Goal: Information Seeking & Learning: Learn about a topic

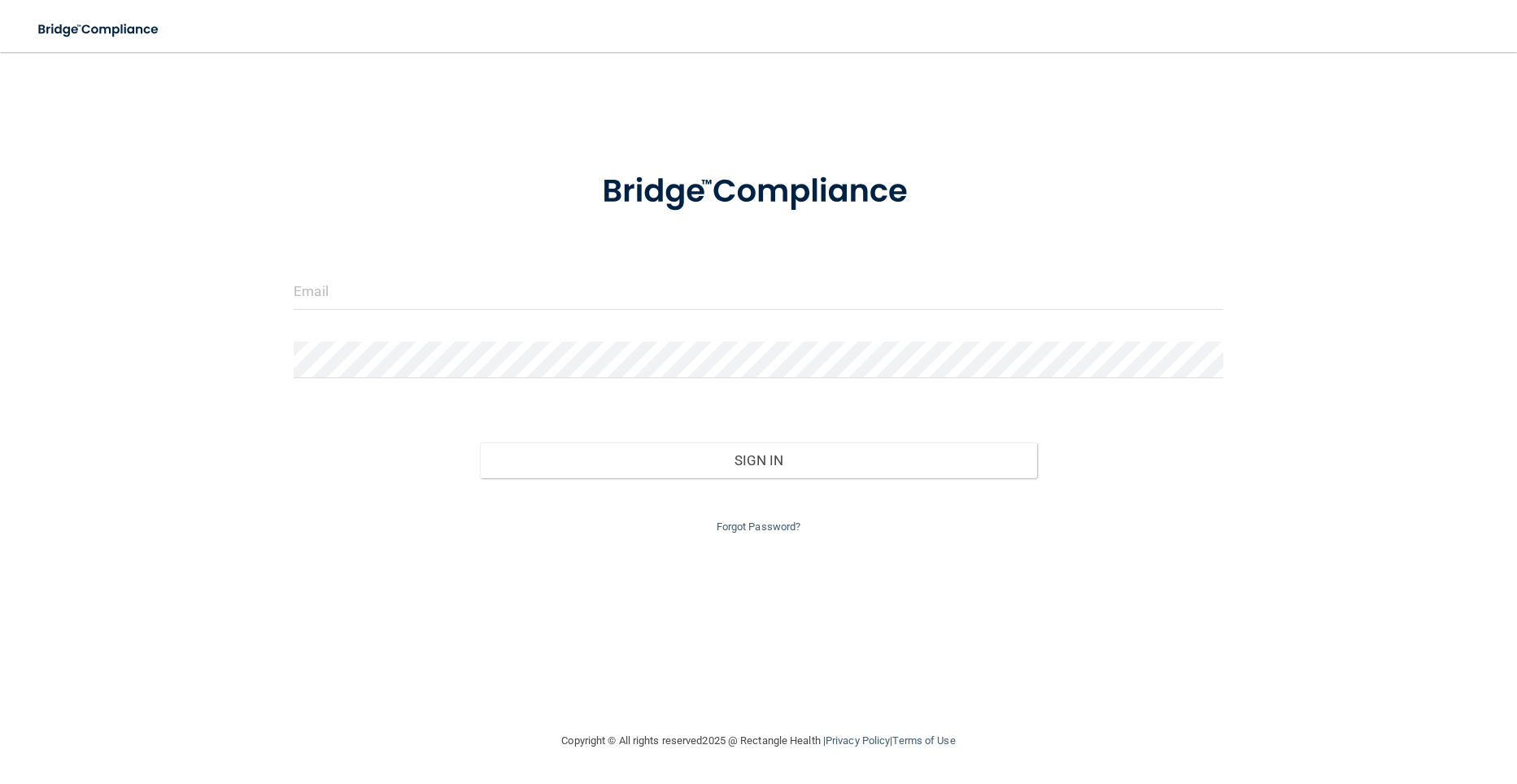
type input "Knewton219@yahoo.com"
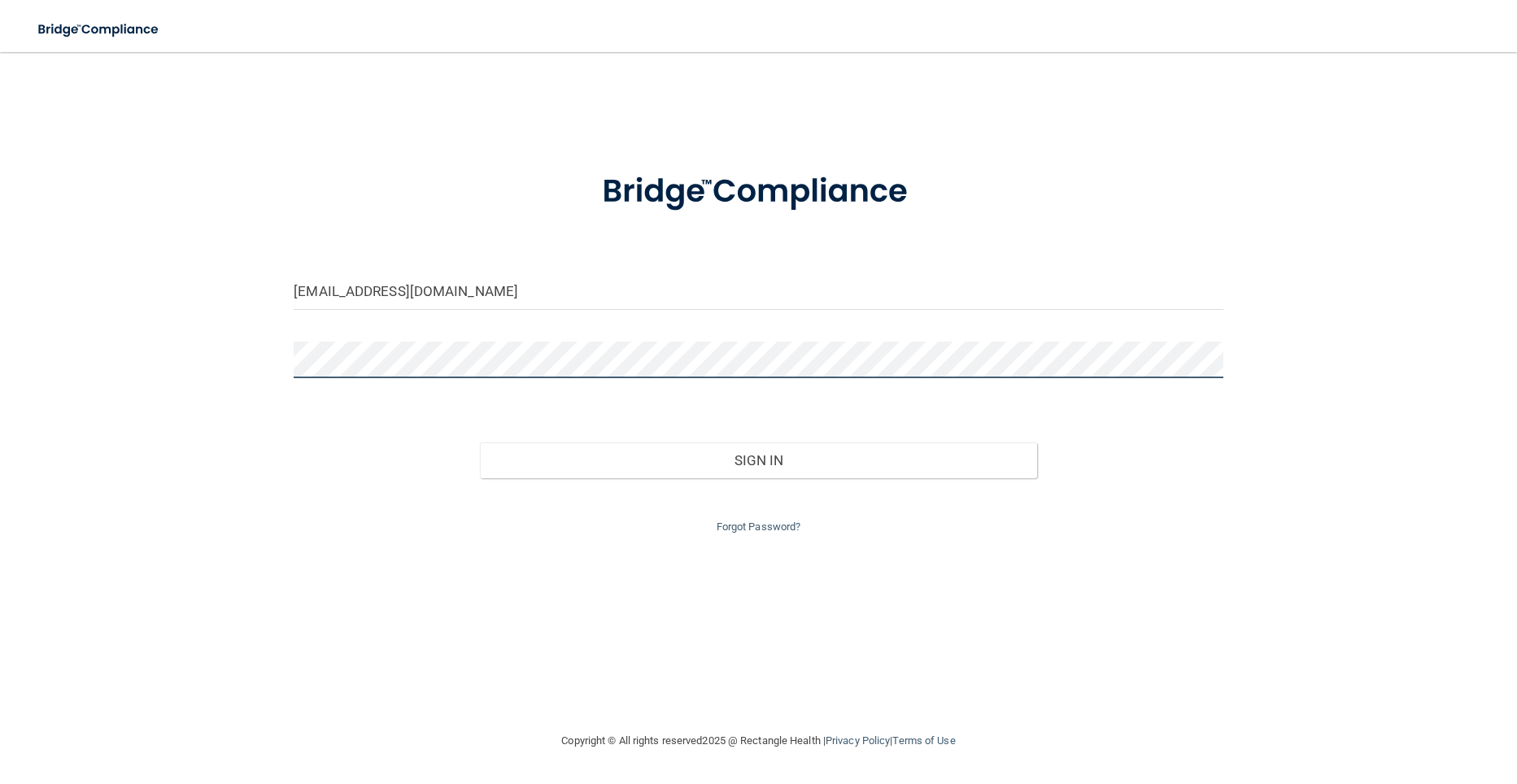
click at [479, 442] on button "Sign In" at bounding box center [758, 460] width 557 height 36
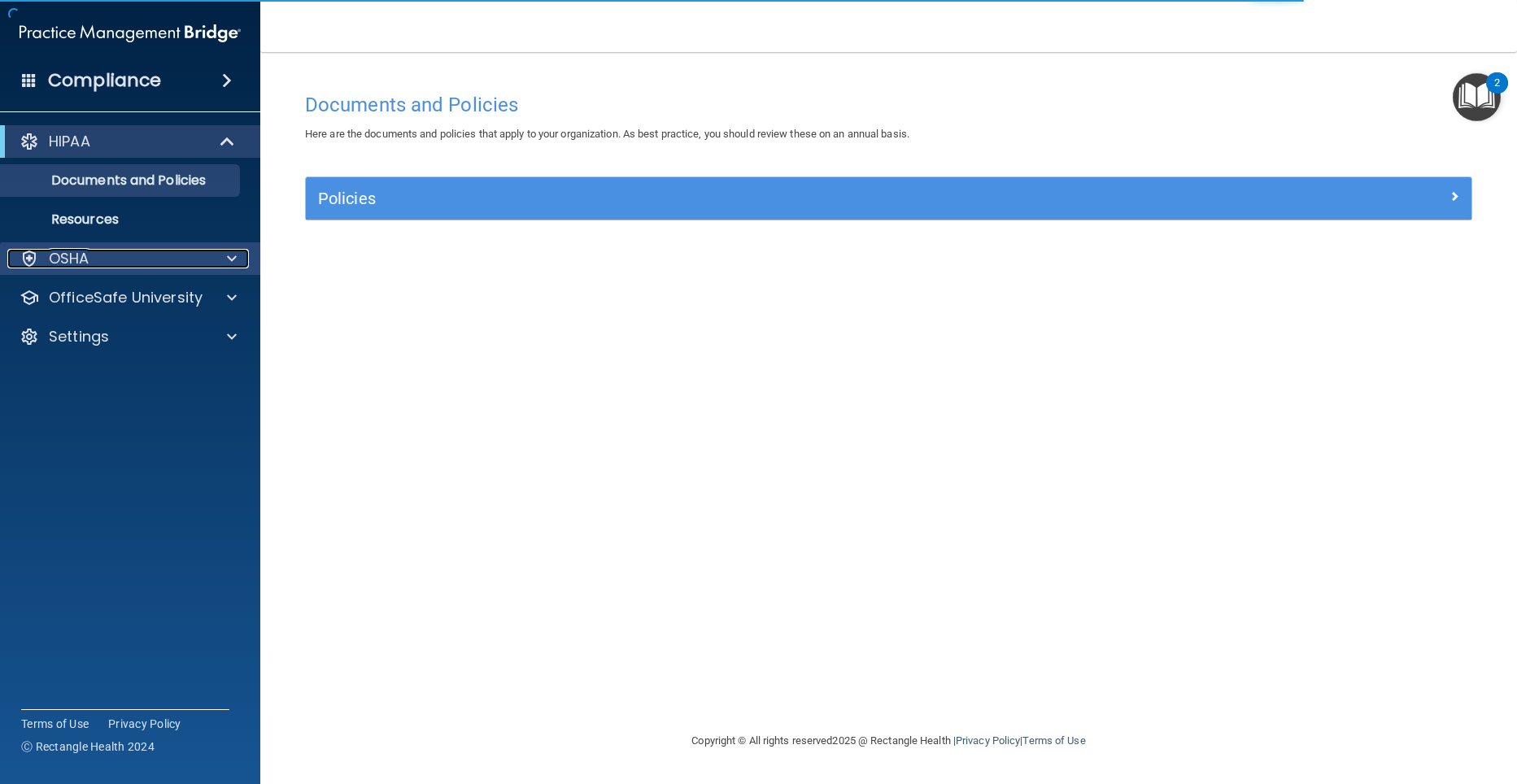
click at [241, 264] on div at bounding box center [229, 258] width 40 height 20
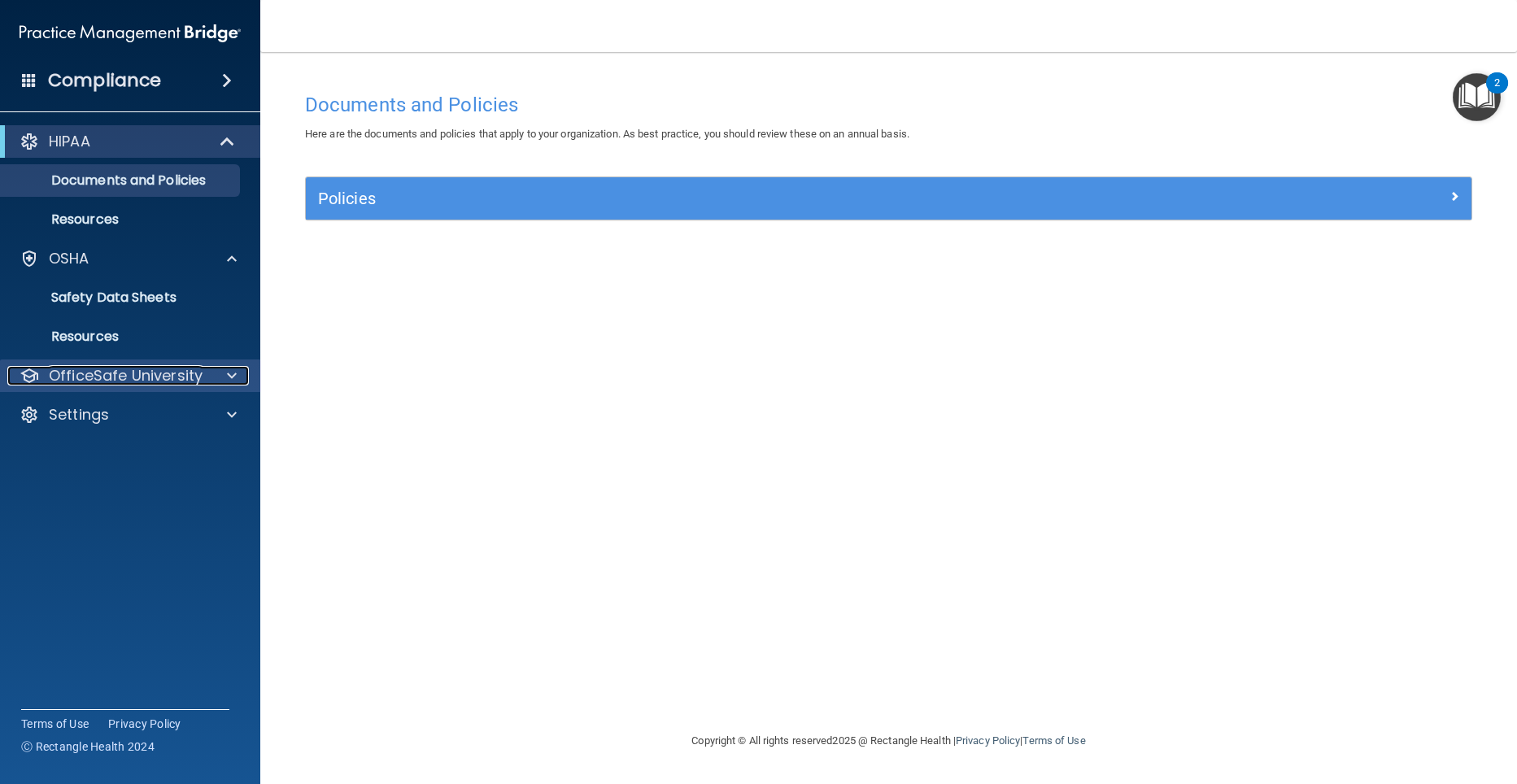
click at [229, 372] on span at bounding box center [231, 375] width 9 height 20
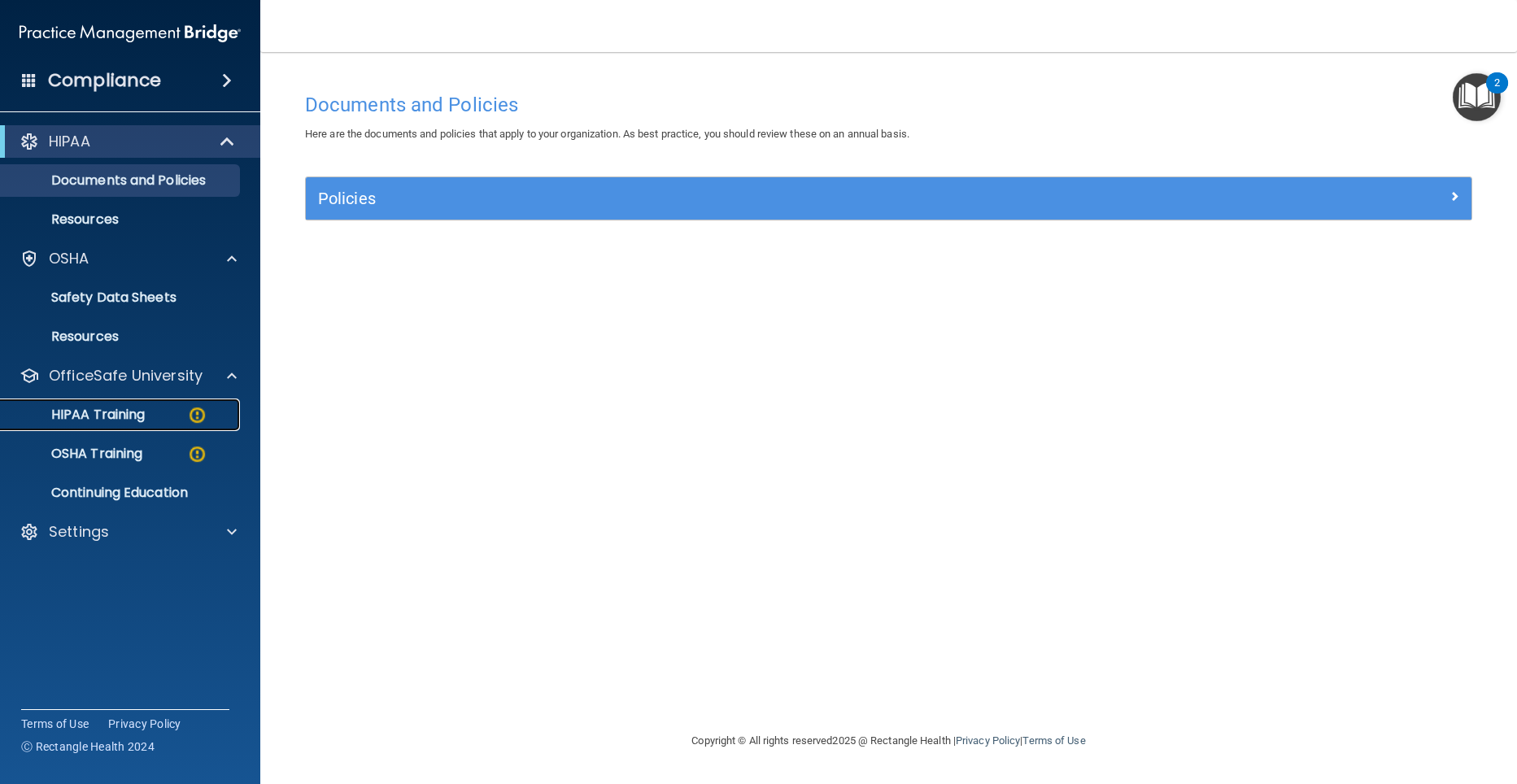
click at [122, 417] on p "HIPAA Training" at bounding box center [77, 414] width 134 height 16
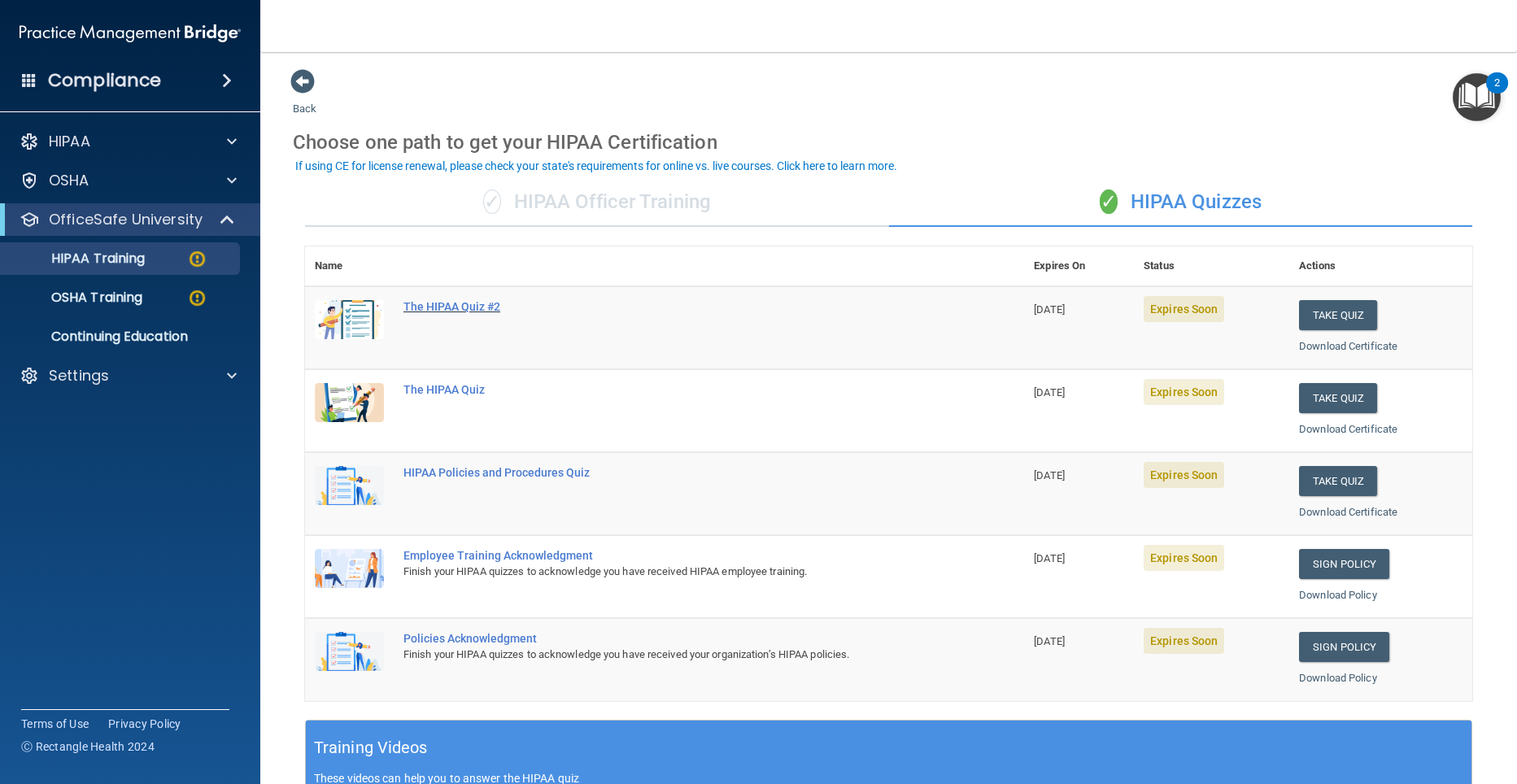
click at [458, 310] on div "The HIPAA Quiz #2" at bounding box center [673, 306] width 539 height 13
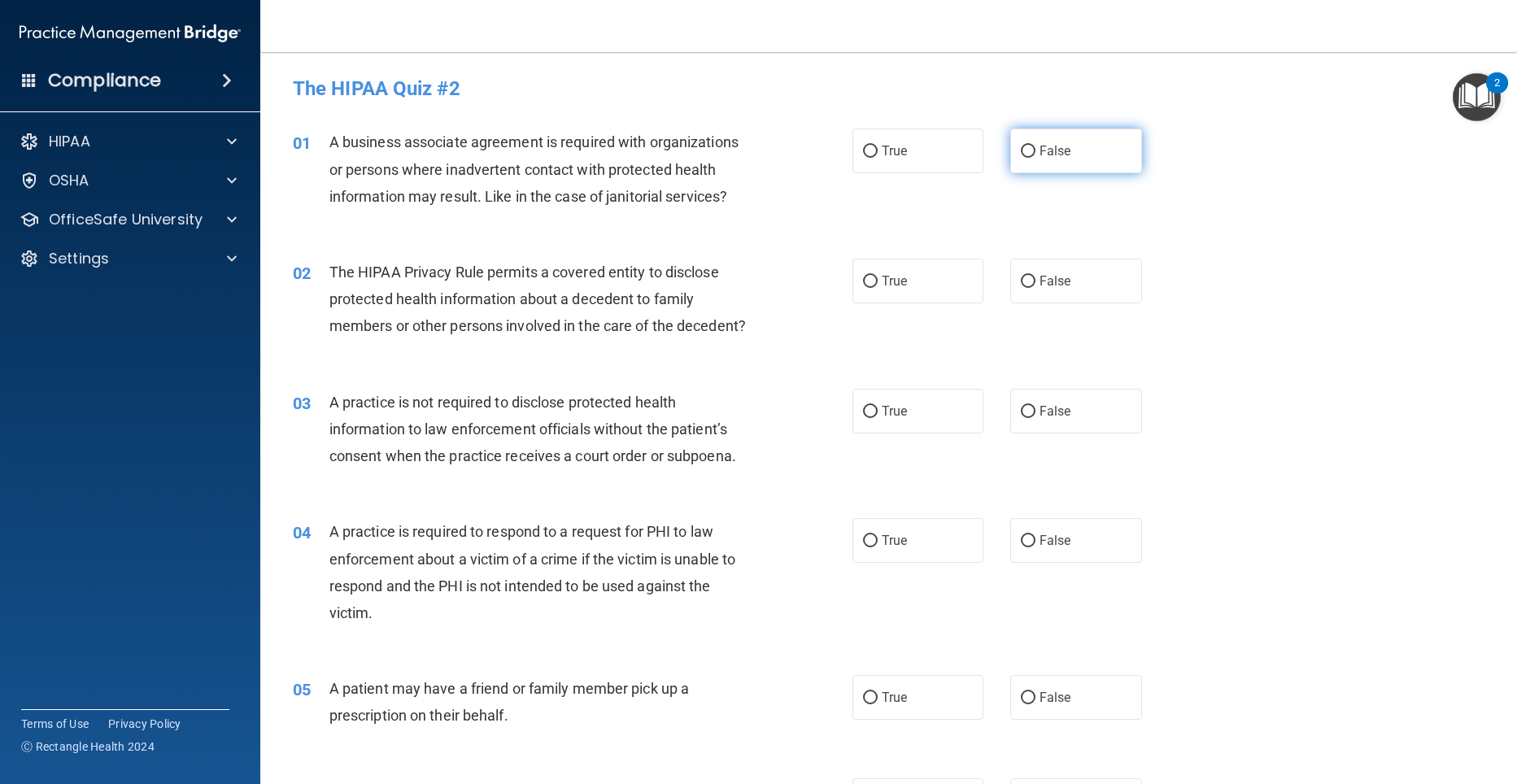
click at [1020, 155] on input "False" at bounding box center [1027, 151] width 15 height 12
radio input "true"
click at [866, 277] on input "True" at bounding box center [870, 282] width 15 height 12
radio input "true"
click at [1020, 415] on input "False" at bounding box center [1027, 412] width 15 height 12
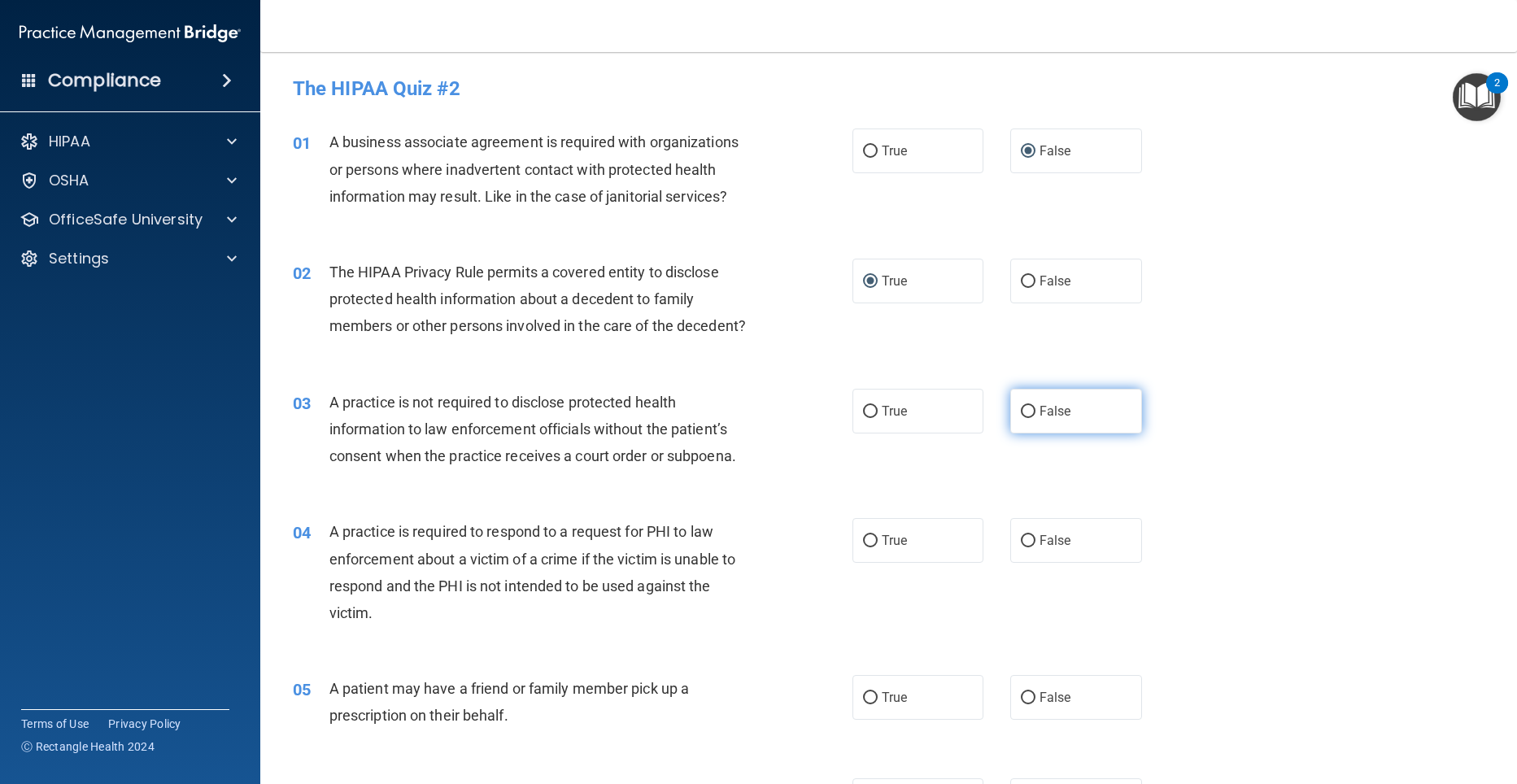
radio input "true"
click at [864, 542] on input "True" at bounding box center [870, 541] width 15 height 12
radio input "true"
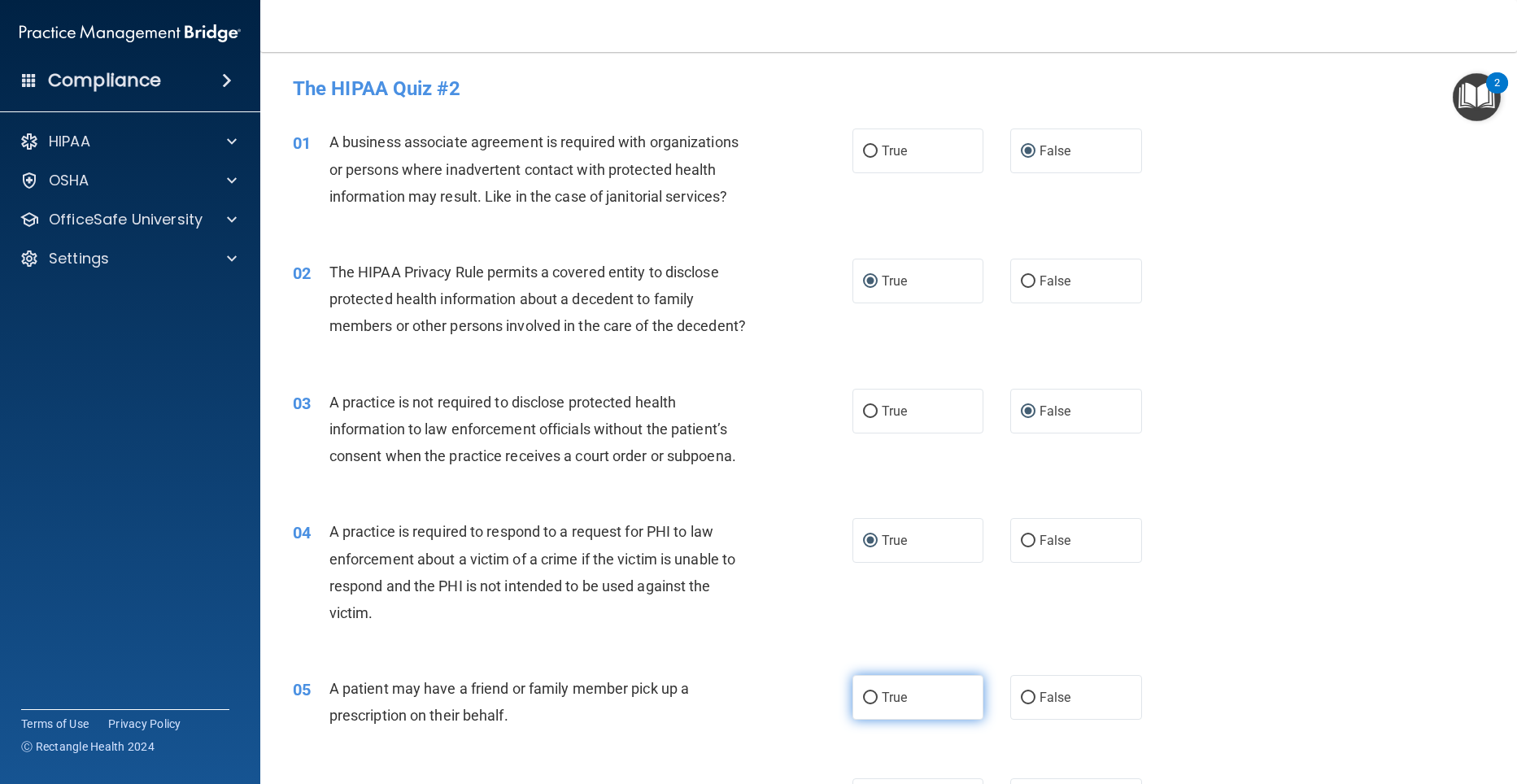
click at [863, 710] on label "True" at bounding box center [919, 697] width 132 height 45
click at [863, 704] on input "True" at bounding box center [870, 698] width 15 height 12
radio input "true"
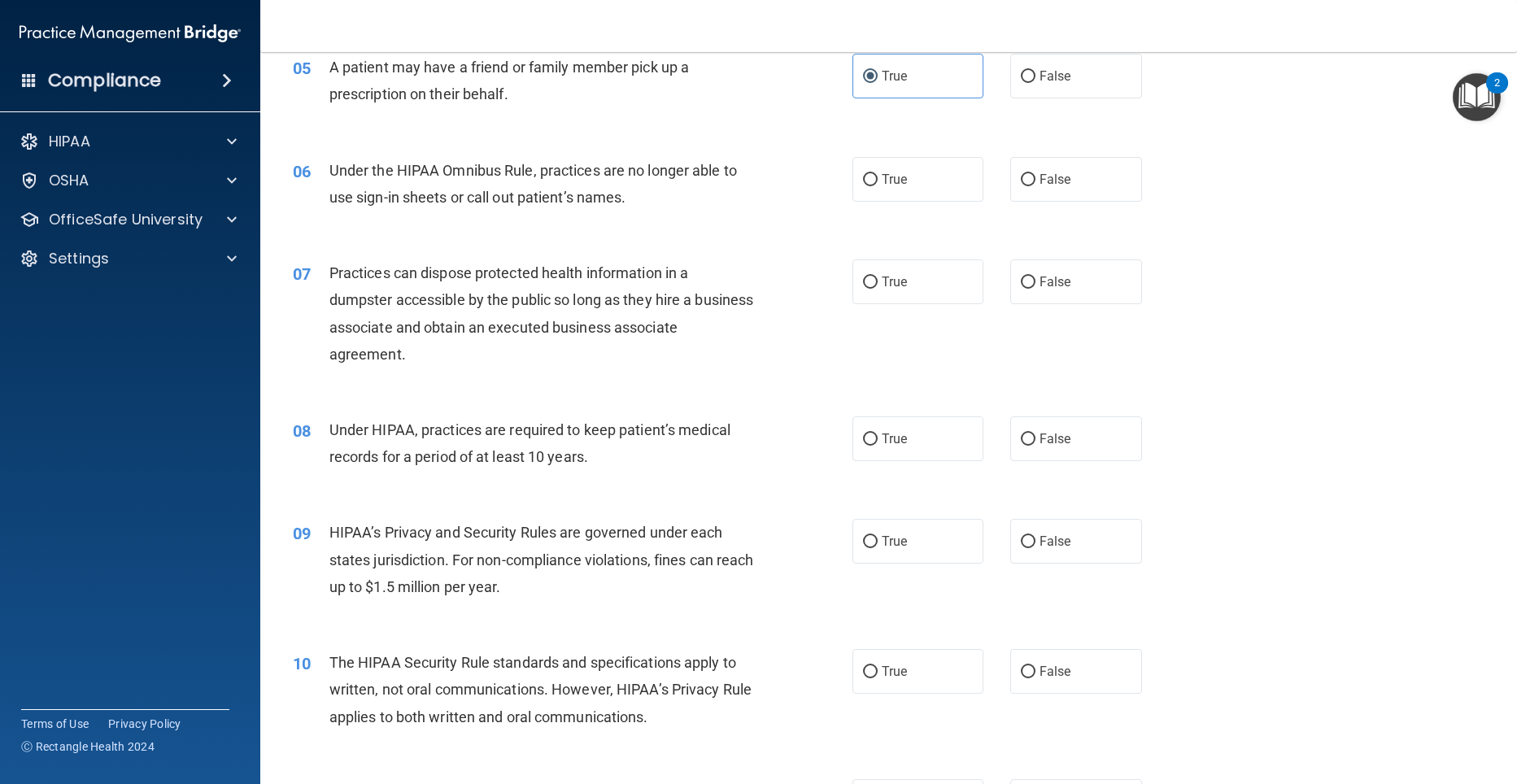
scroll to position [626, 0]
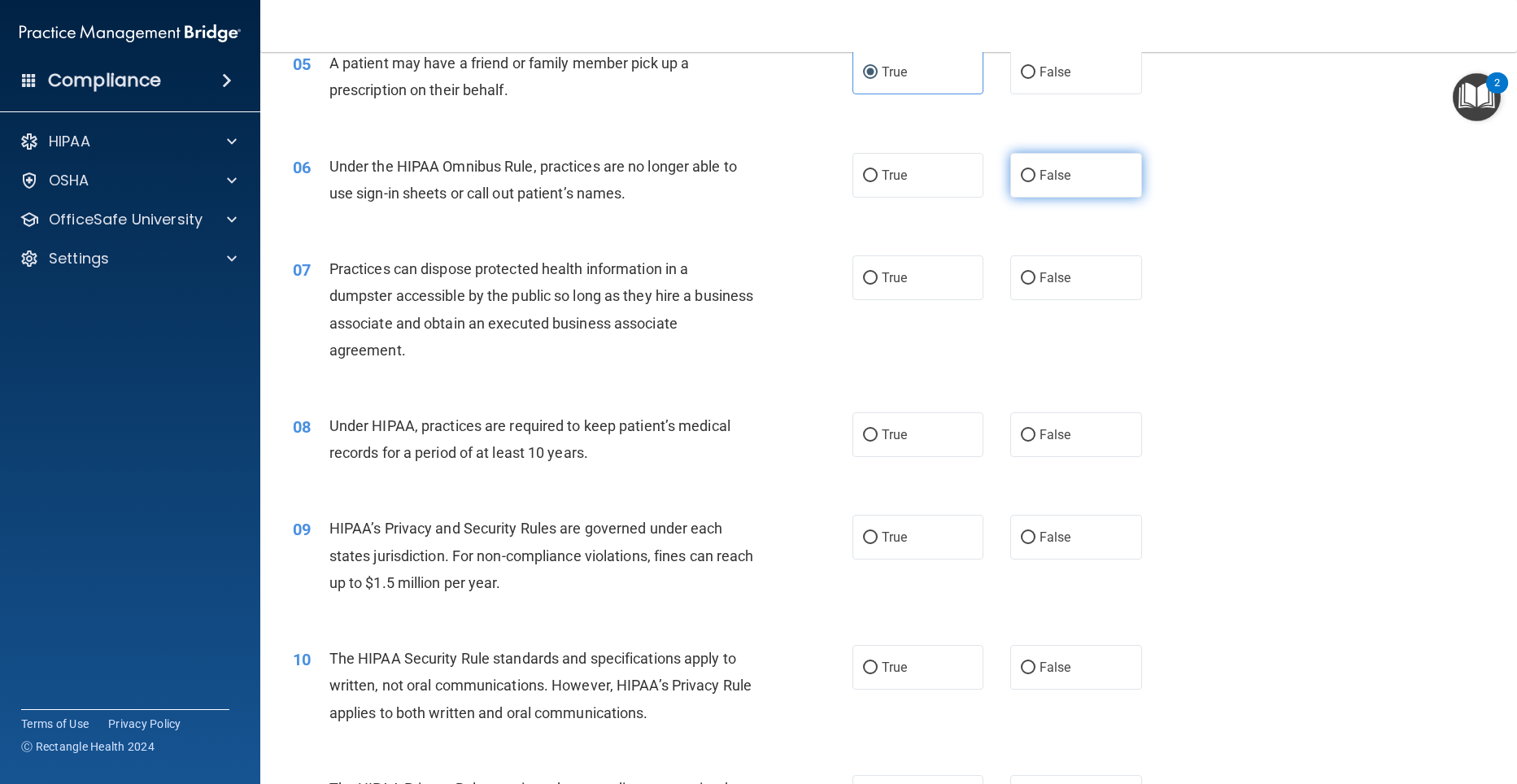
click at [1020, 175] on input "False" at bounding box center [1027, 176] width 15 height 12
radio input "true"
click at [1020, 274] on input "False" at bounding box center [1027, 278] width 15 height 12
radio input "true"
drag, startPoint x: 1019, startPoint y: 435, endPoint x: 1014, endPoint y: 479, distance: 44.3
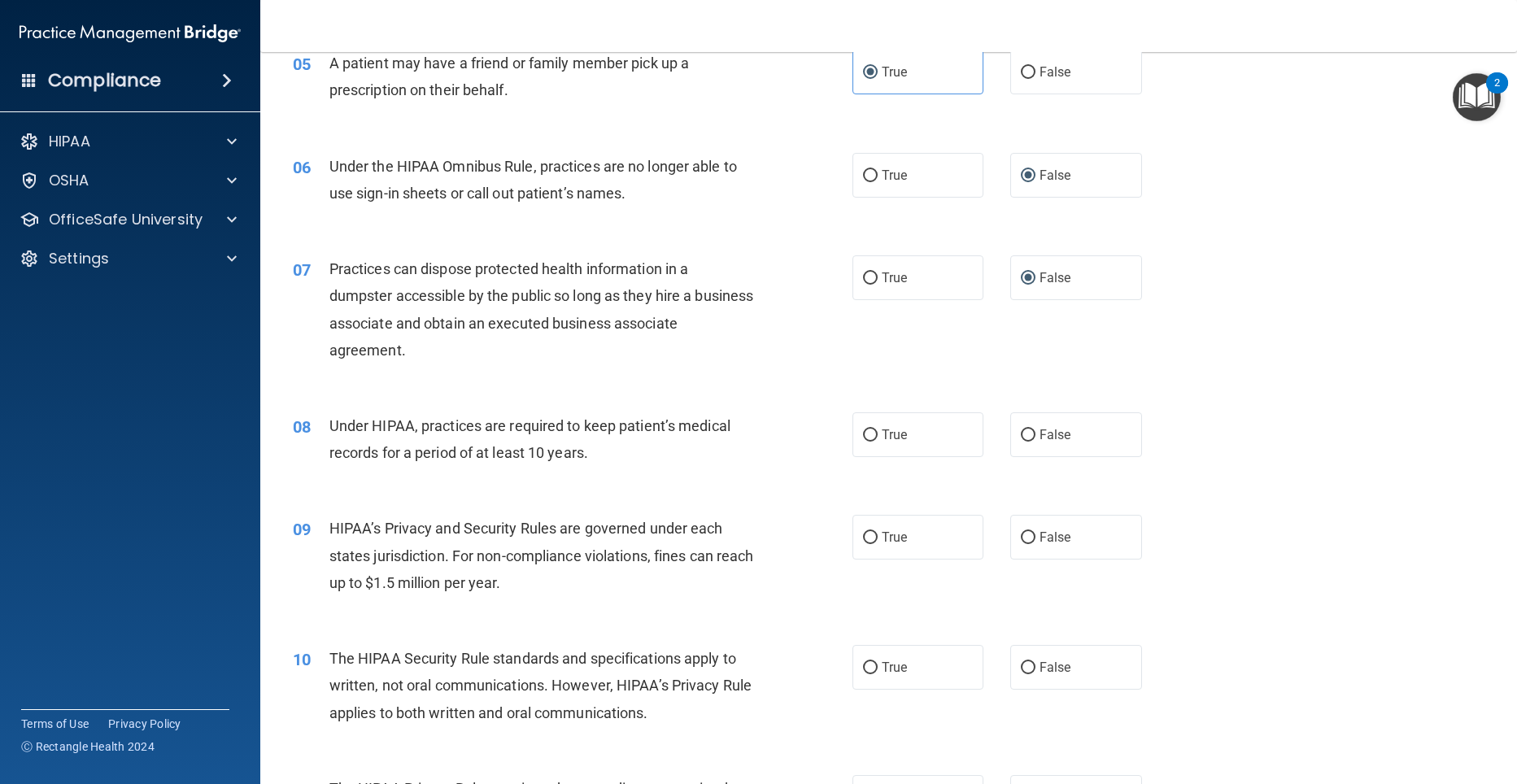
click at [1020, 436] on input "False" at bounding box center [1027, 436] width 15 height 12
radio input "true"
click at [1020, 536] on input "False" at bounding box center [1027, 538] width 15 height 12
radio input "true"
click at [101, 144] on div "HIPAA" at bounding box center [109, 141] width 202 height 20
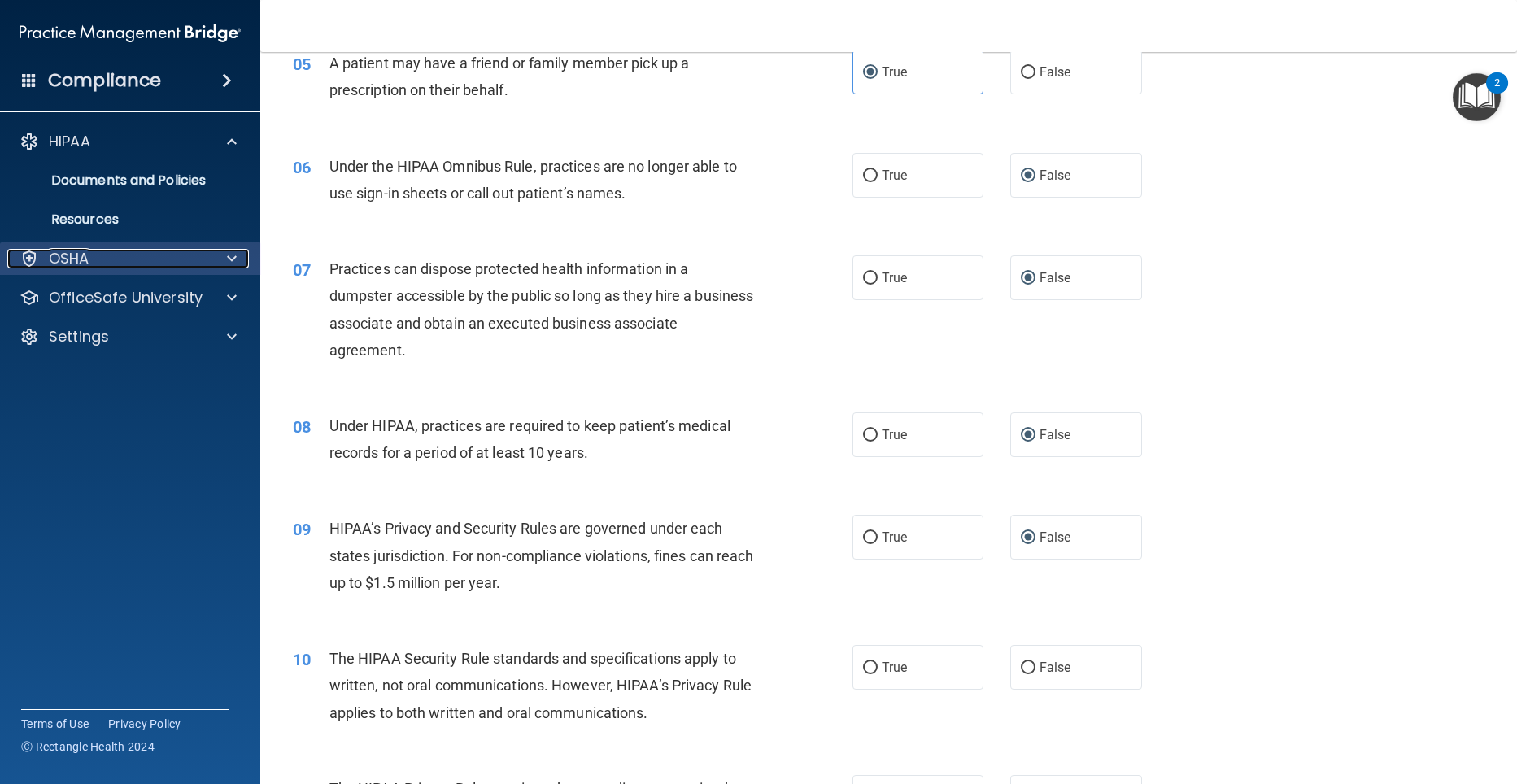
click at [94, 257] on div "OSHA" at bounding box center [109, 258] width 202 height 20
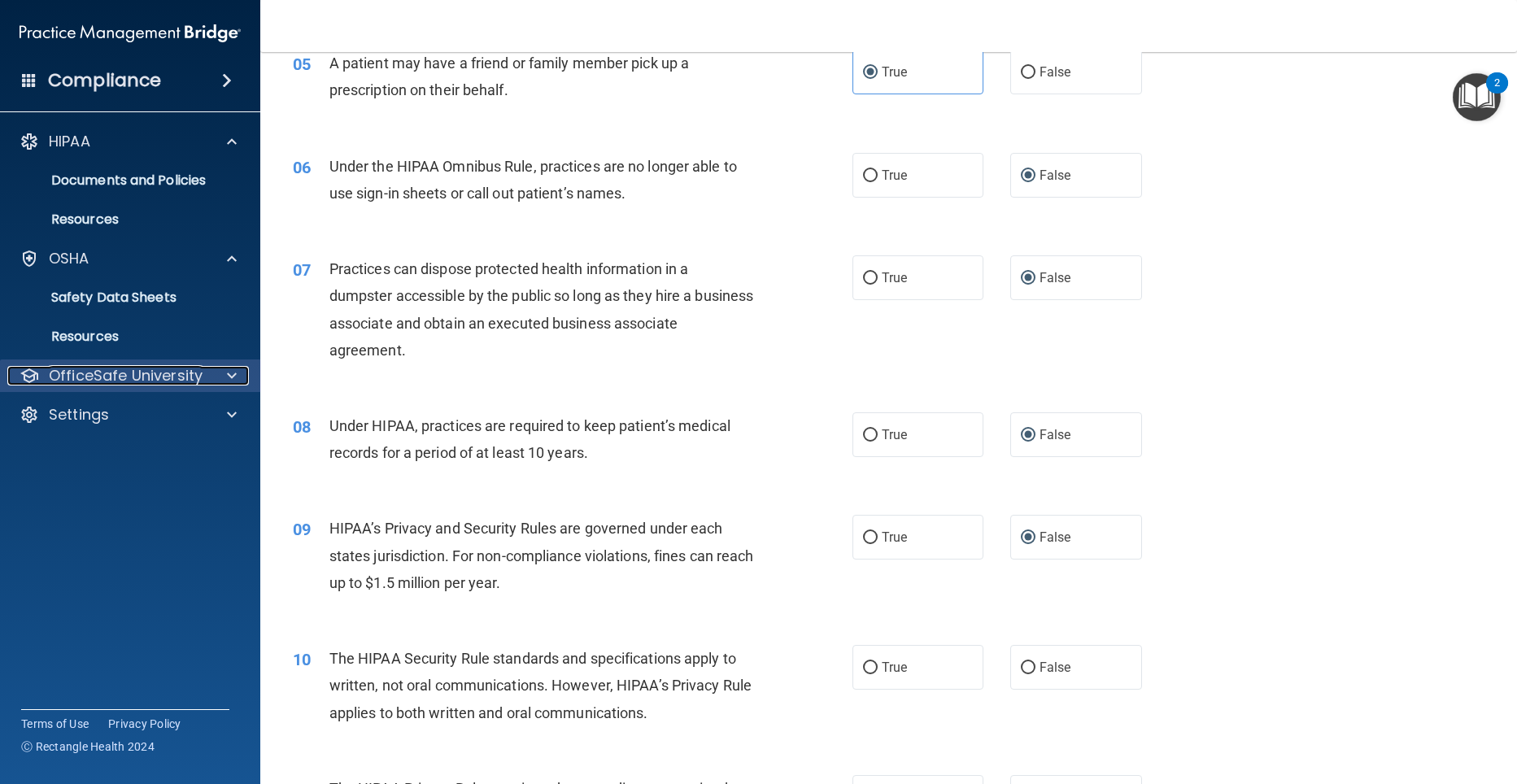
click at [116, 374] on p "OfficeSafe University" at bounding box center [126, 375] width 154 height 20
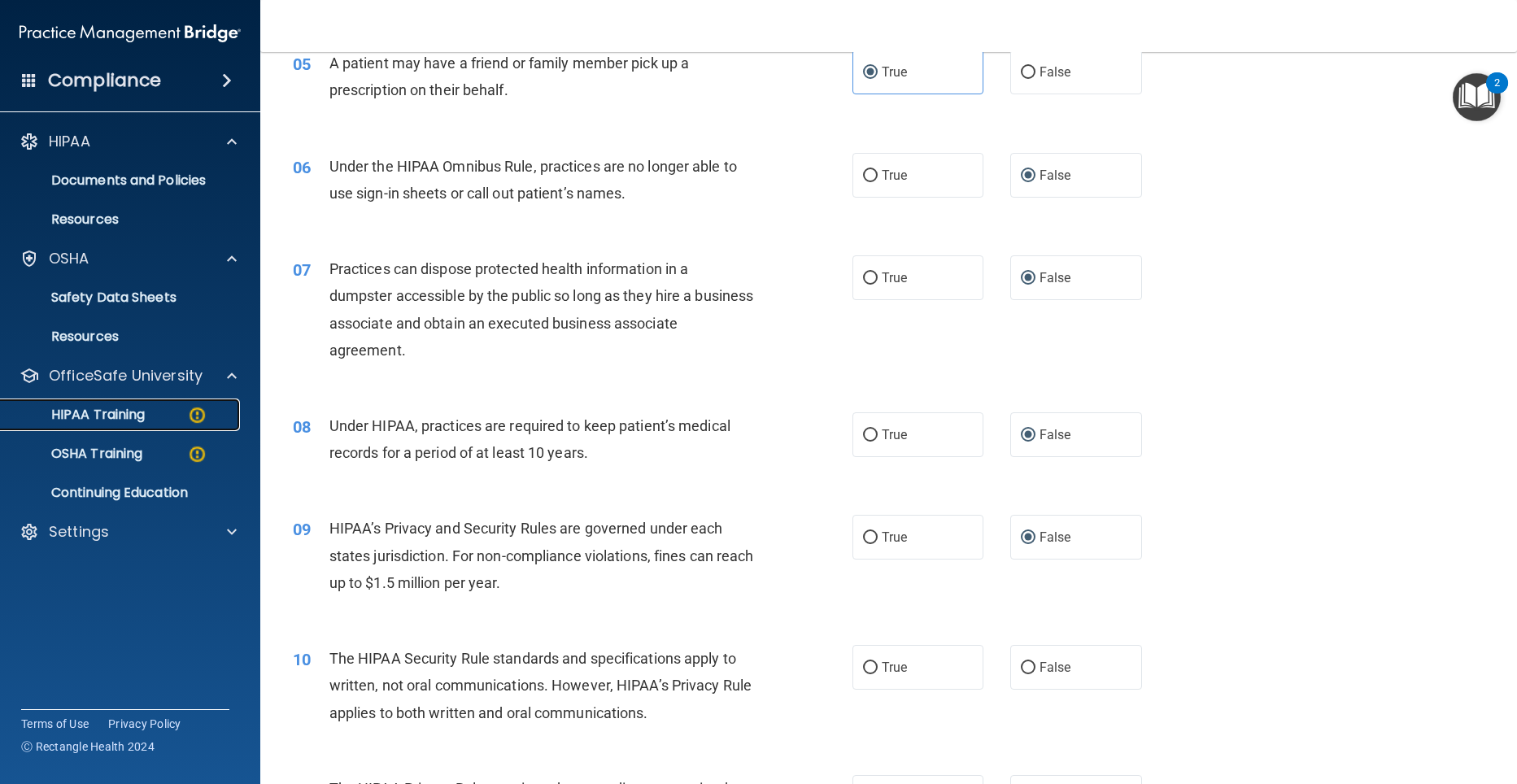
click at [122, 408] on p "HIPAA Training" at bounding box center [77, 414] width 134 height 16
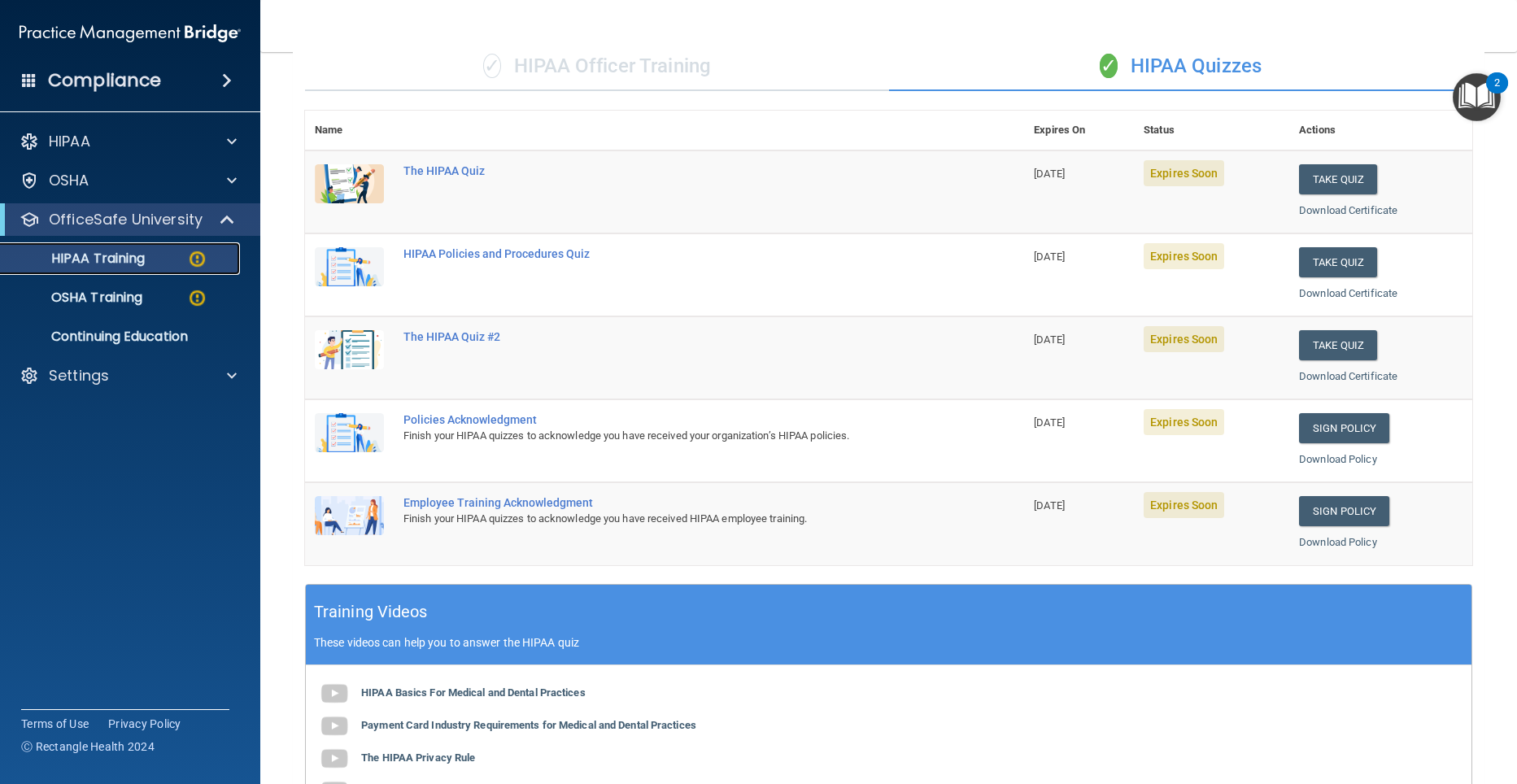
scroll to position [134, 0]
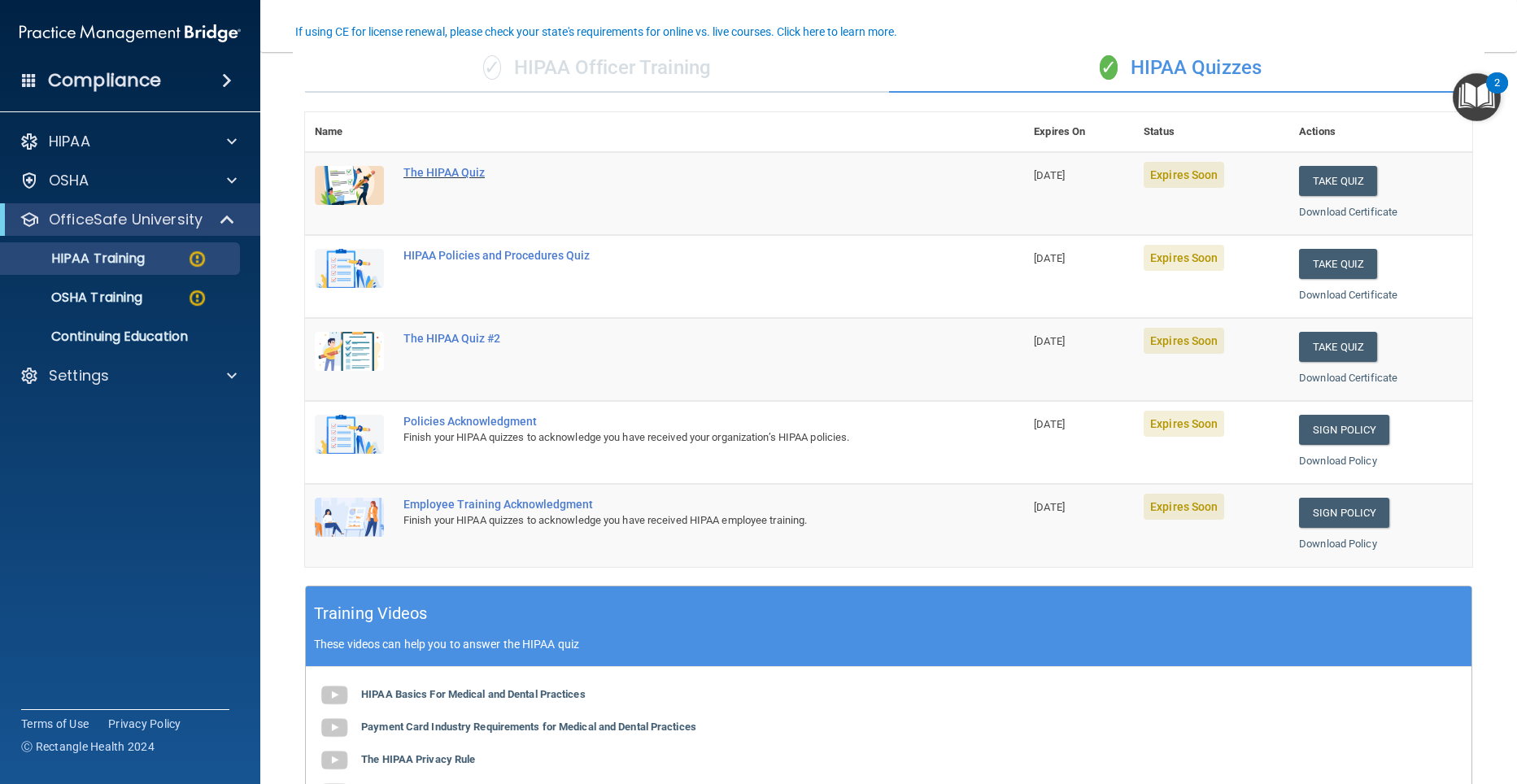
click at [447, 171] on div "The HIPAA Quiz" at bounding box center [673, 172] width 539 height 13
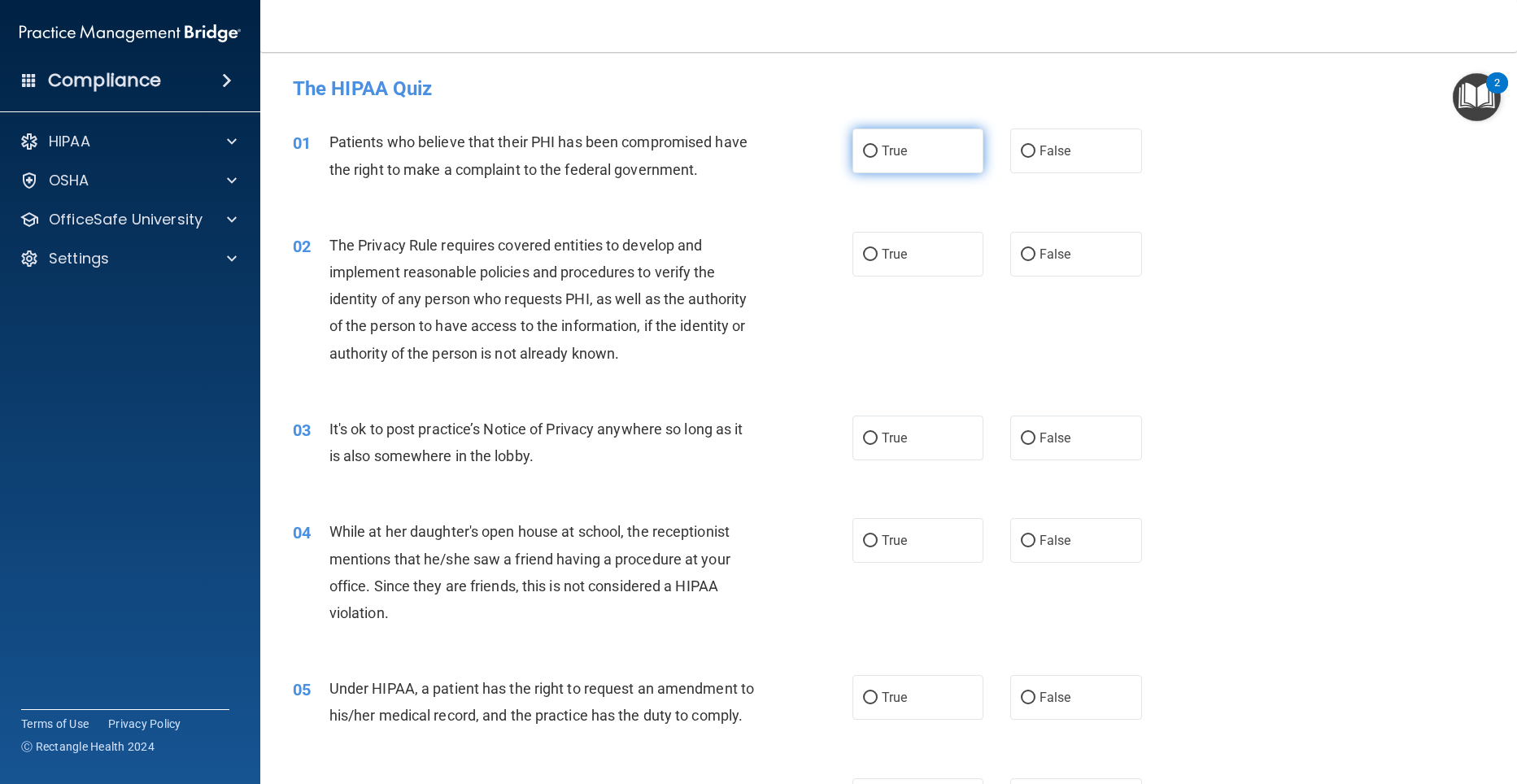
click at [870, 154] on input "True" at bounding box center [870, 151] width 15 height 12
radio input "true"
click at [863, 257] on input "True" at bounding box center [870, 255] width 15 height 12
radio input "true"
click at [1020, 441] on input "False" at bounding box center [1027, 438] width 15 height 12
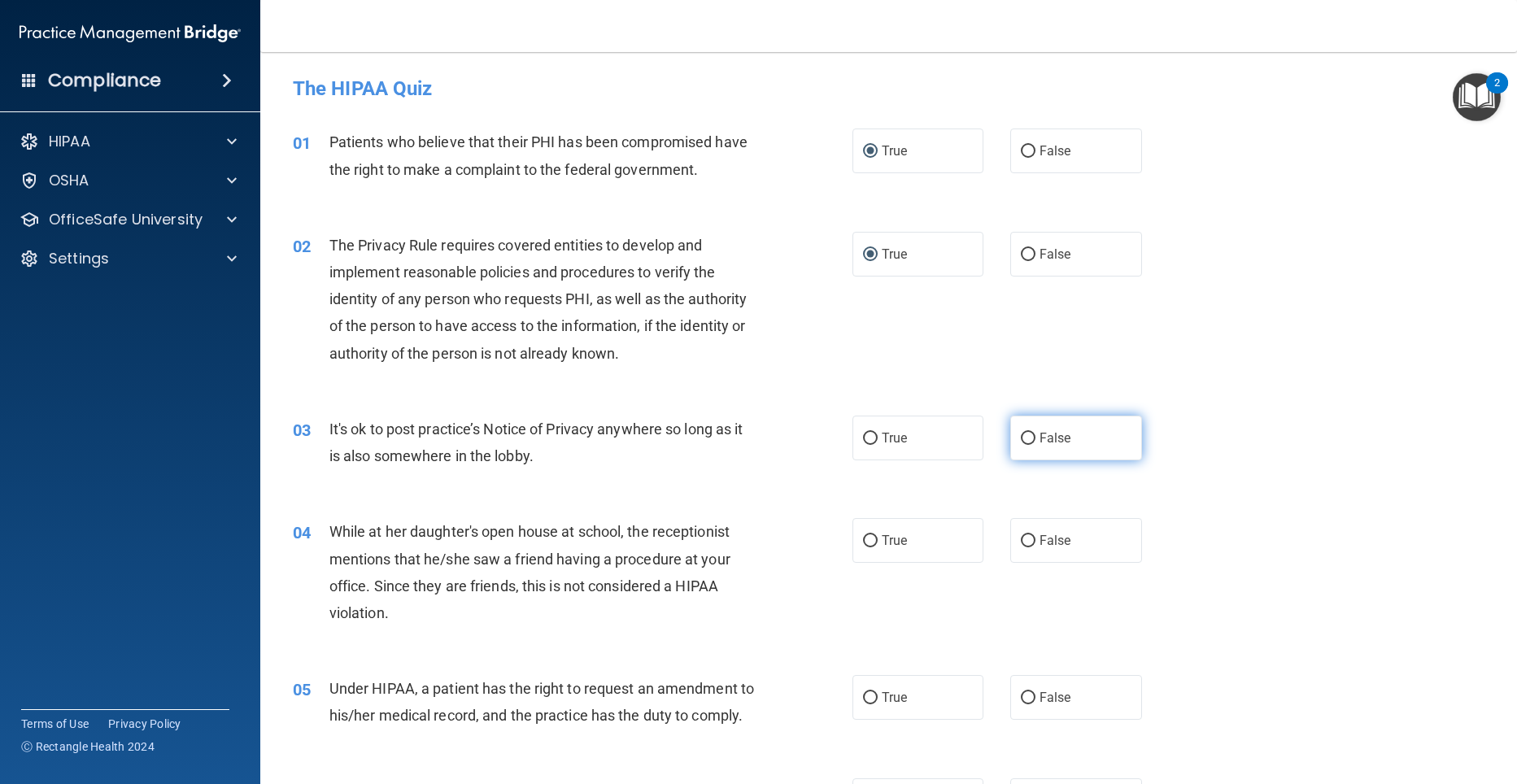
radio input "true"
click at [1020, 541] on input "False" at bounding box center [1027, 541] width 15 height 12
radio input "true"
click at [1023, 704] on input "False" at bounding box center [1027, 698] width 15 height 12
radio input "true"
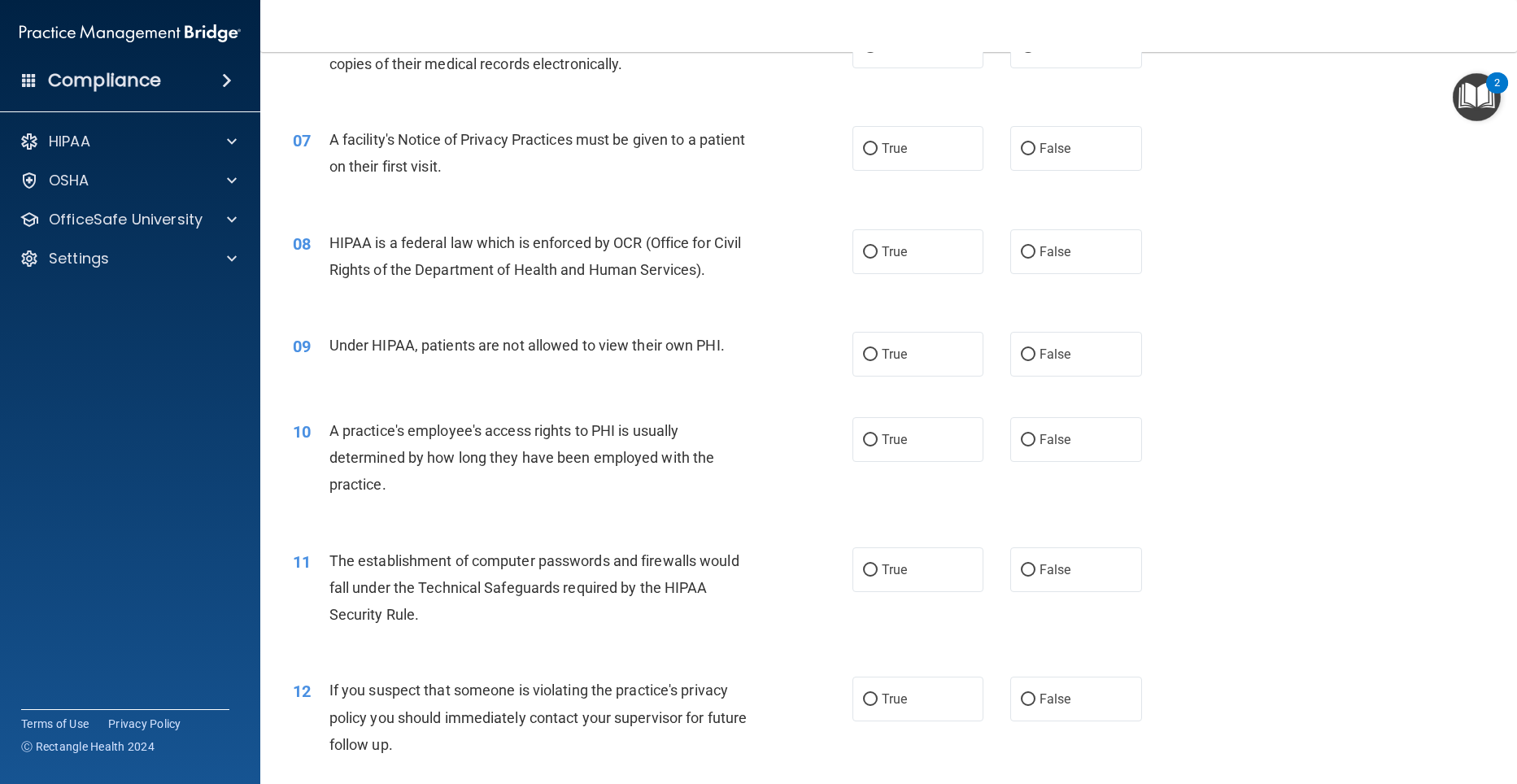
scroll to position [740, 0]
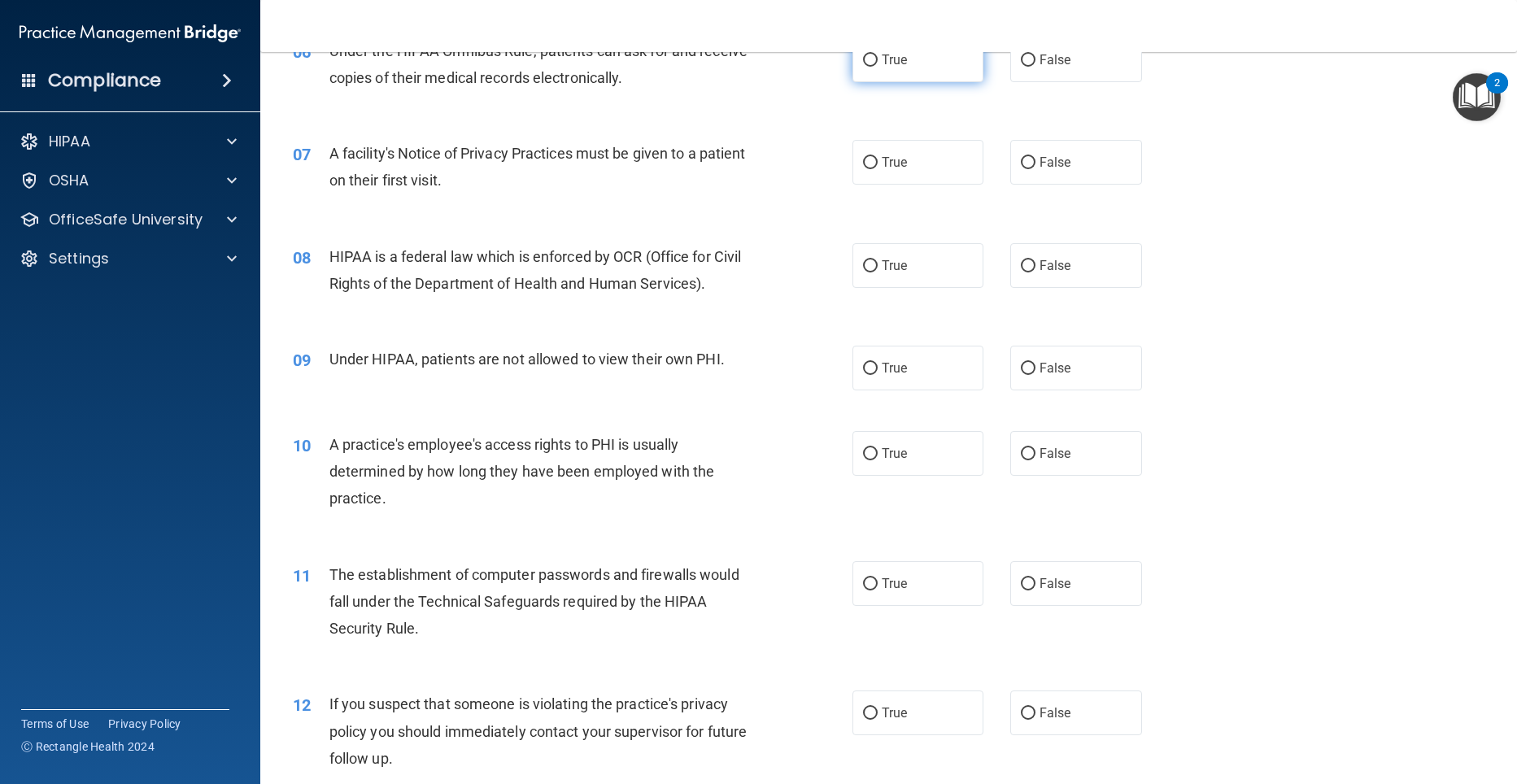
click at [864, 67] on input "True" at bounding box center [870, 61] width 15 height 12
radio input "true"
click at [866, 169] on input "True" at bounding box center [870, 163] width 15 height 12
radio input "true"
click at [866, 272] on input "True" at bounding box center [870, 266] width 15 height 12
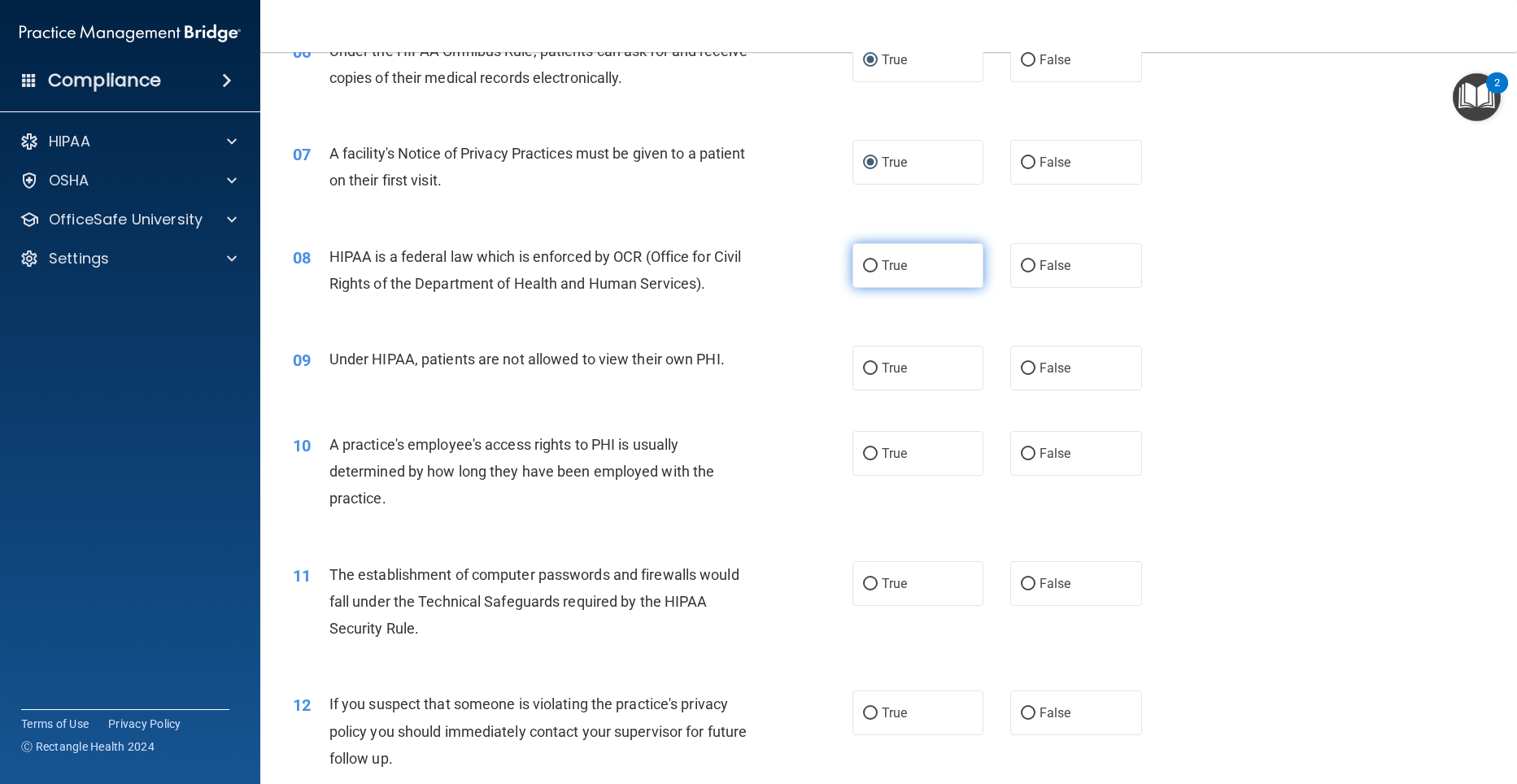
radio input "true"
click at [1020, 375] on input "False" at bounding box center [1027, 369] width 15 height 12
radio input "true"
drag, startPoint x: 1020, startPoint y: 482, endPoint x: 999, endPoint y: 485, distance: 21.2
click at [1020, 460] on input "False" at bounding box center [1027, 454] width 15 height 12
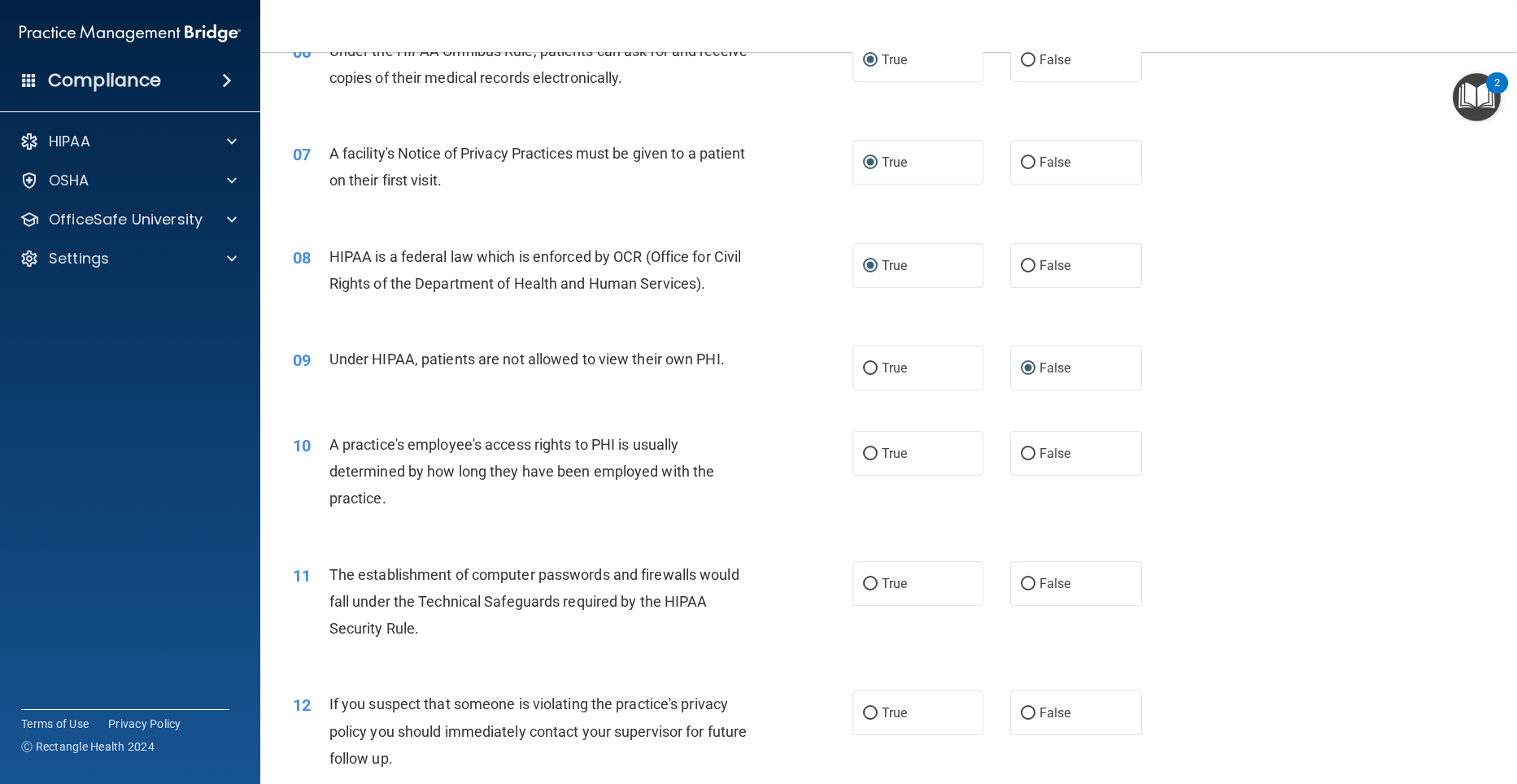
radio input "true"
click at [863, 591] on input "True" at bounding box center [870, 584] width 15 height 12
radio input "true"
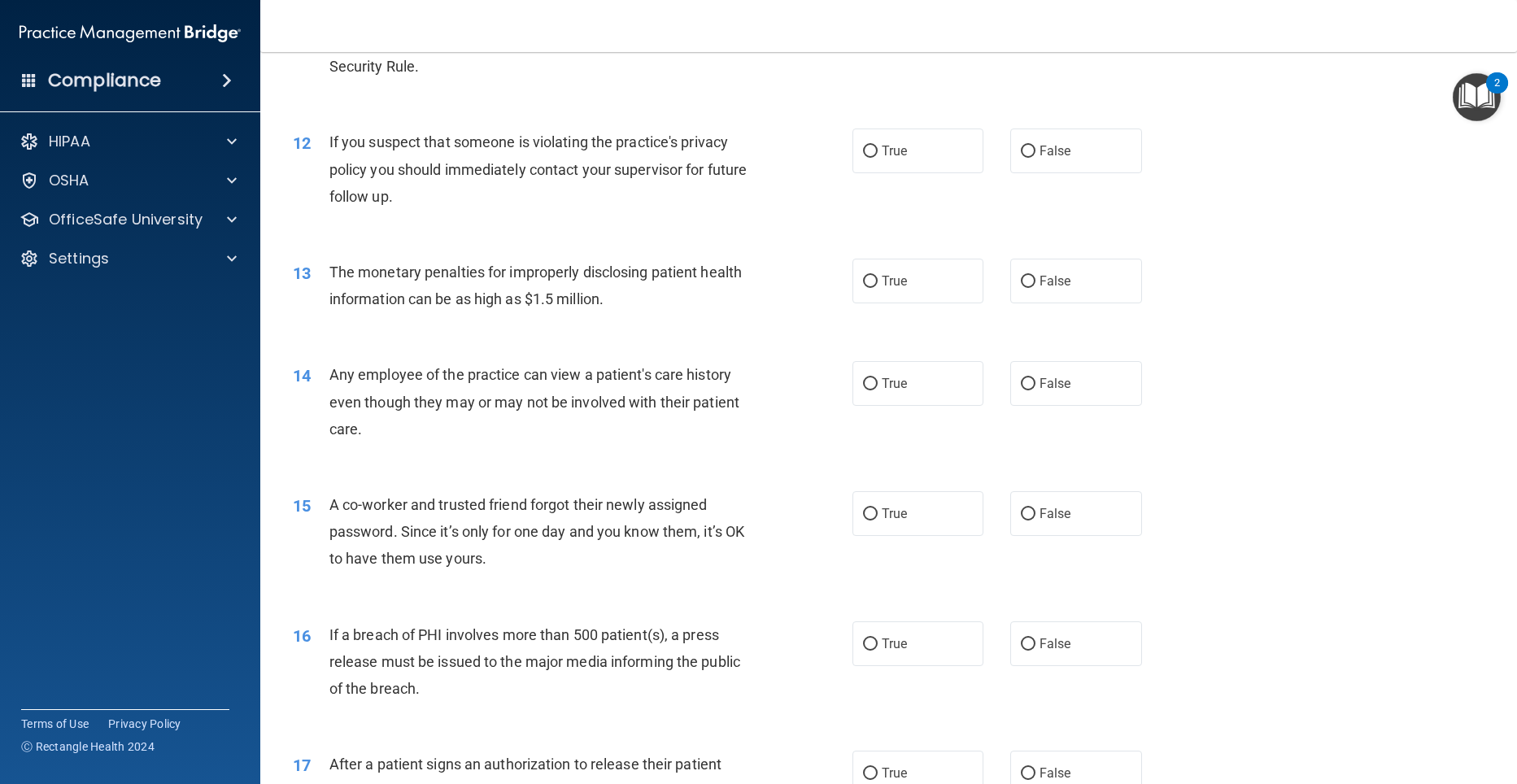
scroll to position [1367, 0]
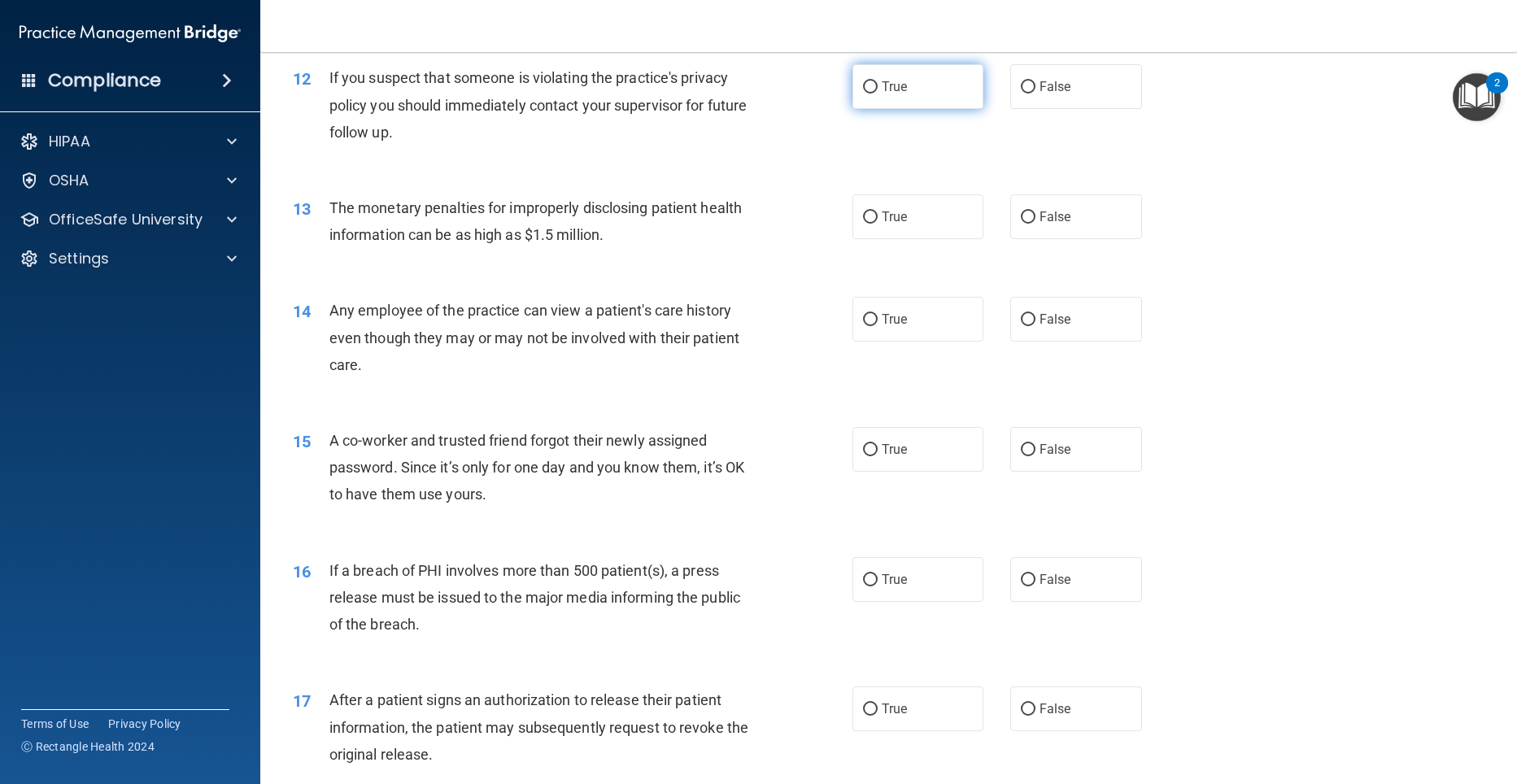
click at [863, 93] on input "True" at bounding box center [870, 87] width 15 height 12
radio input "true"
click at [863, 223] on input "True" at bounding box center [870, 217] width 15 height 12
radio input "true"
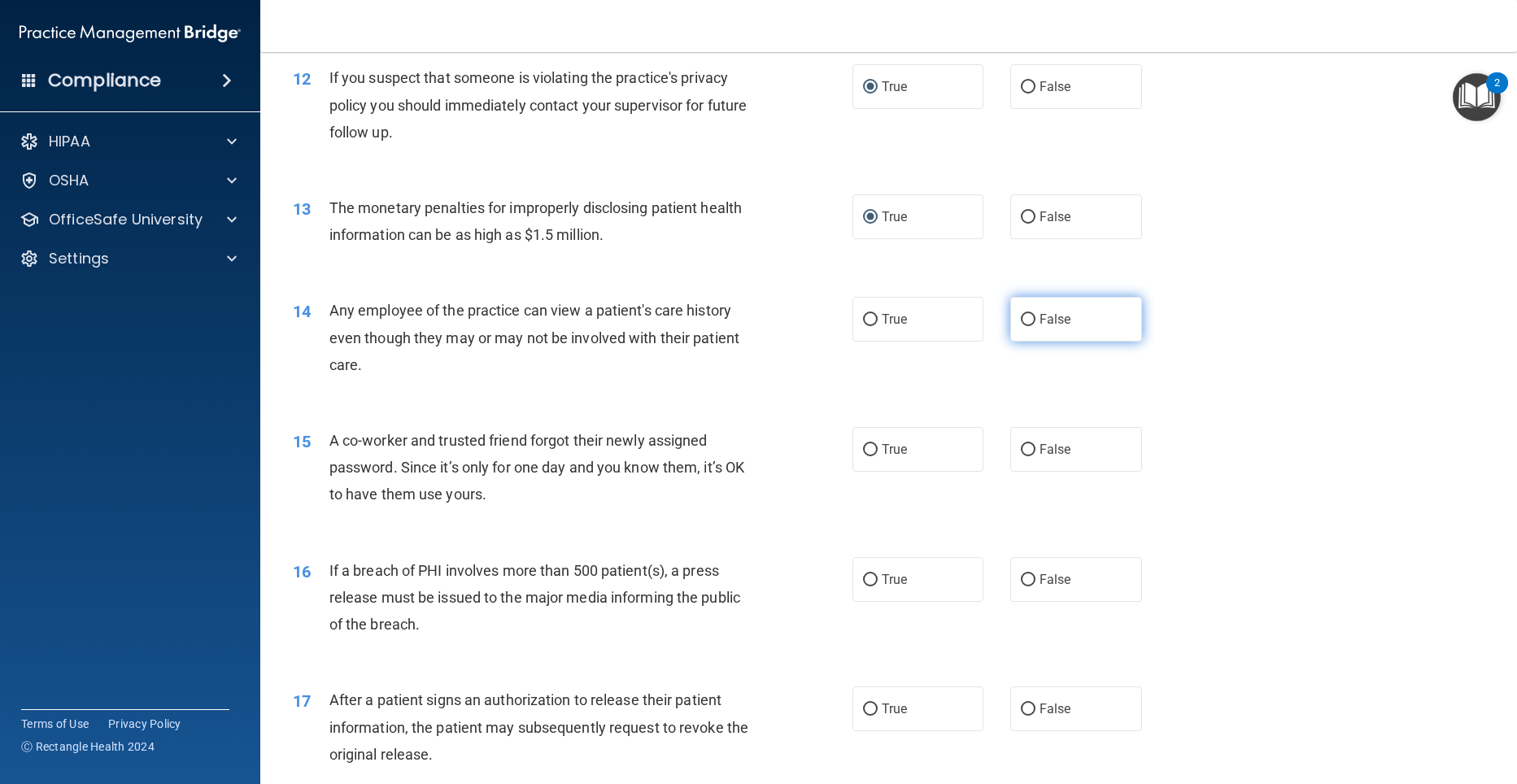
drag, startPoint x: 1017, startPoint y: 347, endPoint x: 1017, endPoint y: 367, distance: 20.0
click at [1020, 326] on input "False" at bounding box center [1027, 320] width 15 height 12
radio input "true"
click at [1020, 456] on input "False" at bounding box center [1027, 450] width 15 height 12
radio input "true"
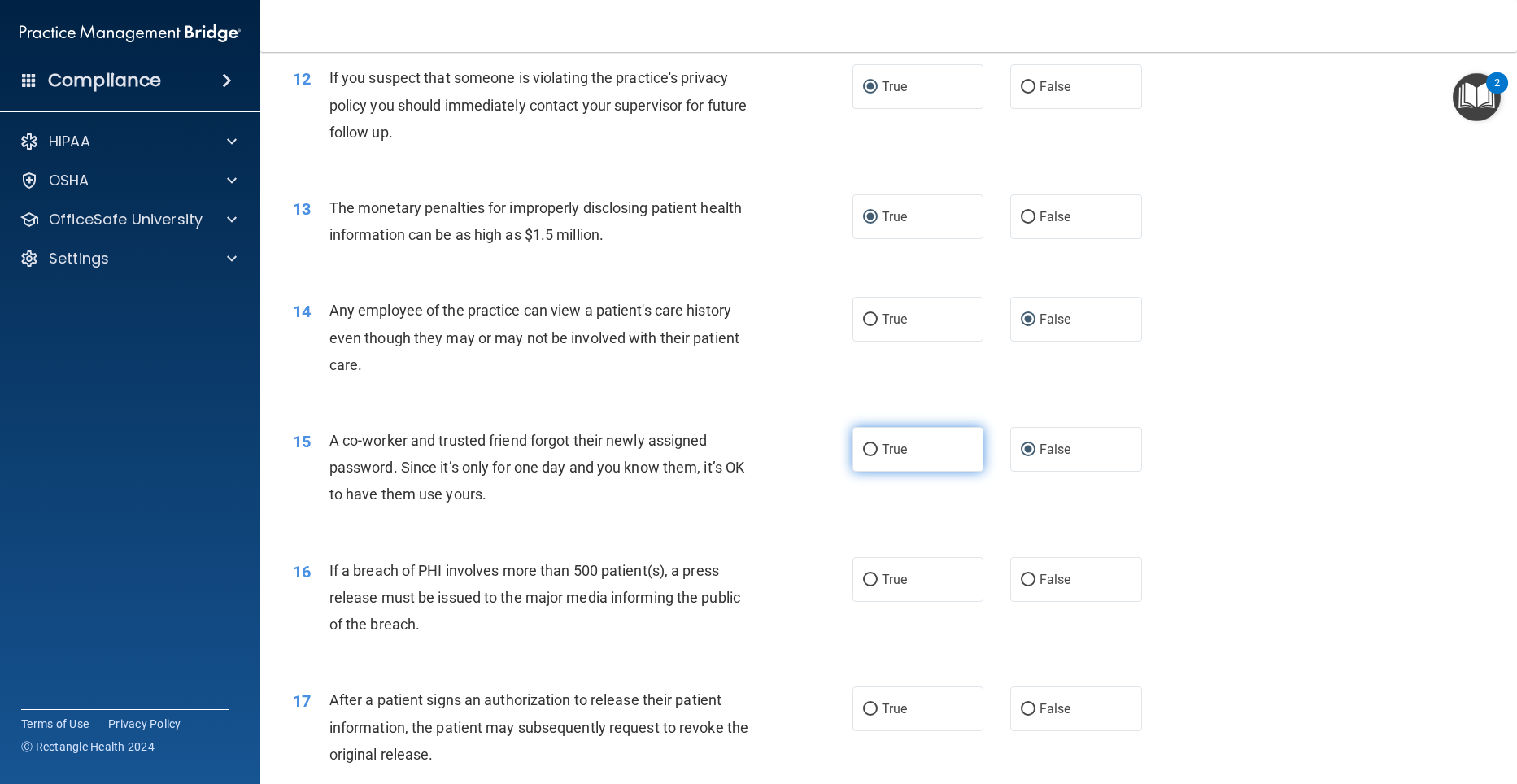
click at [865, 456] on input "True" at bounding box center [870, 450] width 15 height 12
radio input "true"
radio input "false"
click at [863, 586] on input "True" at bounding box center [870, 580] width 15 height 12
radio input "true"
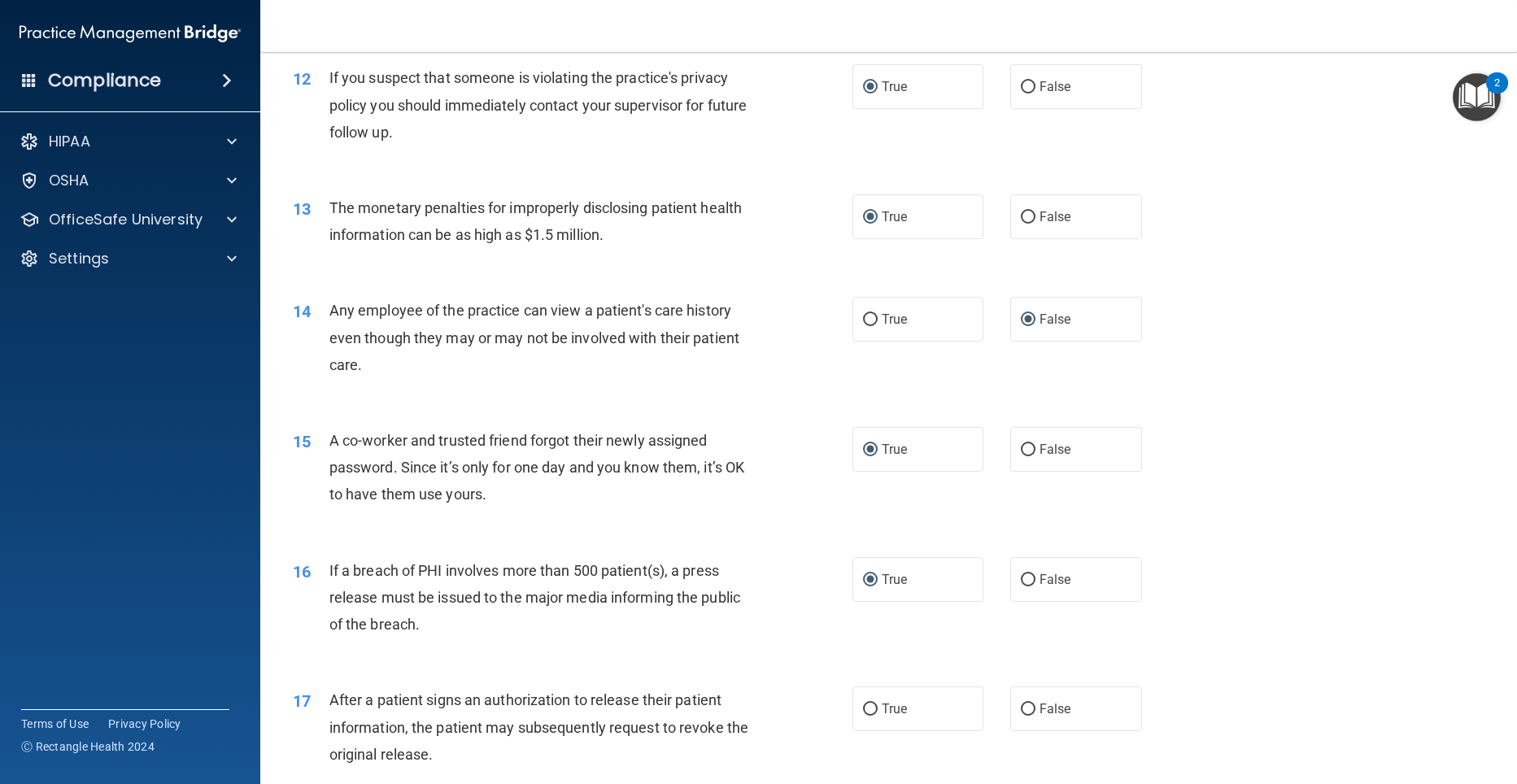
drag, startPoint x: 1023, startPoint y: 734, endPoint x: 1301, endPoint y: 467, distance: 385.5
click at [1031, 722] on label "False" at bounding box center [1076, 709] width 132 height 45
click at [1031, 716] on input "False" at bounding box center [1027, 710] width 15 height 12
radio input "true"
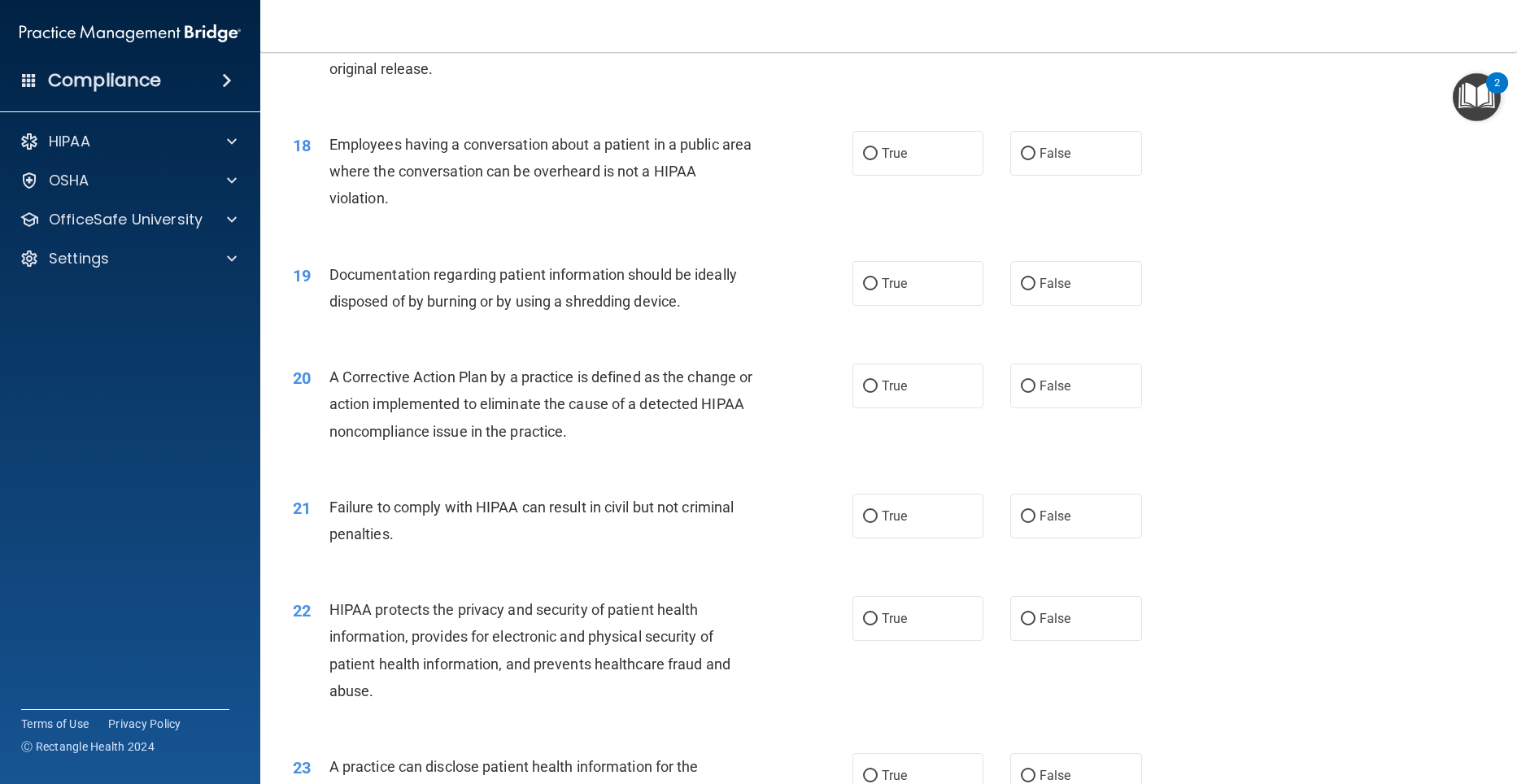
scroll to position [2076, 0]
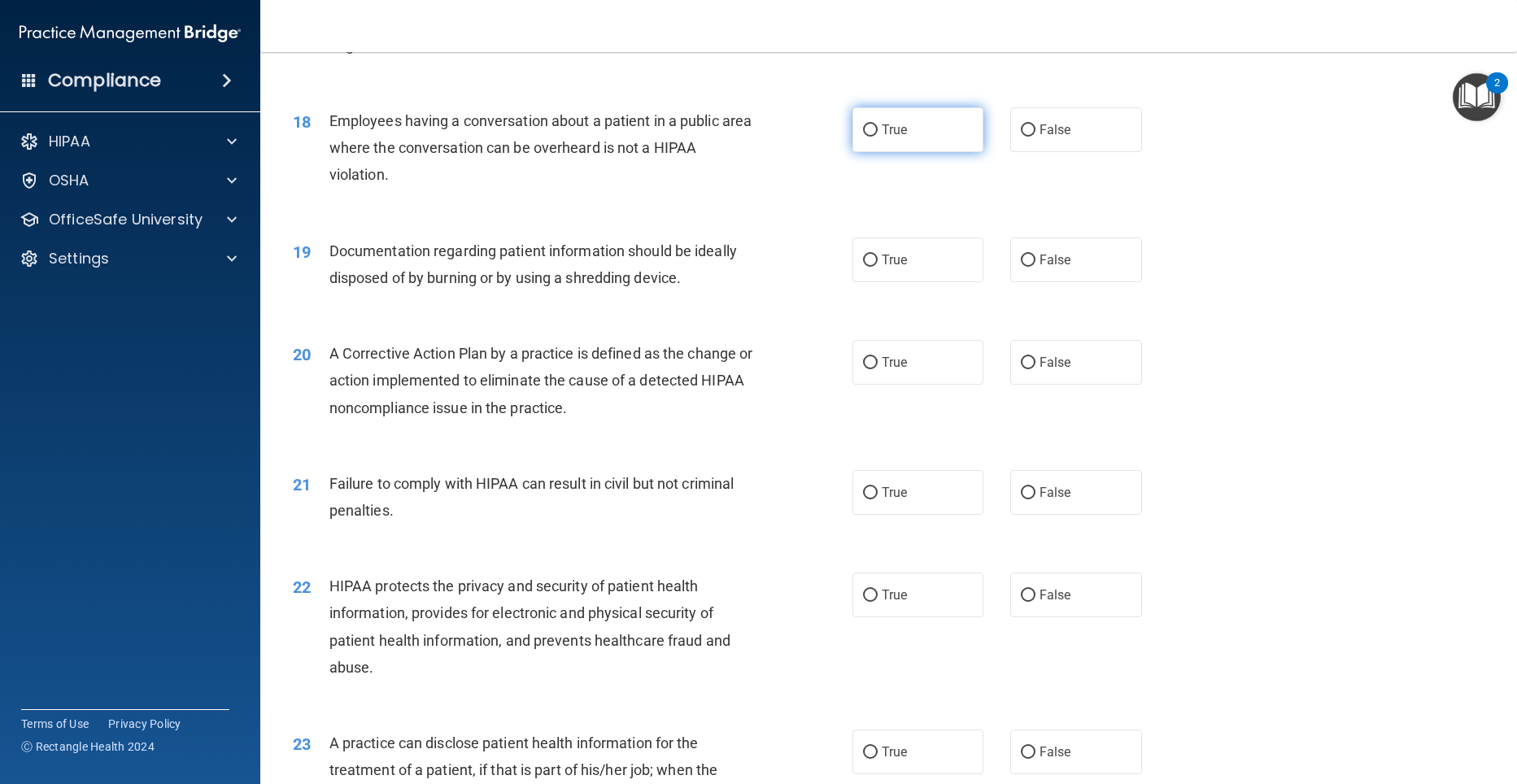
click at [866, 137] on input "True" at bounding box center [870, 130] width 15 height 12
radio input "true"
click at [869, 267] on input "True" at bounding box center [870, 260] width 15 height 12
radio input "true"
click at [863, 369] on input "True" at bounding box center [870, 363] width 15 height 12
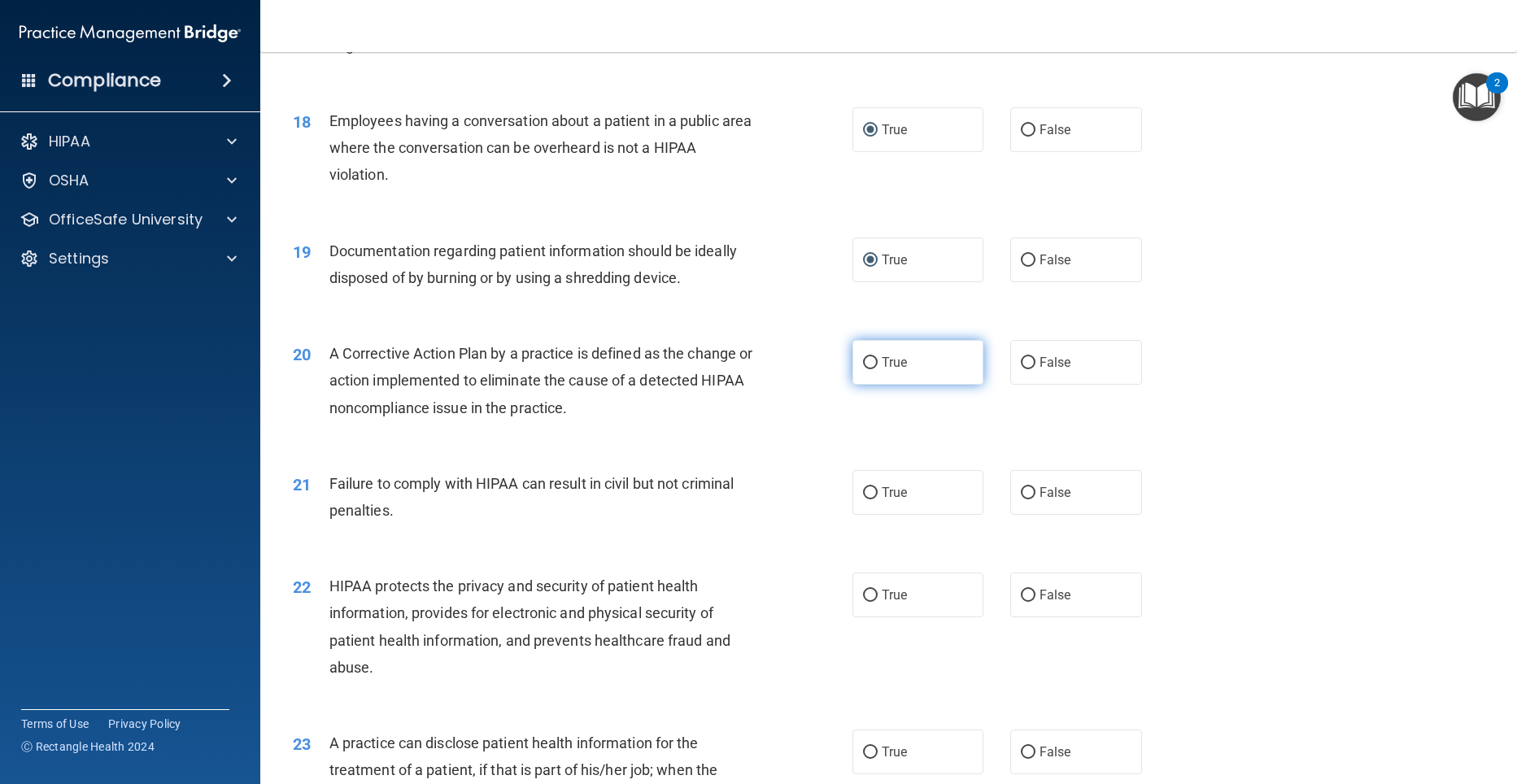
radio input "true"
click at [1020, 499] on input "False" at bounding box center [1027, 493] width 15 height 12
radio input "true"
click at [854, 617] on label "True" at bounding box center [919, 595] width 132 height 45
click at [863, 602] on input "True" at bounding box center [870, 596] width 15 height 12
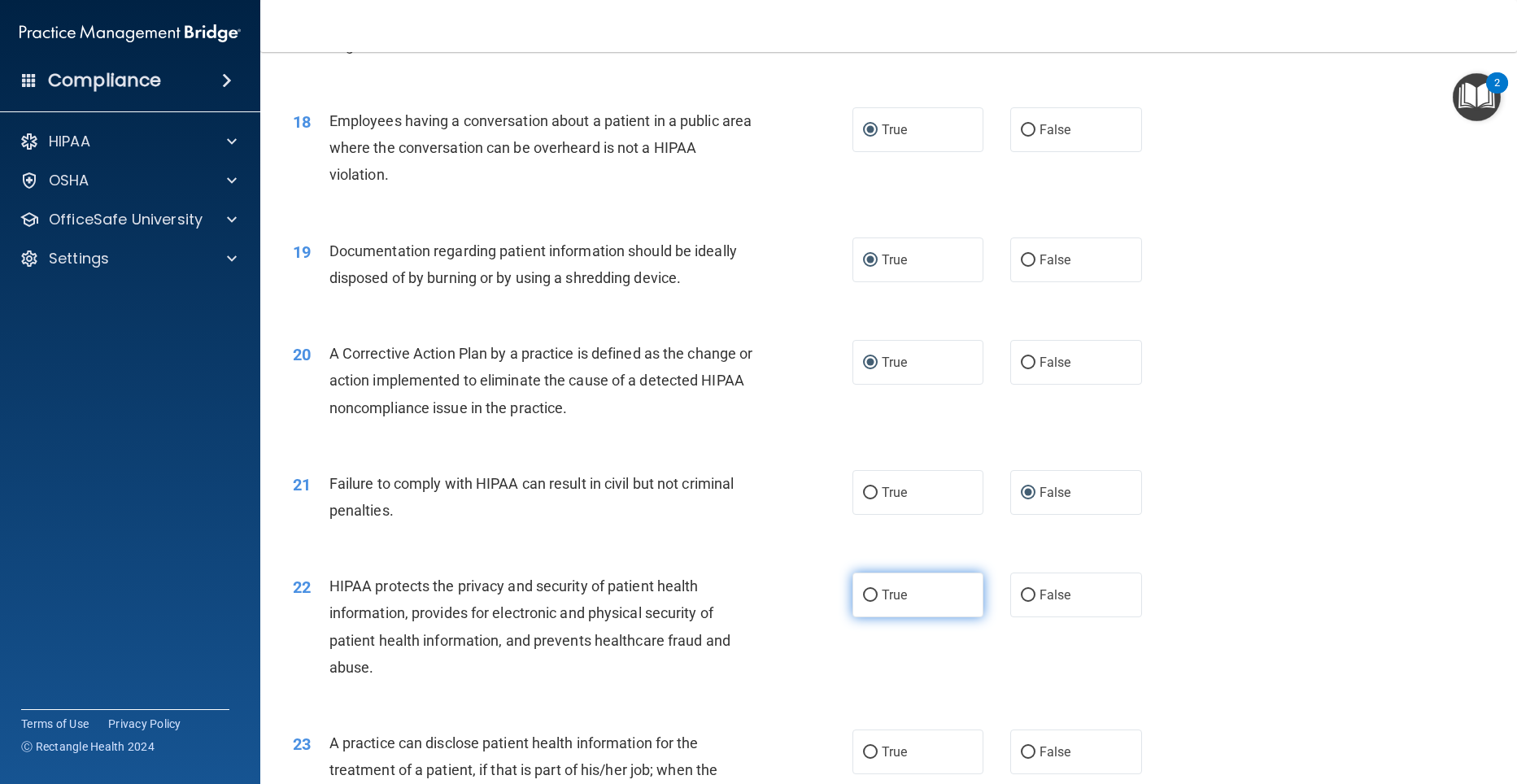
radio input "true"
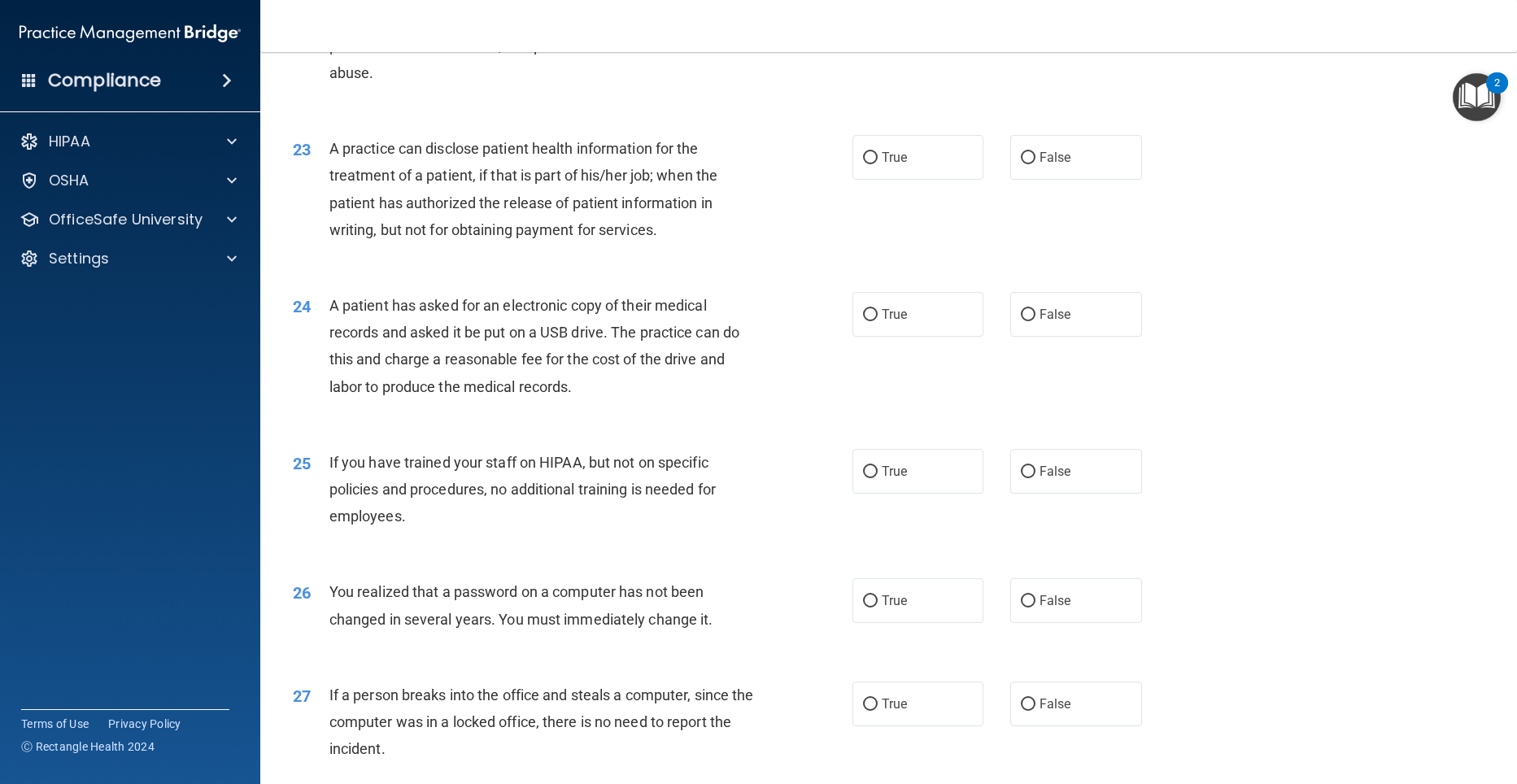
scroll to position [2679, 0]
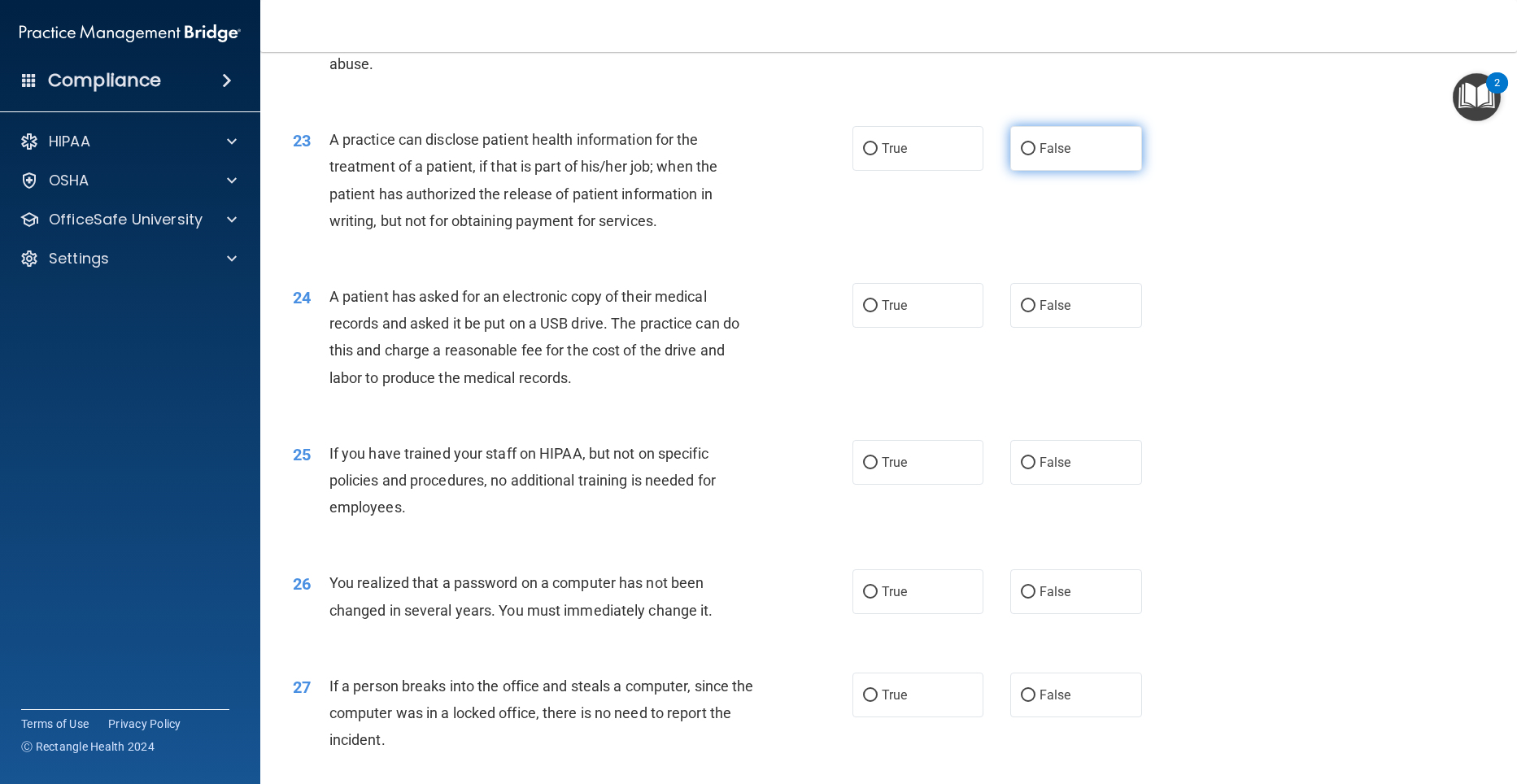
click at [1020, 155] on input "False" at bounding box center [1027, 149] width 15 height 12
radio input "true"
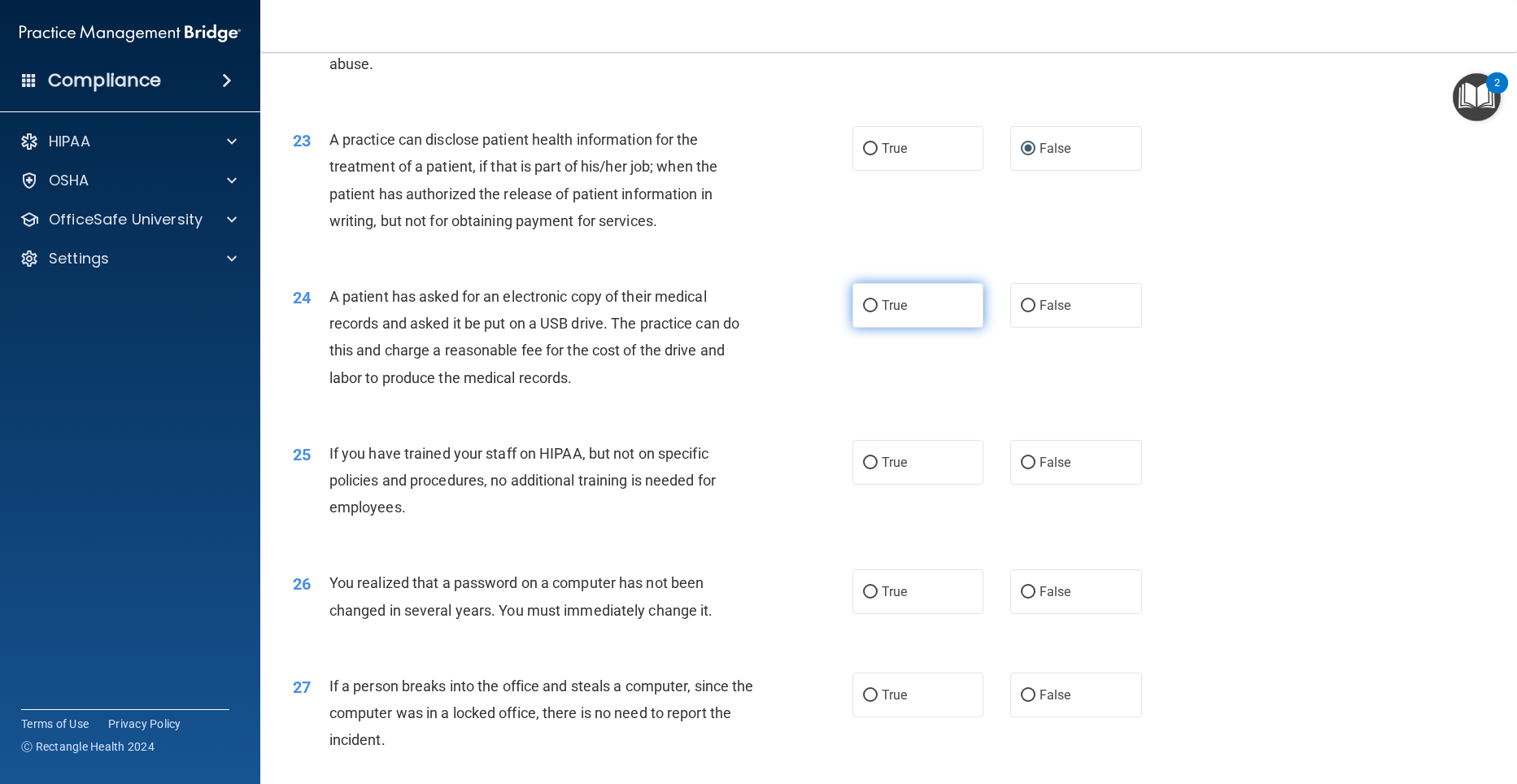
click at [867, 312] on input "True" at bounding box center [870, 306] width 15 height 12
radio input "true"
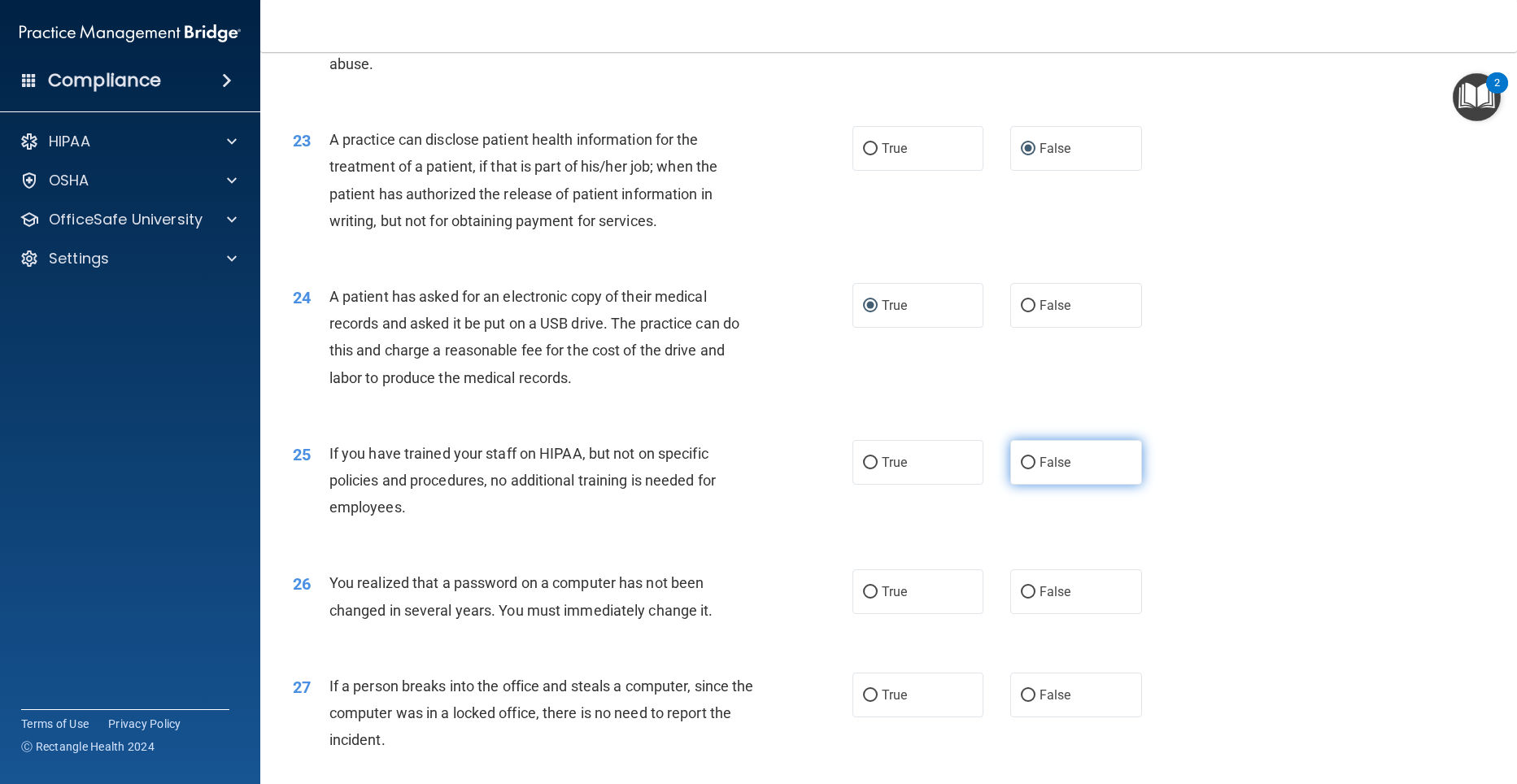
click at [1020, 469] on input "False" at bounding box center [1027, 463] width 15 height 12
radio input "true"
click at [855, 614] on label "True" at bounding box center [919, 591] width 132 height 45
click at [863, 598] on input "True" at bounding box center [870, 592] width 15 height 12
radio input "true"
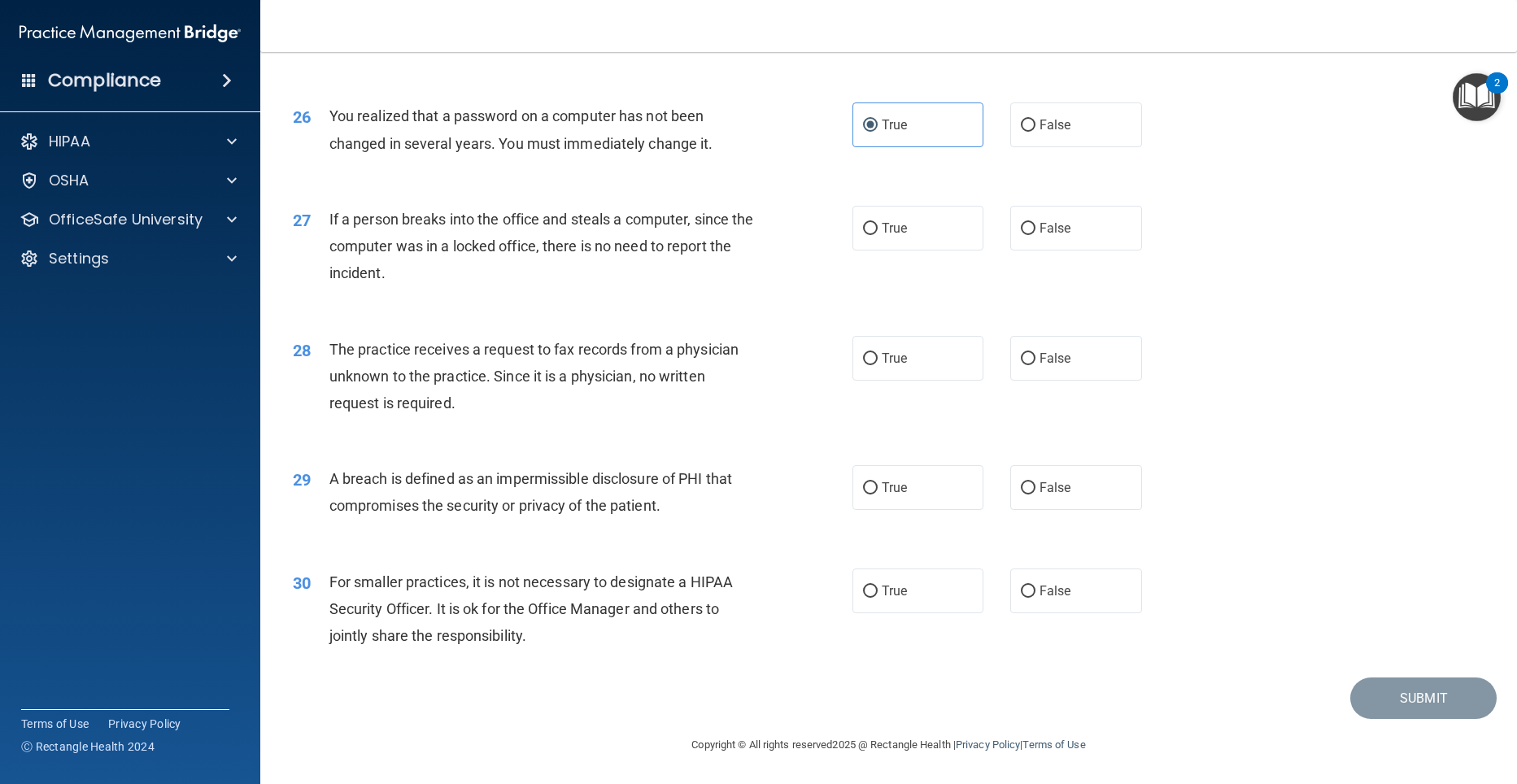
scroll to position [3173, 0]
click at [1010, 224] on label "False" at bounding box center [1076, 228] width 132 height 45
click at [1020, 224] on input "False" at bounding box center [1027, 229] width 15 height 12
radio input "true"
click at [1020, 364] on input "False" at bounding box center [1027, 359] width 15 height 12
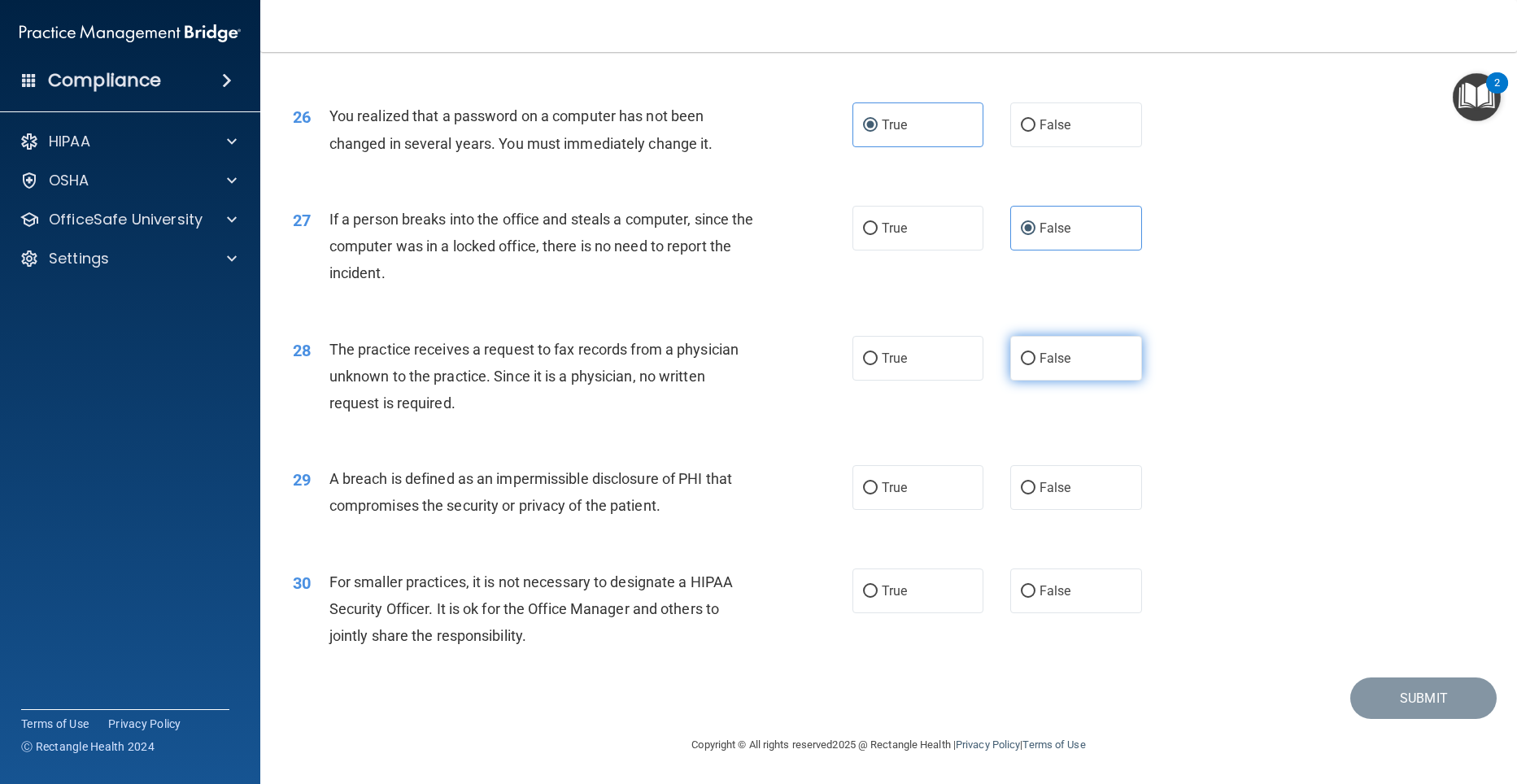
radio input "true"
click at [863, 490] on input "True" at bounding box center [870, 488] width 15 height 12
radio input "true"
click at [1020, 588] on input "False" at bounding box center [1027, 591] width 15 height 12
radio input "true"
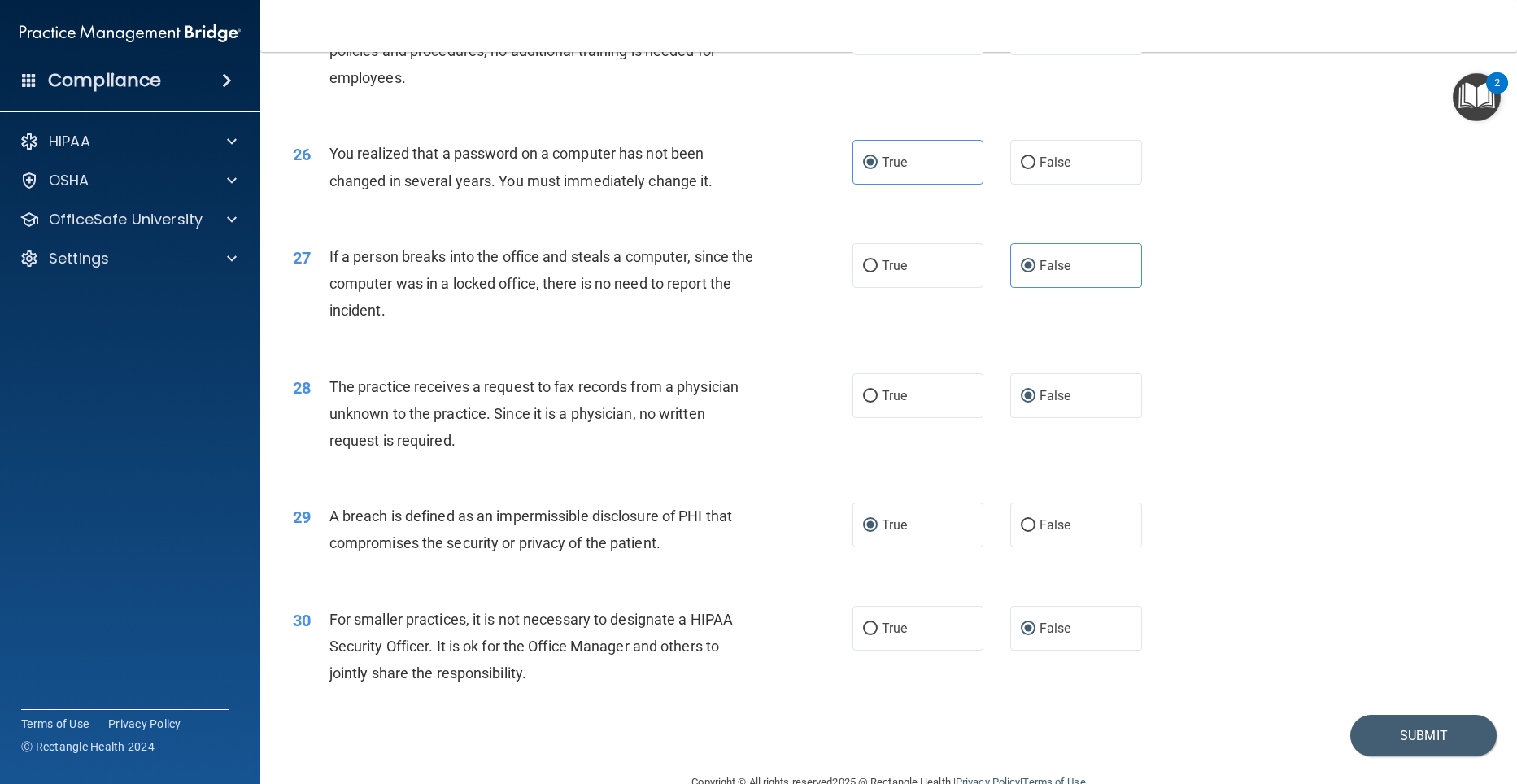
scroll to position [3127, 0]
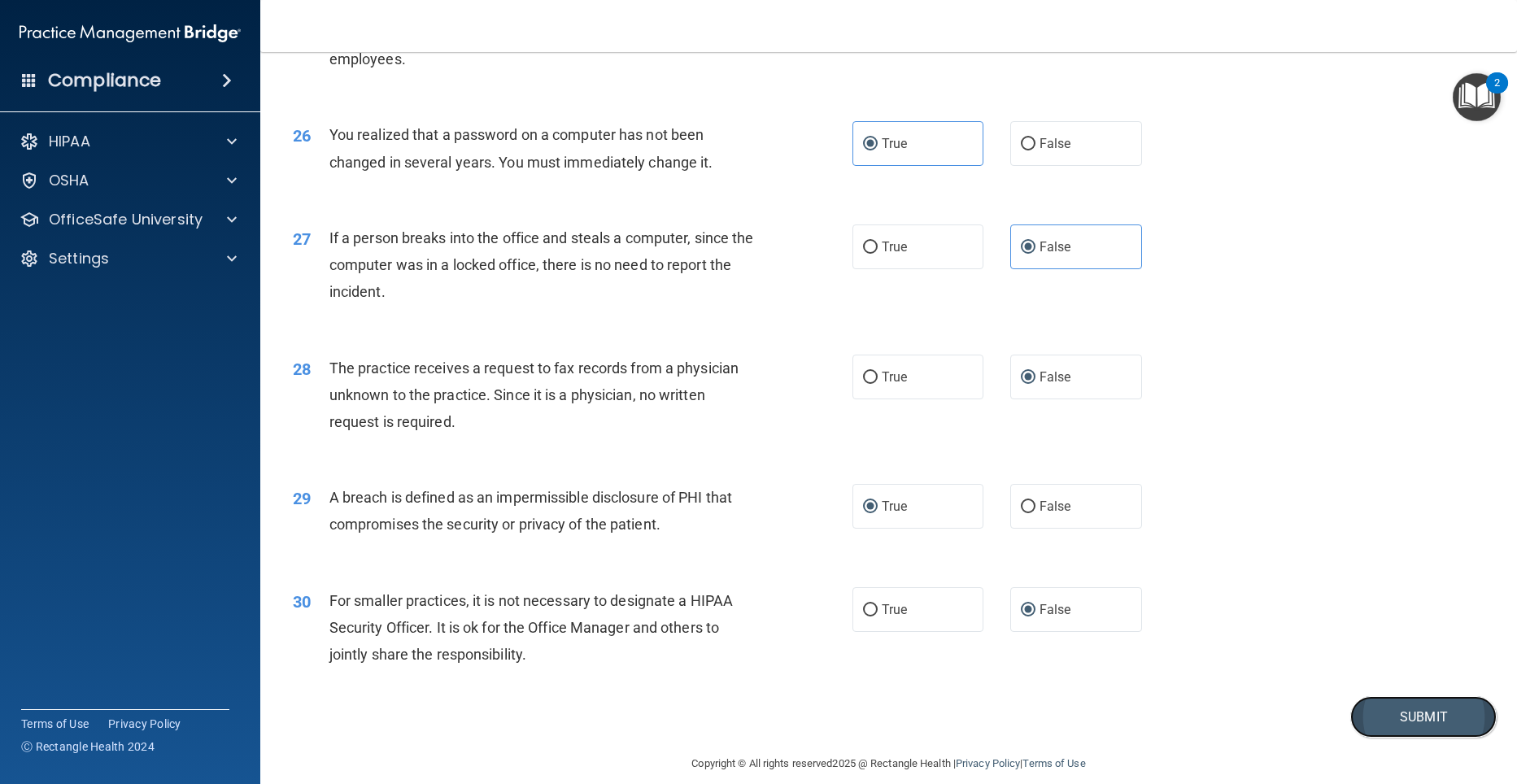
click at [1373, 738] on button "Submit" at bounding box center [1423, 716] width 146 height 41
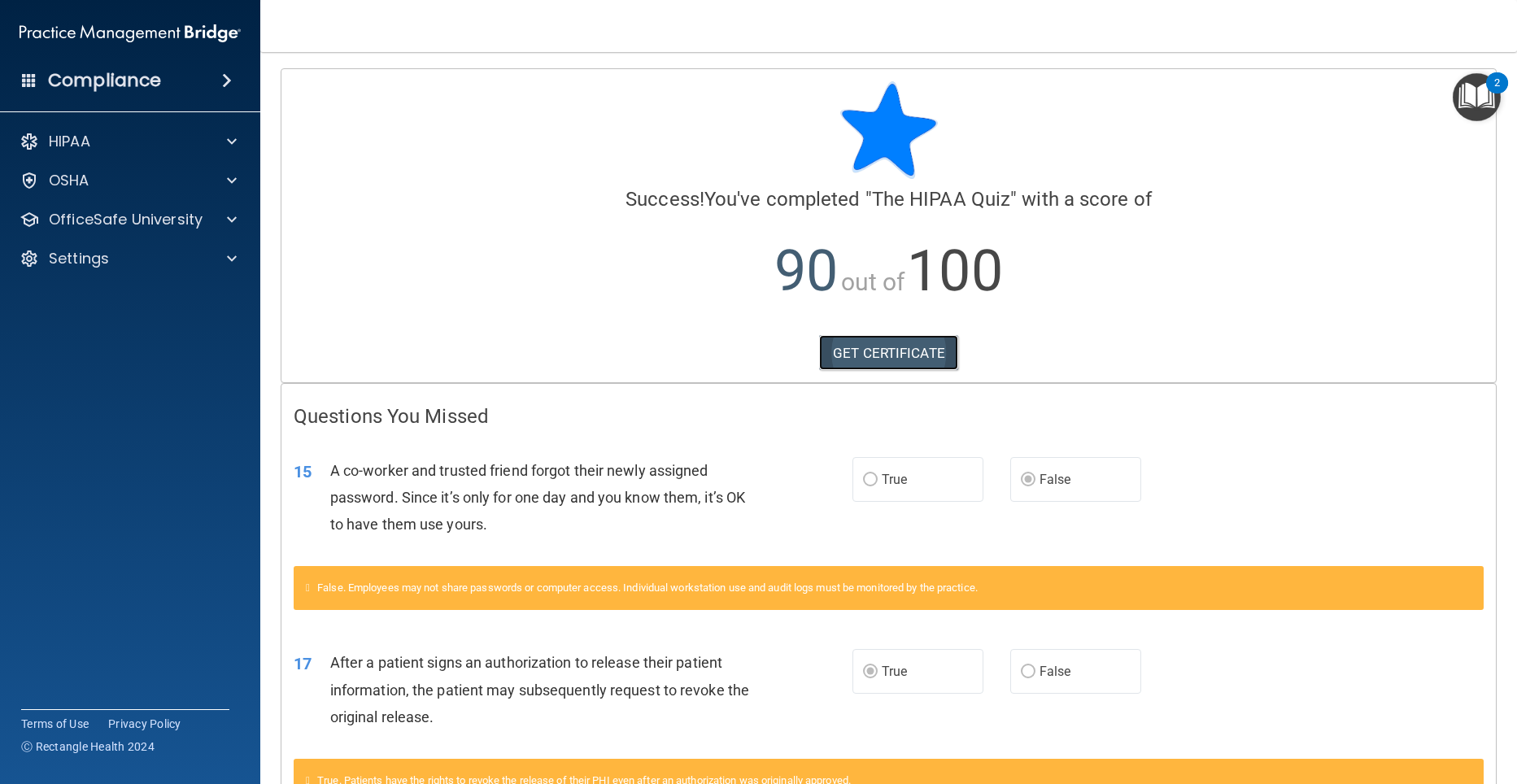
click at [894, 344] on link "GET CERTIFICATE" at bounding box center [889, 353] width 139 height 36
click at [71, 224] on p "OfficeSafe University" at bounding box center [126, 219] width 154 height 20
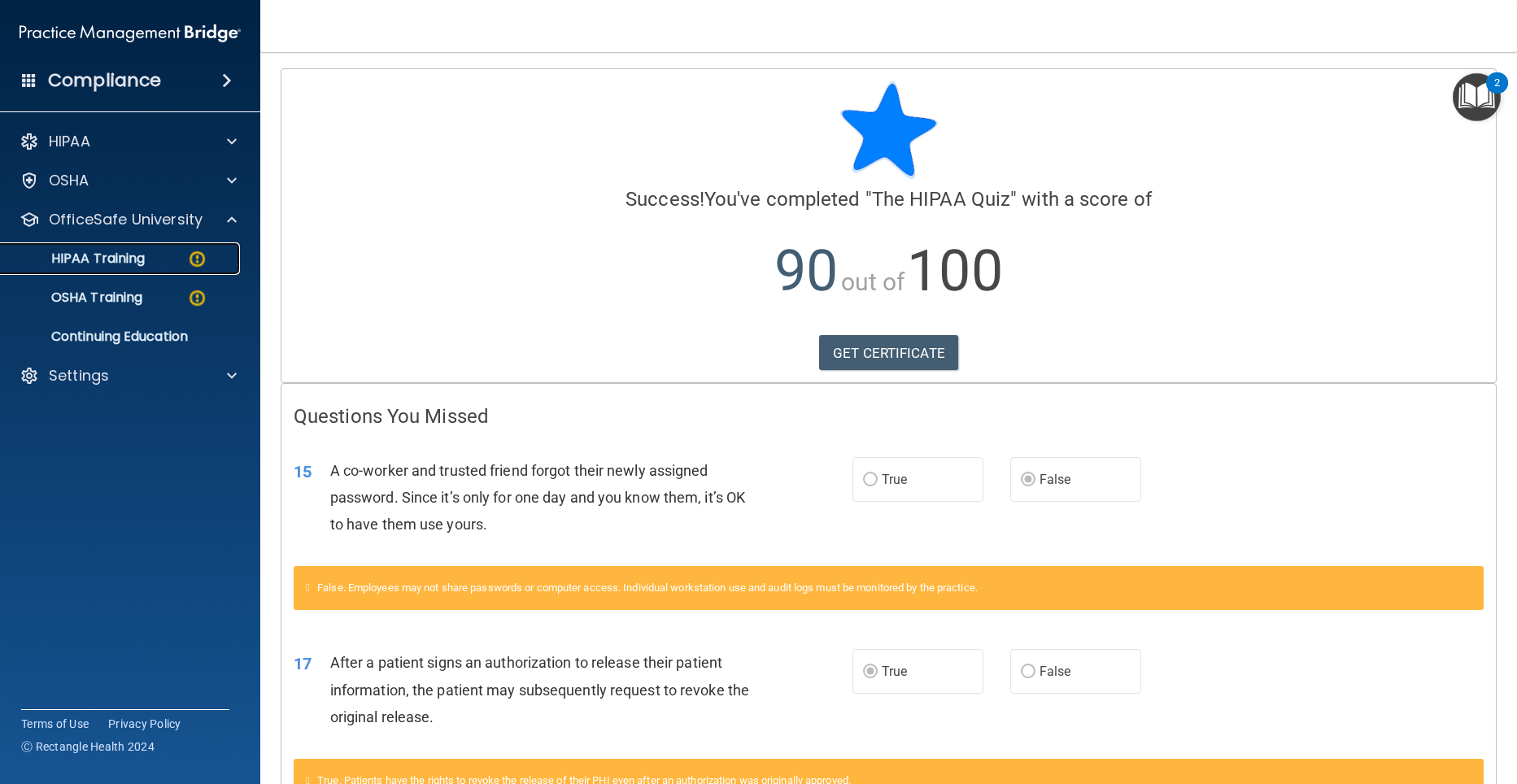
click at [104, 269] on link "HIPAA Training" at bounding box center [111, 258] width 256 height 33
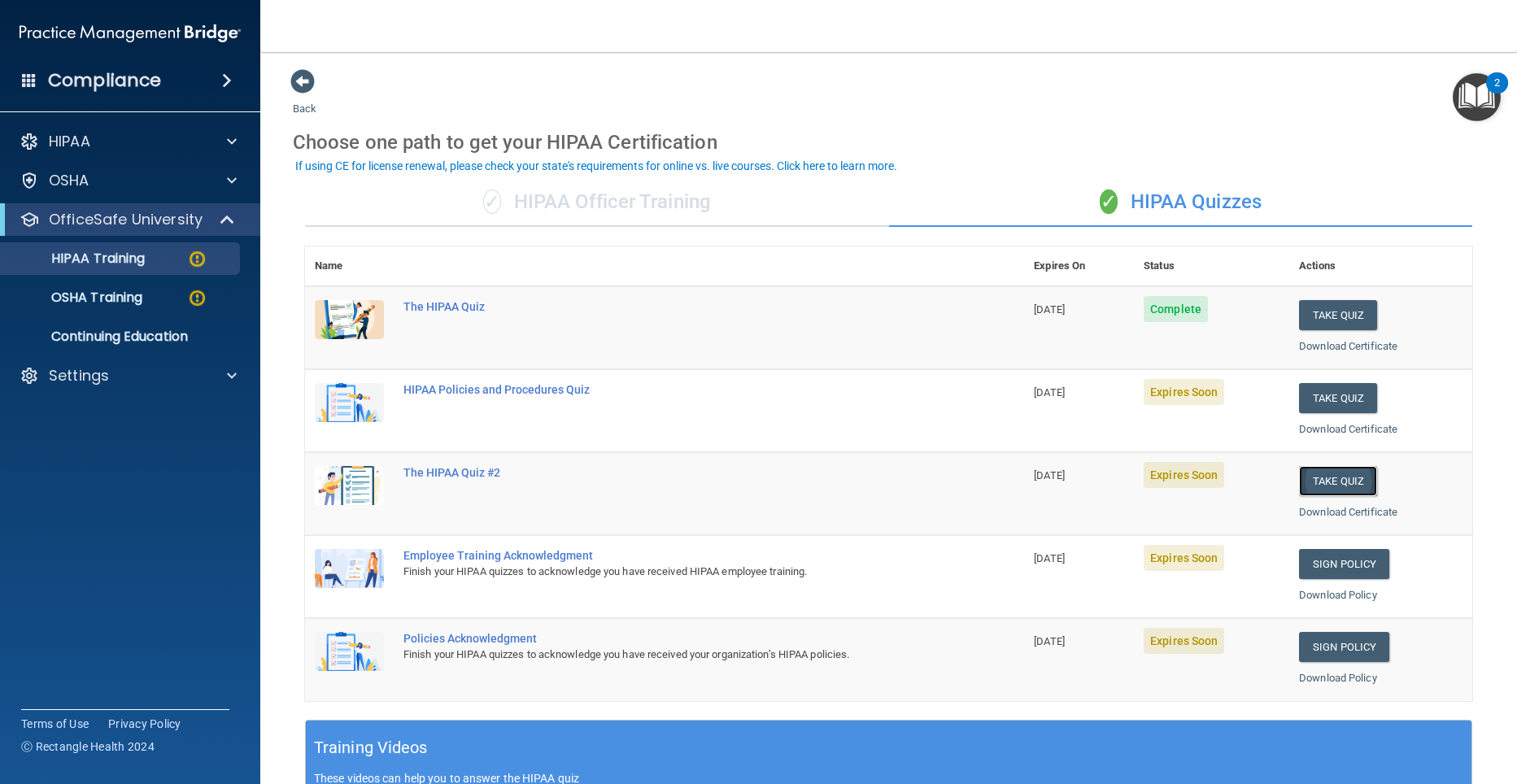
click at [1315, 479] on button "Take Quiz" at bounding box center [1337, 480] width 78 height 30
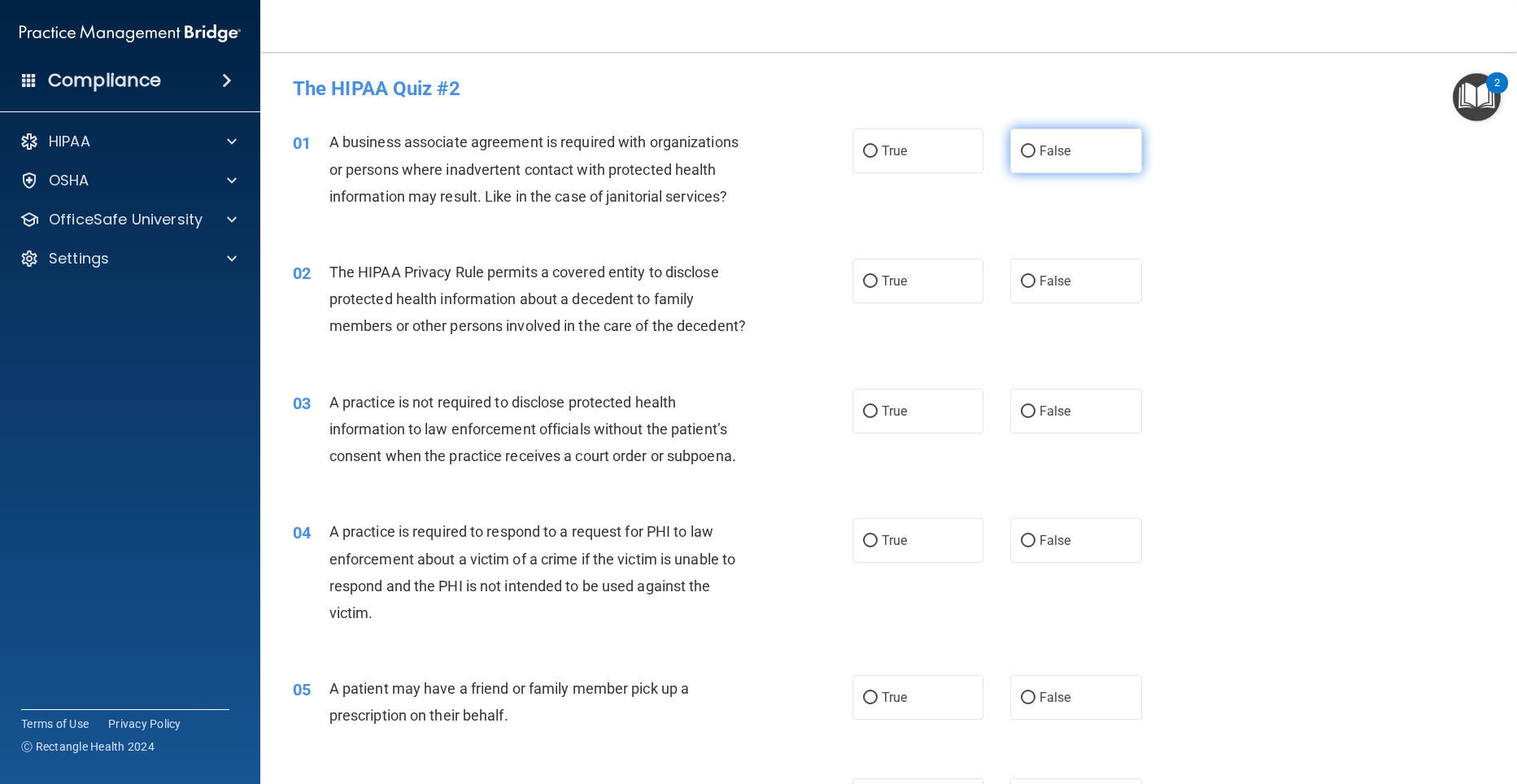
click at [1020, 153] on input "False" at bounding box center [1027, 151] width 15 height 12
radio input "true"
click at [870, 276] on input "True" at bounding box center [870, 282] width 15 height 12
radio input "true"
click at [1020, 410] on input "False" at bounding box center [1027, 412] width 15 height 12
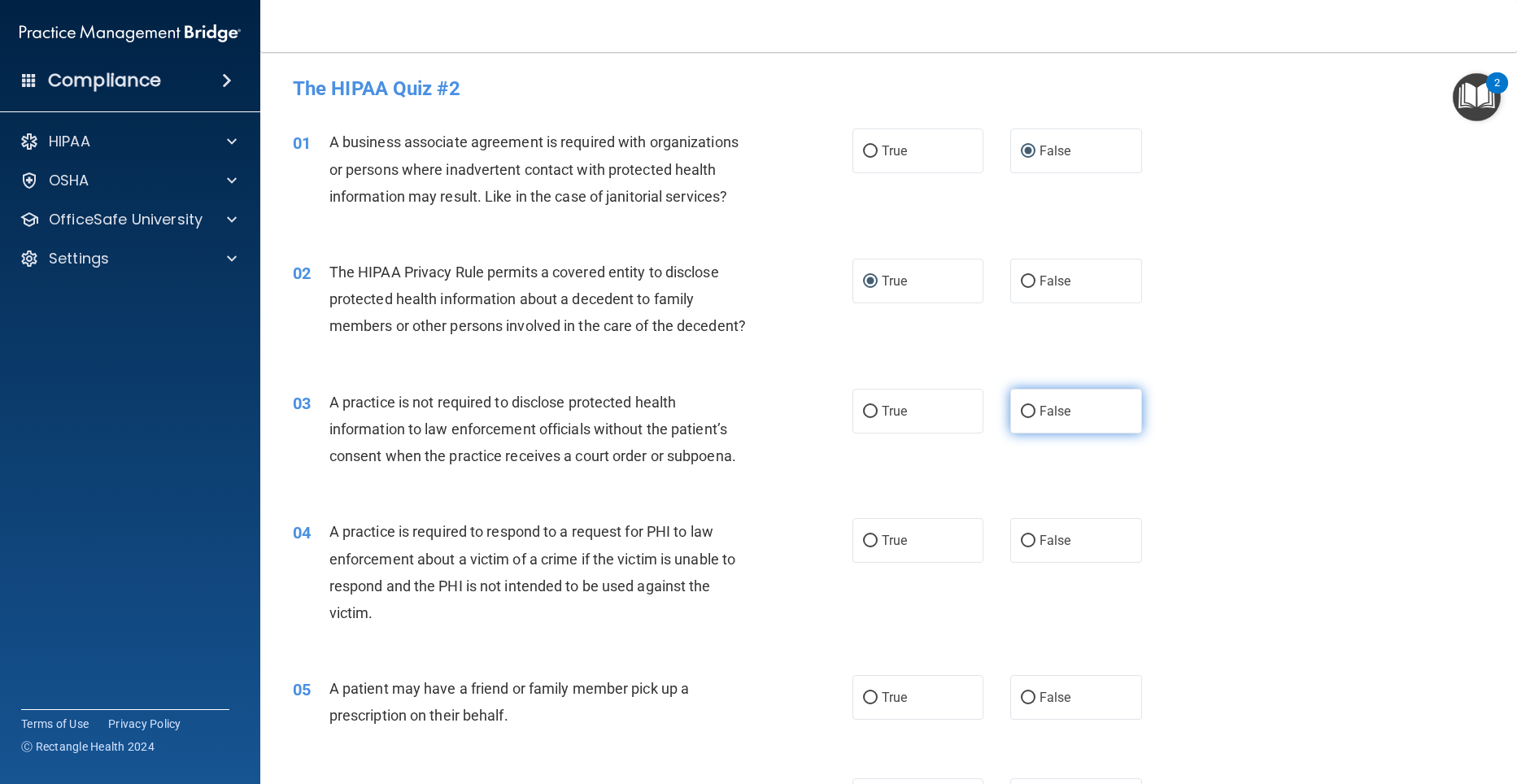
radio input "true"
click at [863, 535] on input "True" at bounding box center [870, 541] width 15 height 12
radio input "true"
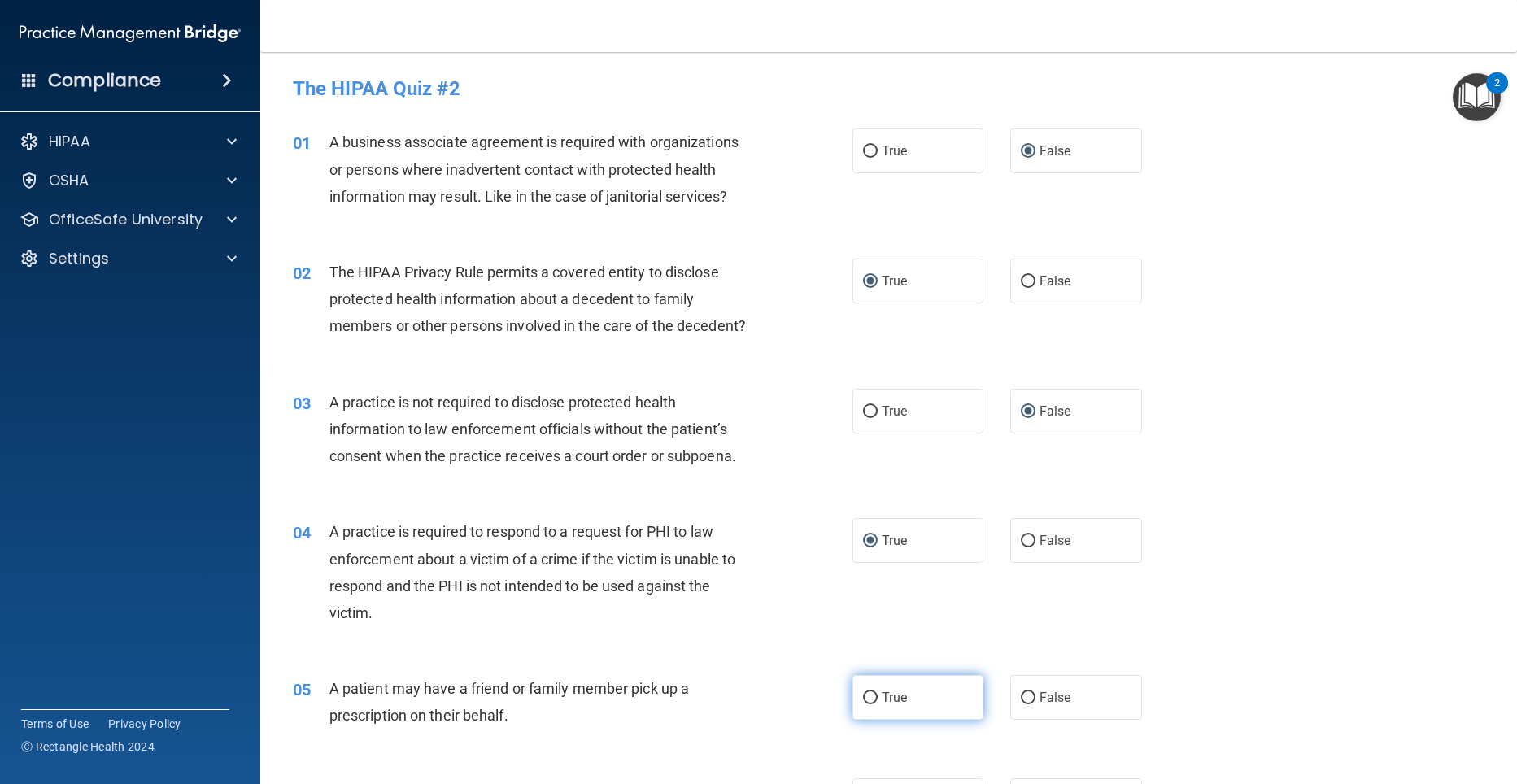
click at [863, 700] on input "True" at bounding box center [870, 698] width 15 height 12
radio input "true"
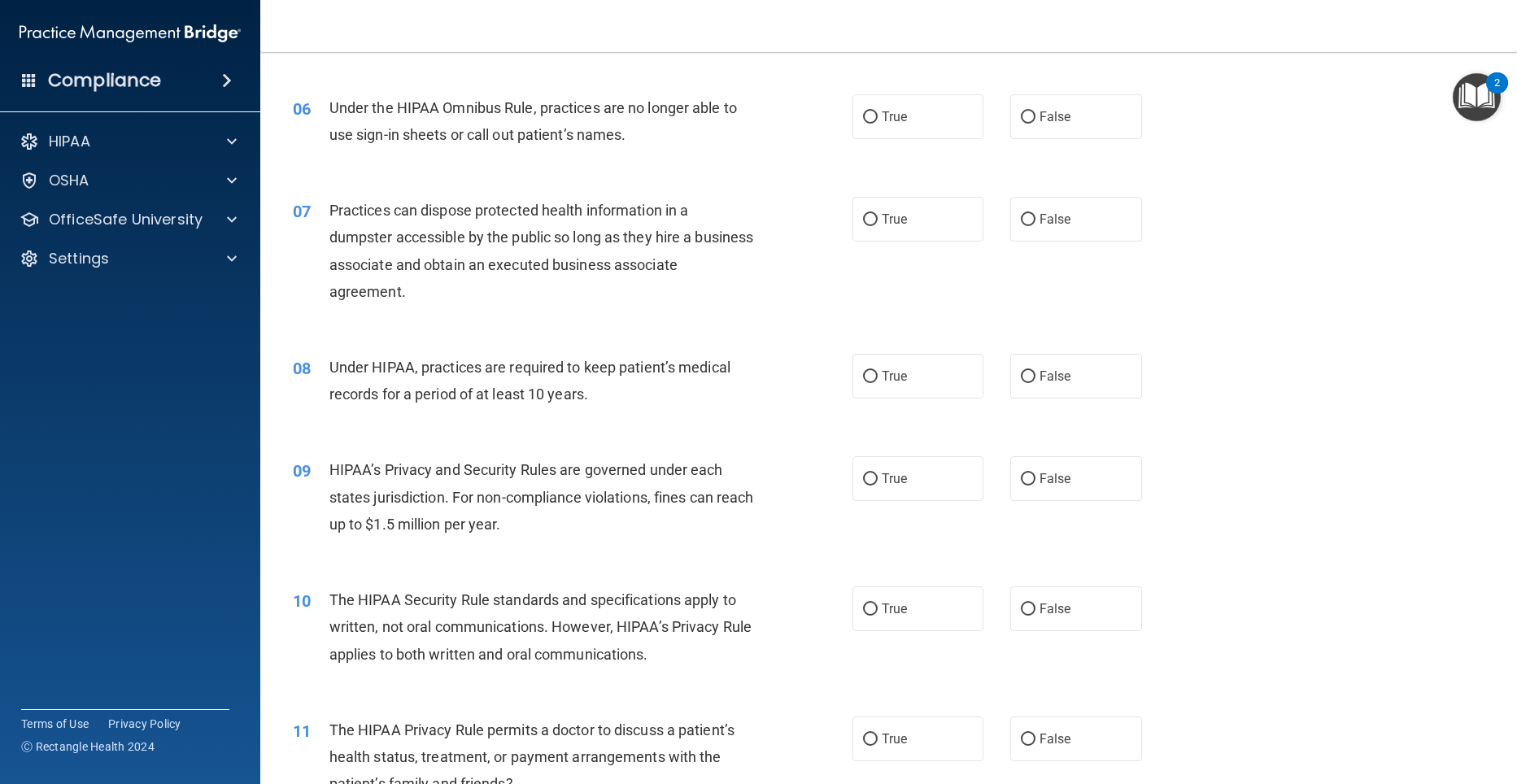
scroll to position [698, 0]
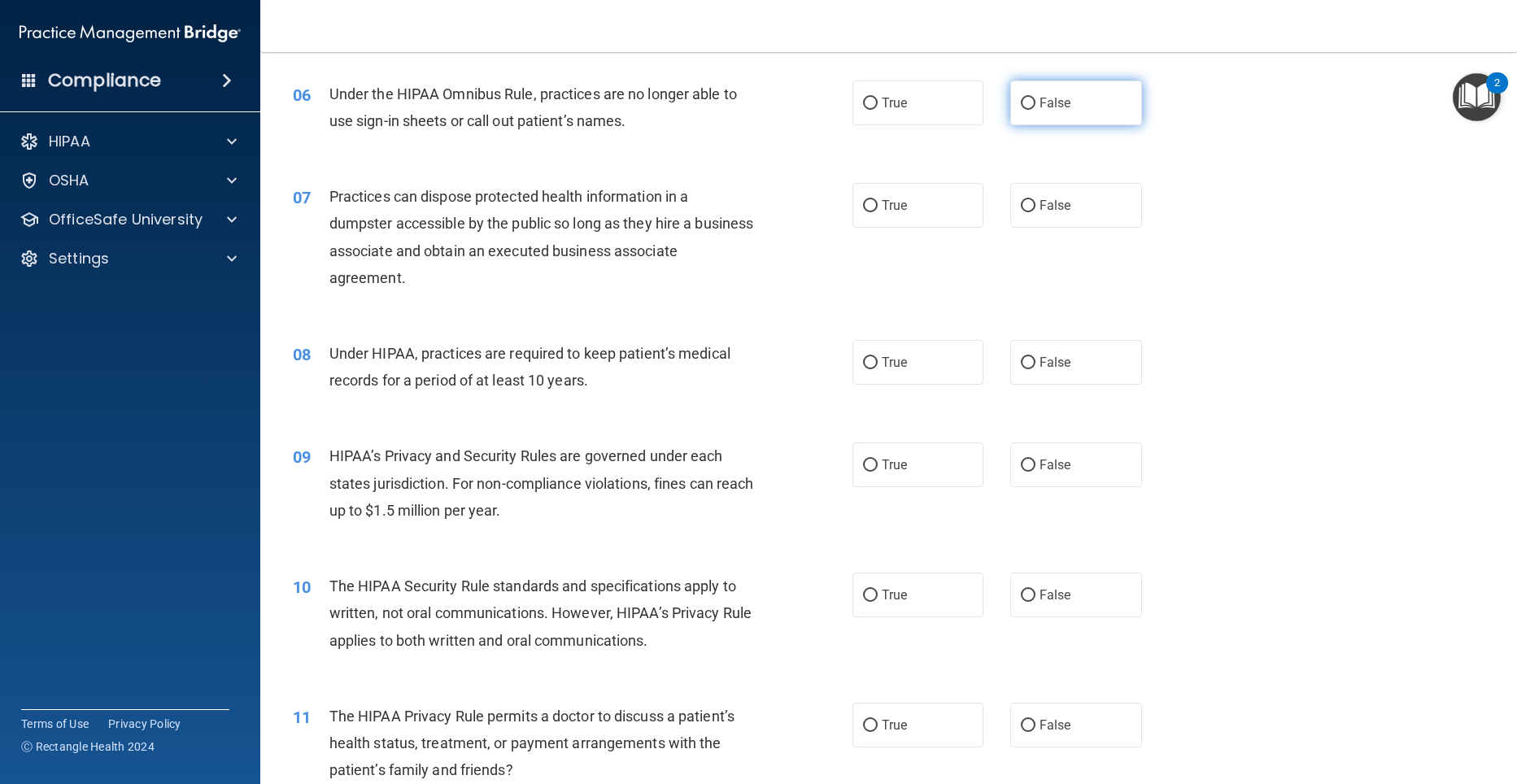
click at [1020, 110] on label "False" at bounding box center [1076, 103] width 132 height 45
click at [1020, 110] on input "False" at bounding box center [1027, 104] width 15 height 12
radio input "true"
click at [1021, 204] on input "False" at bounding box center [1027, 206] width 15 height 12
radio input "true"
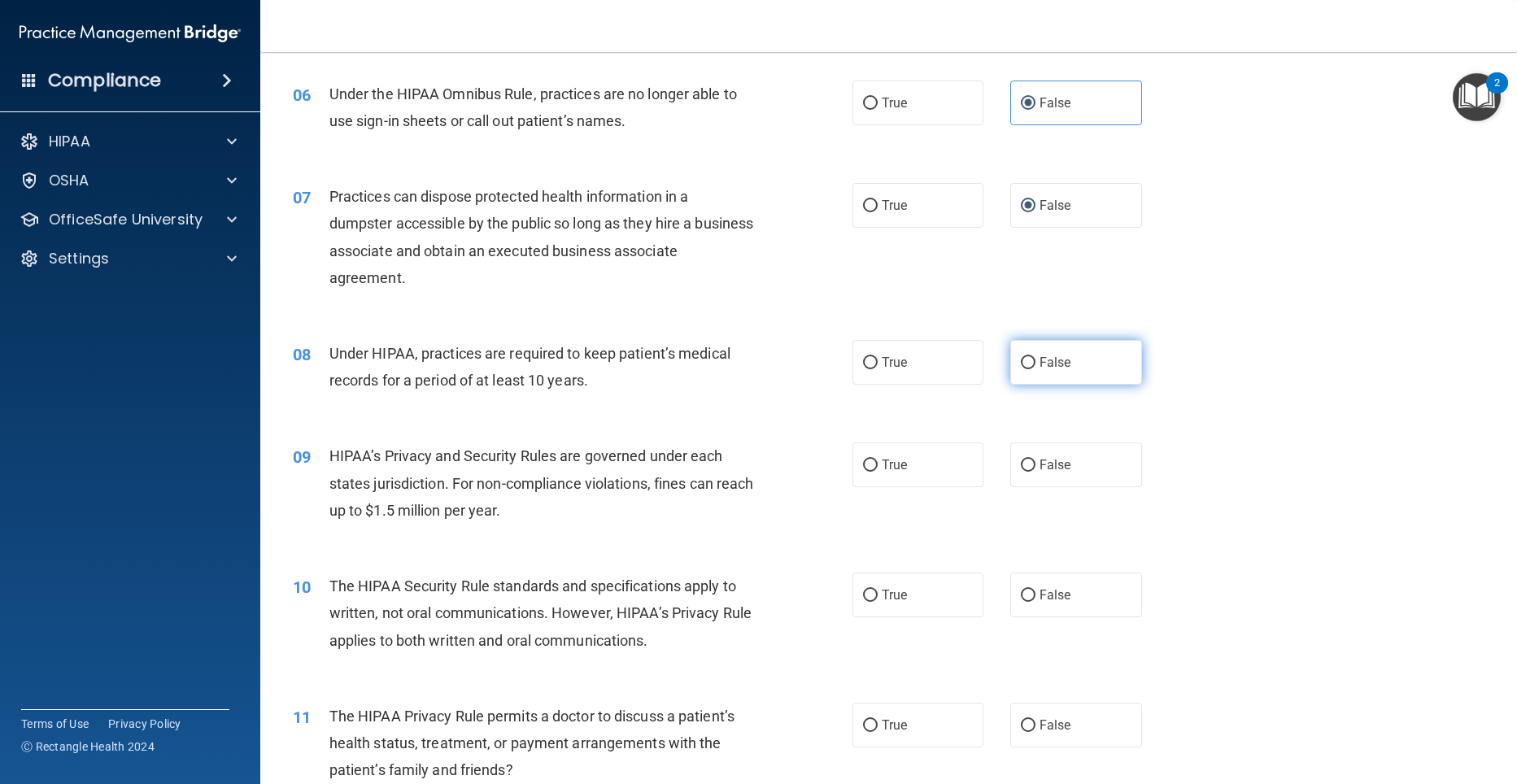
click at [1025, 360] on input "False" at bounding box center [1027, 363] width 15 height 12
radio input "true"
click at [1020, 460] on input "False" at bounding box center [1027, 466] width 15 height 12
radio input "true"
click at [863, 596] on input "True" at bounding box center [870, 596] width 15 height 12
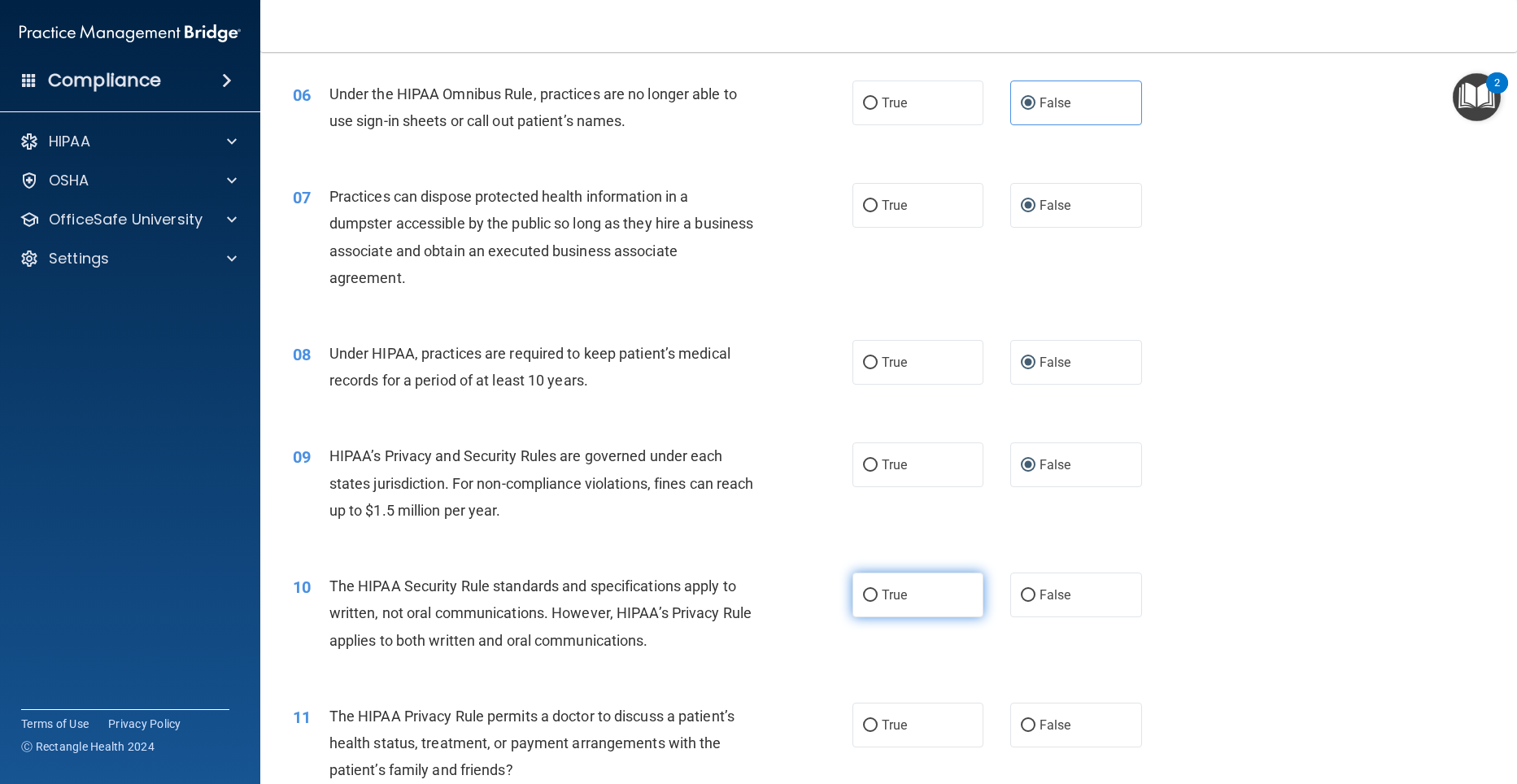
radio input "true"
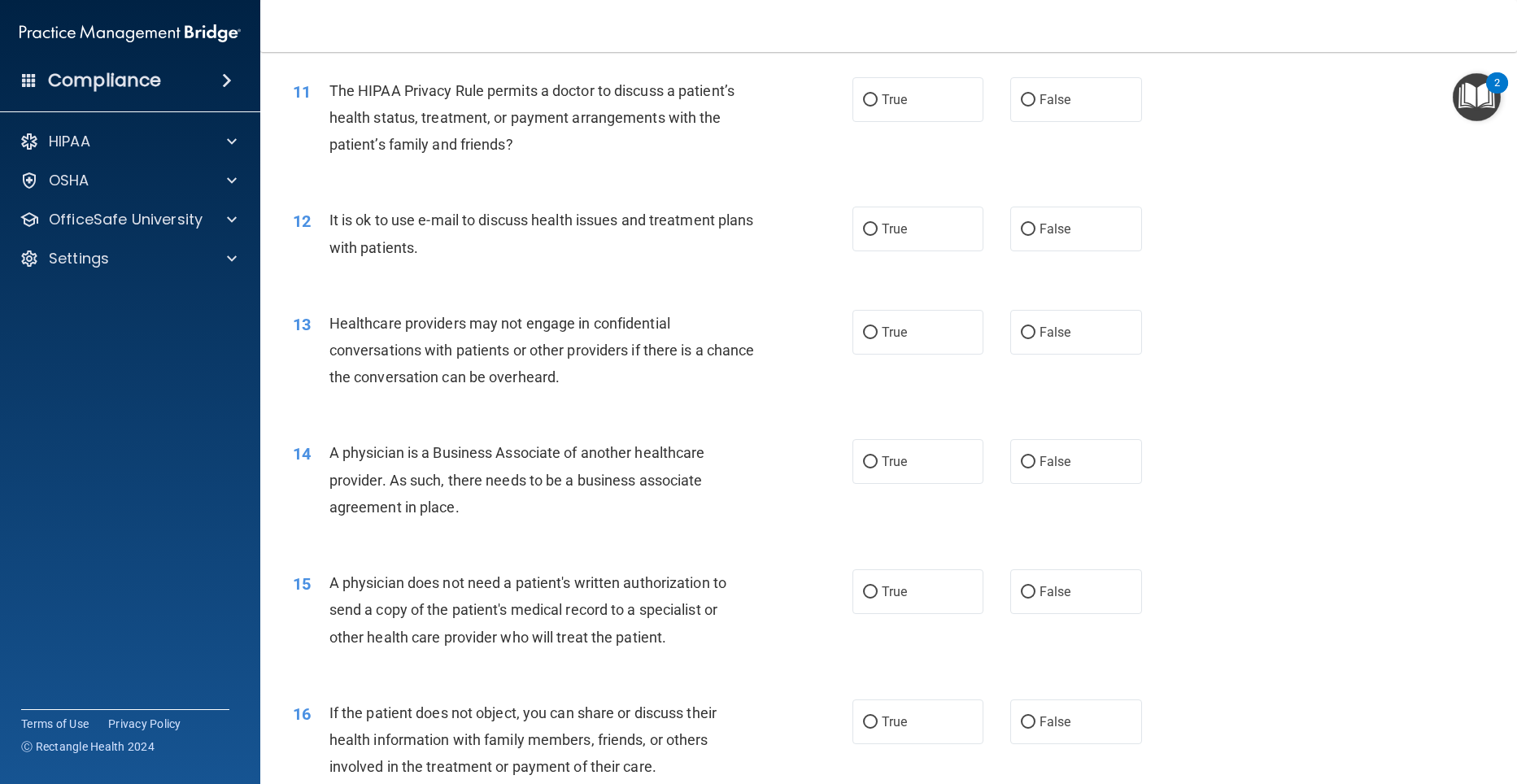
scroll to position [1345, 0]
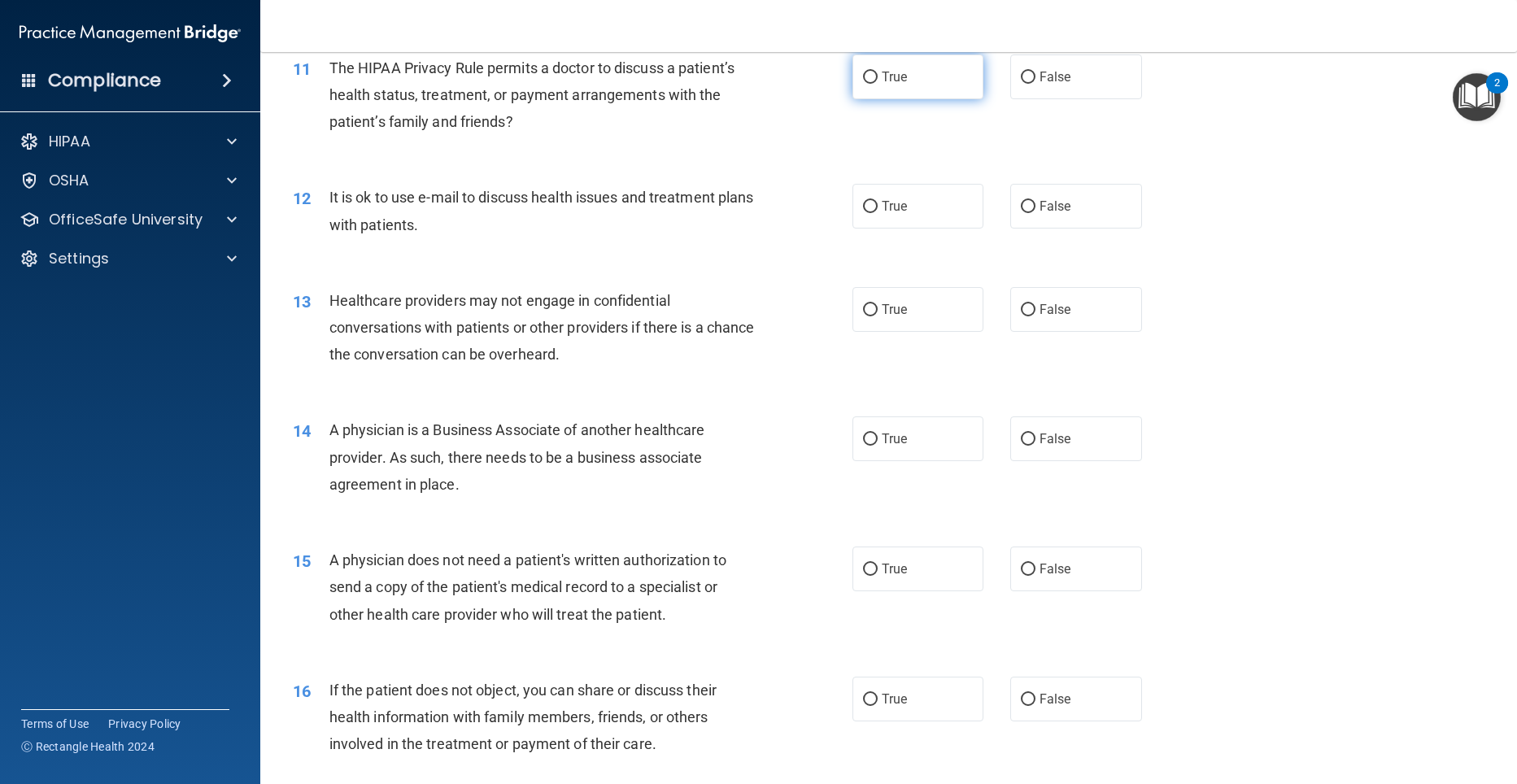
click at [870, 81] on input "True" at bounding box center [870, 78] width 15 height 12
radio input "true"
click at [866, 202] on input "True" at bounding box center [870, 207] width 15 height 12
radio input "true"
drag, startPoint x: 1017, startPoint y: 306, endPoint x: 1015, endPoint y: 356, distance: 50.0
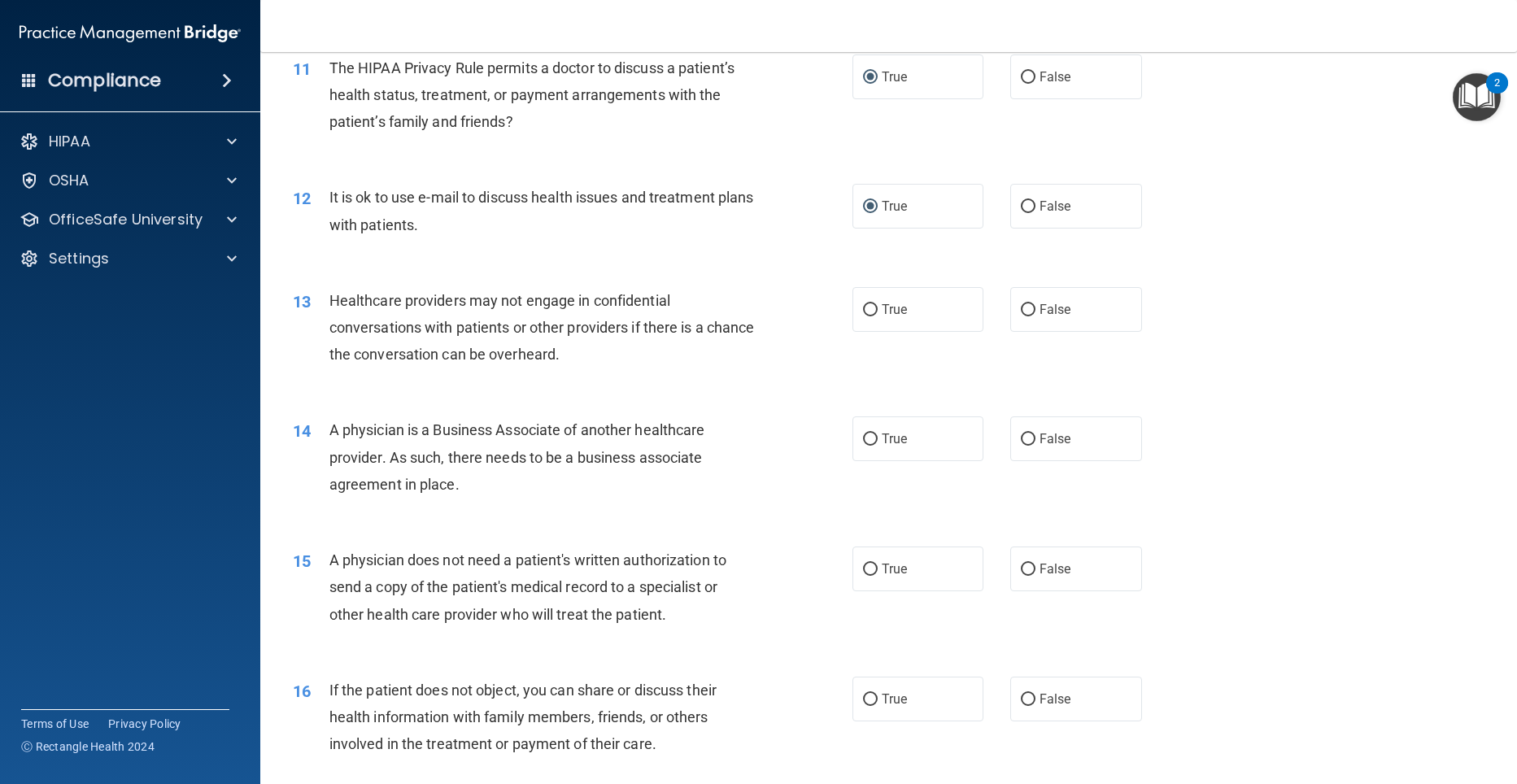
click at [1020, 307] on input "False" at bounding box center [1027, 310] width 15 height 12
radio input "true"
click at [1020, 438] on input "False" at bounding box center [1027, 439] width 15 height 12
radio input "true"
click at [863, 567] on input "True" at bounding box center [870, 569] width 15 height 12
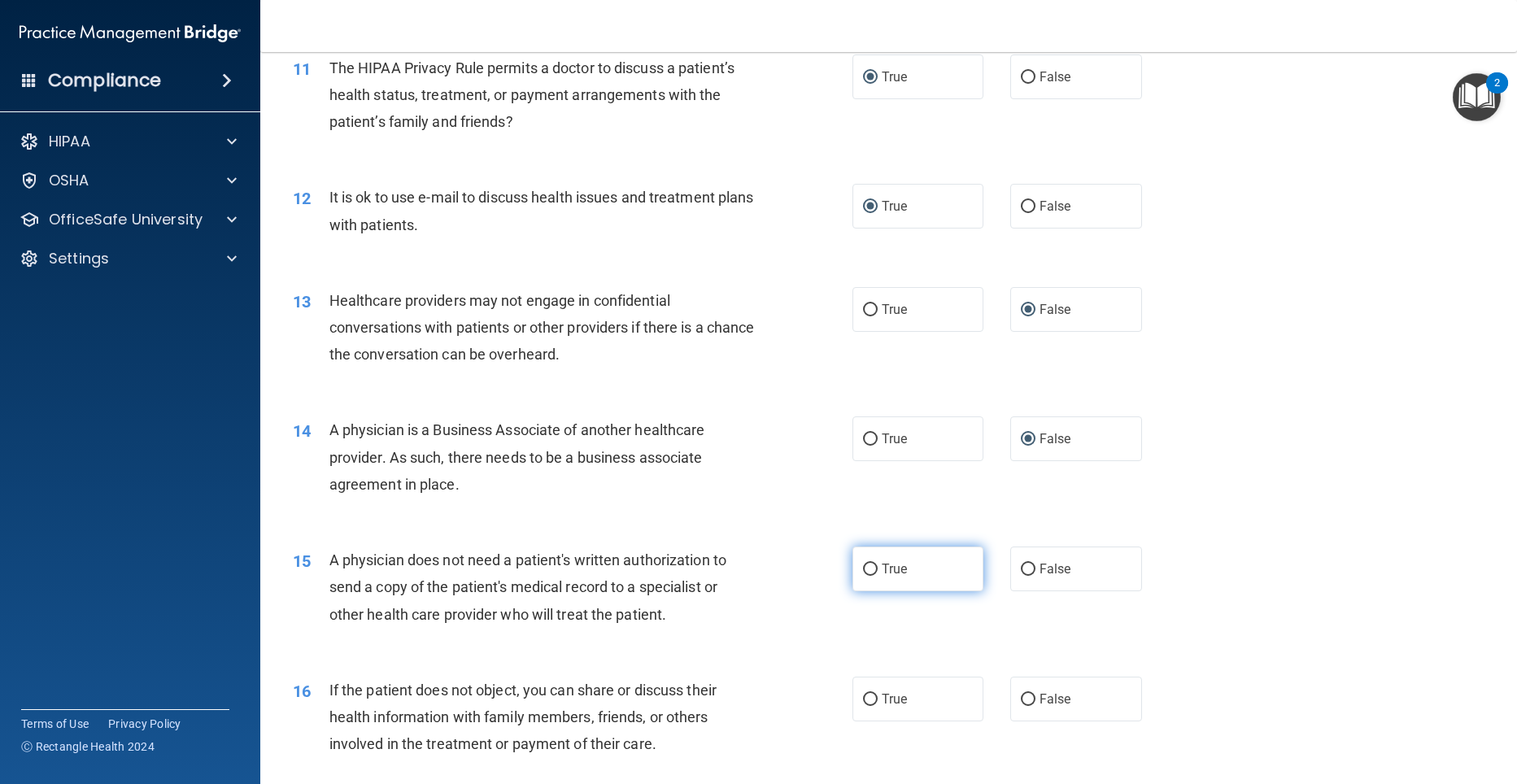
radio input "true"
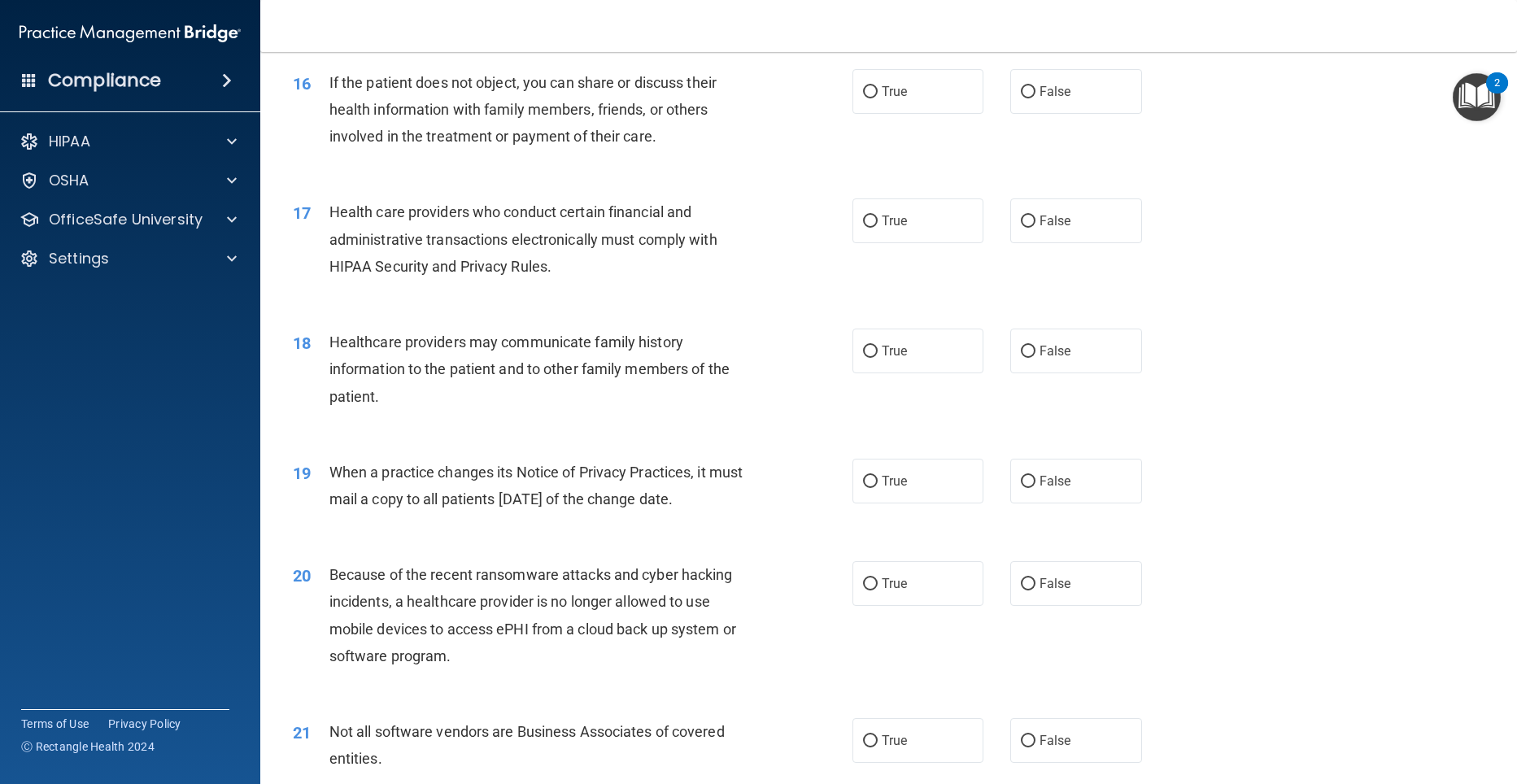
scroll to position [1962, 0]
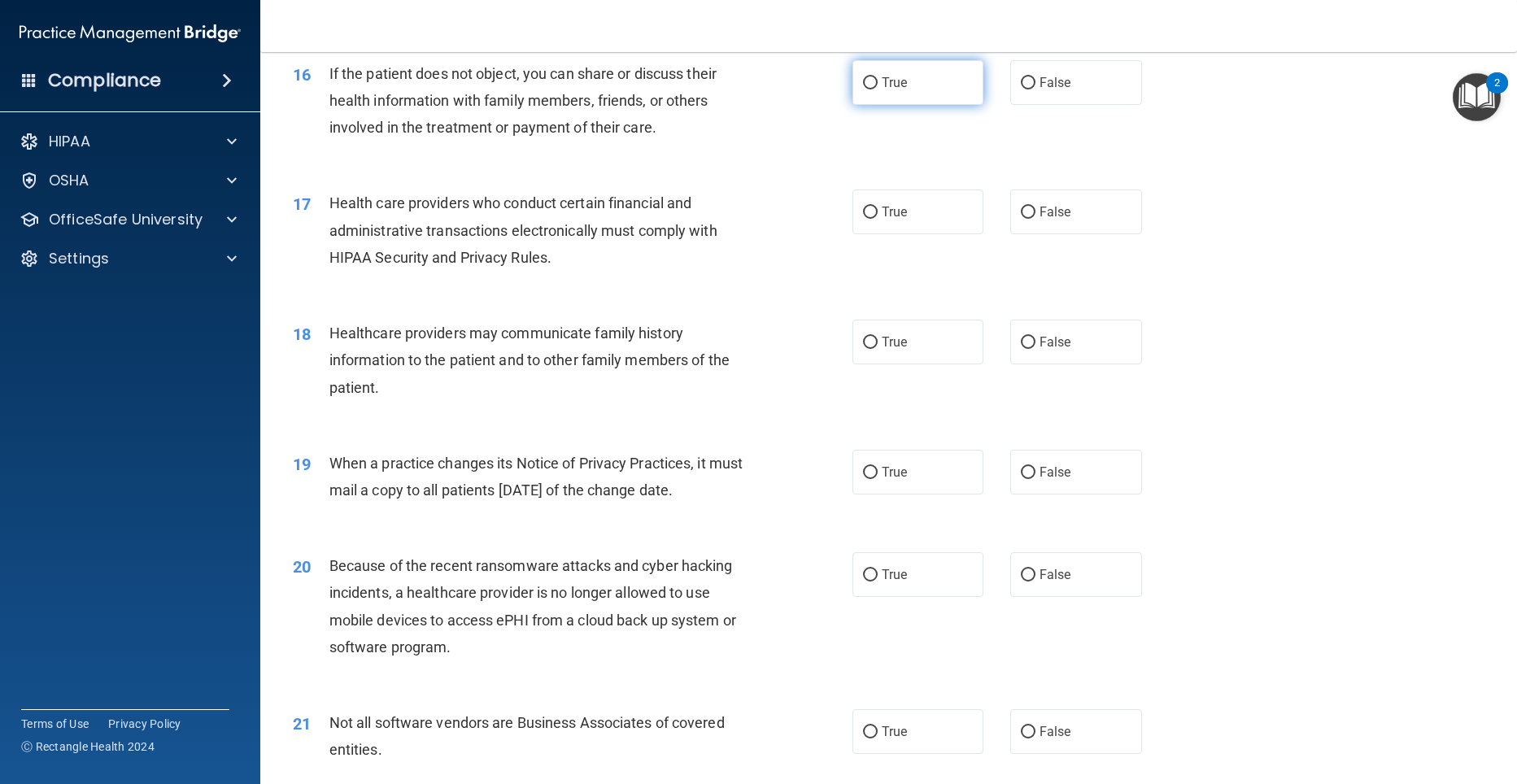
click at [869, 81] on input "True" at bounding box center [870, 83] width 15 height 12
radio input "true"
click at [864, 206] on input "True" at bounding box center [870, 212] width 15 height 12
radio input "true"
click at [1020, 338] on input "False" at bounding box center [1027, 342] width 15 height 12
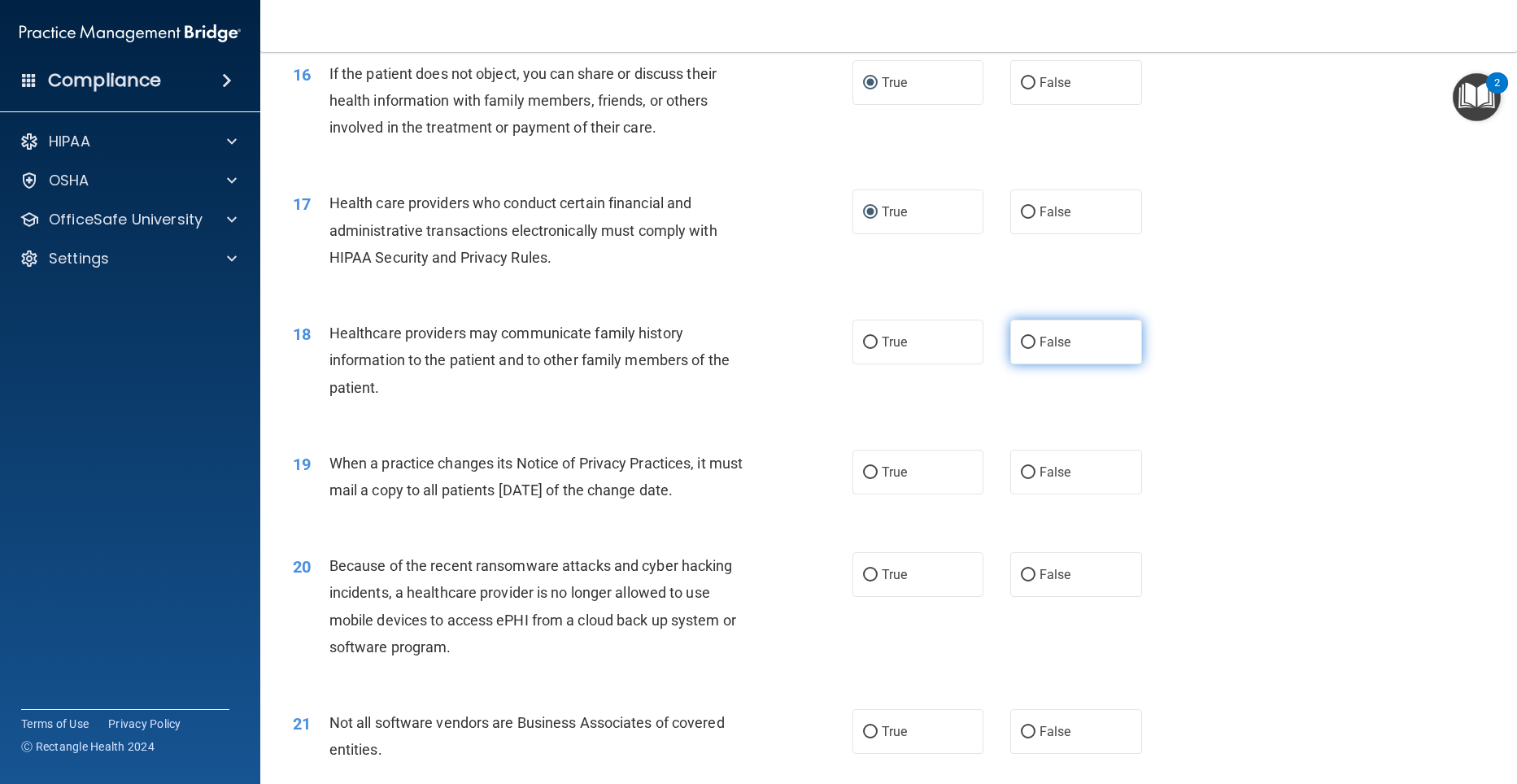
radio input "true"
drag, startPoint x: 1023, startPoint y: 470, endPoint x: 1025, endPoint y: 511, distance: 41.0
click at [1023, 471] on input "False" at bounding box center [1027, 472] width 15 height 12
radio input "true"
click at [1021, 577] on input "False" at bounding box center [1027, 575] width 15 height 12
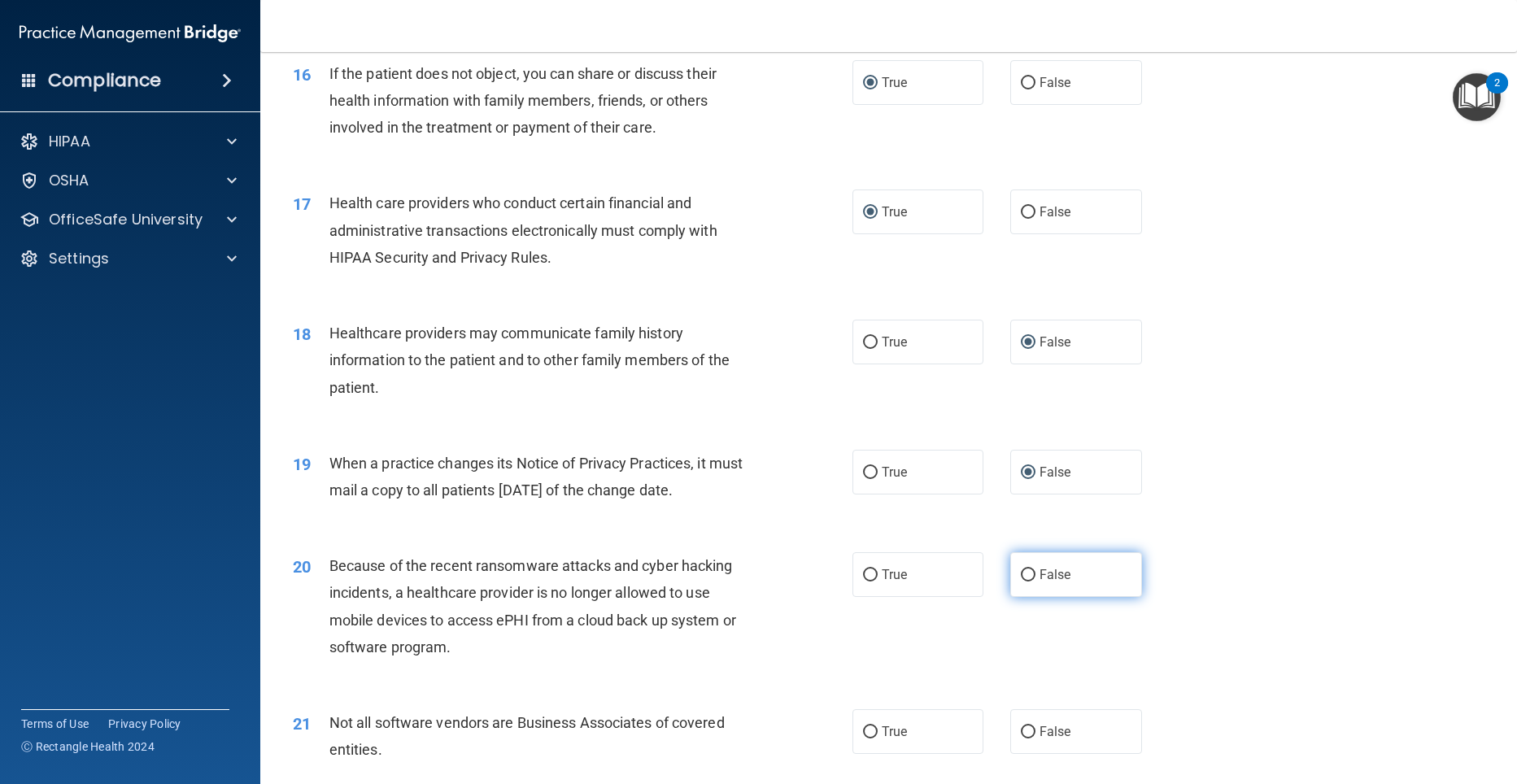
radio input "true"
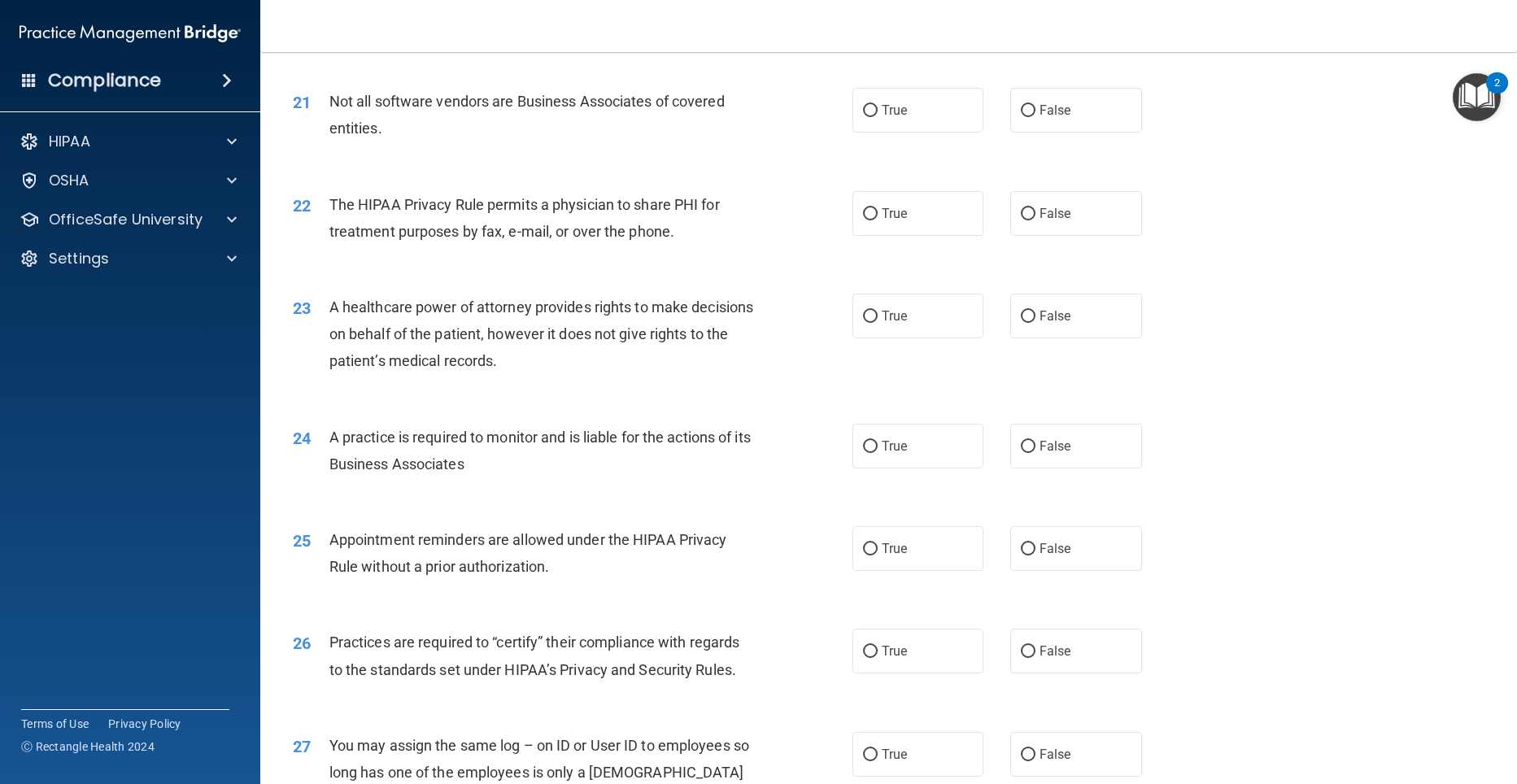
scroll to position [2587, 0]
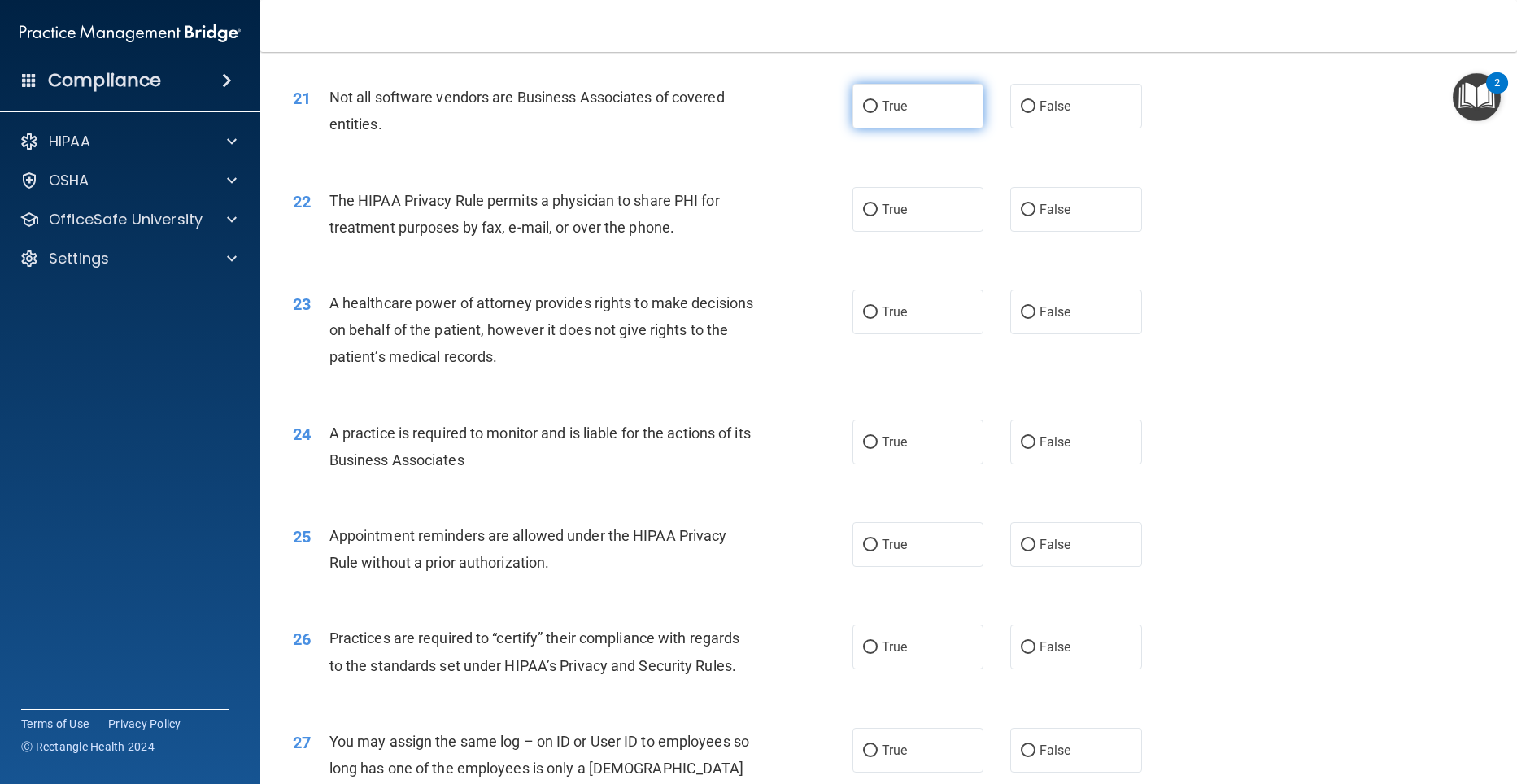
click at [865, 97] on label "True" at bounding box center [919, 106] width 132 height 45
click at [865, 101] on input "True" at bounding box center [870, 107] width 15 height 12
radio input "true"
click at [863, 206] on input "True" at bounding box center [870, 210] width 15 height 12
radio input "true"
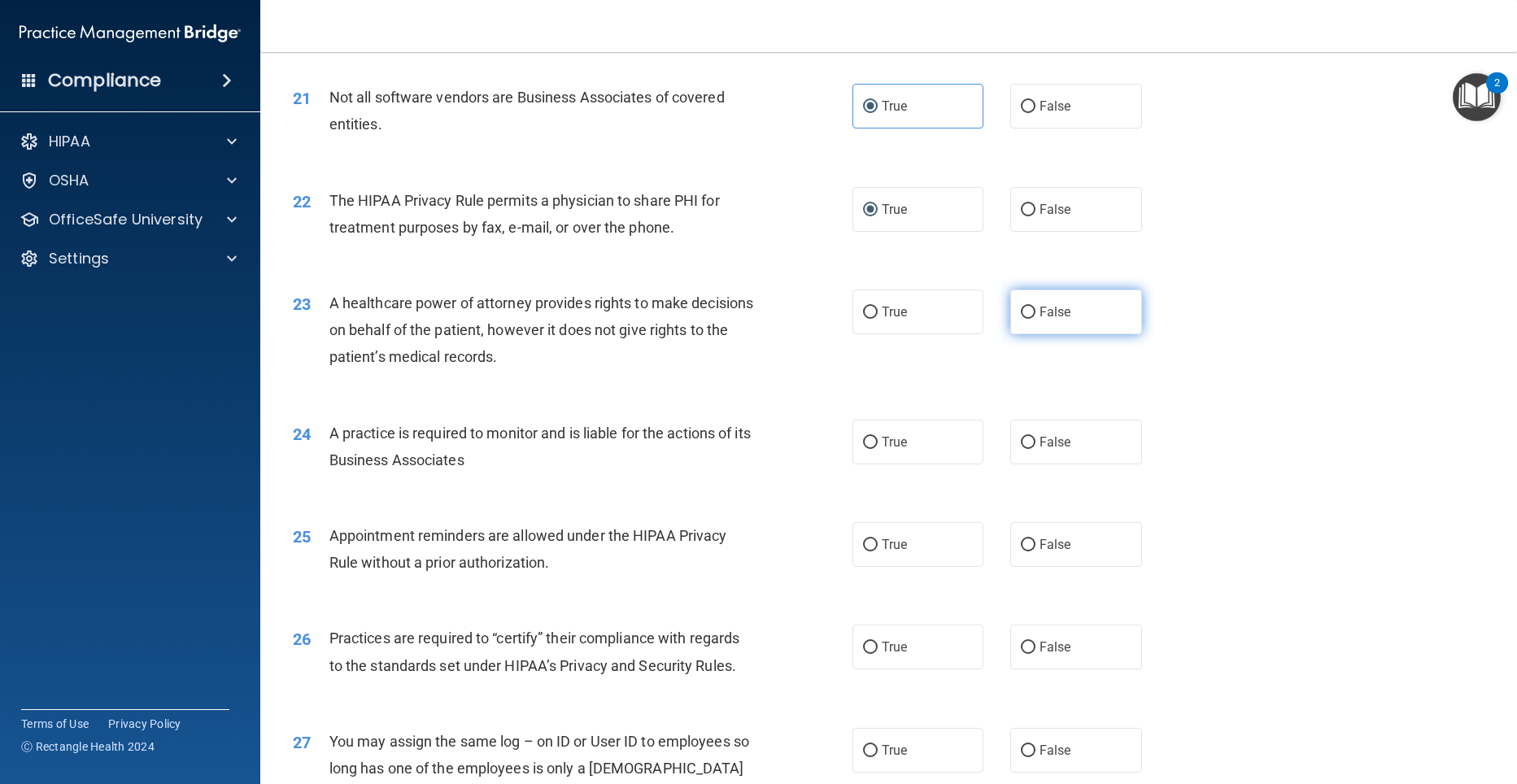
click at [1020, 311] on input "False" at bounding box center [1027, 312] width 15 height 12
radio input "true"
click at [1021, 439] on input "False" at bounding box center [1027, 442] width 15 height 12
radio input "true"
click at [864, 540] on input "True" at bounding box center [870, 545] width 15 height 12
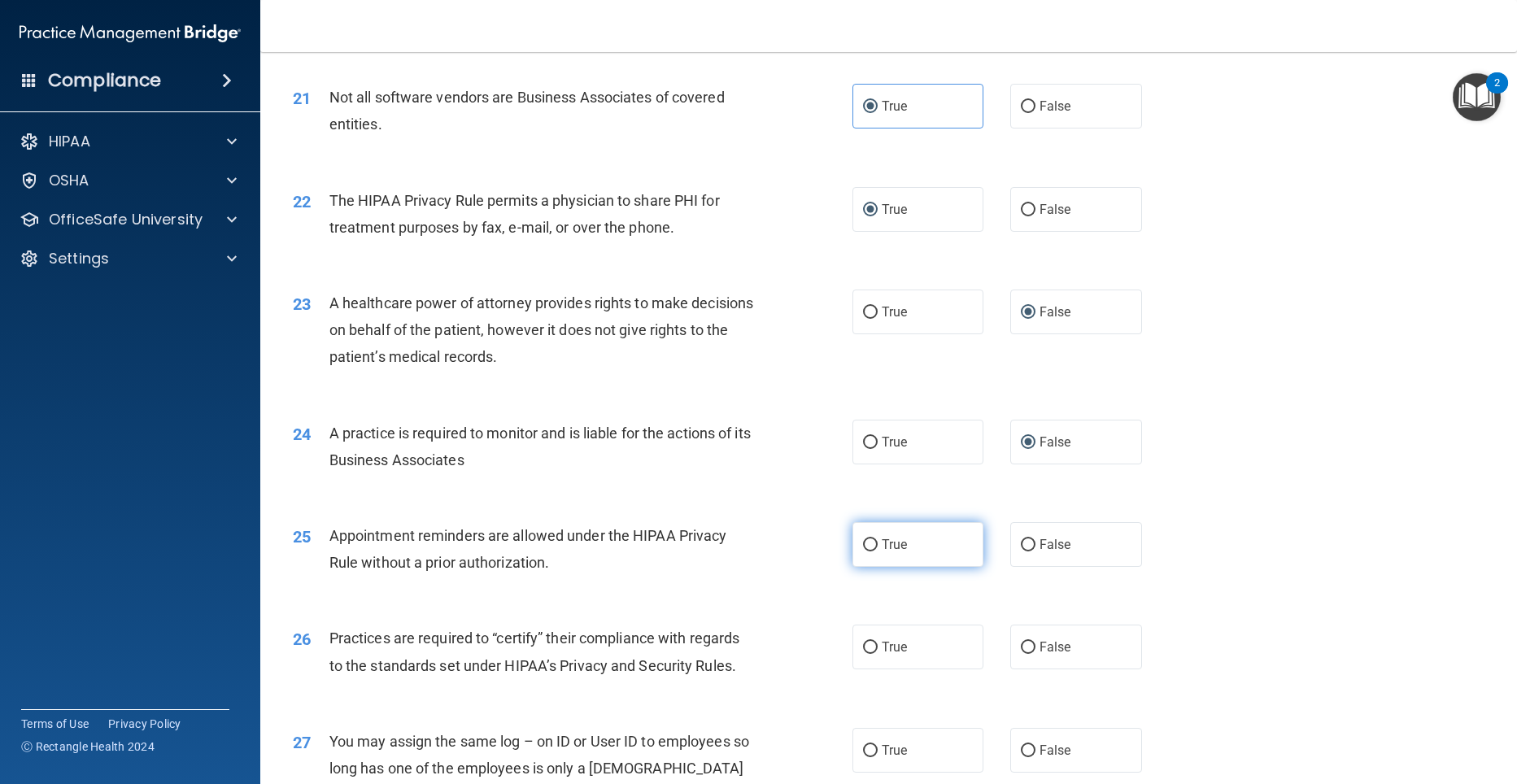
radio input "true"
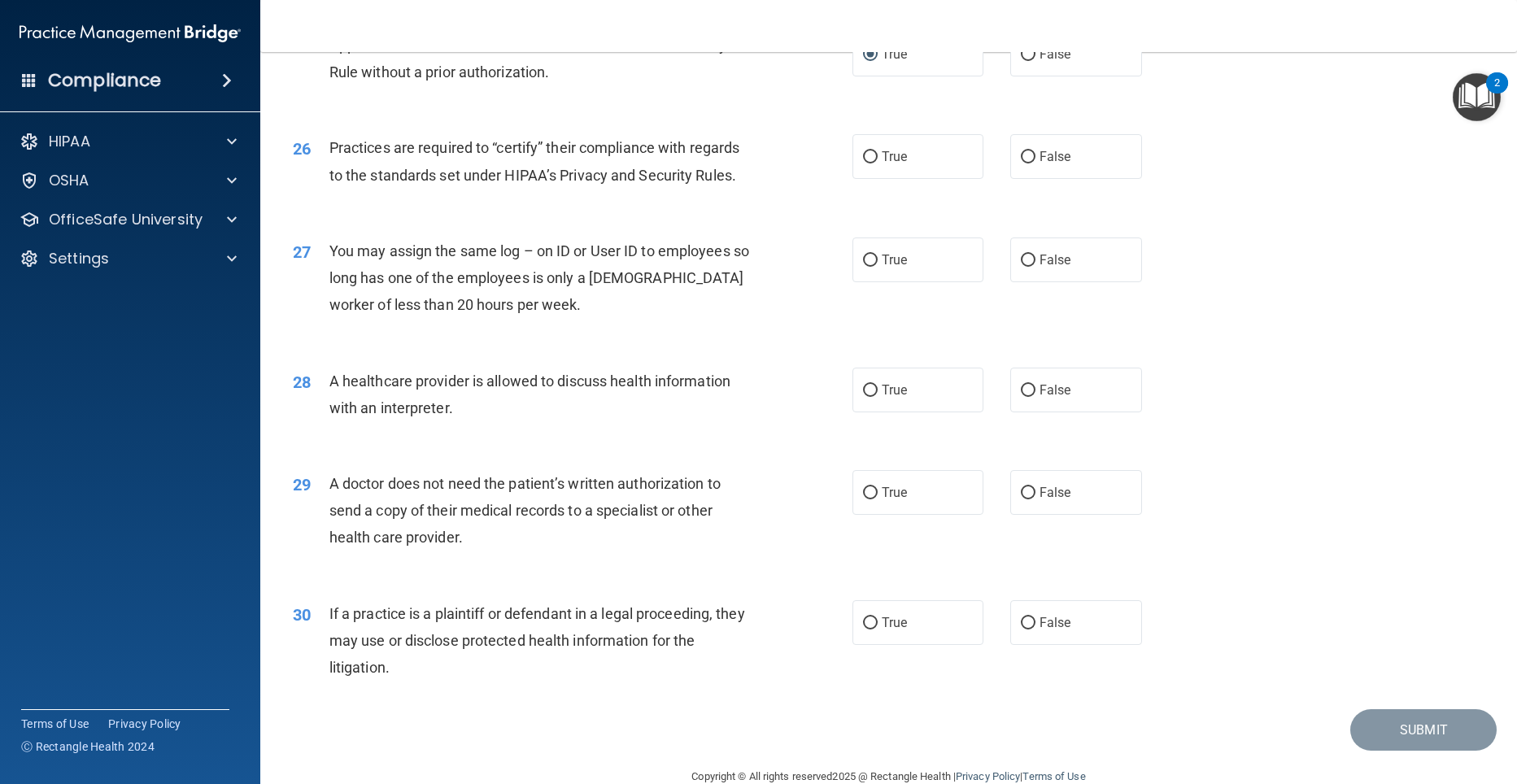
scroll to position [3086, 0]
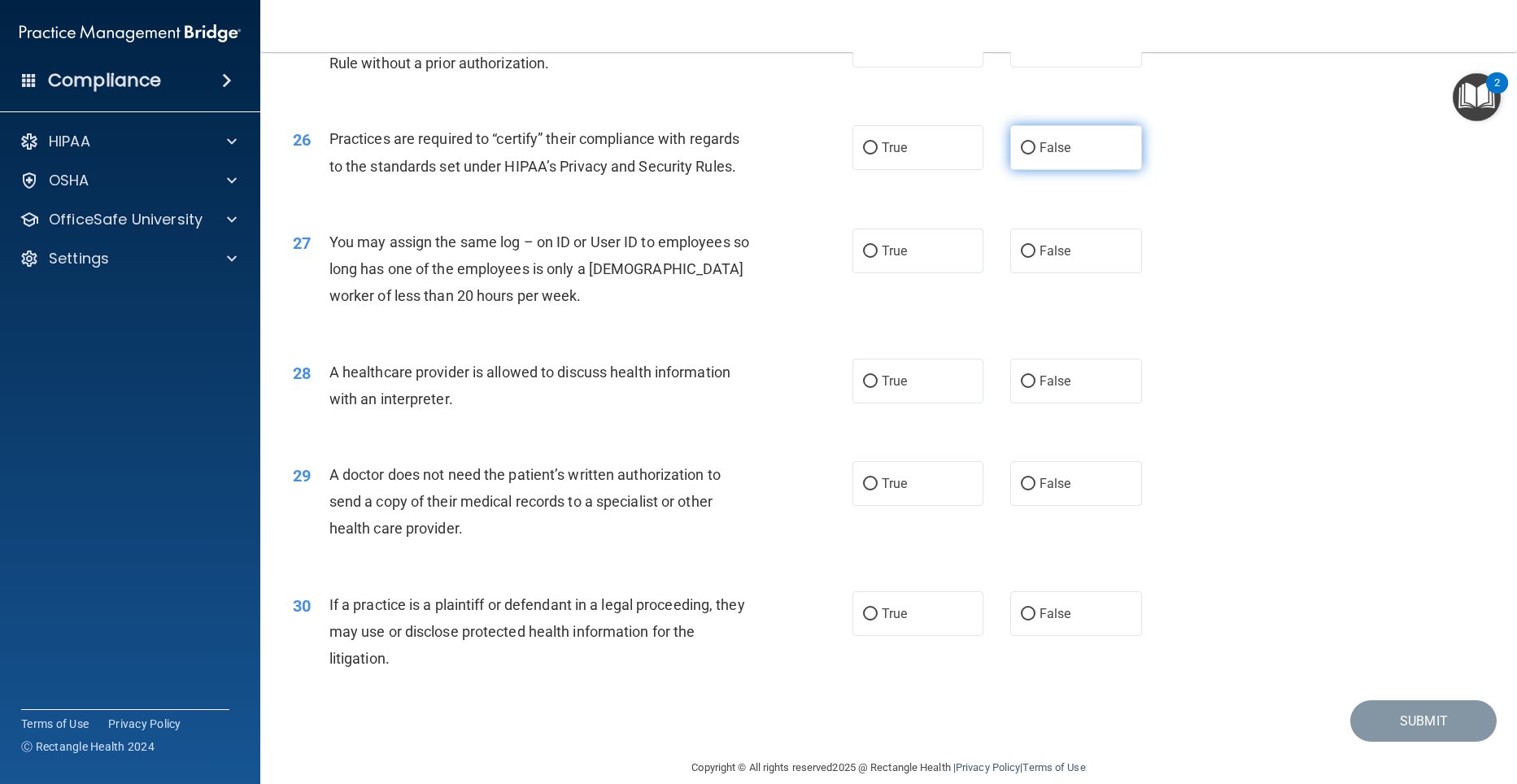
click at [1026, 149] on input "False" at bounding box center [1027, 148] width 15 height 12
radio input "true"
click at [1023, 246] on input "False" at bounding box center [1027, 252] width 15 height 12
radio input "true"
click at [865, 384] on input "True" at bounding box center [870, 382] width 15 height 12
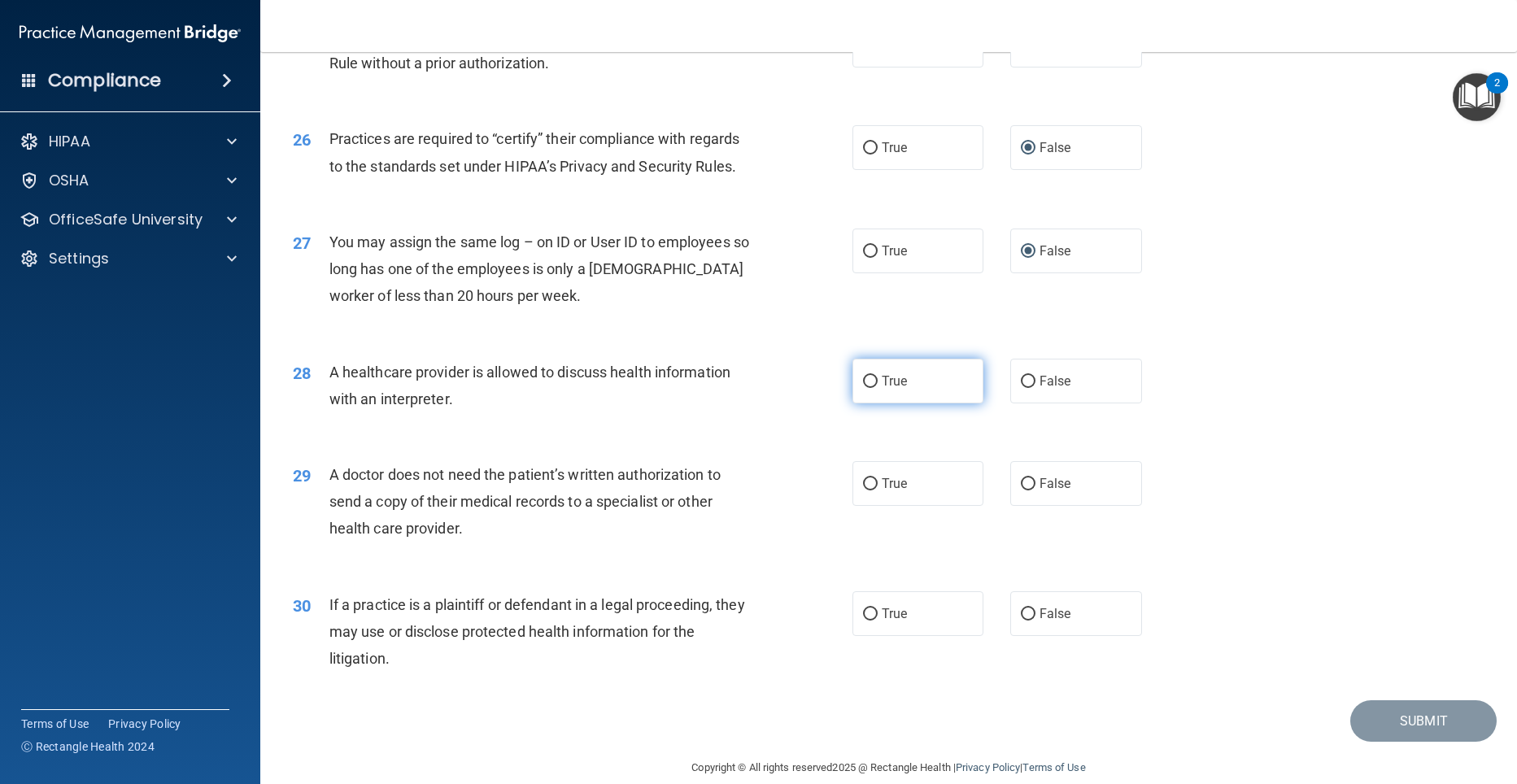
radio input "true"
click at [864, 478] on input "True" at bounding box center [870, 484] width 15 height 12
radio input "true"
drag, startPoint x: 859, startPoint y: 614, endPoint x: 872, endPoint y: 613, distance: 13.0
click at [863, 614] on input "True" at bounding box center [870, 615] width 15 height 12
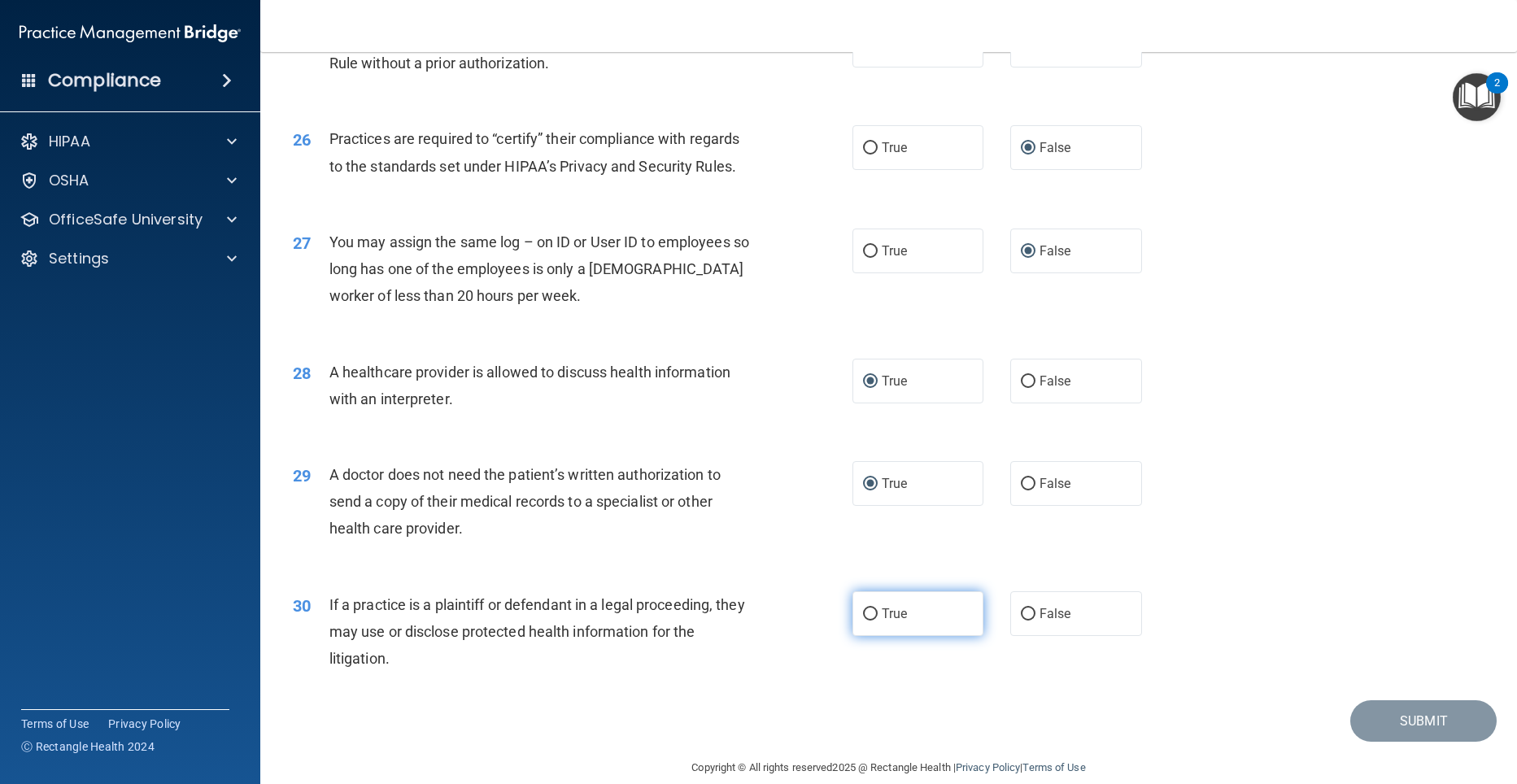
radio input "true"
click at [1504, 720] on main "- The HIPAA Quiz #2 This quiz doesn’t expire until 09/12/2025. Are you sure you…" at bounding box center [889, 418] width 1257 height 732
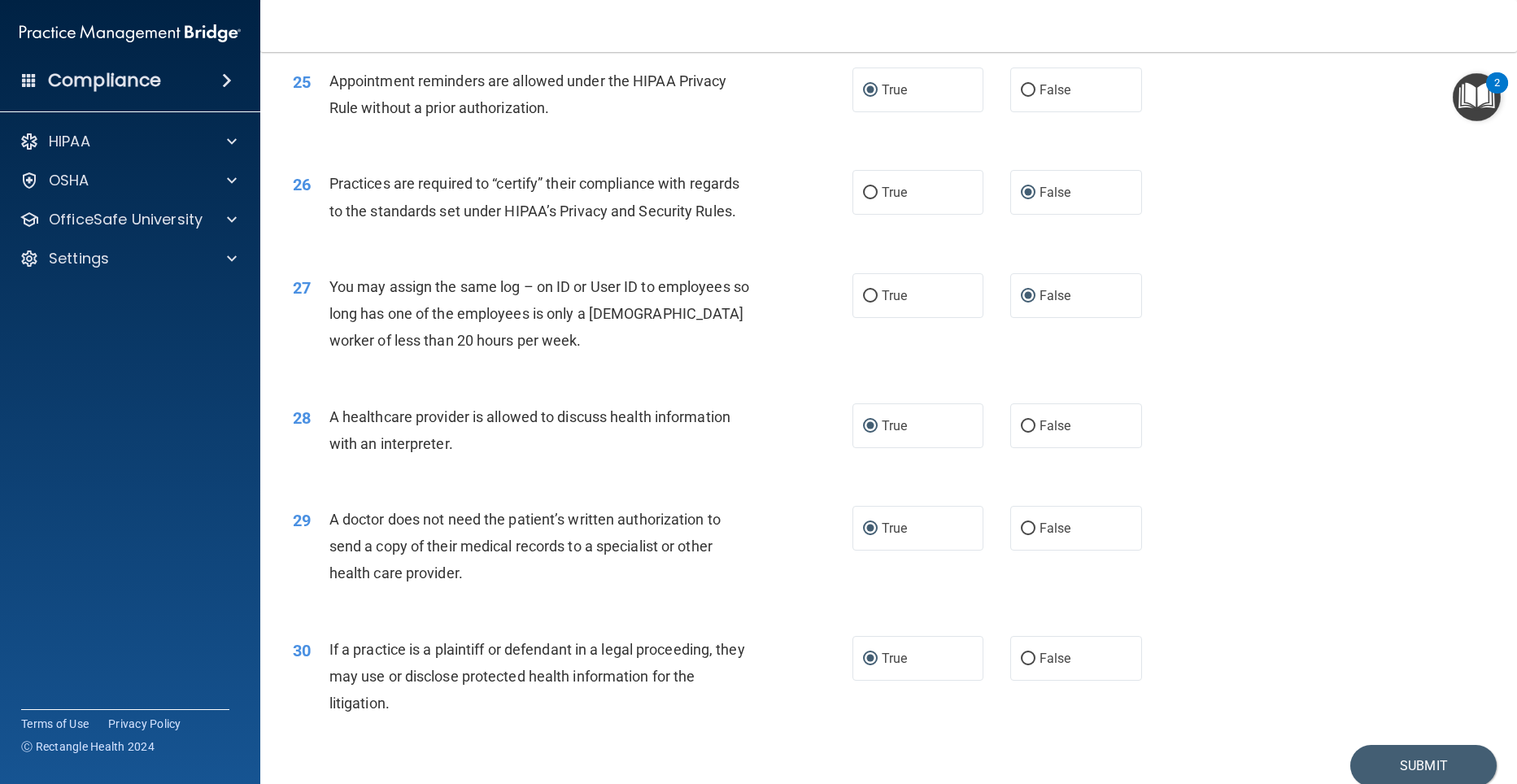
scroll to position [3046, 0]
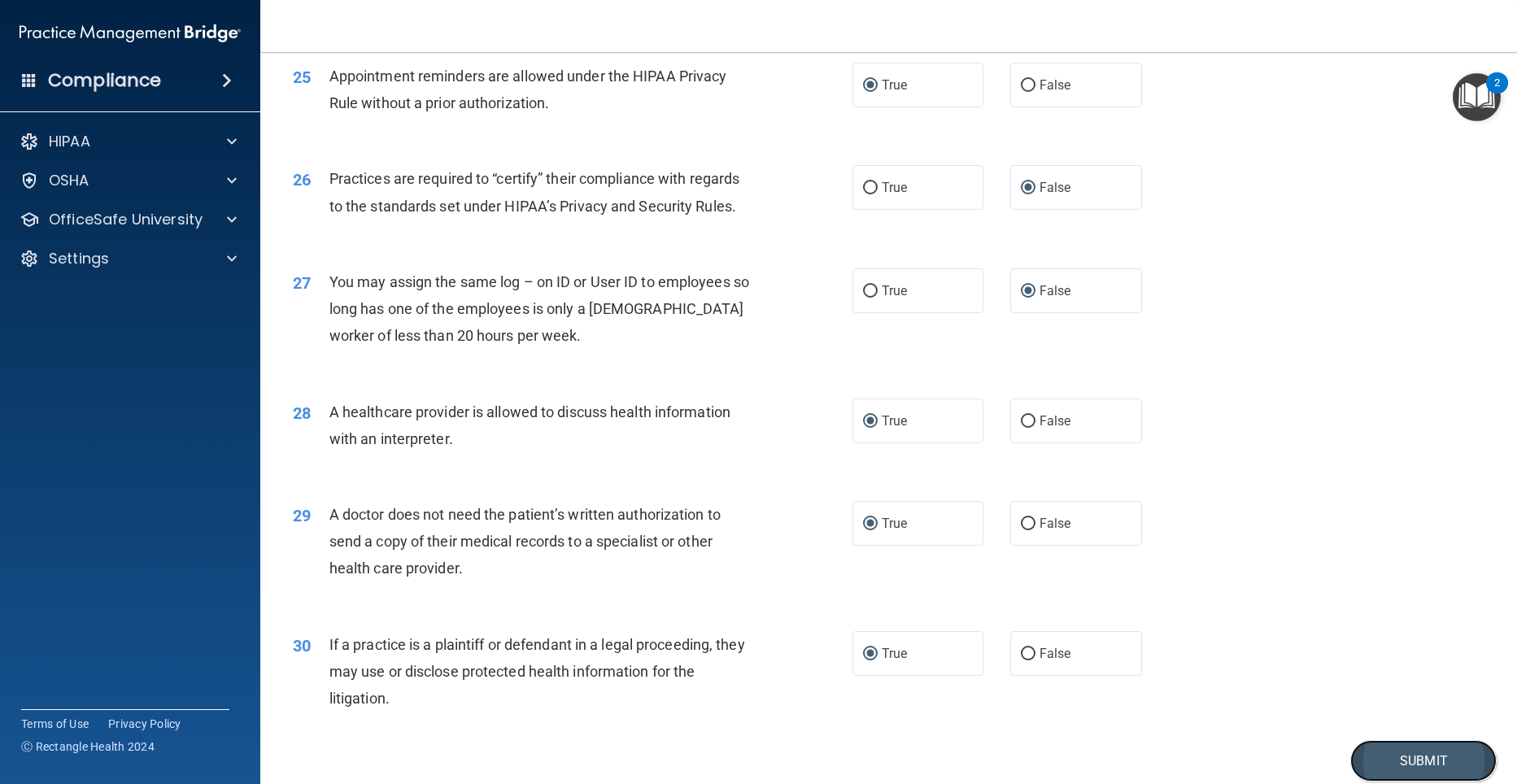
click at [1401, 754] on button "Submit" at bounding box center [1423, 760] width 146 height 41
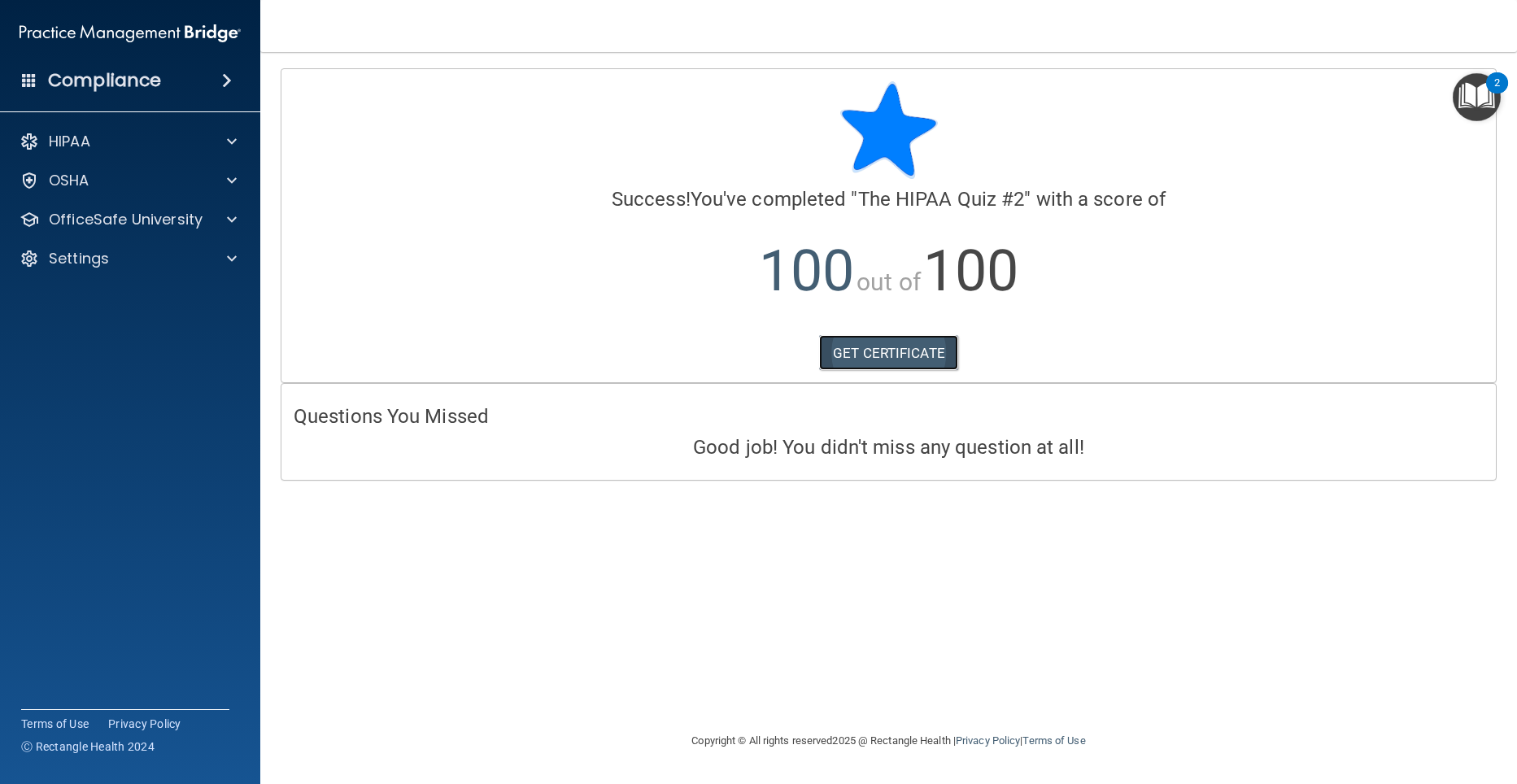
click at [903, 348] on link "GET CERTIFICATE" at bounding box center [889, 353] width 139 height 36
click at [154, 220] on p "OfficeSafe University" at bounding box center [126, 219] width 154 height 20
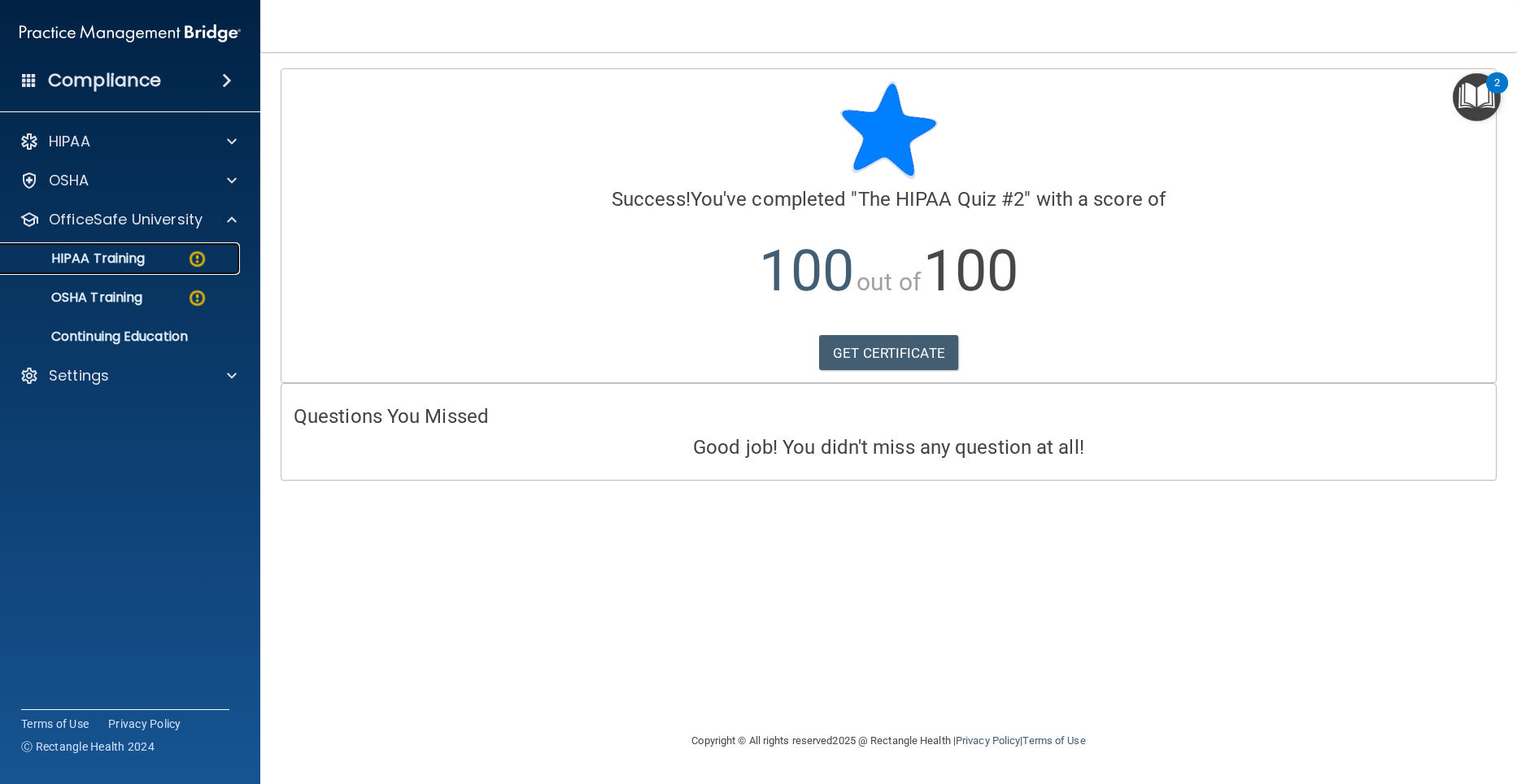
click at [133, 258] on p "HIPAA Training" at bounding box center [77, 258] width 134 height 16
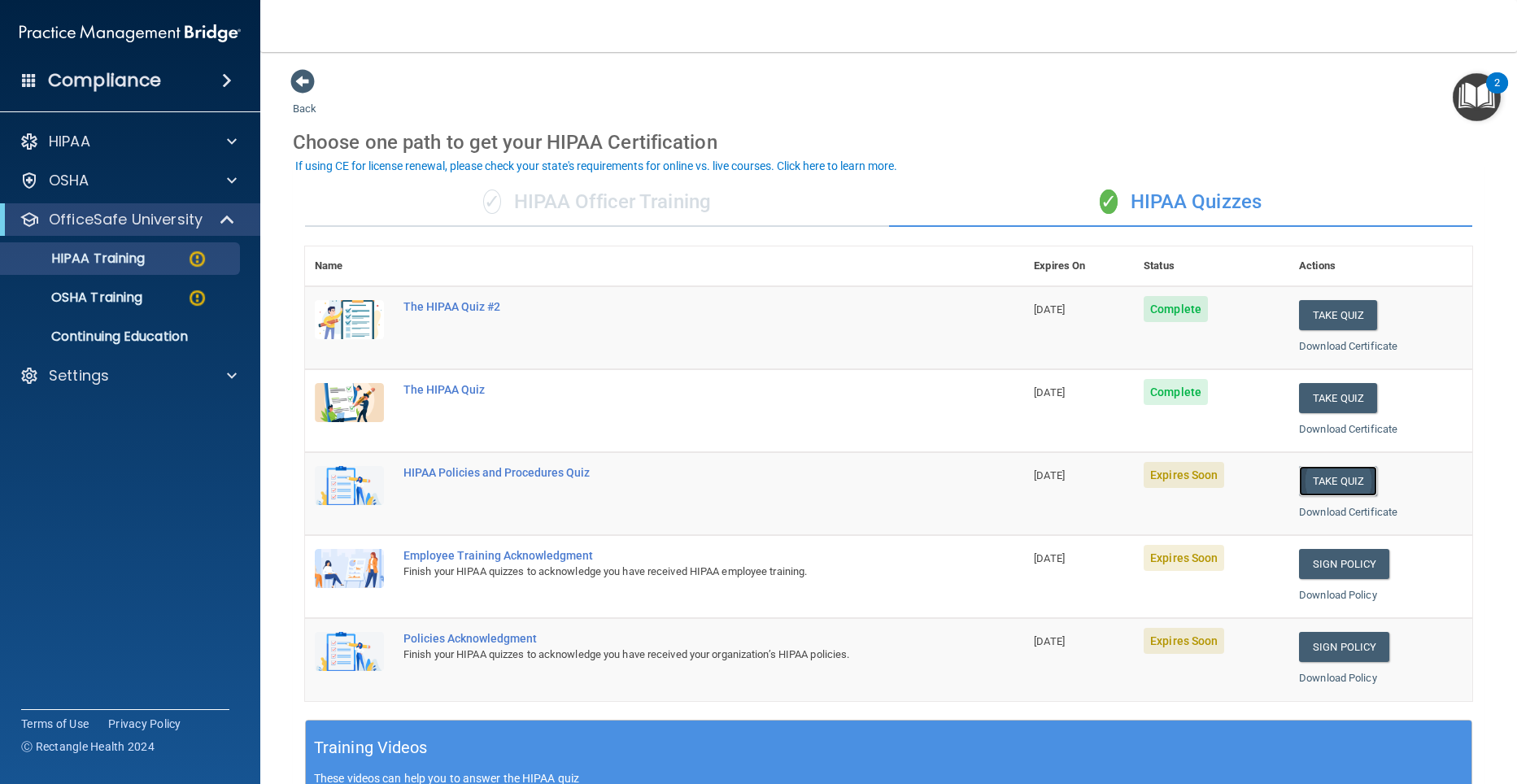
click at [1332, 484] on button "Take Quiz" at bounding box center [1337, 480] width 78 height 30
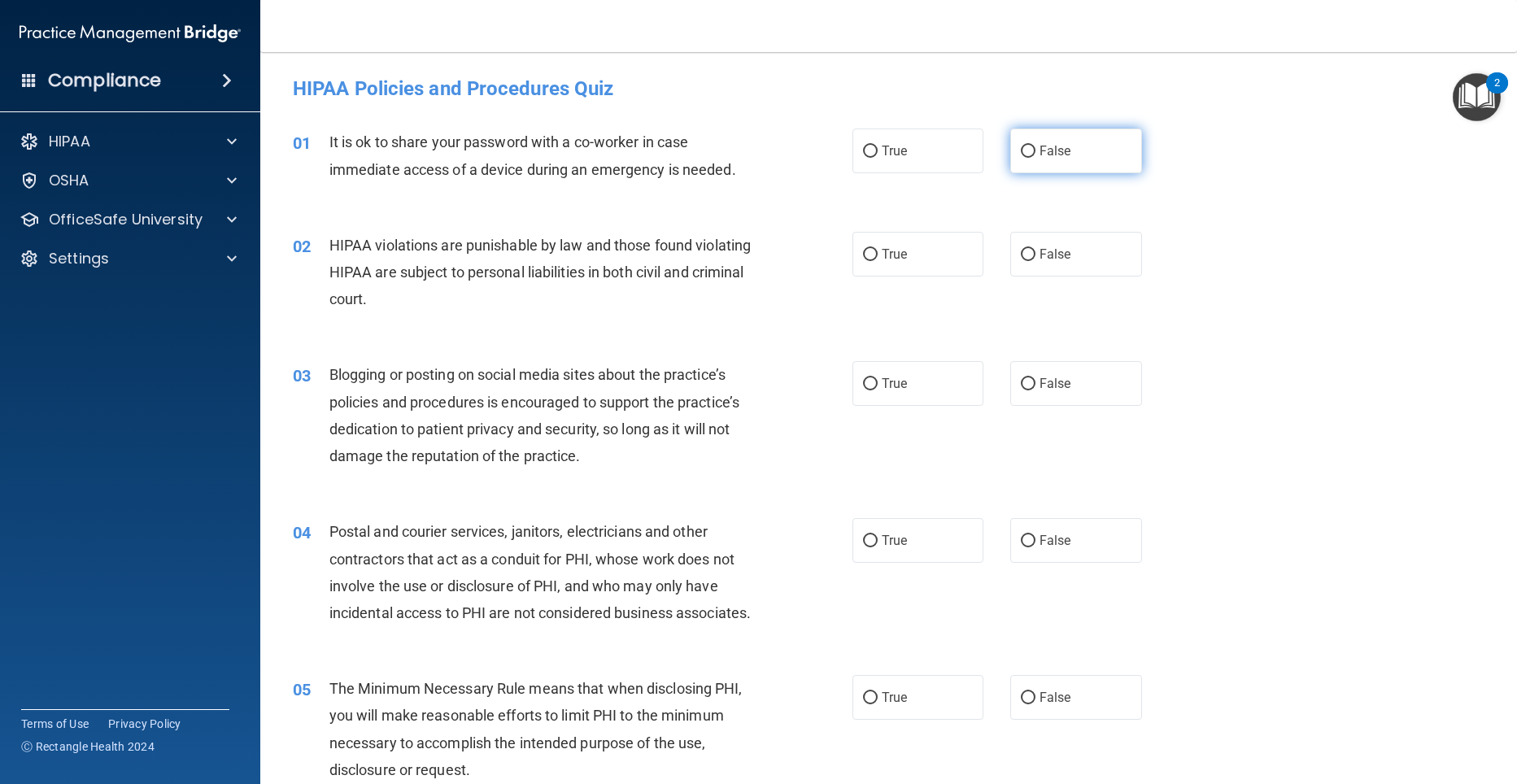
drag, startPoint x: 1015, startPoint y: 156, endPoint x: 1004, endPoint y: 168, distance: 16.3
click at [1020, 155] on input "False" at bounding box center [1027, 151] width 15 height 12
radio input "true"
click at [863, 254] on input "True" at bounding box center [870, 255] width 15 height 12
radio input "true"
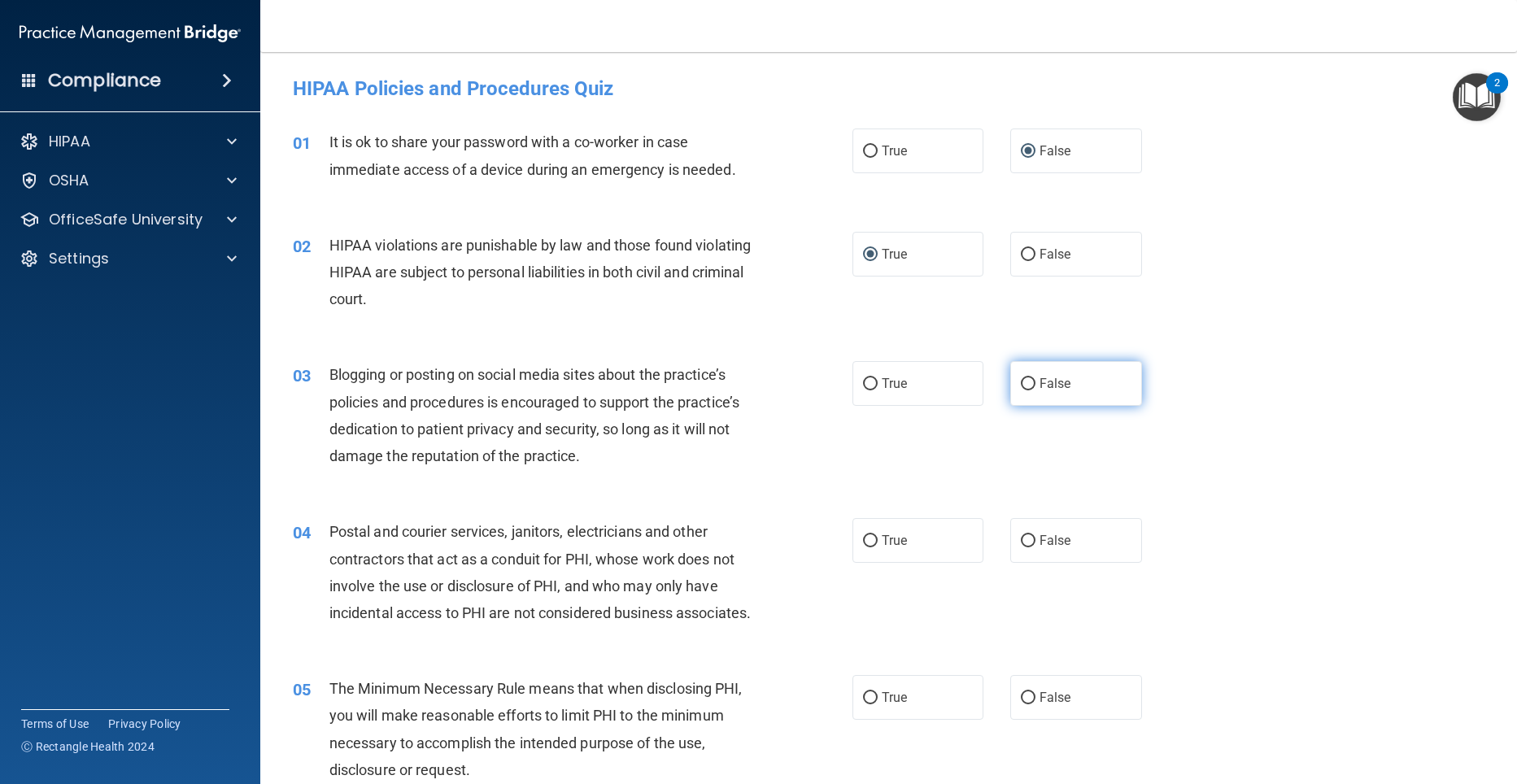
click at [1020, 385] on input "False" at bounding box center [1027, 384] width 15 height 12
radio input "true"
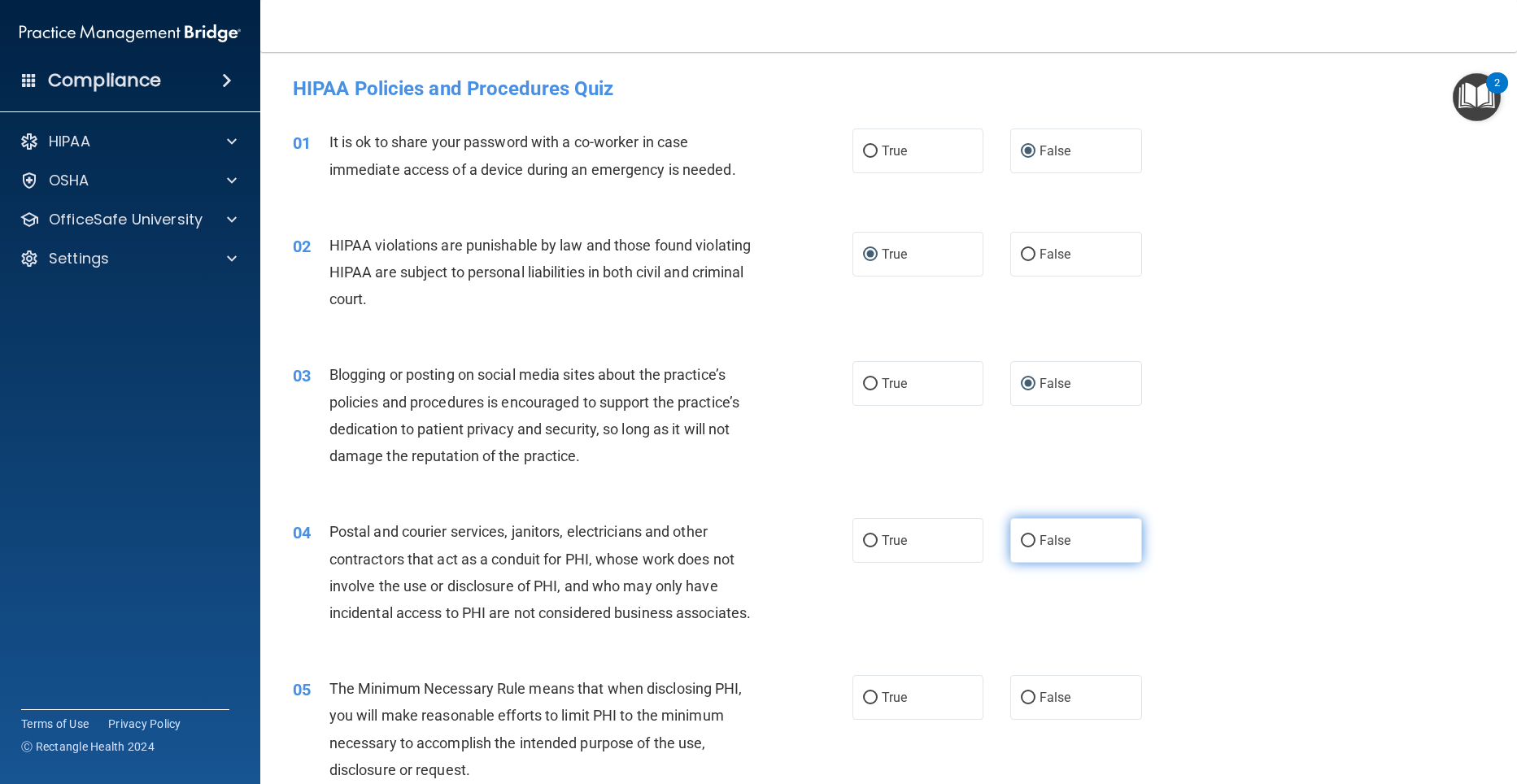
click at [1020, 540] on input "False" at bounding box center [1027, 541] width 15 height 12
radio input "true"
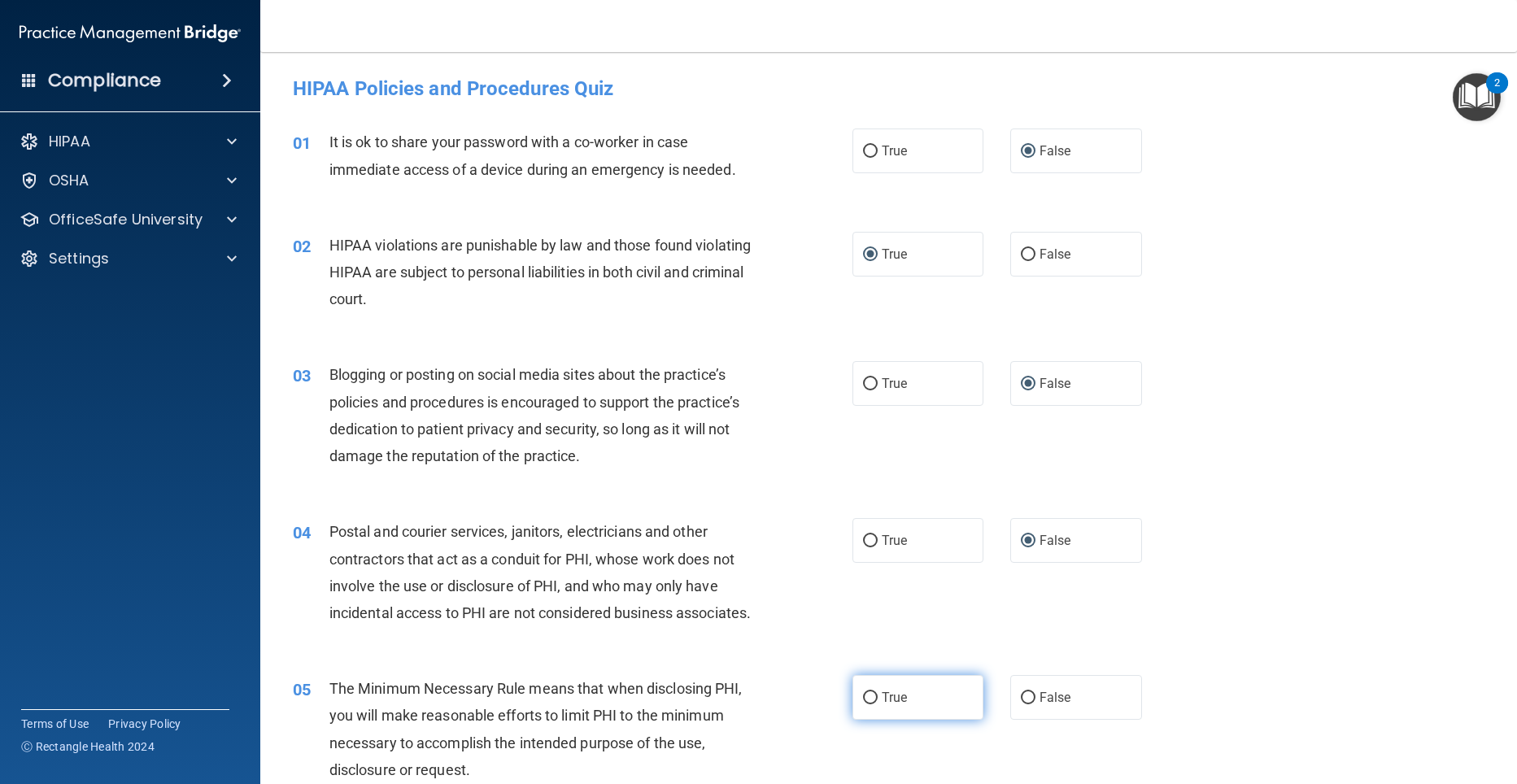
click at [864, 704] on input "True" at bounding box center [870, 698] width 15 height 12
radio input "true"
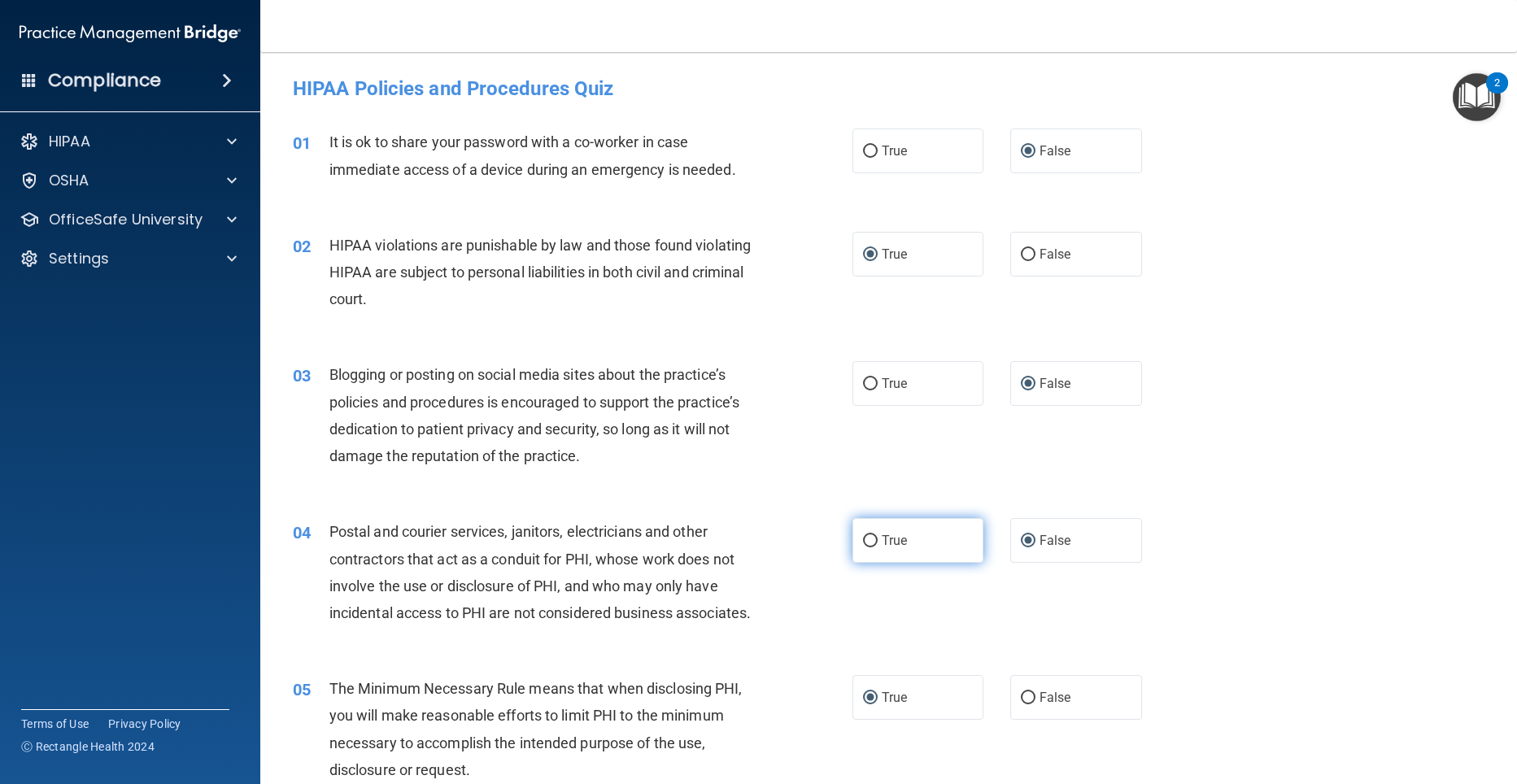
click at [868, 535] on input "True" at bounding box center [870, 541] width 15 height 12
radio input "true"
radio input "false"
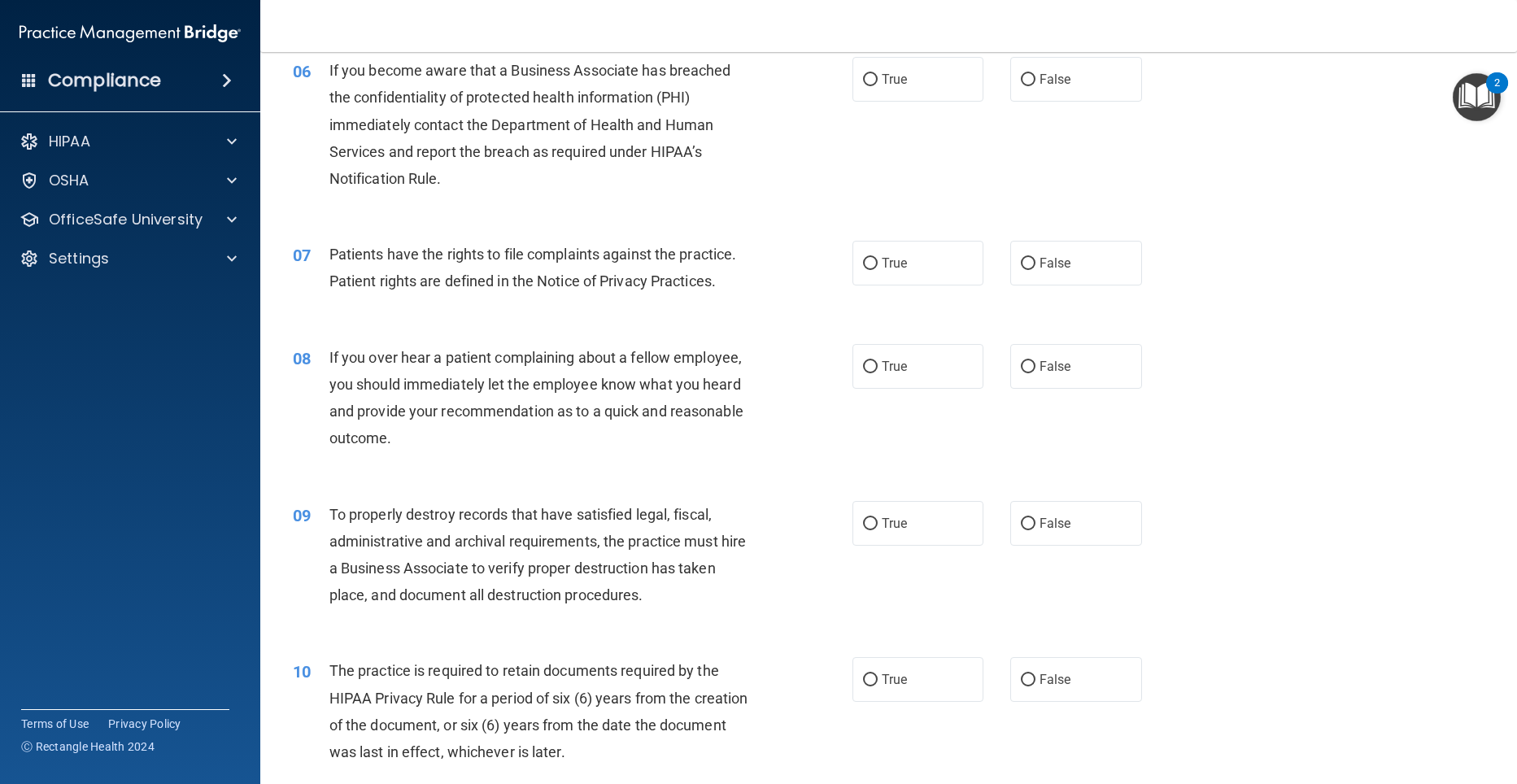
scroll to position [794, 0]
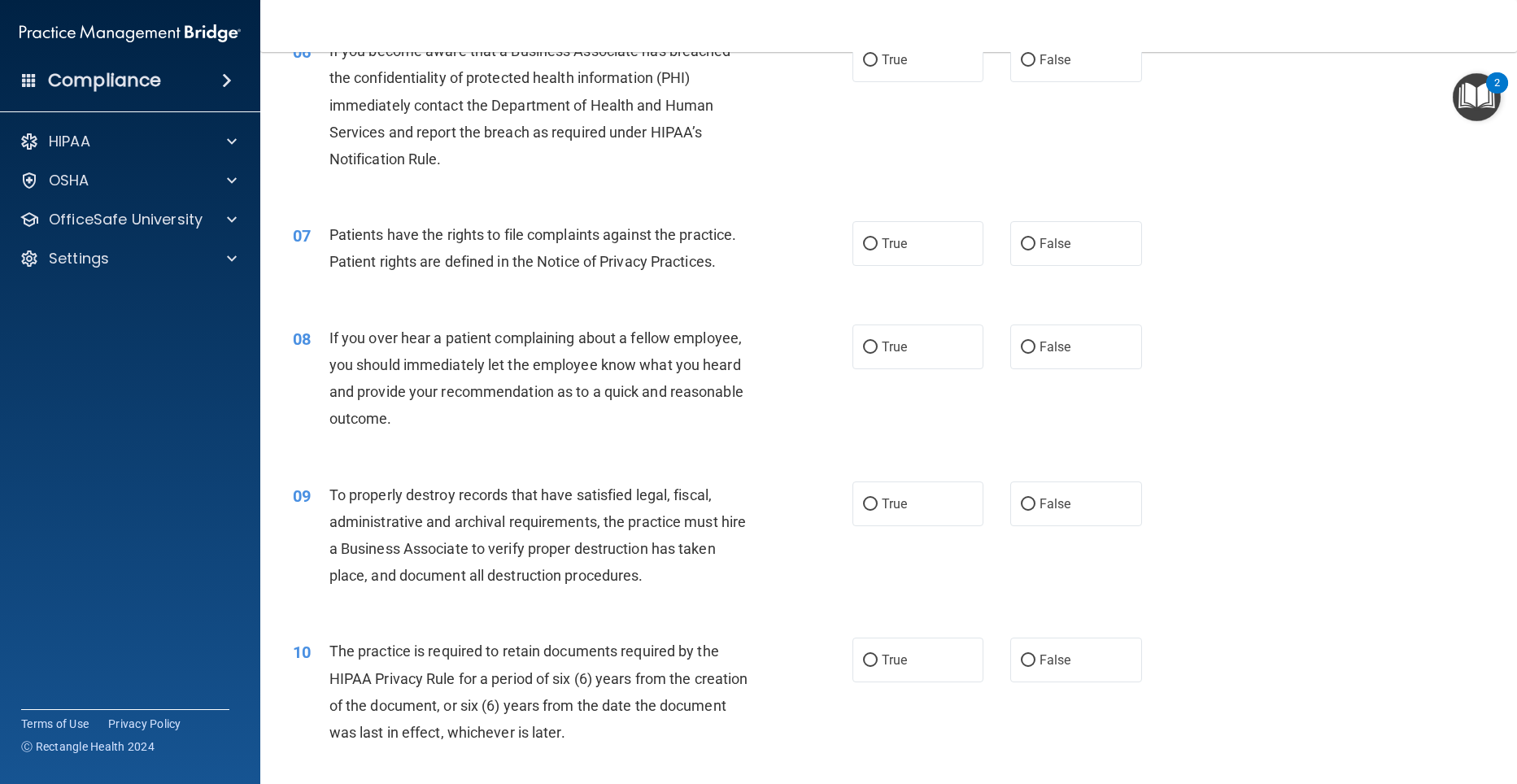
drag, startPoint x: 1023, startPoint y: 87, endPoint x: 991, endPoint y: 143, distance: 64.5
click at [1024, 67] on input "False" at bounding box center [1027, 61] width 15 height 12
radio input "true"
click at [865, 251] on input "True" at bounding box center [870, 244] width 15 height 12
radio input "true"
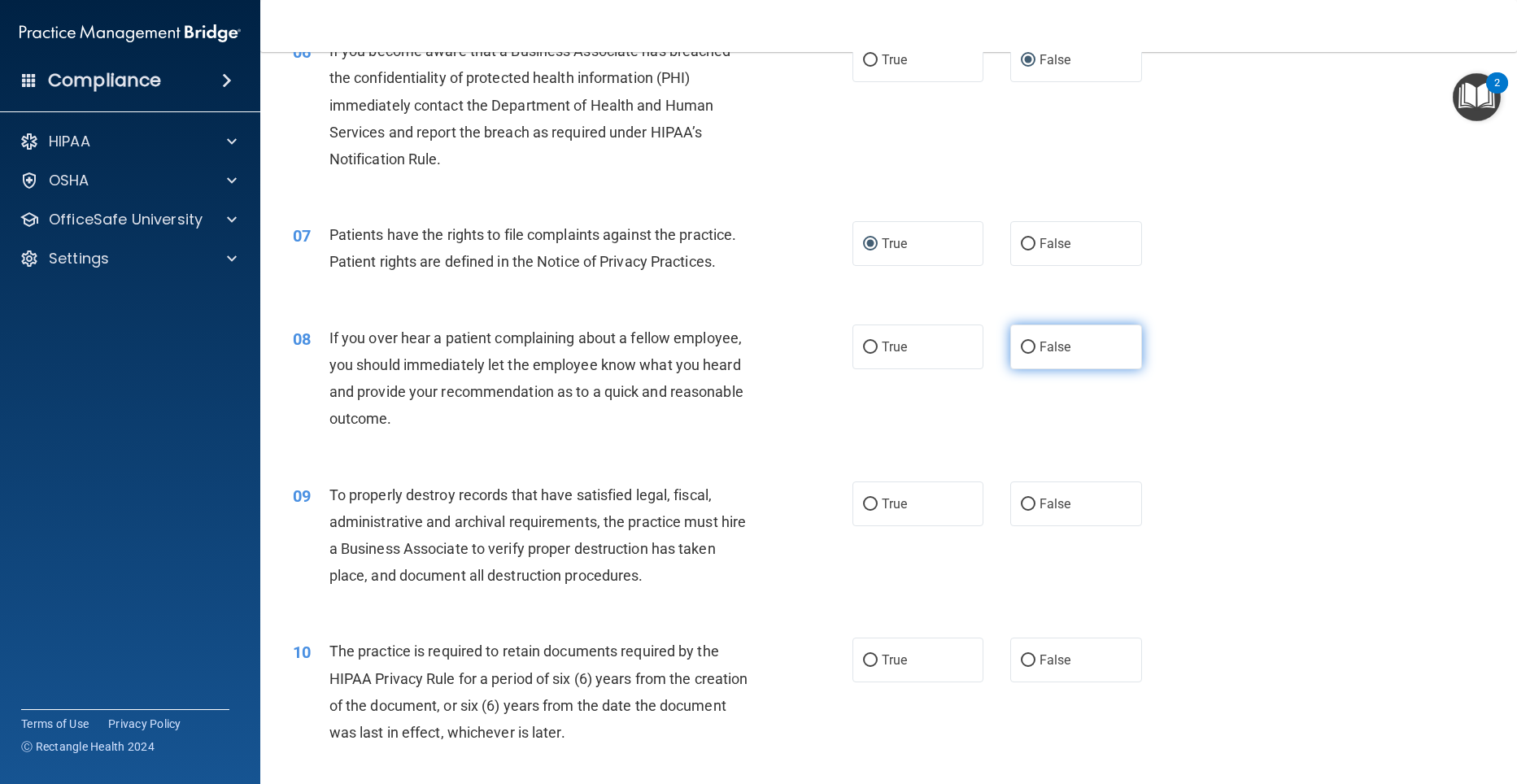
click at [1020, 353] on input "False" at bounding box center [1027, 347] width 15 height 12
radio input "true"
click at [1020, 511] on input "False" at bounding box center [1027, 504] width 15 height 12
radio input "true"
click at [863, 667] on input "True" at bounding box center [870, 661] width 15 height 12
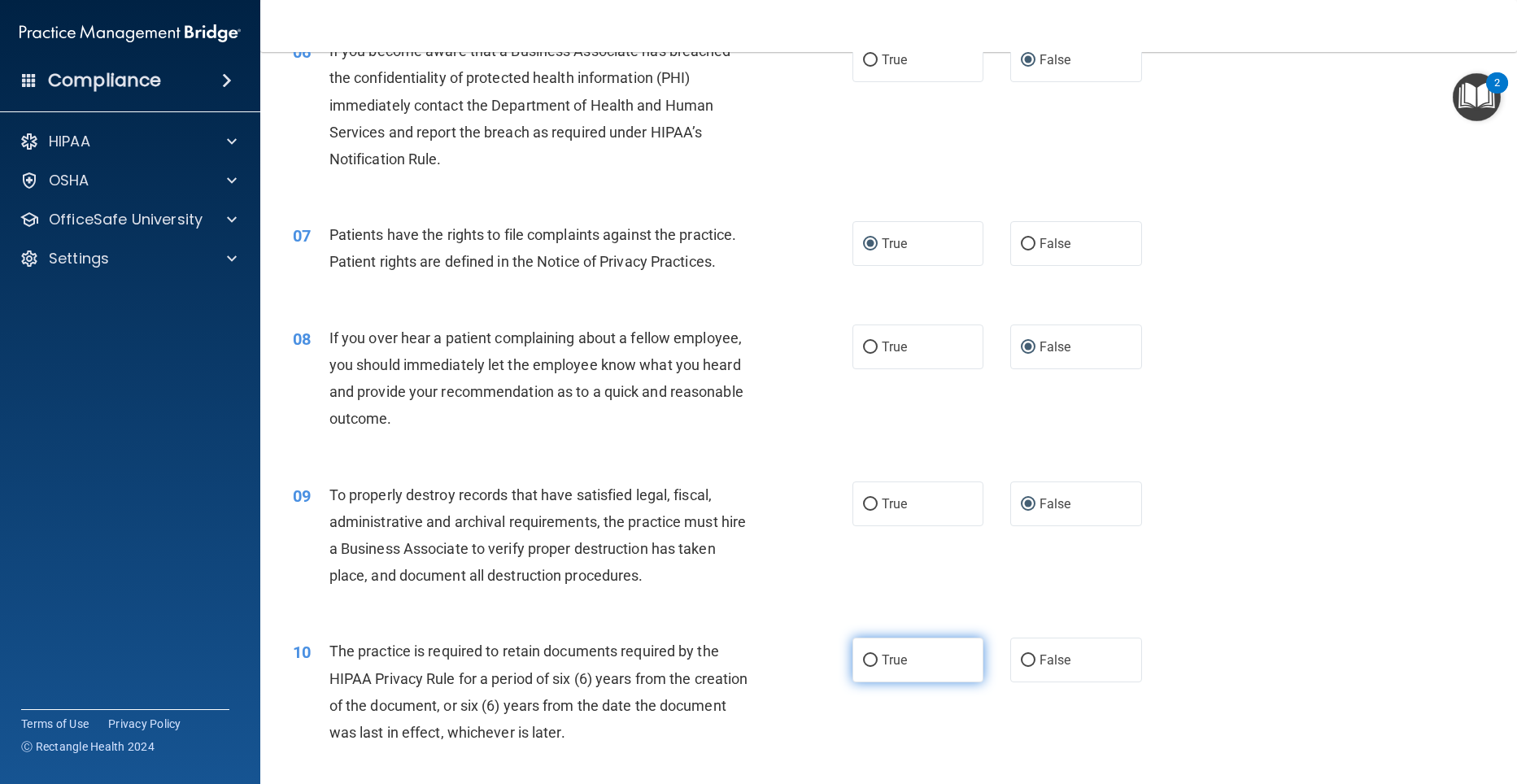
radio input "true"
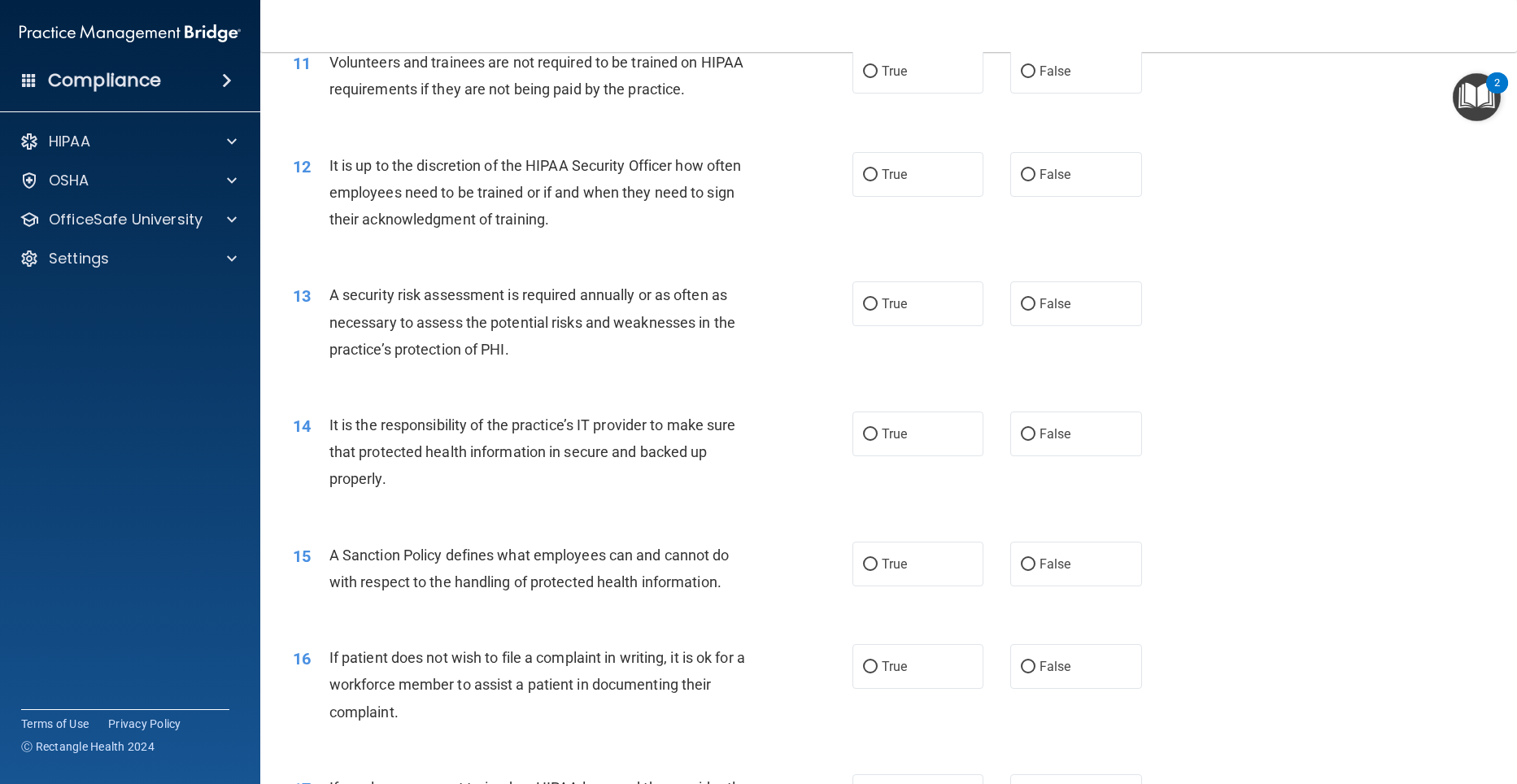
scroll to position [1559, 0]
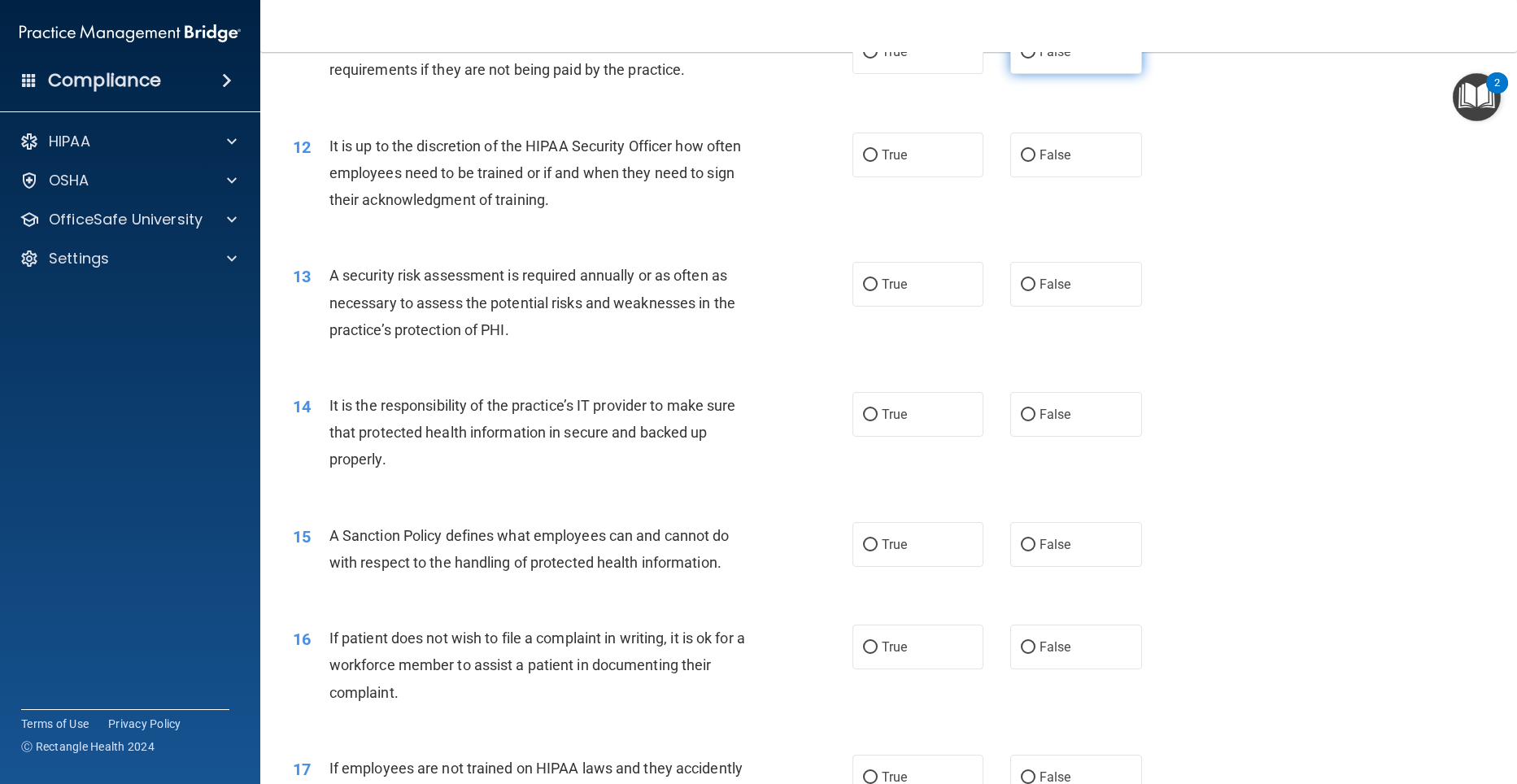
click at [1020, 58] on input "False" at bounding box center [1027, 52] width 15 height 12
radio input "true"
click at [1021, 162] on input "False" at bounding box center [1027, 156] width 15 height 12
radio input "true"
click at [870, 291] on input "True" at bounding box center [870, 285] width 15 height 12
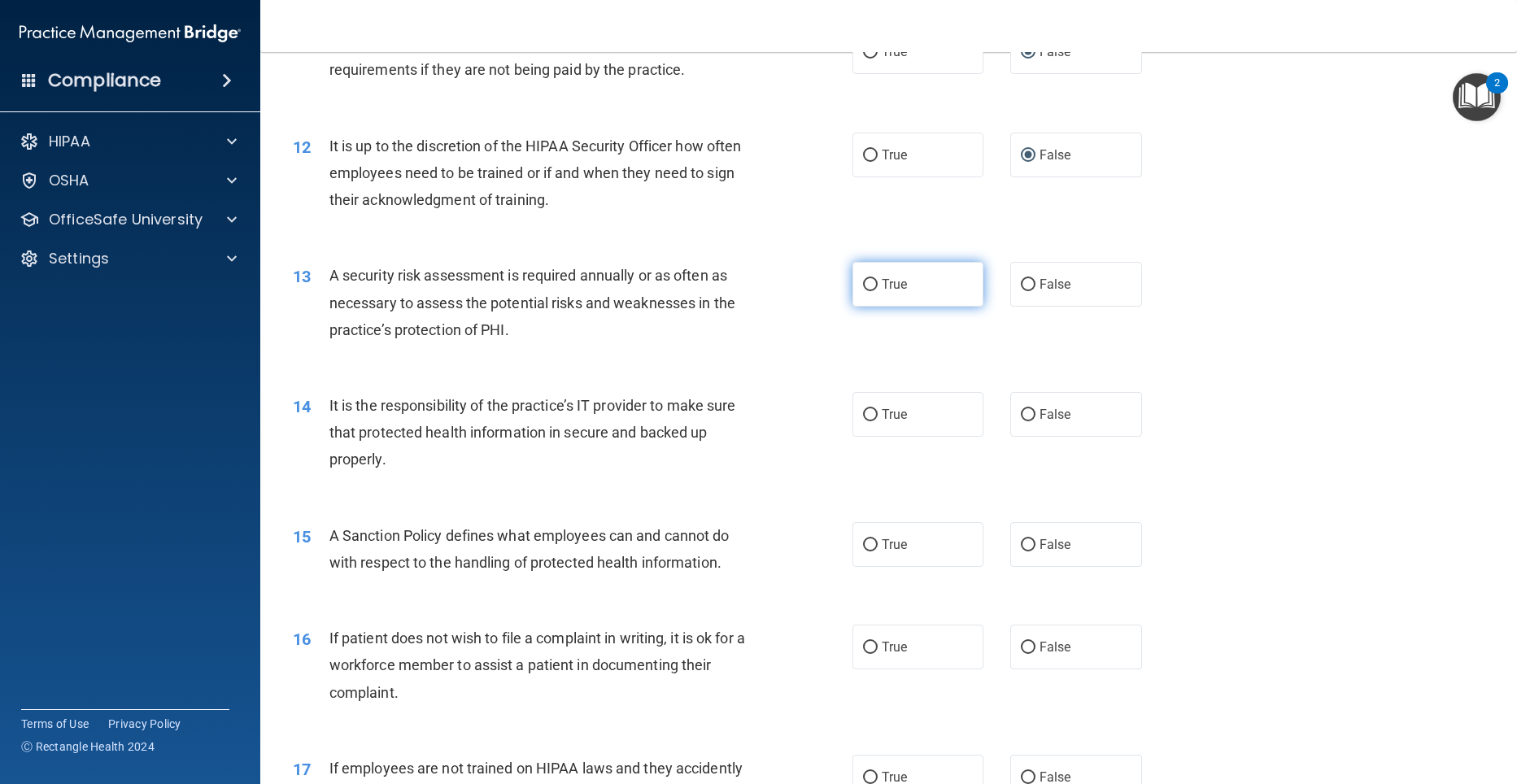
radio input "true"
click at [1023, 421] on input "False" at bounding box center [1027, 415] width 15 height 12
radio input "true"
click at [1024, 551] on input "False" at bounding box center [1027, 545] width 15 height 12
radio input "true"
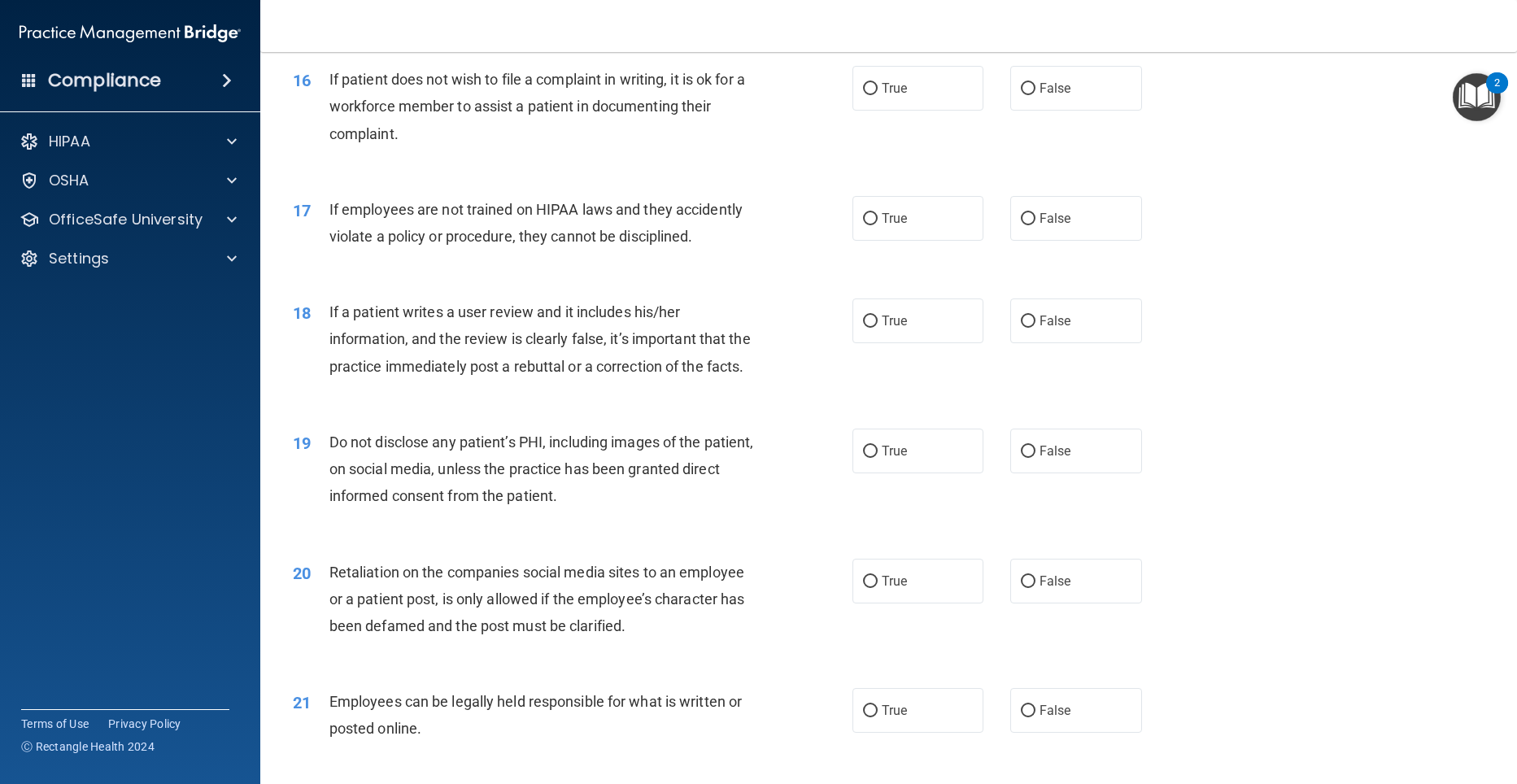
scroll to position [2133, 0]
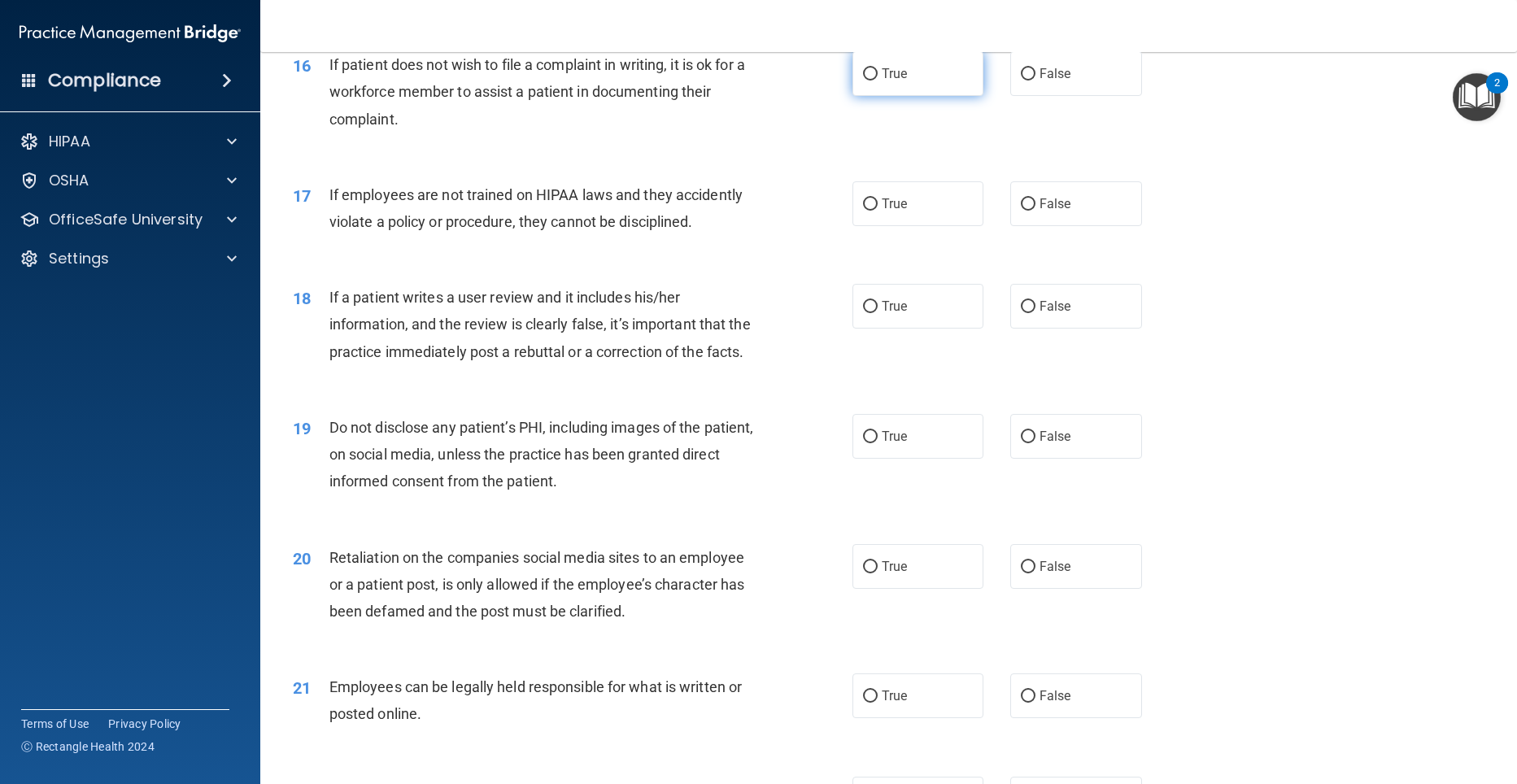
click at [865, 80] on input "True" at bounding box center [870, 74] width 15 height 12
radio input "true"
click at [1025, 211] on input "False" at bounding box center [1027, 205] width 15 height 12
radio input "true"
drag, startPoint x: 1026, startPoint y: 332, endPoint x: 959, endPoint y: 390, distance: 88.6
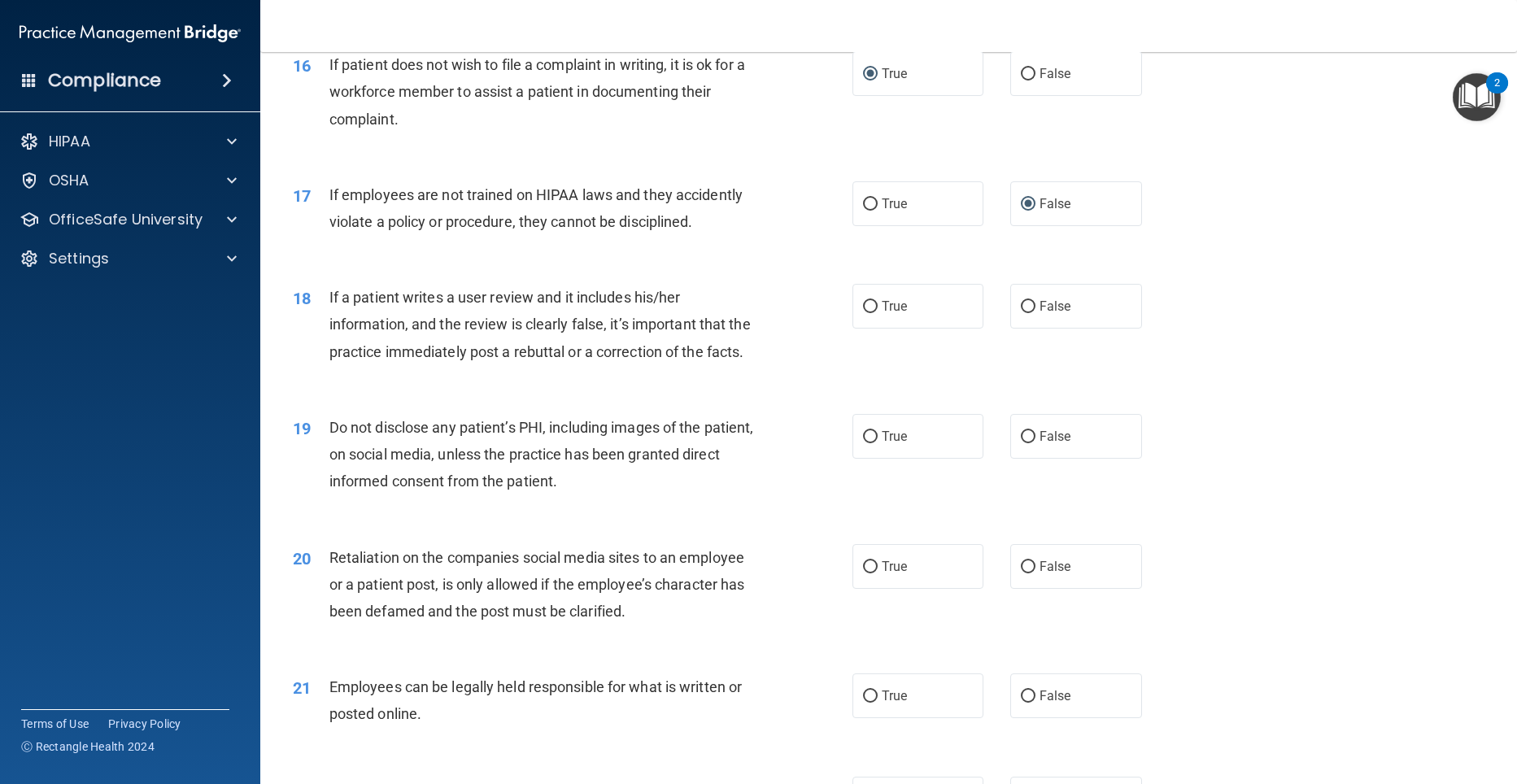
click at [1025, 313] on input "False" at bounding box center [1027, 306] width 15 height 12
radio input "true"
click at [870, 443] on input "True" at bounding box center [870, 437] width 15 height 12
radio input "true"
click at [1025, 573] on input "False" at bounding box center [1027, 567] width 15 height 12
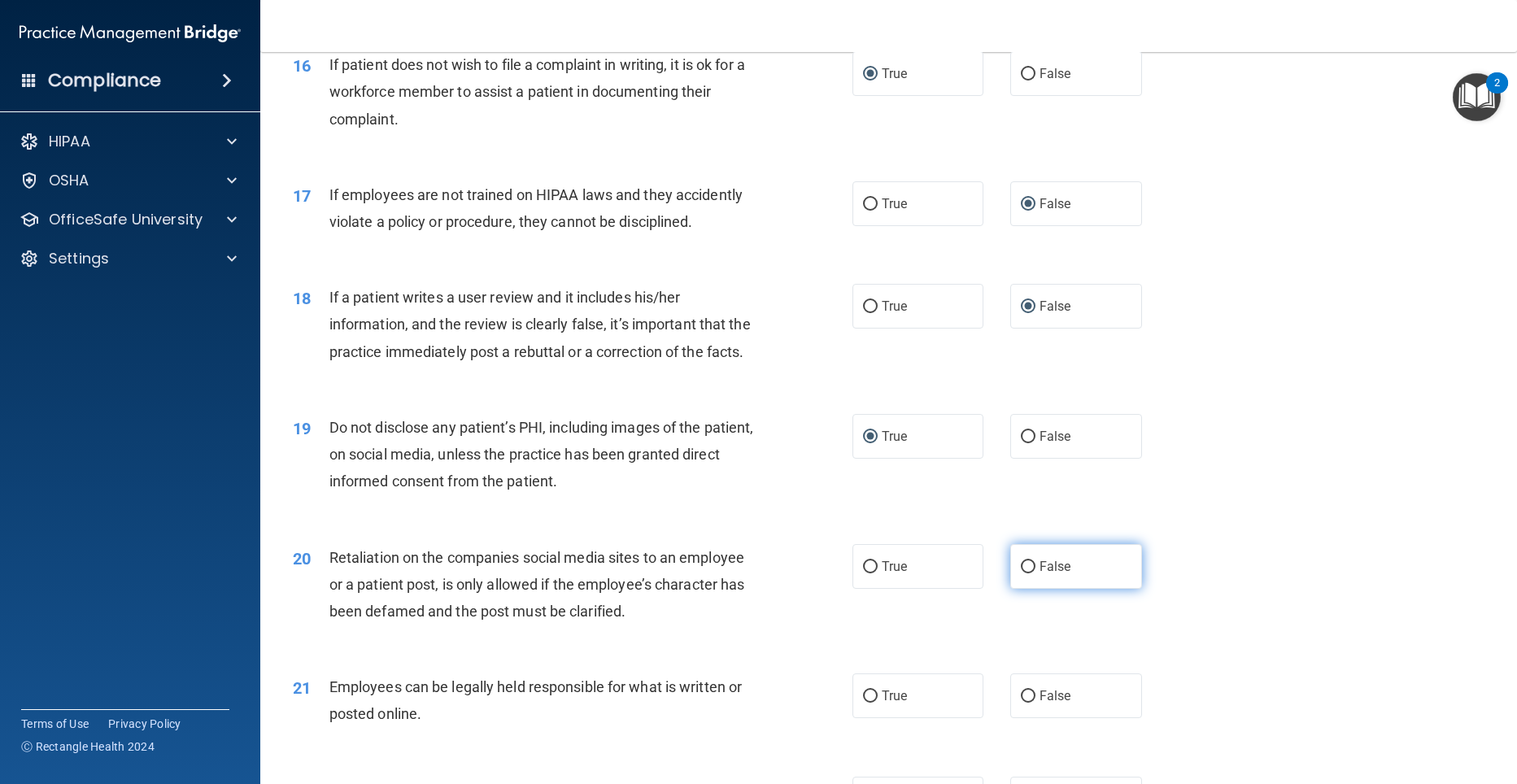
radio input "true"
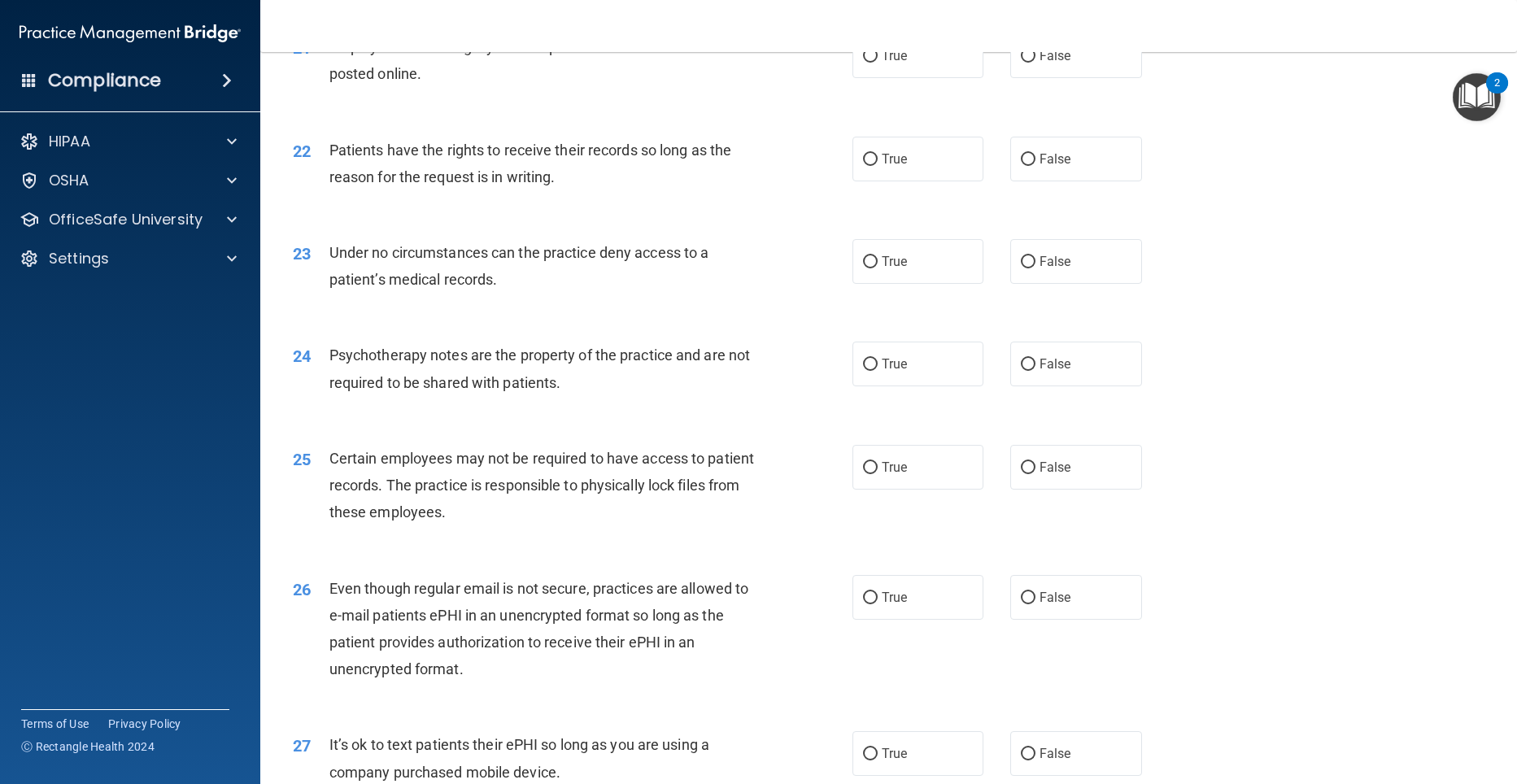
scroll to position [2811, 0]
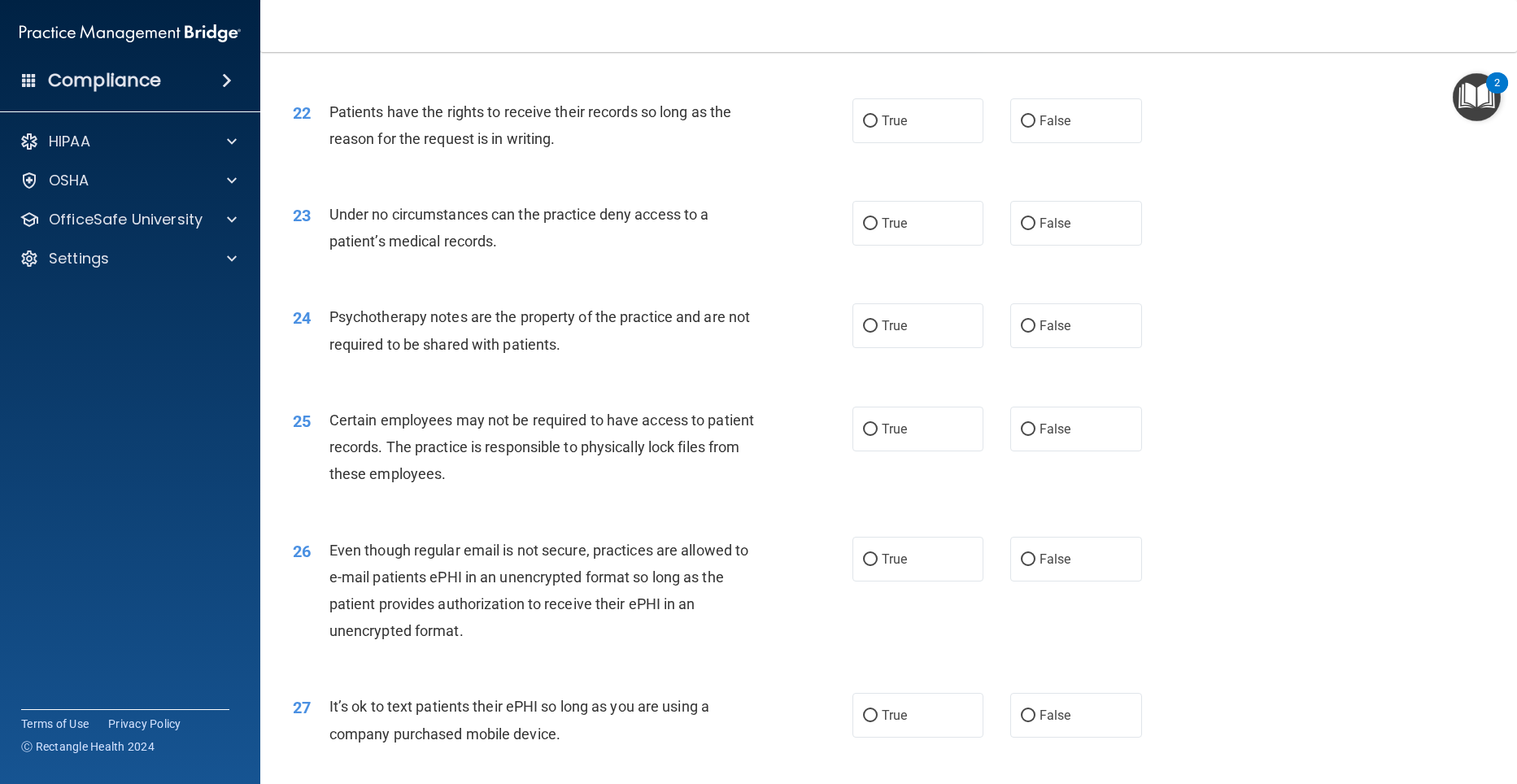
click at [863, 24] on input "True" at bounding box center [870, 18] width 15 height 12
radio input "true"
click at [1020, 128] on input "False" at bounding box center [1027, 122] width 15 height 12
radio input "true"
click at [1020, 230] on input "False" at bounding box center [1027, 224] width 15 height 12
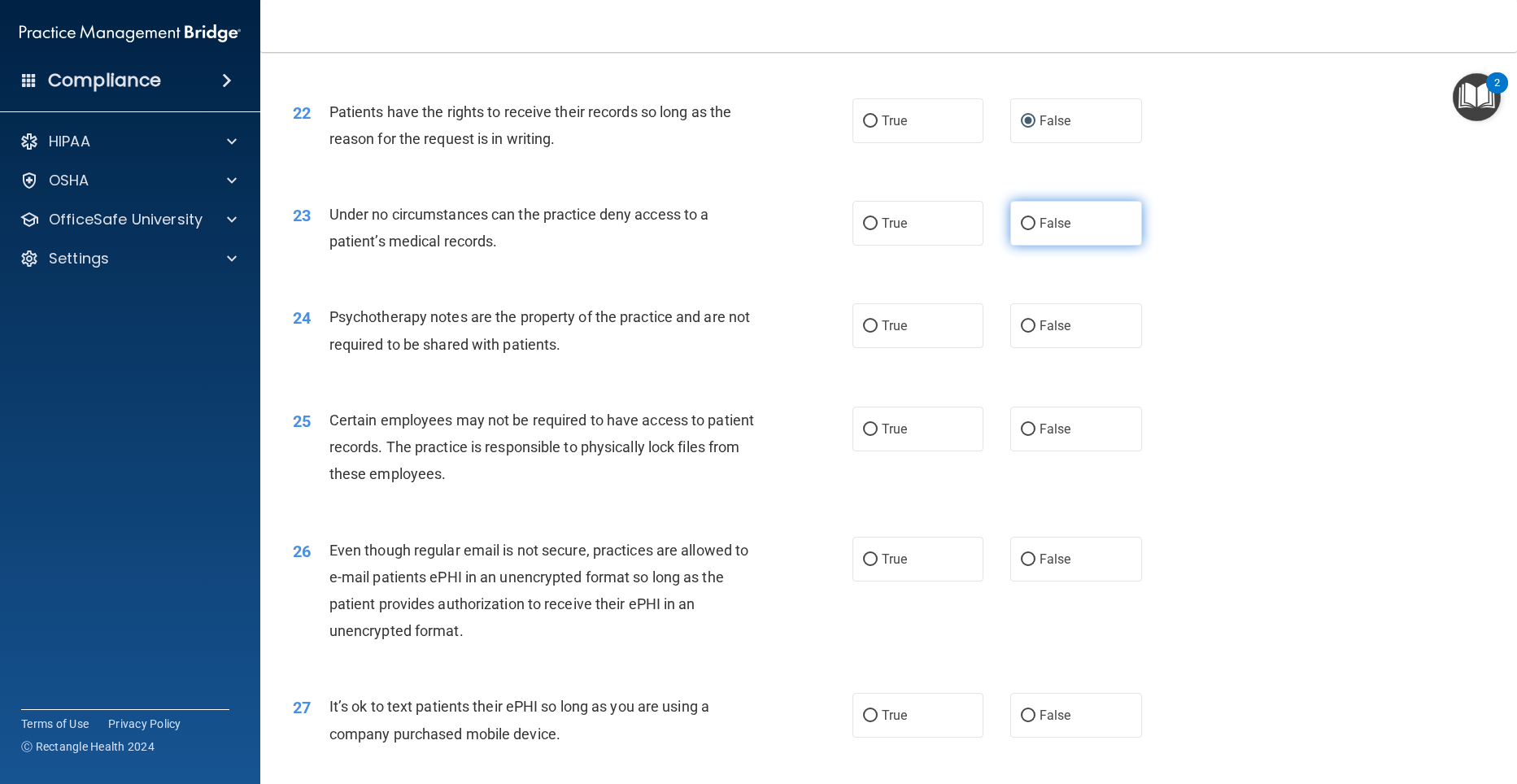
radio input "true"
click at [863, 333] on input "True" at bounding box center [870, 326] width 15 height 12
radio input "true"
click at [866, 436] on input "True" at bounding box center [870, 430] width 15 height 12
radio input "true"
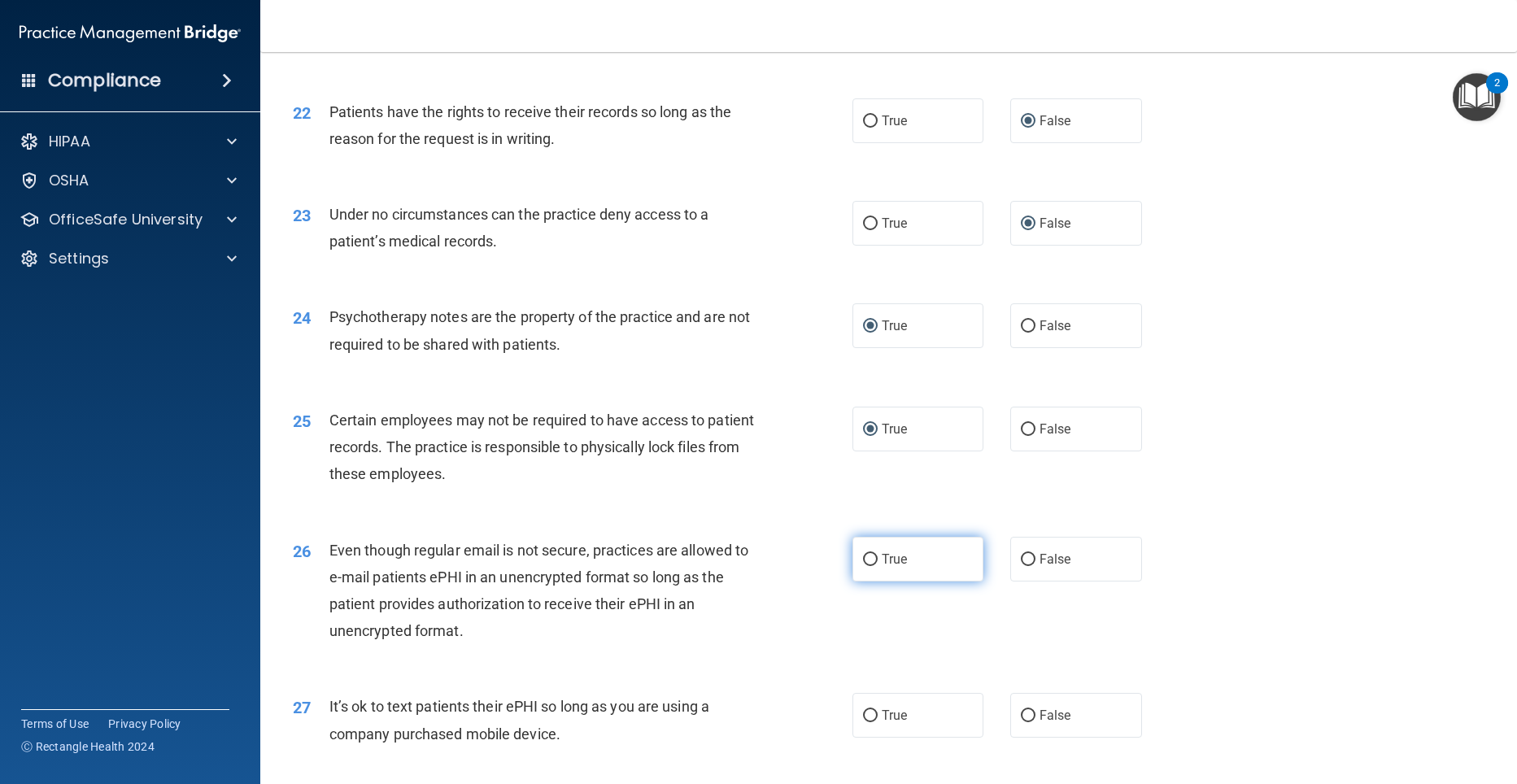
click at [863, 566] on input "True" at bounding box center [870, 560] width 15 height 12
radio input "true"
click at [1028, 738] on label "False" at bounding box center [1076, 715] width 132 height 45
click at [1028, 722] on input "False" at bounding box center [1027, 716] width 15 height 12
radio input "true"
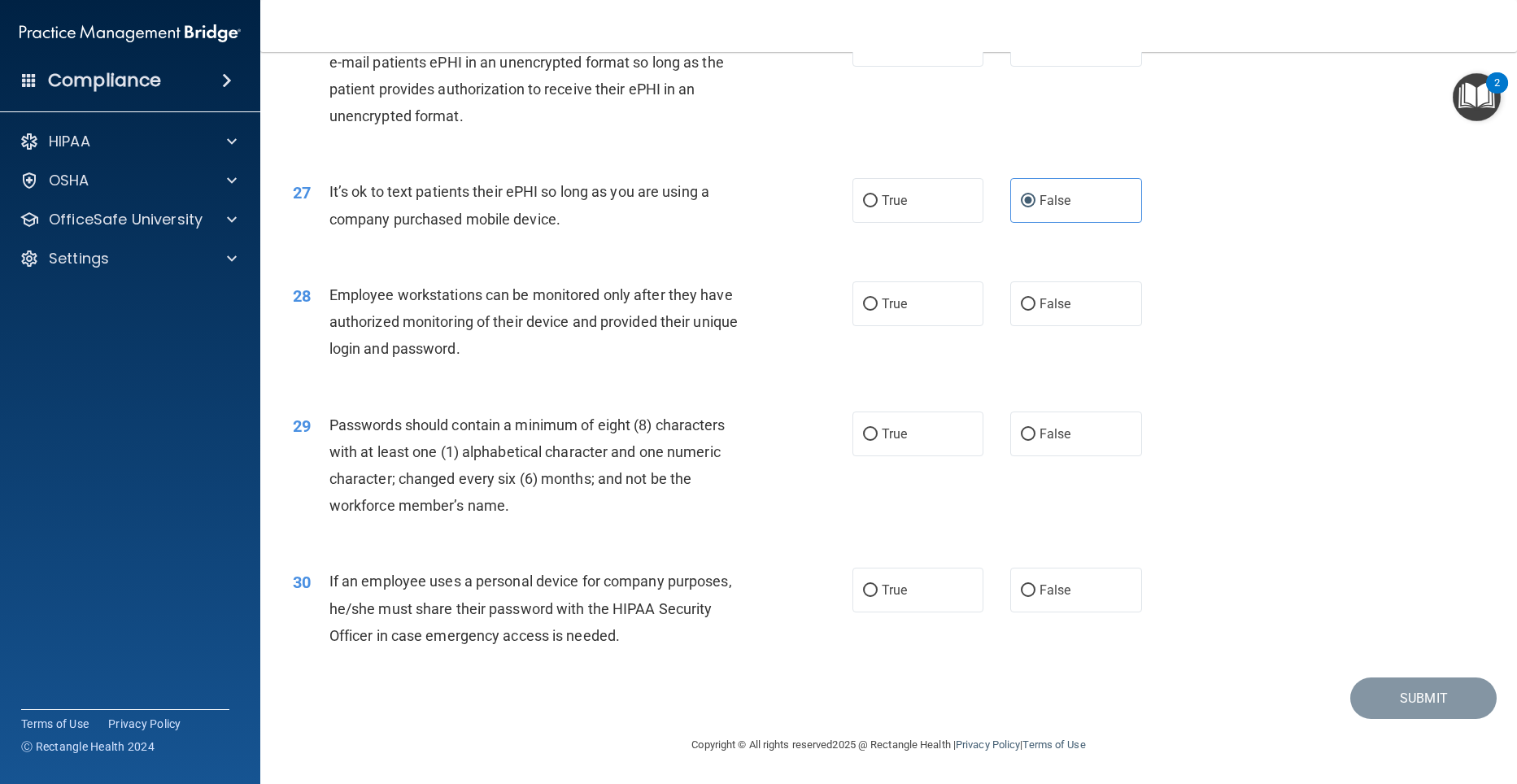
scroll to position [3379, 0]
click at [1020, 304] on input "False" at bounding box center [1027, 305] width 15 height 12
radio input "true"
click at [1024, 588] on input "False" at bounding box center [1027, 591] width 15 height 12
radio input "true"
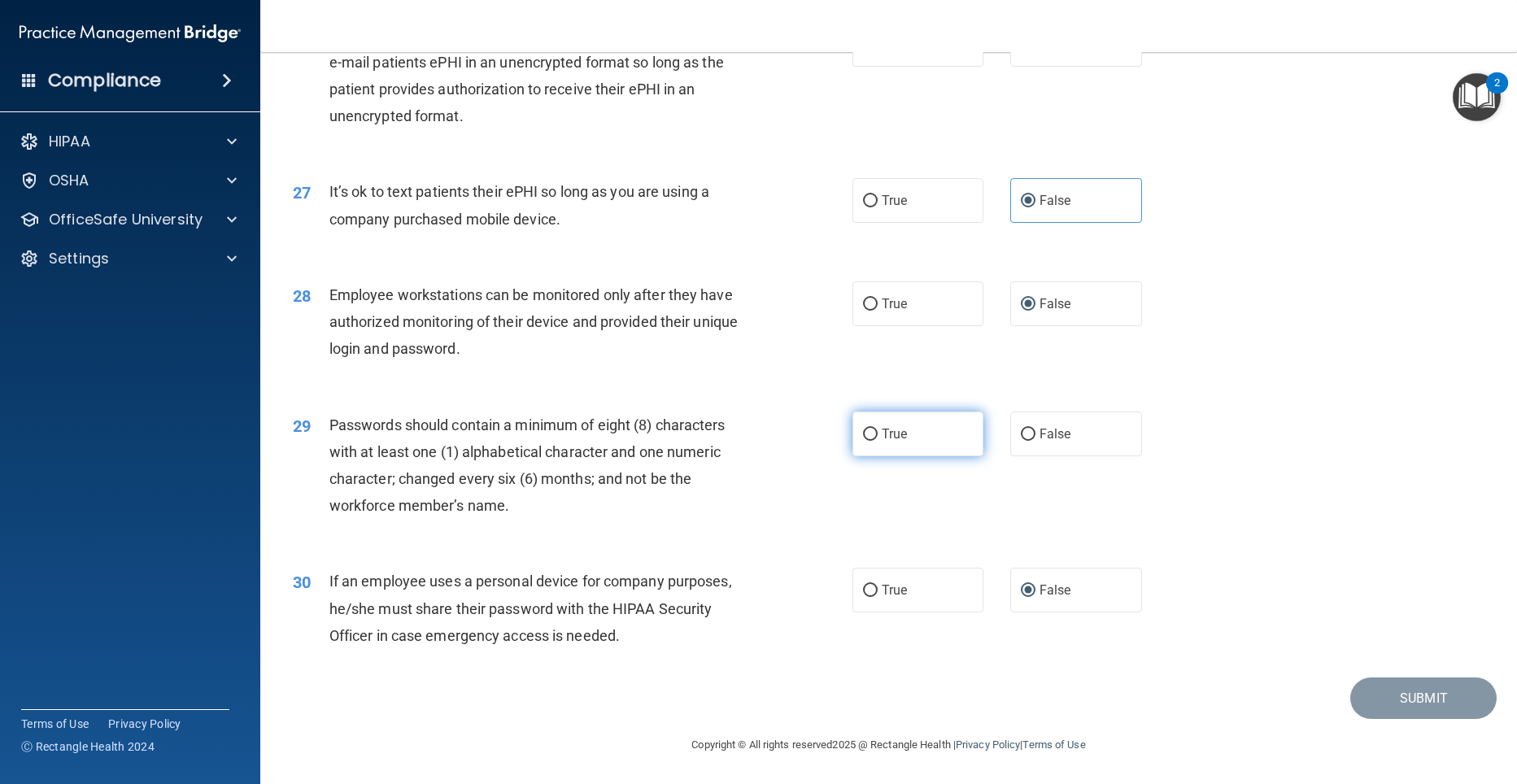
click at [872, 431] on label "True" at bounding box center [919, 434] width 132 height 45
click at [872, 431] on input "True" at bounding box center [870, 435] width 15 height 12
radio input "true"
click at [1383, 708] on button "Submit" at bounding box center [1423, 698] width 146 height 41
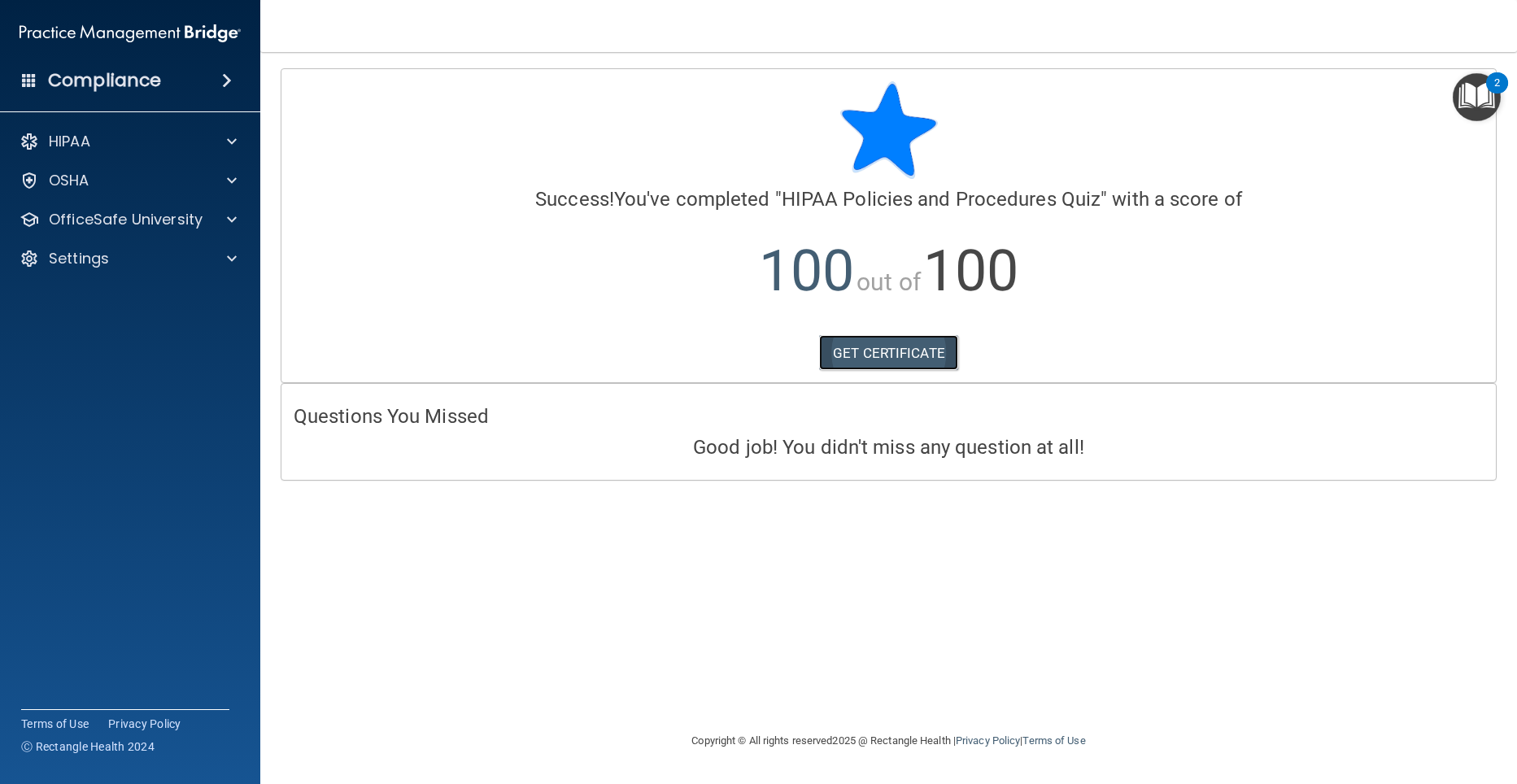
click at [891, 345] on link "GET CERTIFICATE" at bounding box center [889, 353] width 139 height 36
click at [229, 222] on span at bounding box center [231, 219] width 9 height 20
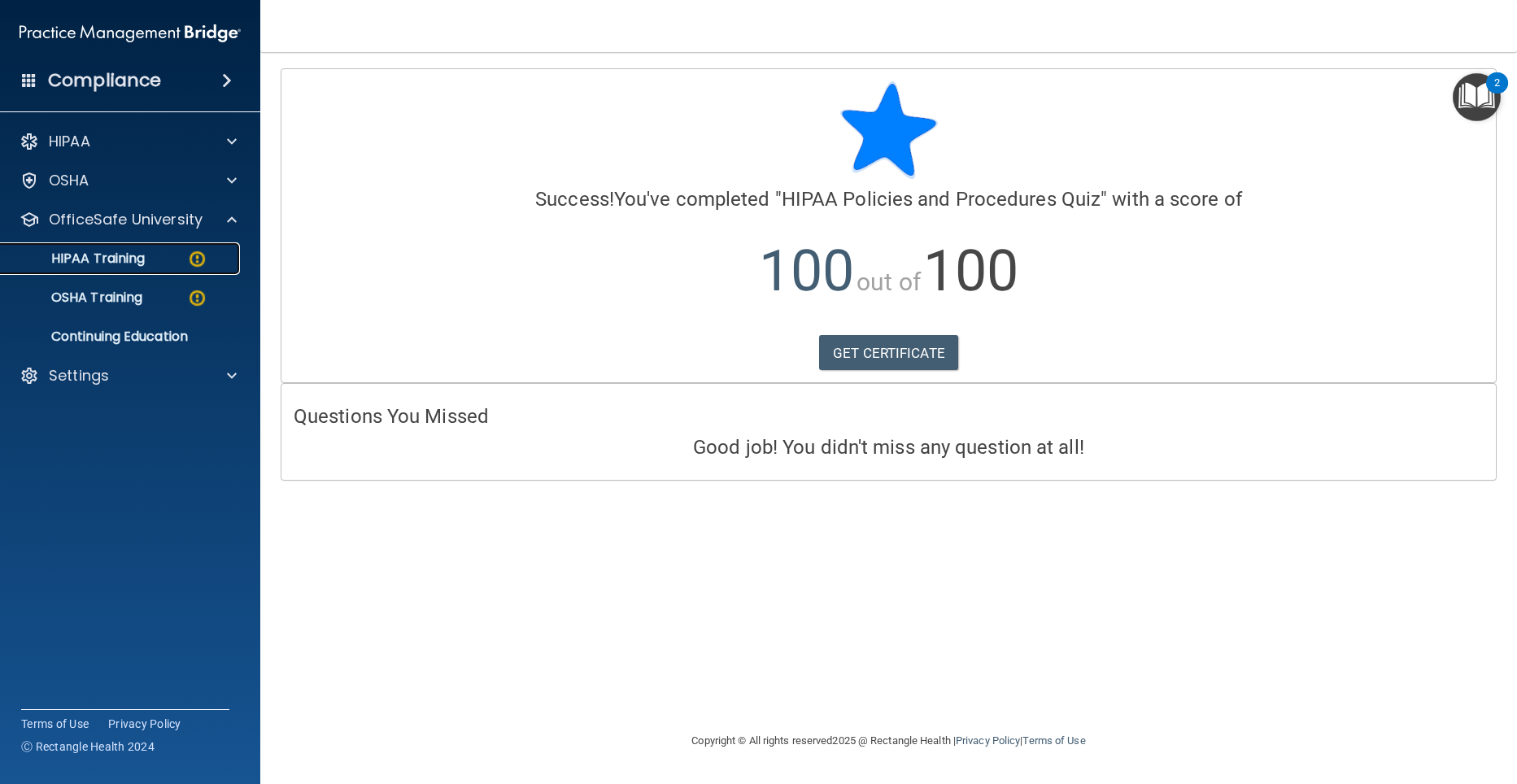
drag, startPoint x: 181, startPoint y: 264, endPoint x: 190, endPoint y: 266, distance: 9.2
click at [181, 263] on div "HIPAA Training" at bounding box center [121, 258] width 222 height 16
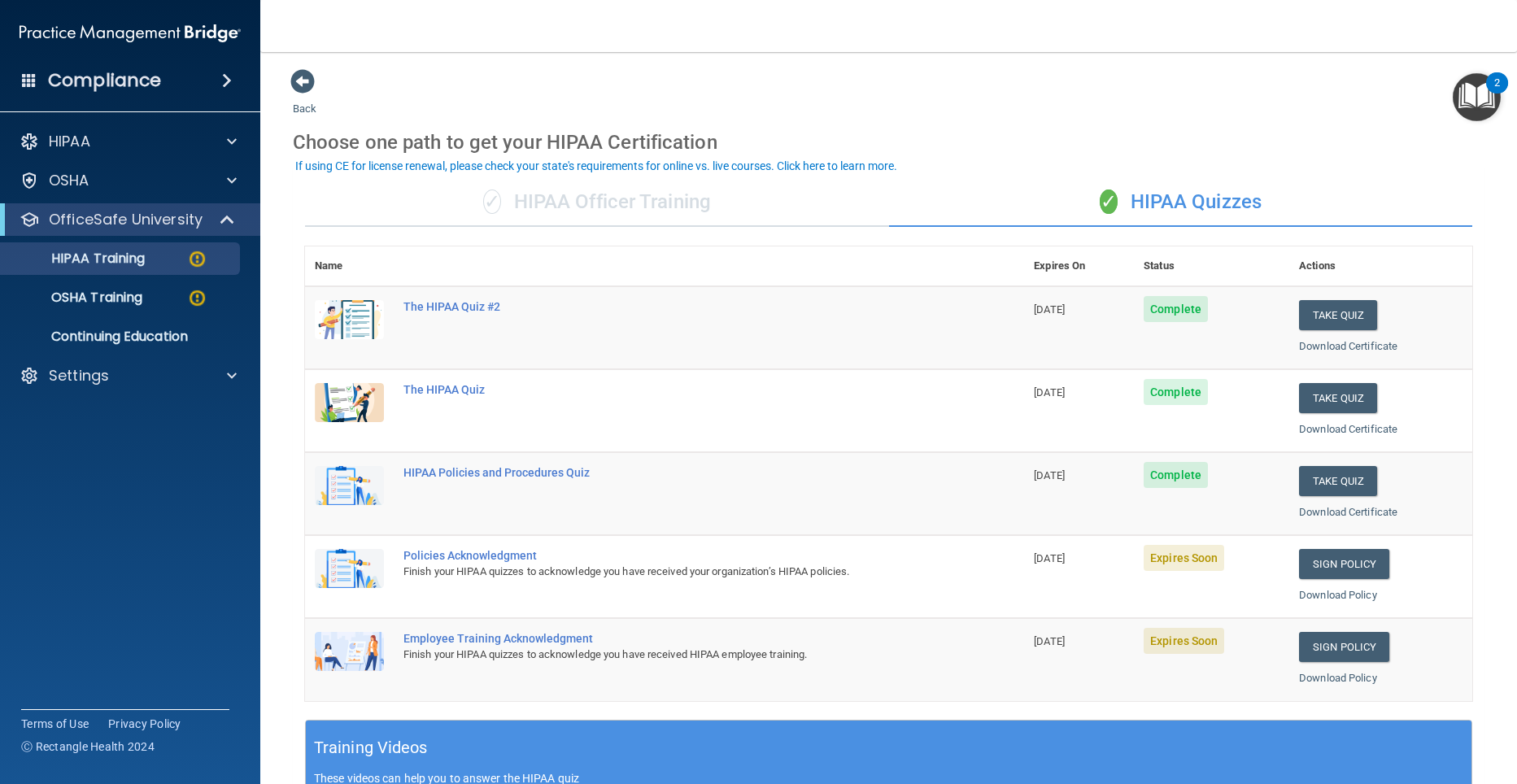
click at [431, 557] on div "Policies Acknowledgment" at bounding box center [673, 555] width 539 height 13
click at [473, 561] on div "Policies Acknowledgment" at bounding box center [673, 555] width 539 height 13
click at [1323, 570] on link "Sign Policy" at bounding box center [1343, 563] width 90 height 30
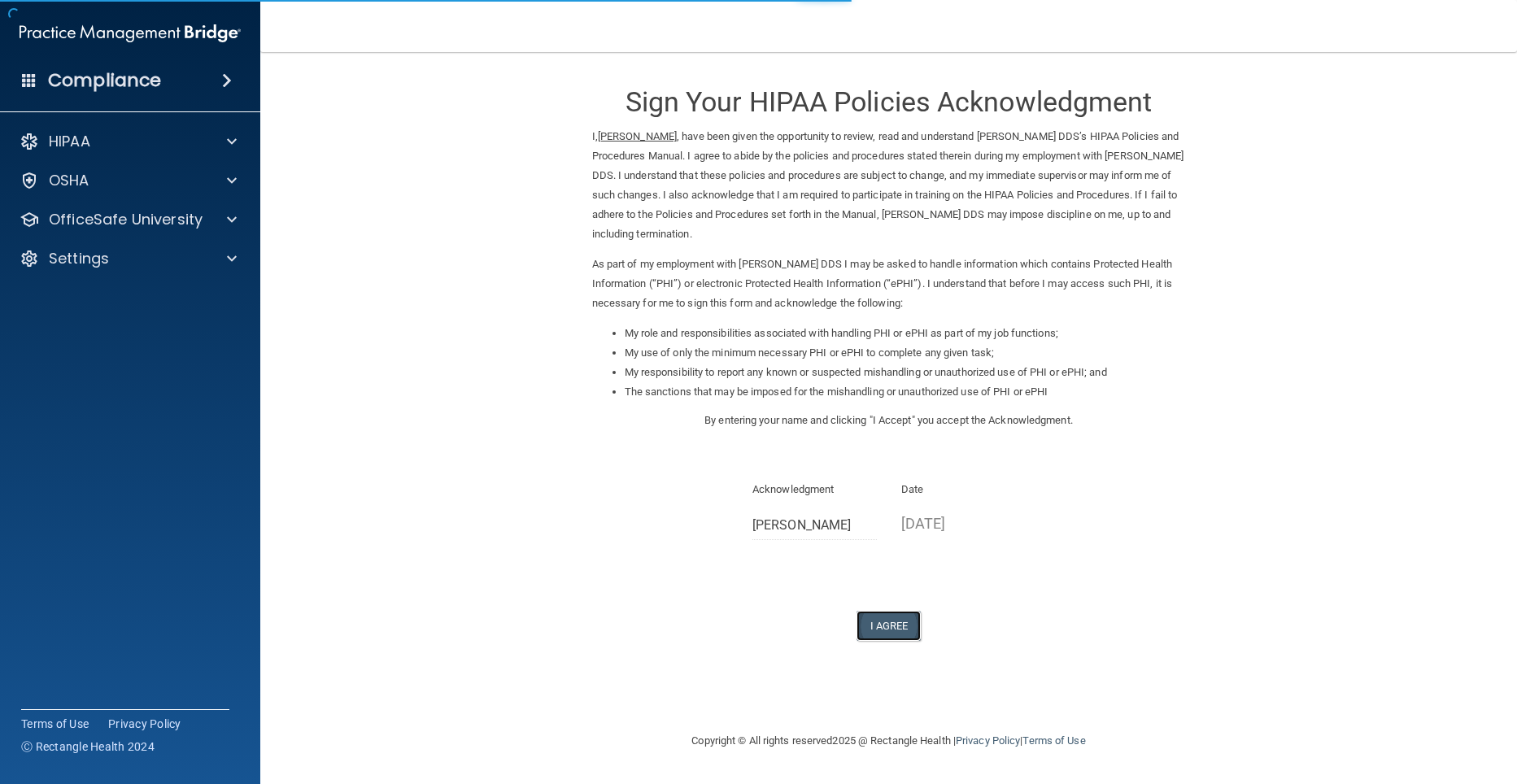
click at [899, 628] on button "I Agree" at bounding box center [889, 625] width 65 height 30
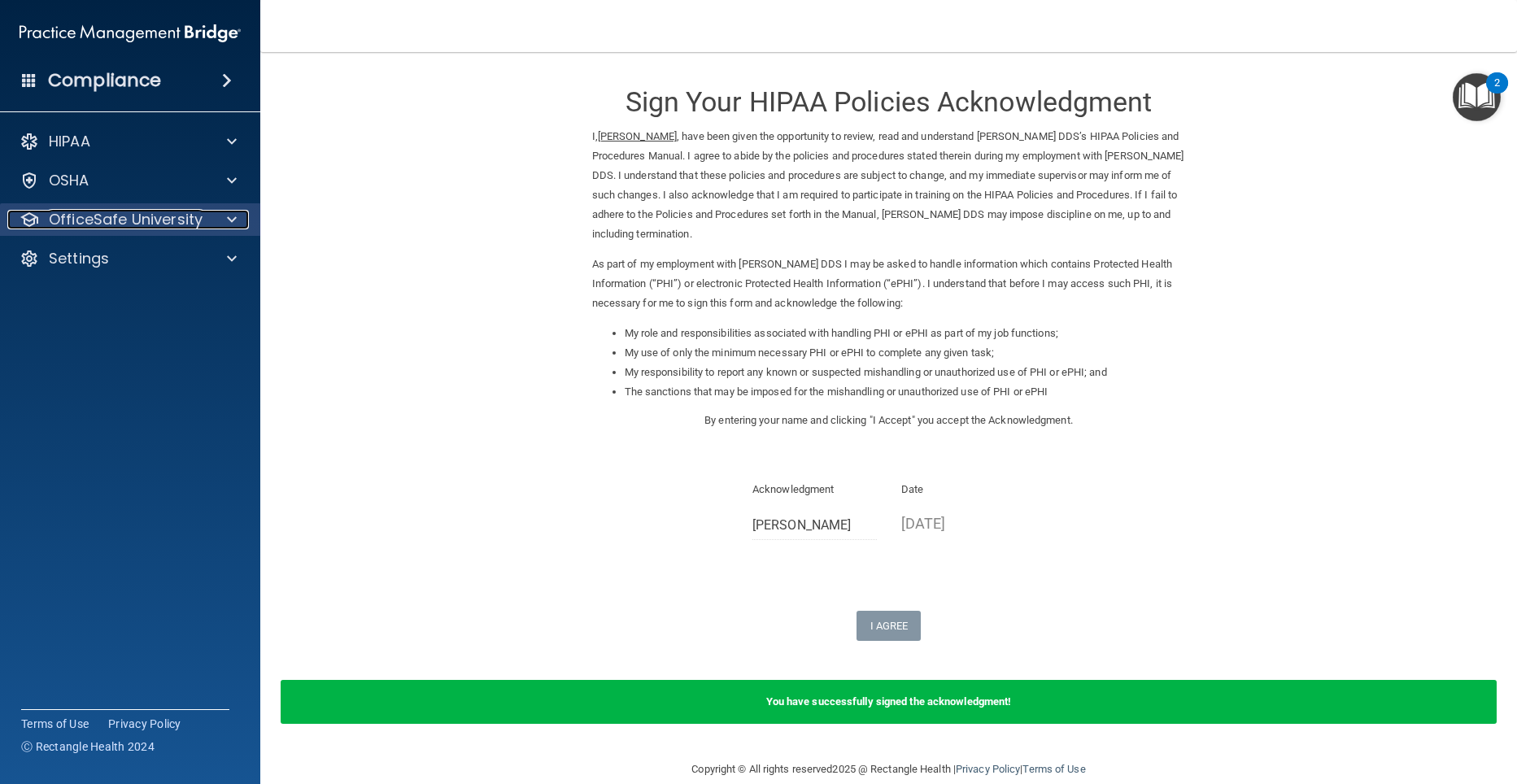
click at [245, 214] on div at bounding box center [229, 219] width 40 height 20
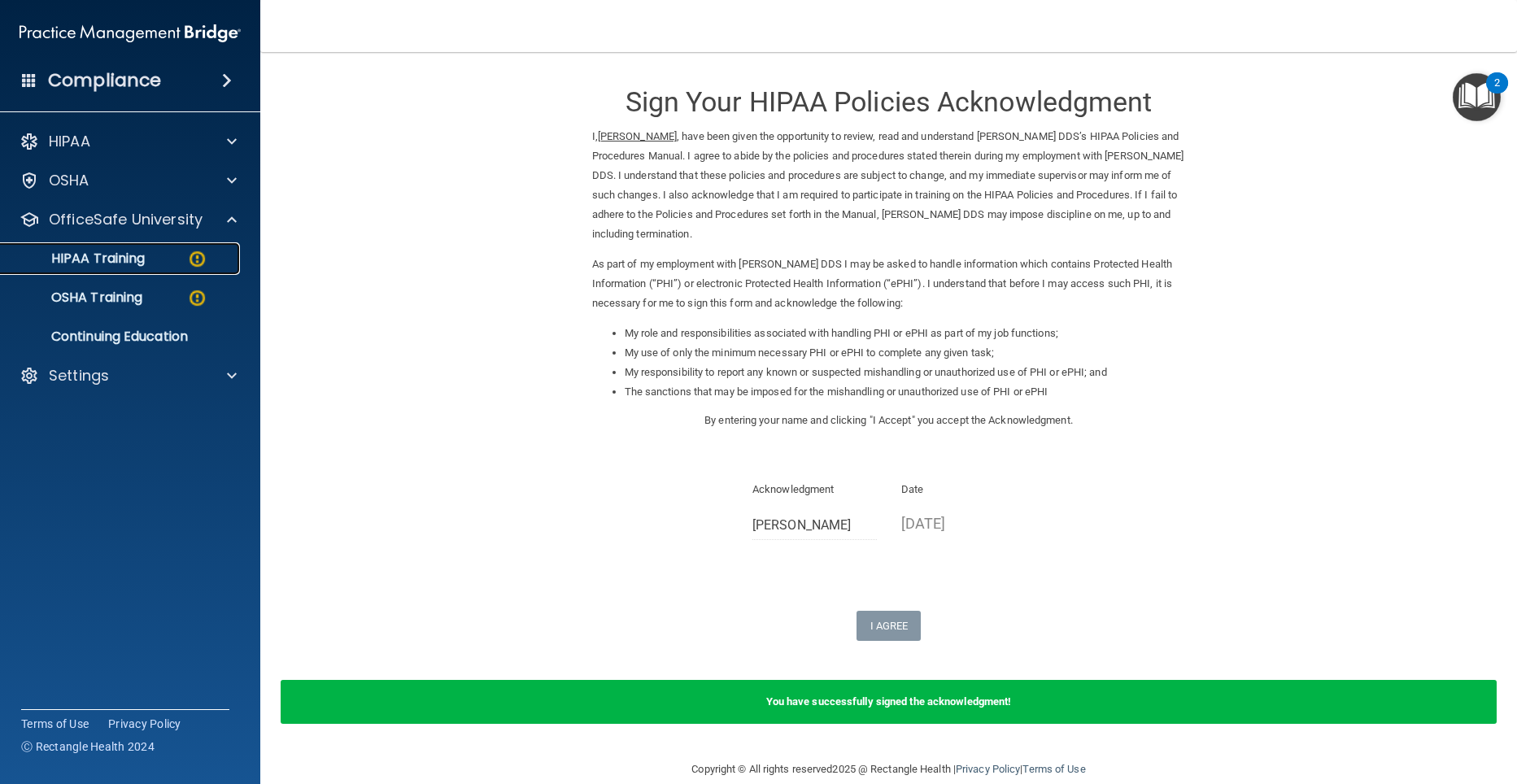
click at [145, 251] on p "HIPAA Training" at bounding box center [77, 258] width 134 height 16
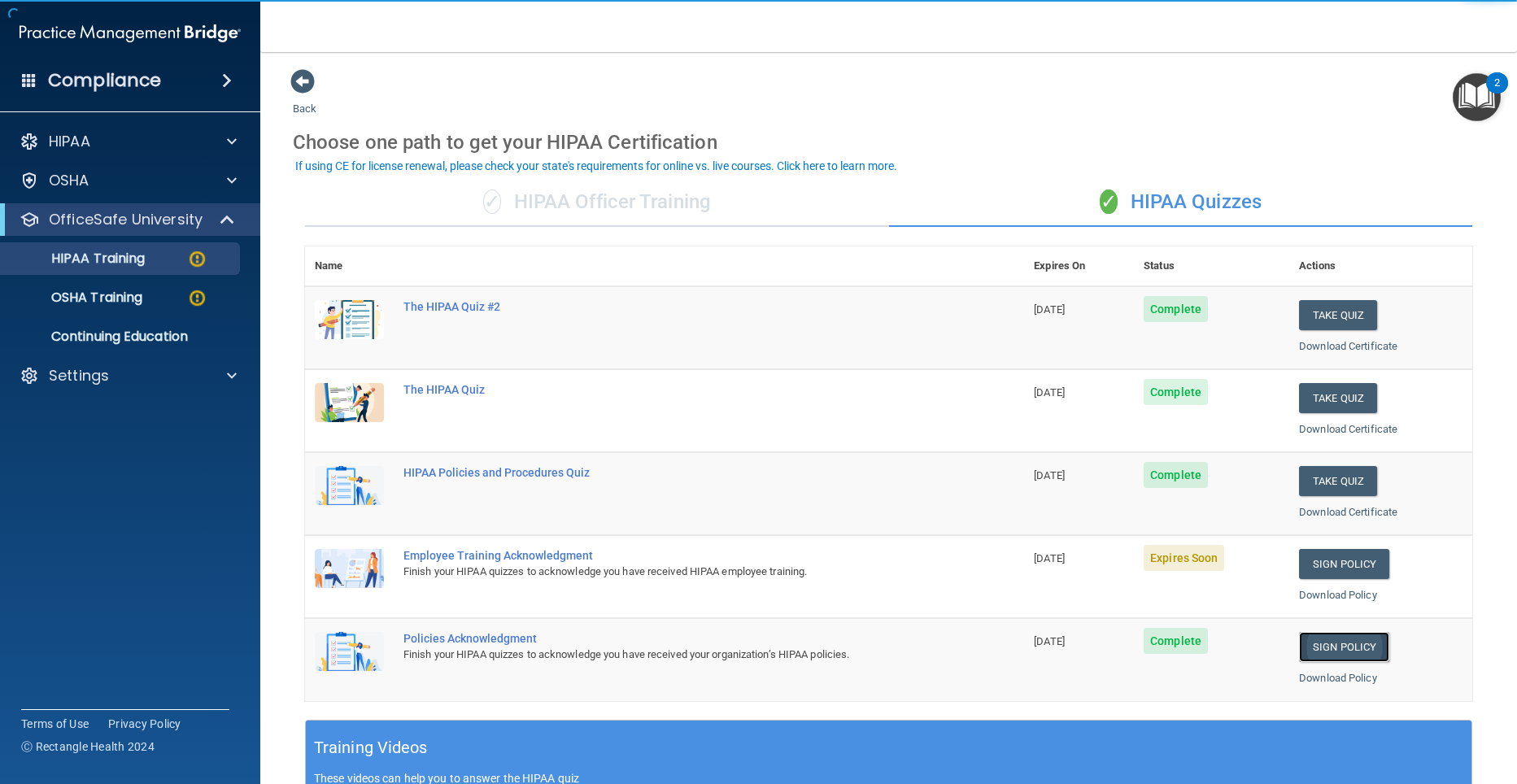
click at [1315, 647] on link "Sign Policy" at bounding box center [1343, 646] width 90 height 30
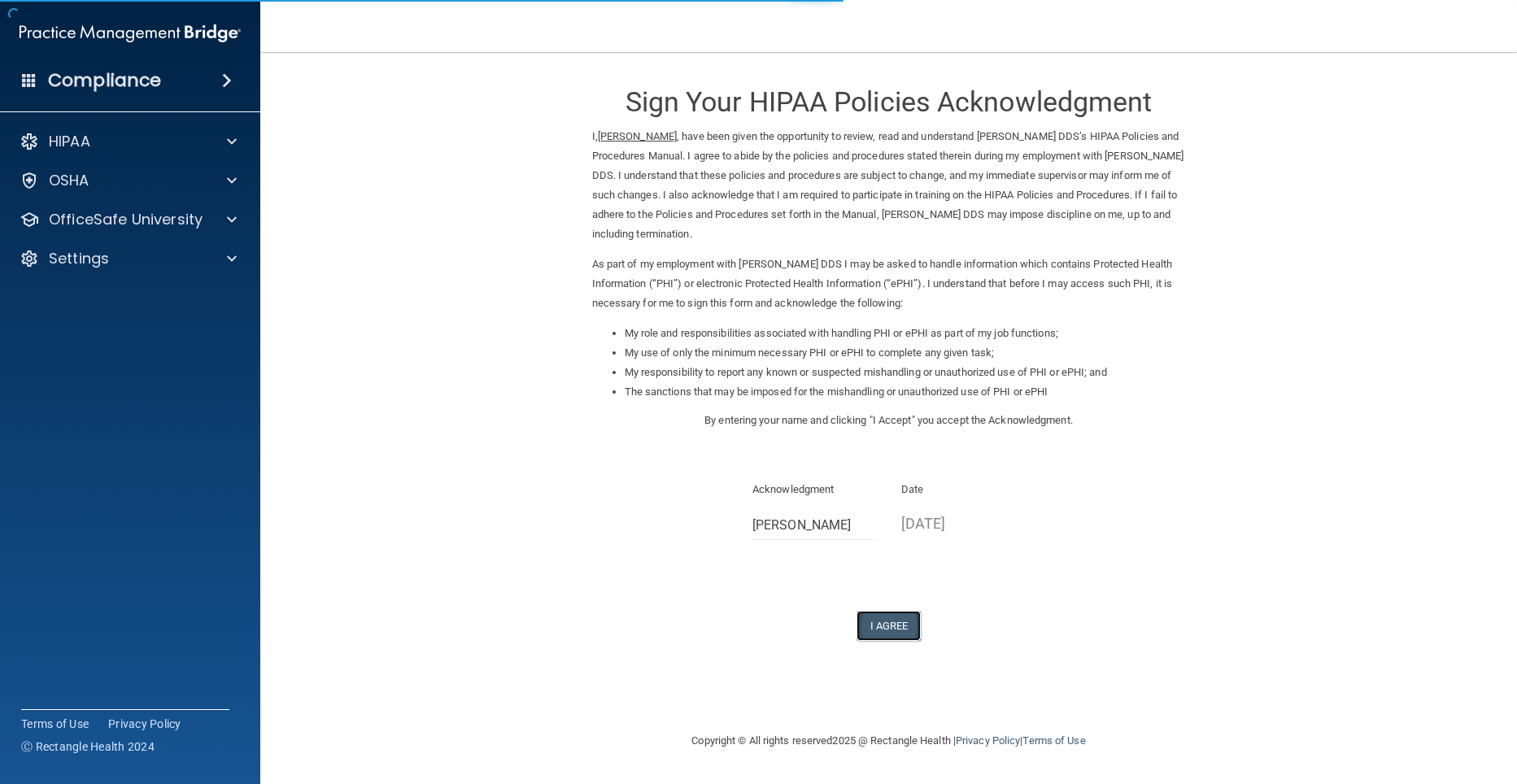
click at [886, 621] on button "I Agree" at bounding box center [889, 625] width 65 height 30
click at [191, 206] on div "OfficeSafe University" at bounding box center [130, 219] width 261 height 33
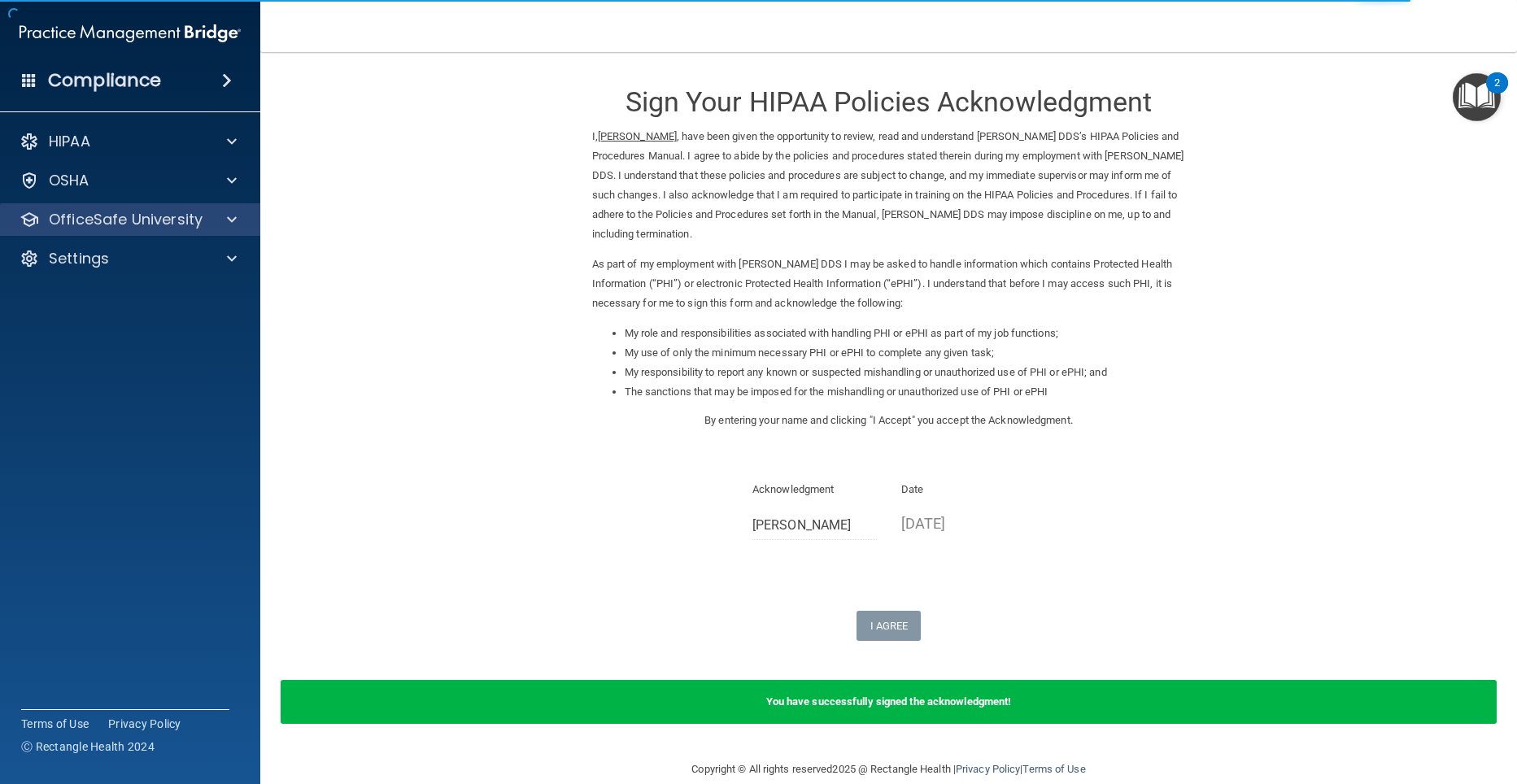
click at [206, 231] on div "OfficeSafe University" at bounding box center [130, 219] width 261 height 33
click at [206, 230] on div "OfficeSafe University" at bounding box center [130, 219] width 261 height 33
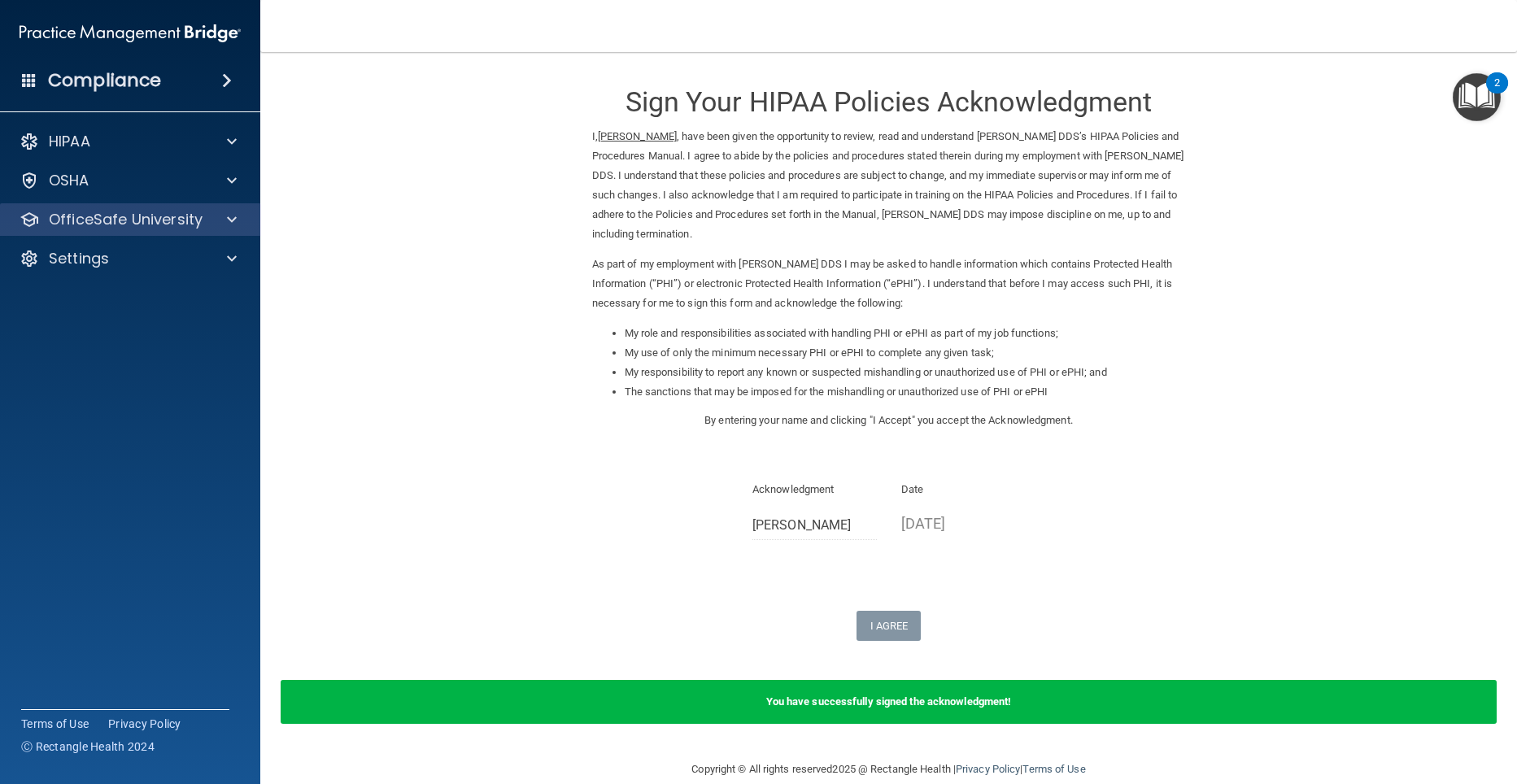
click at [206, 230] on div "OfficeSafe University" at bounding box center [130, 219] width 261 height 33
click at [233, 219] on span at bounding box center [231, 219] width 9 height 20
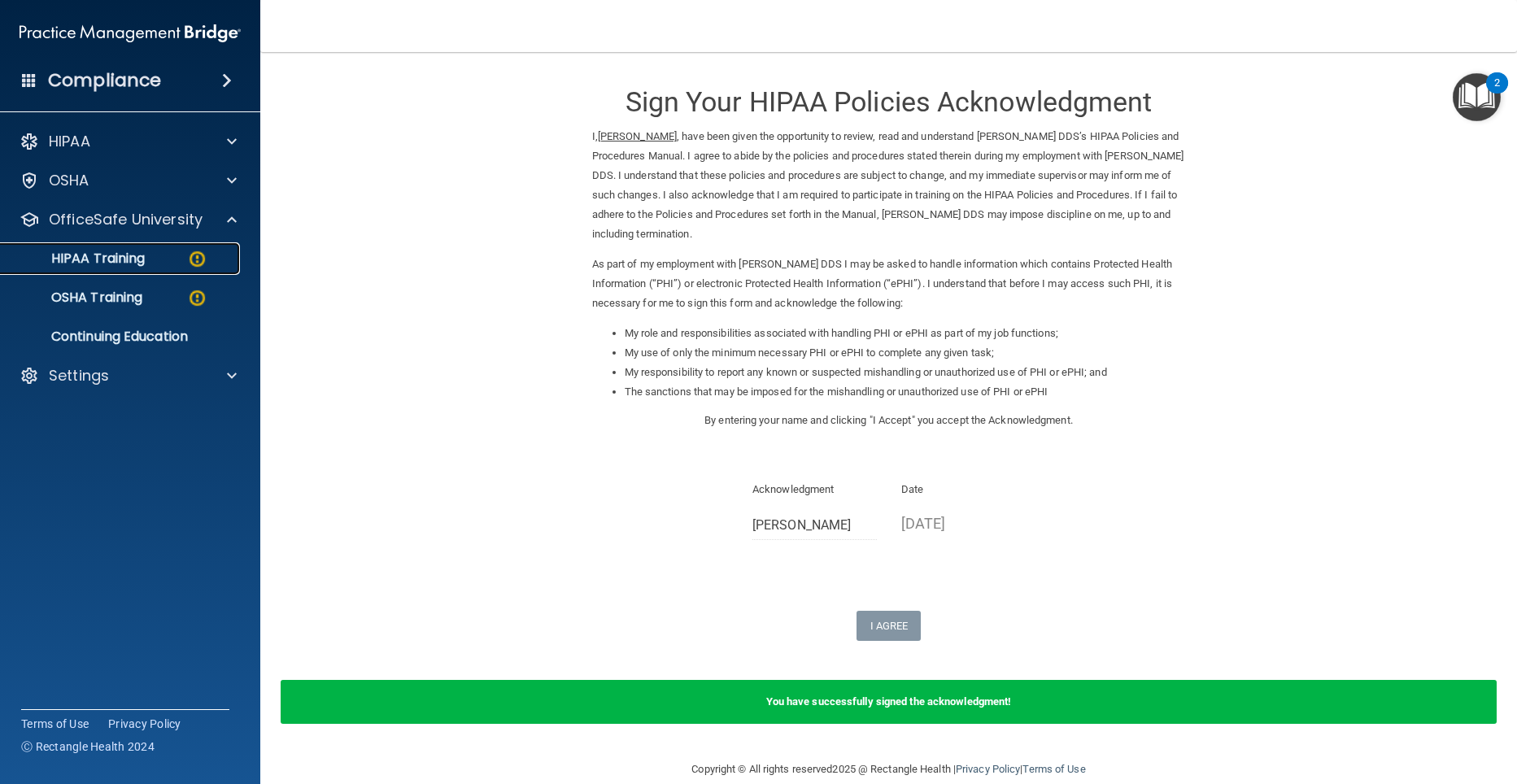
click at [135, 264] on p "HIPAA Training" at bounding box center [77, 258] width 134 height 16
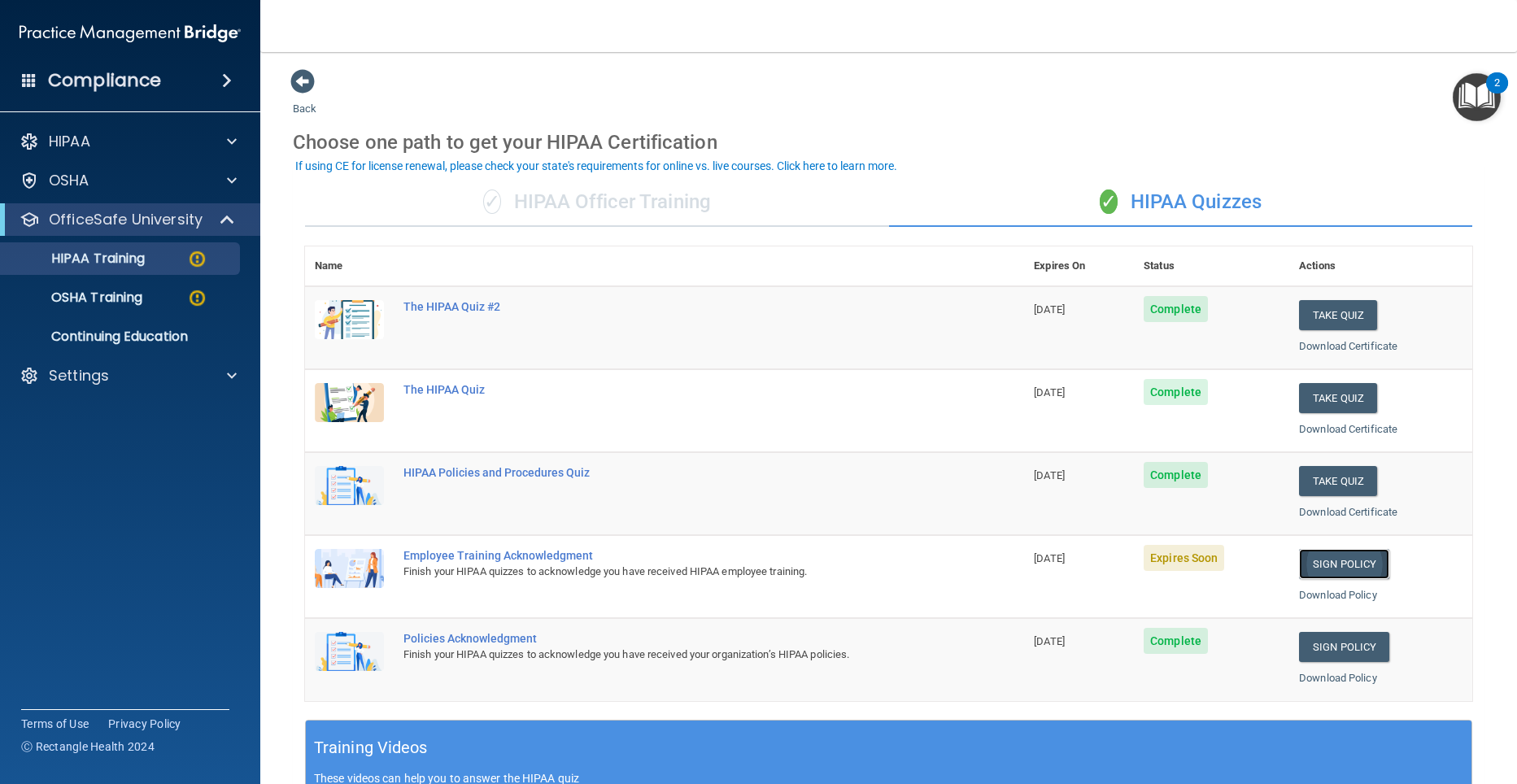
click at [1327, 572] on link "Sign Policy" at bounding box center [1343, 563] width 90 height 30
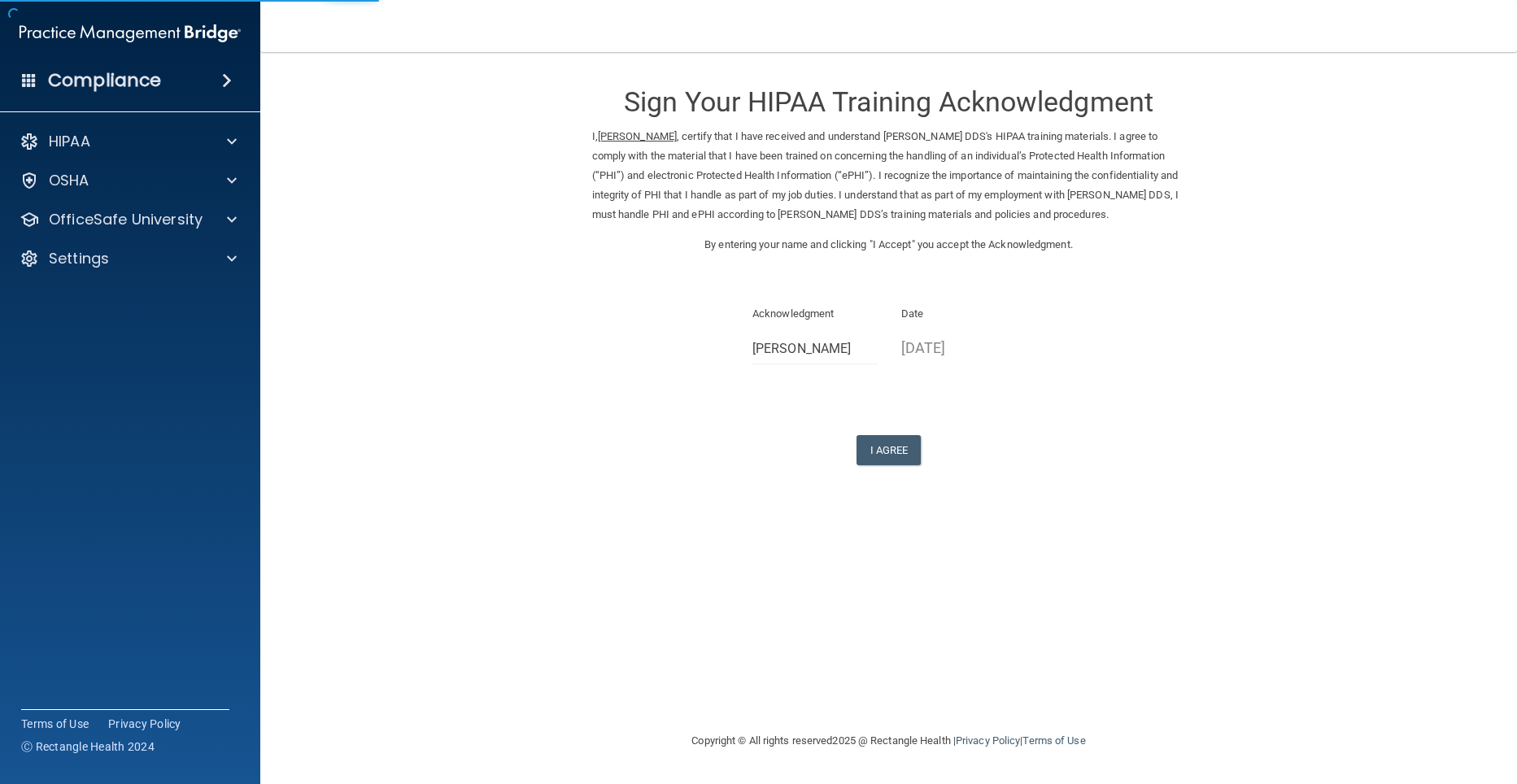
click at [885, 451] on button "I Agree" at bounding box center [889, 449] width 65 height 30
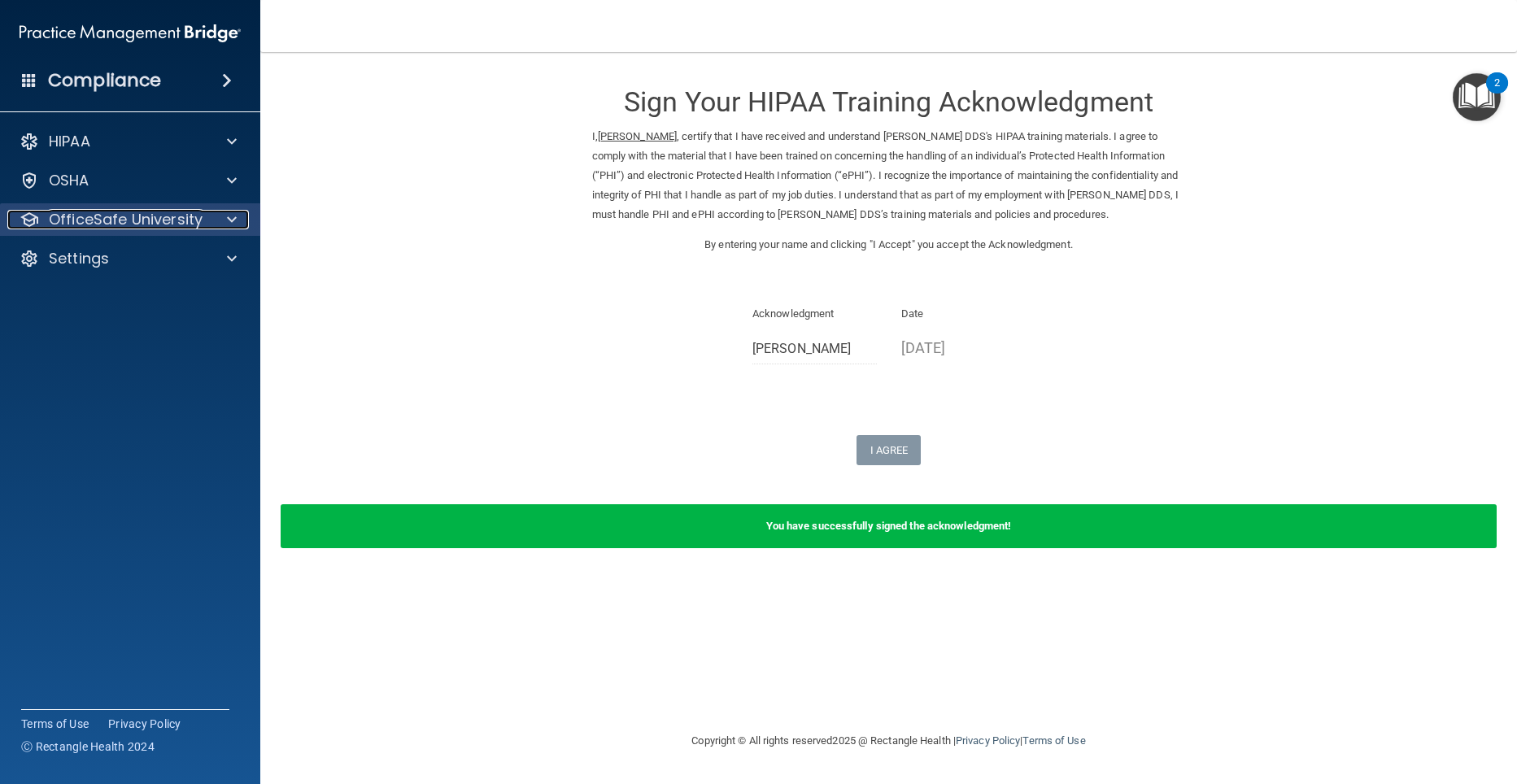
click at [239, 217] on div at bounding box center [229, 219] width 40 height 20
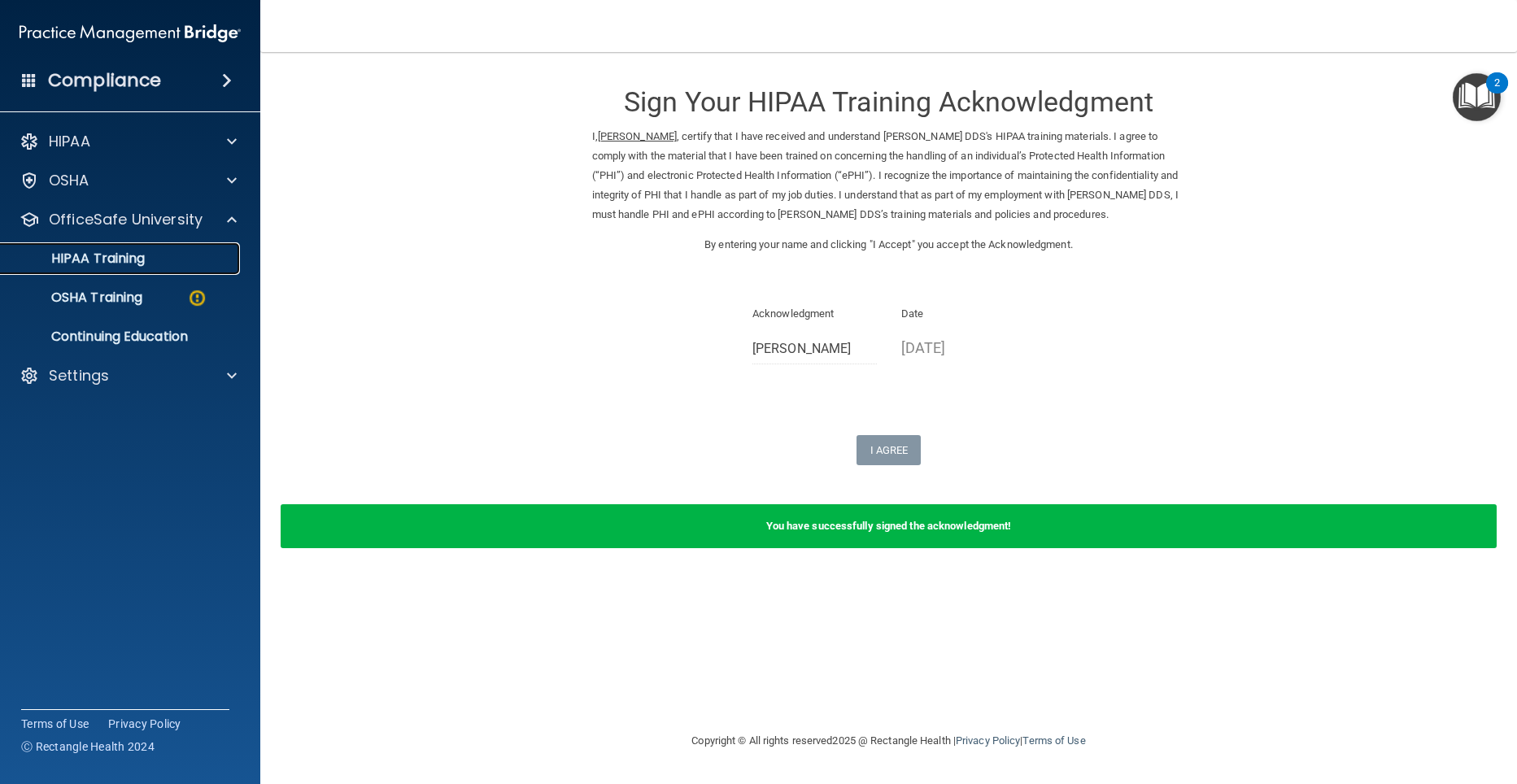
click at [136, 258] on p "HIPAA Training" at bounding box center [77, 258] width 134 height 16
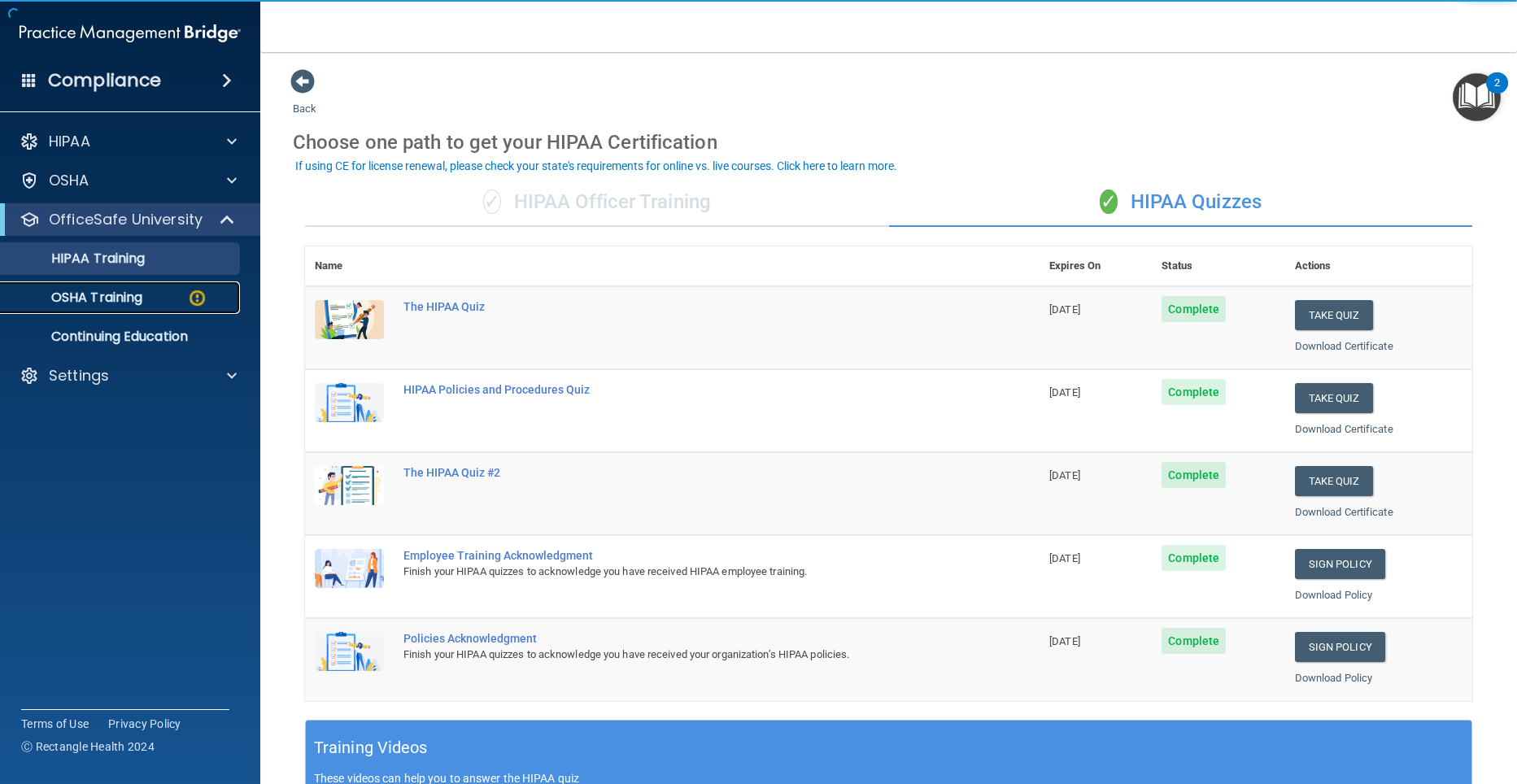
click at [110, 287] on link "OSHA Training" at bounding box center [111, 298] width 256 height 33
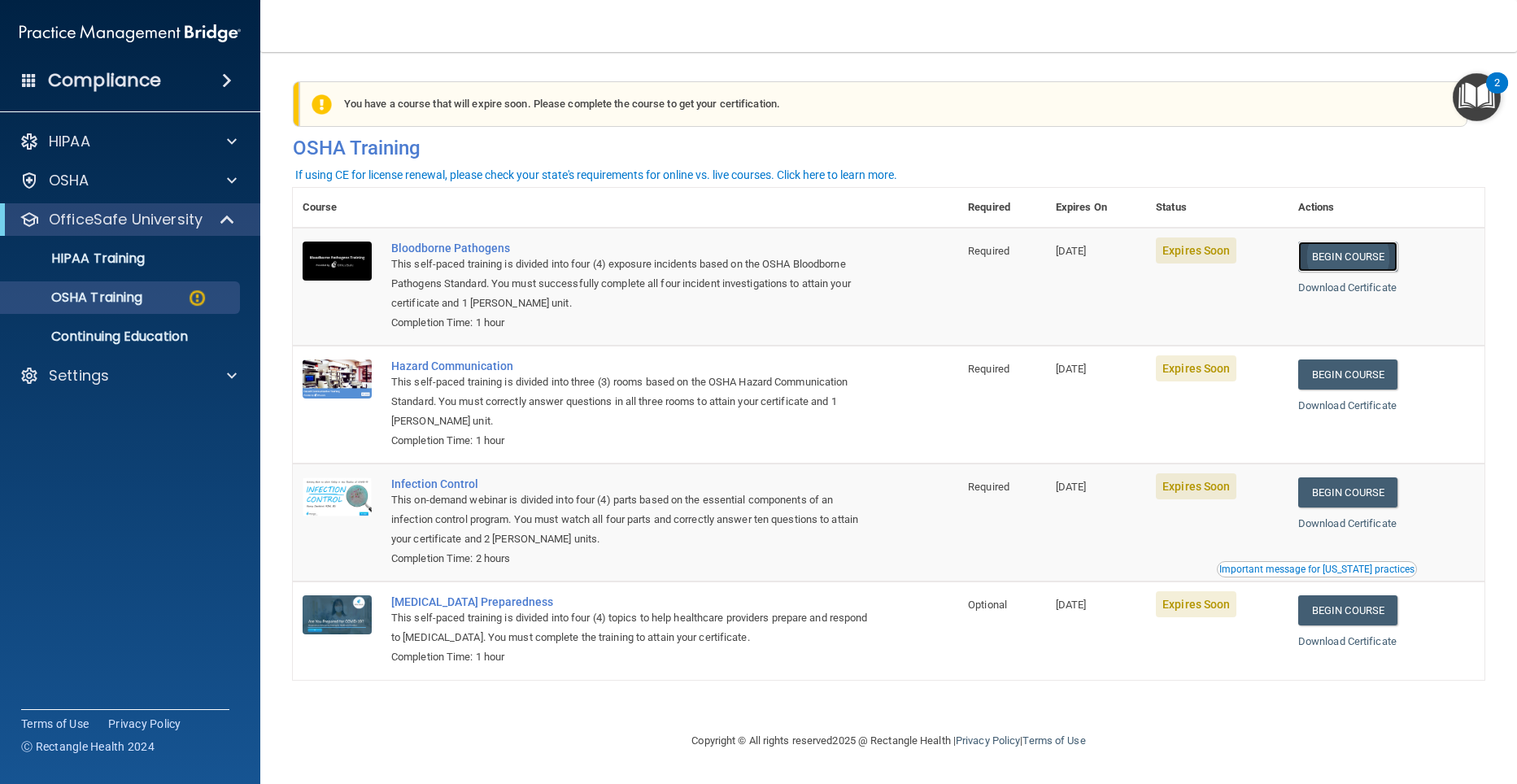
click at [1351, 249] on link "Begin Course" at bounding box center [1347, 256] width 99 height 30
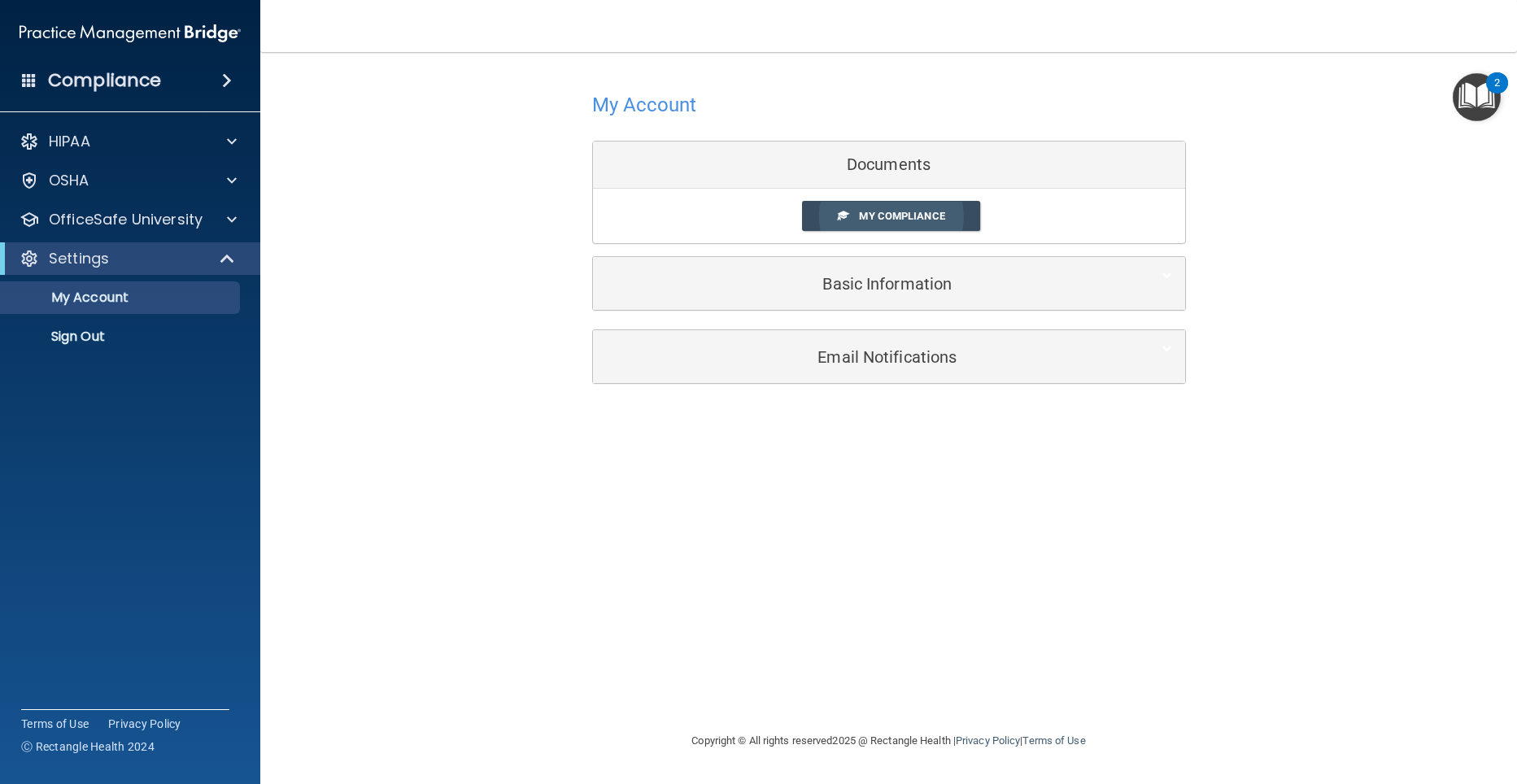
click at [870, 214] on span "My Compliance" at bounding box center [901, 216] width 86 height 12
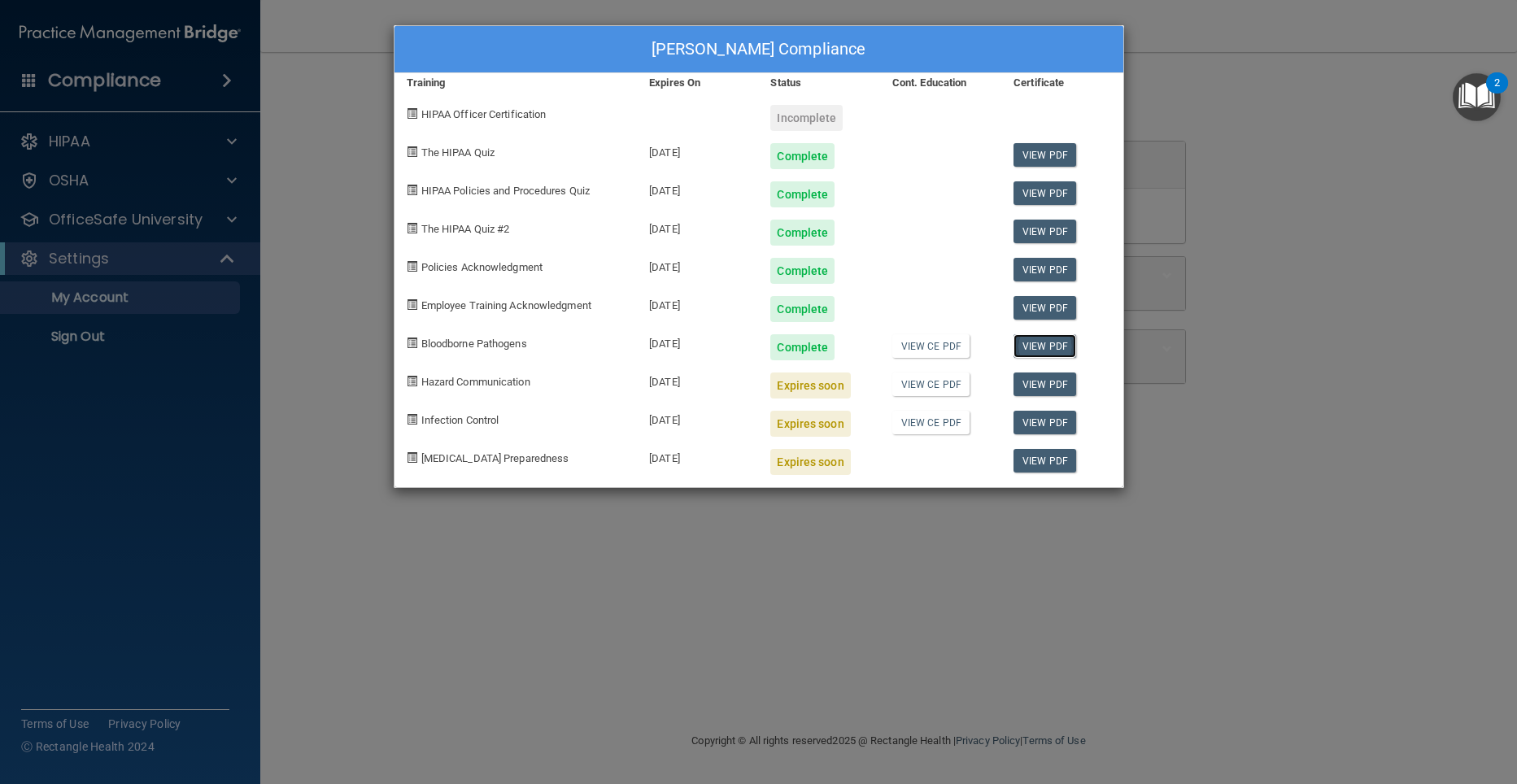
click at [1035, 346] on link "View PDF" at bounding box center [1044, 346] width 62 height 24
click at [170, 219] on div "[PERSON_NAME] Compliance Training Expires On Status Cont. Education Certificate…" at bounding box center [758, 392] width 1517 height 784
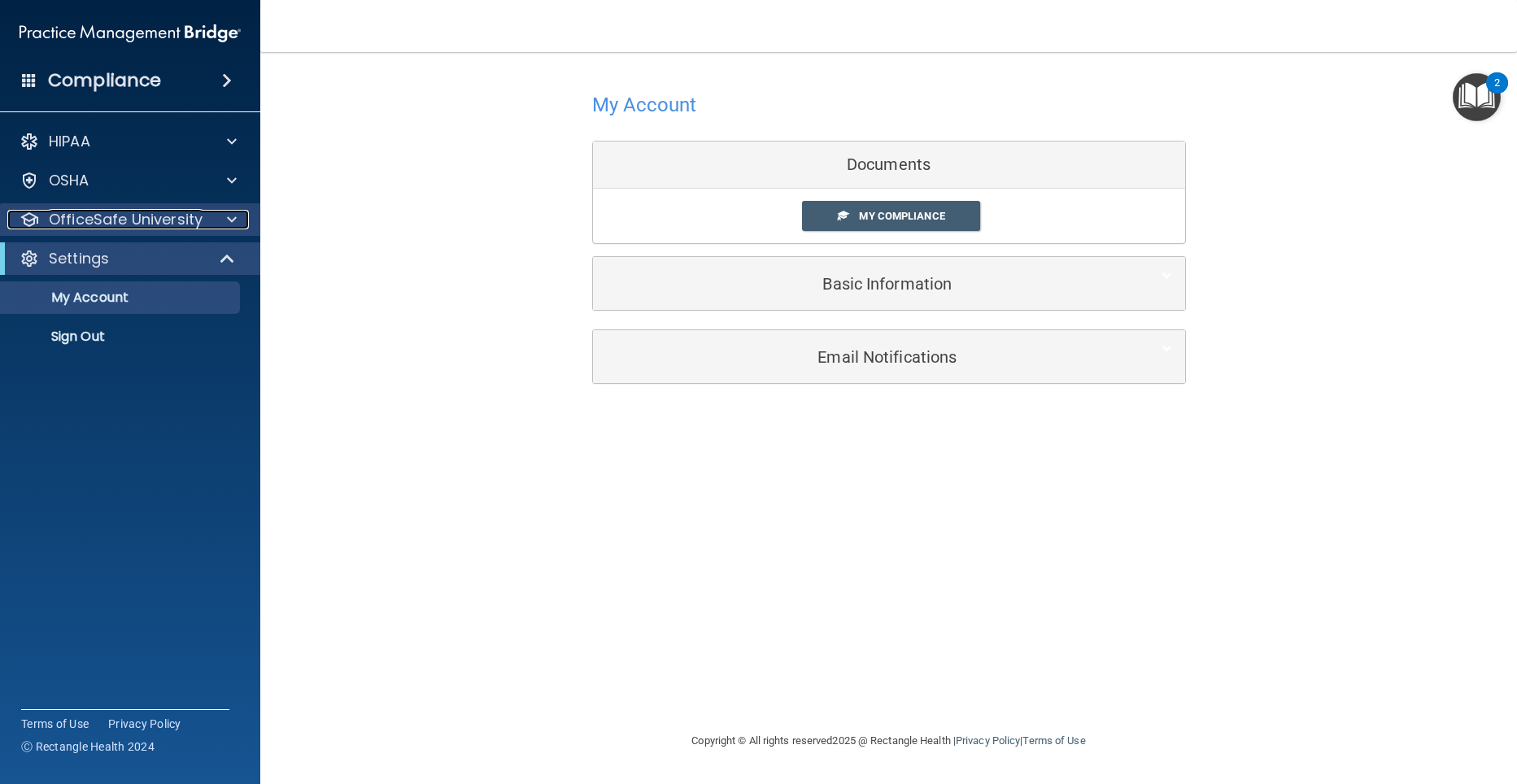
click at [219, 217] on div at bounding box center [229, 219] width 40 height 20
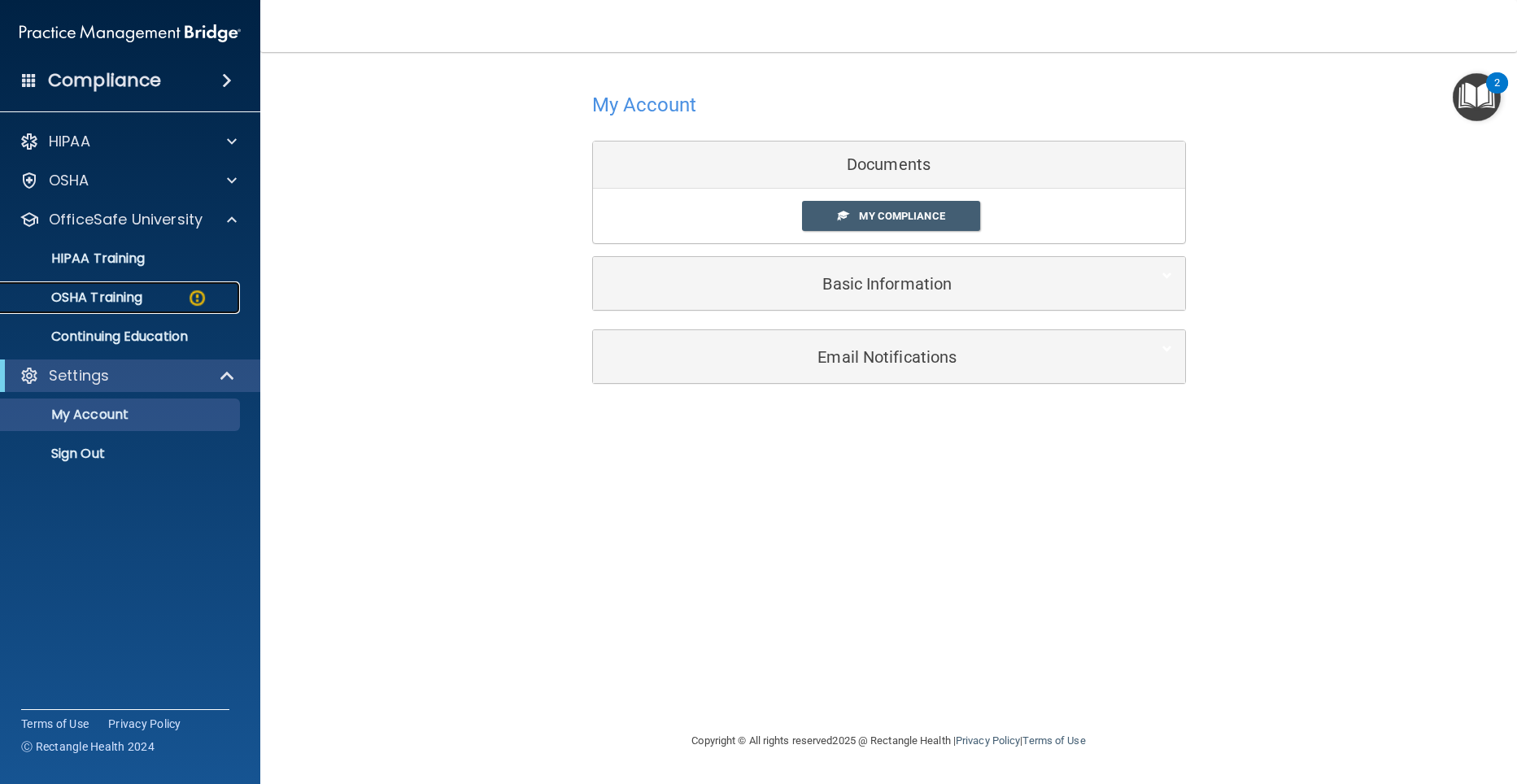
click at [152, 297] on div "OSHA Training" at bounding box center [121, 297] width 222 height 16
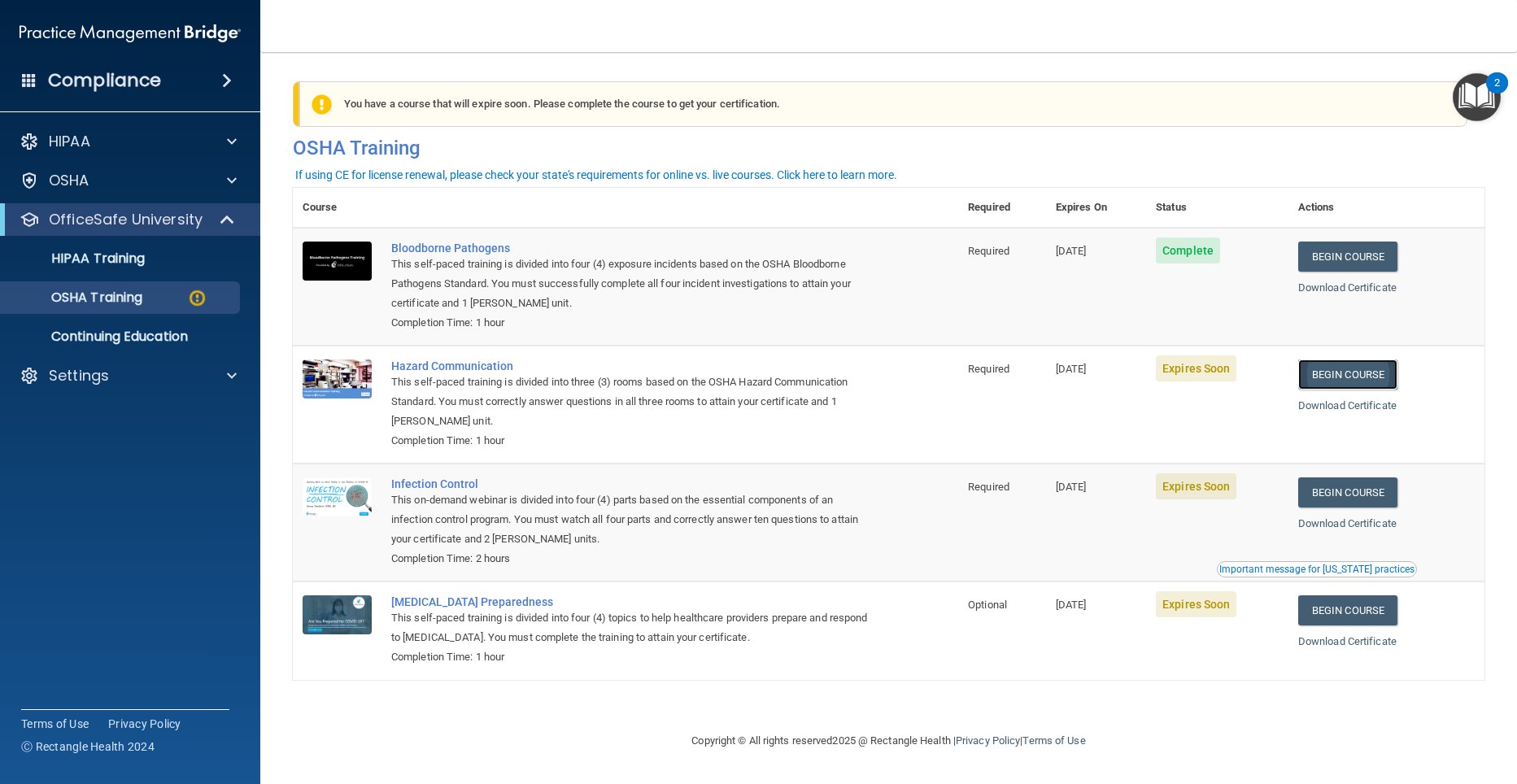
click at [1343, 374] on link "Begin Course" at bounding box center [1347, 374] width 99 height 30
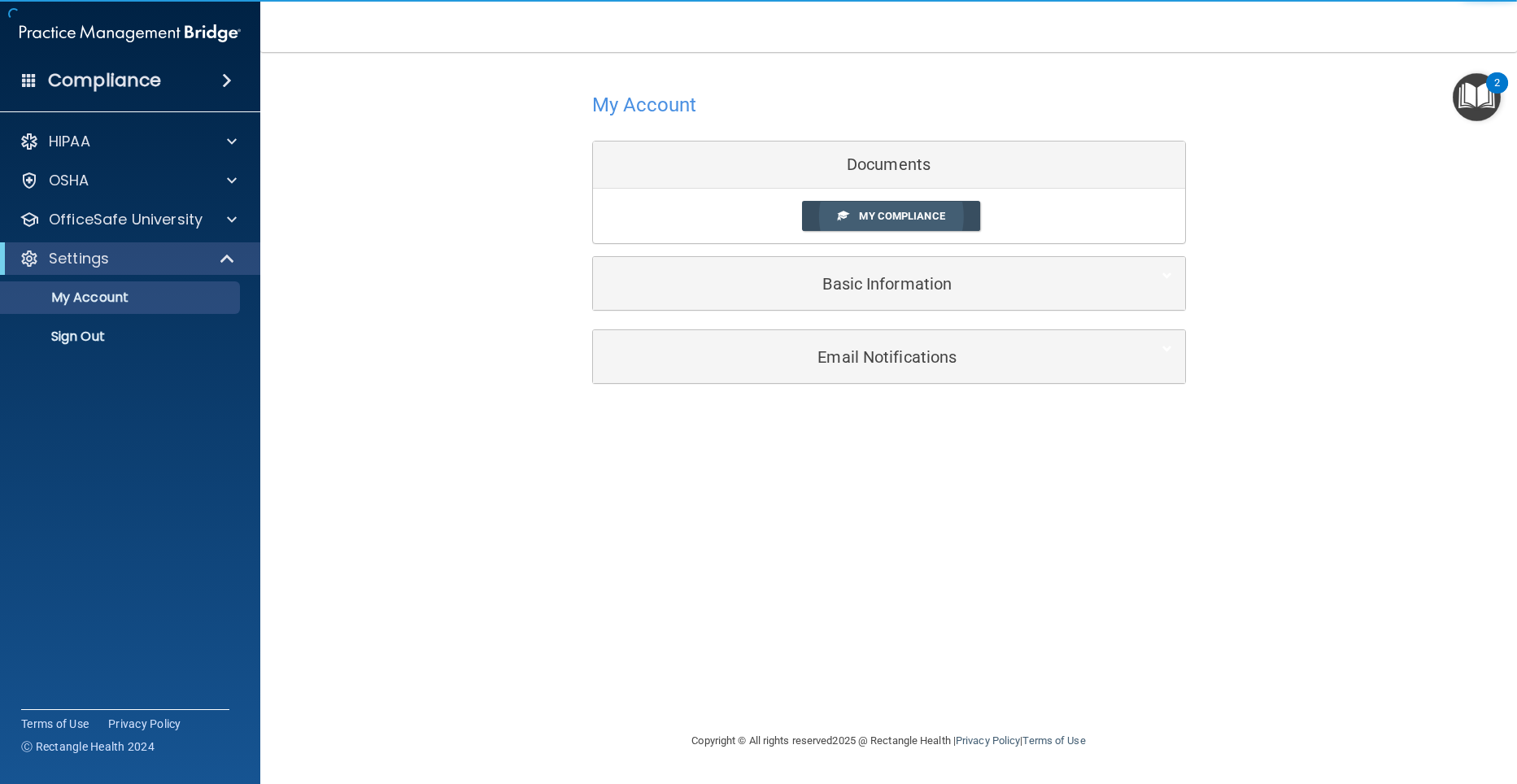
click at [933, 217] on span "My Compliance" at bounding box center [901, 216] width 86 height 12
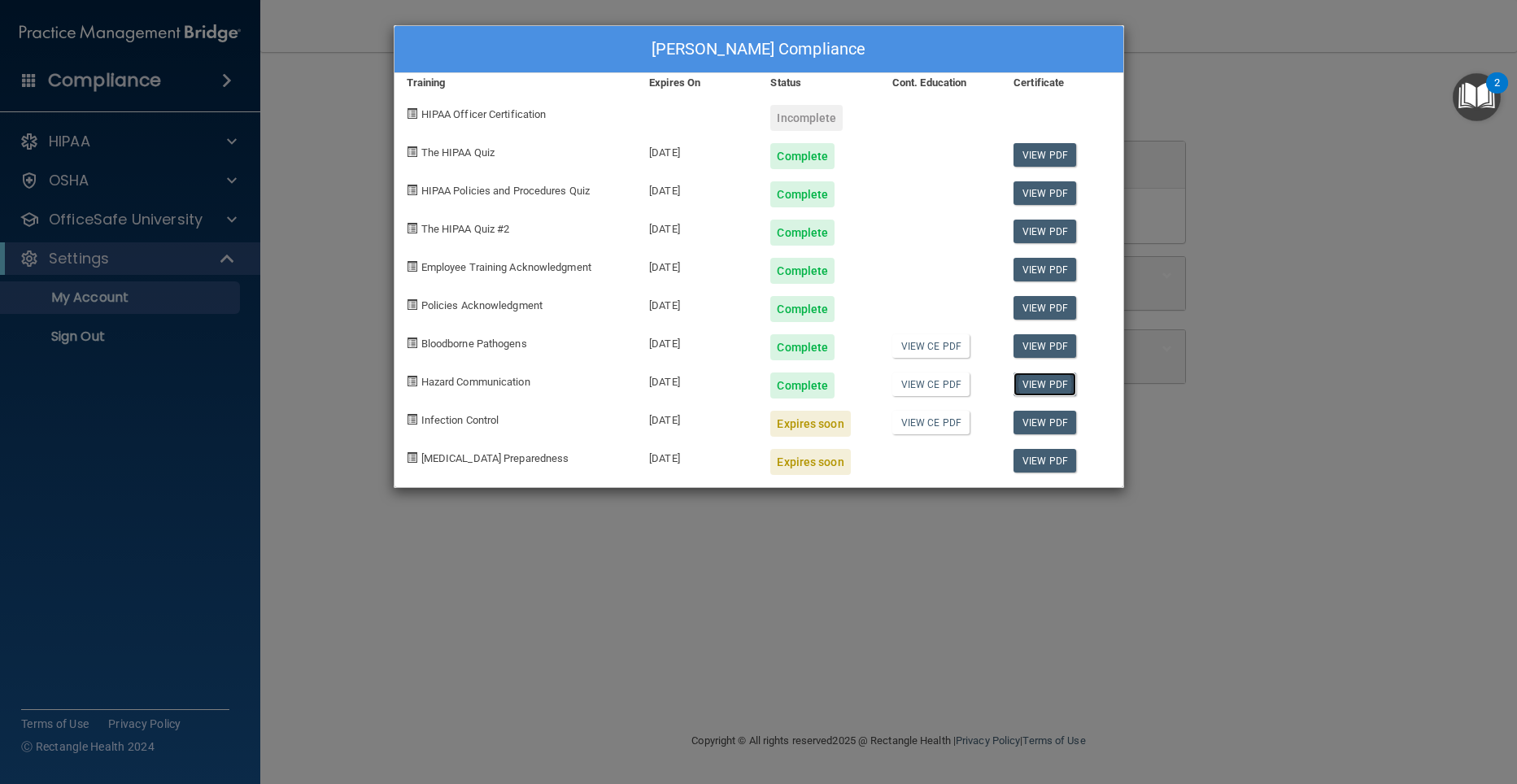
click at [1032, 379] on link "View PDF" at bounding box center [1044, 384] width 62 height 24
click at [1038, 423] on link "View PDF" at bounding box center [1044, 423] width 62 height 24
click at [494, 419] on span "Infection Control" at bounding box center [460, 420] width 78 height 12
click at [466, 416] on span "Infection Control" at bounding box center [460, 420] width 78 height 12
click at [1316, 145] on div "Kristi Hoffman's Compliance Training Expires On Status Cont. Education Certific…" at bounding box center [758, 392] width 1517 height 784
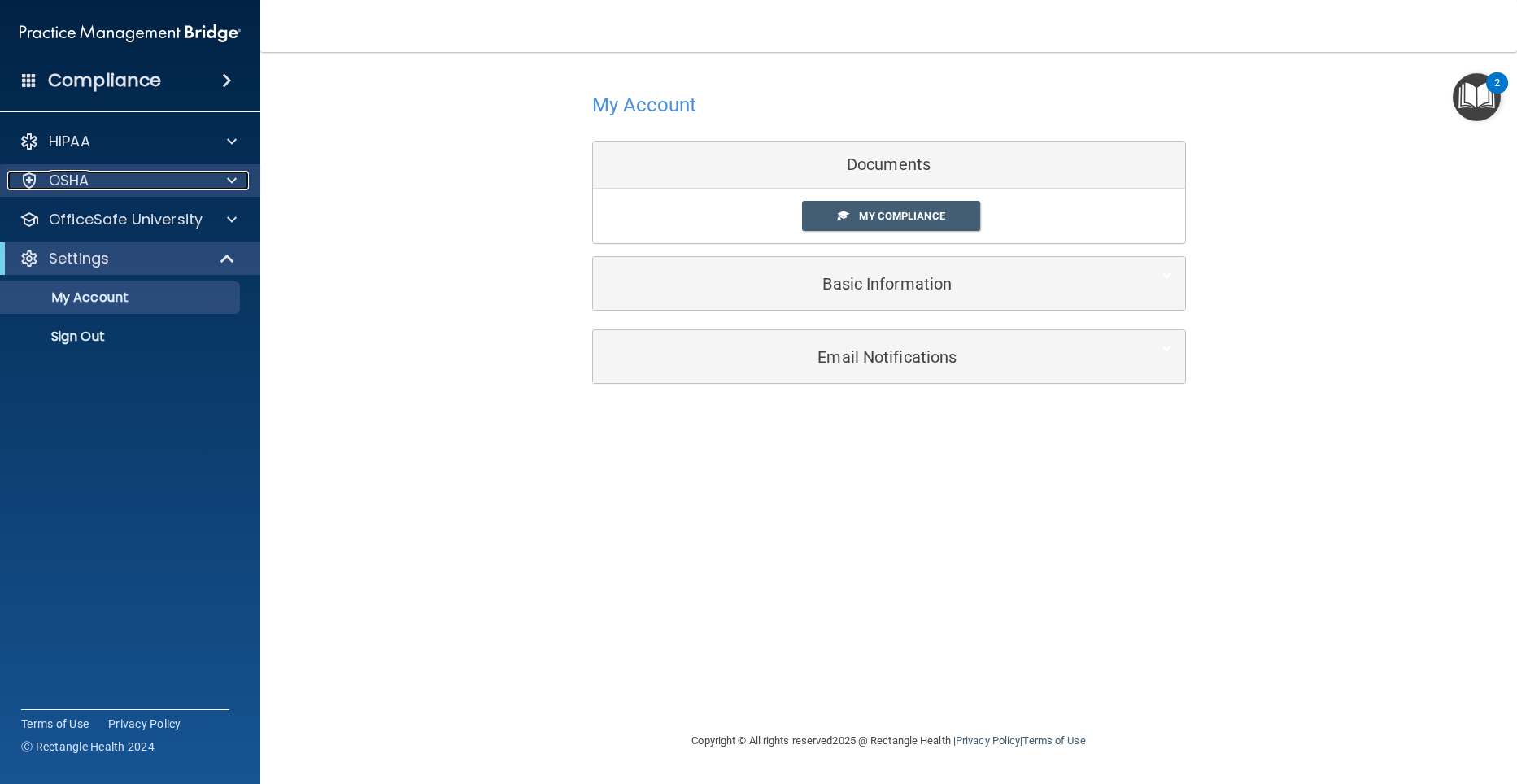
click at [138, 178] on div "OSHA" at bounding box center [109, 180] width 202 height 20
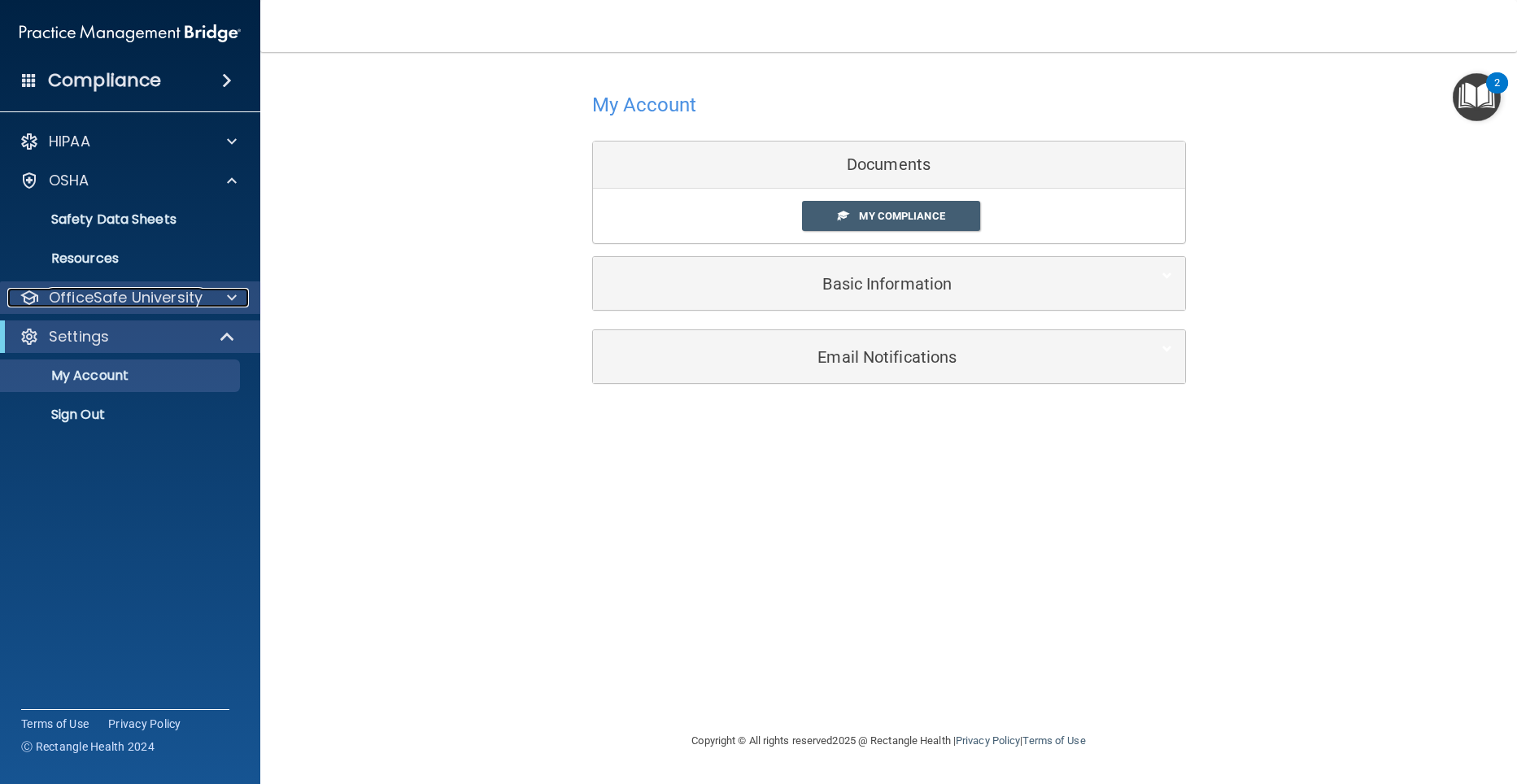
click at [151, 295] on p "OfficeSafe University" at bounding box center [126, 297] width 154 height 20
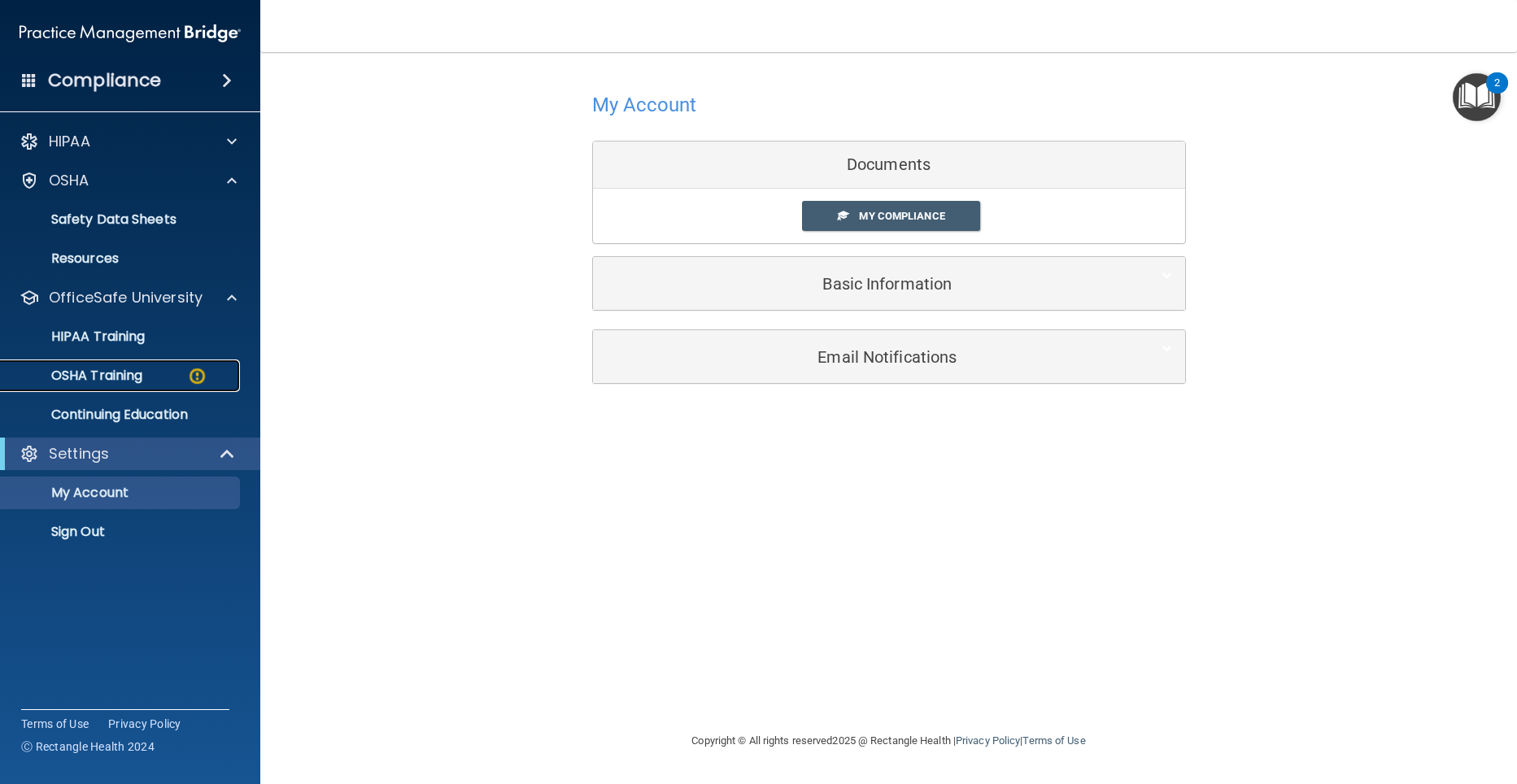
click at [143, 363] on link "OSHA Training" at bounding box center [111, 376] width 256 height 33
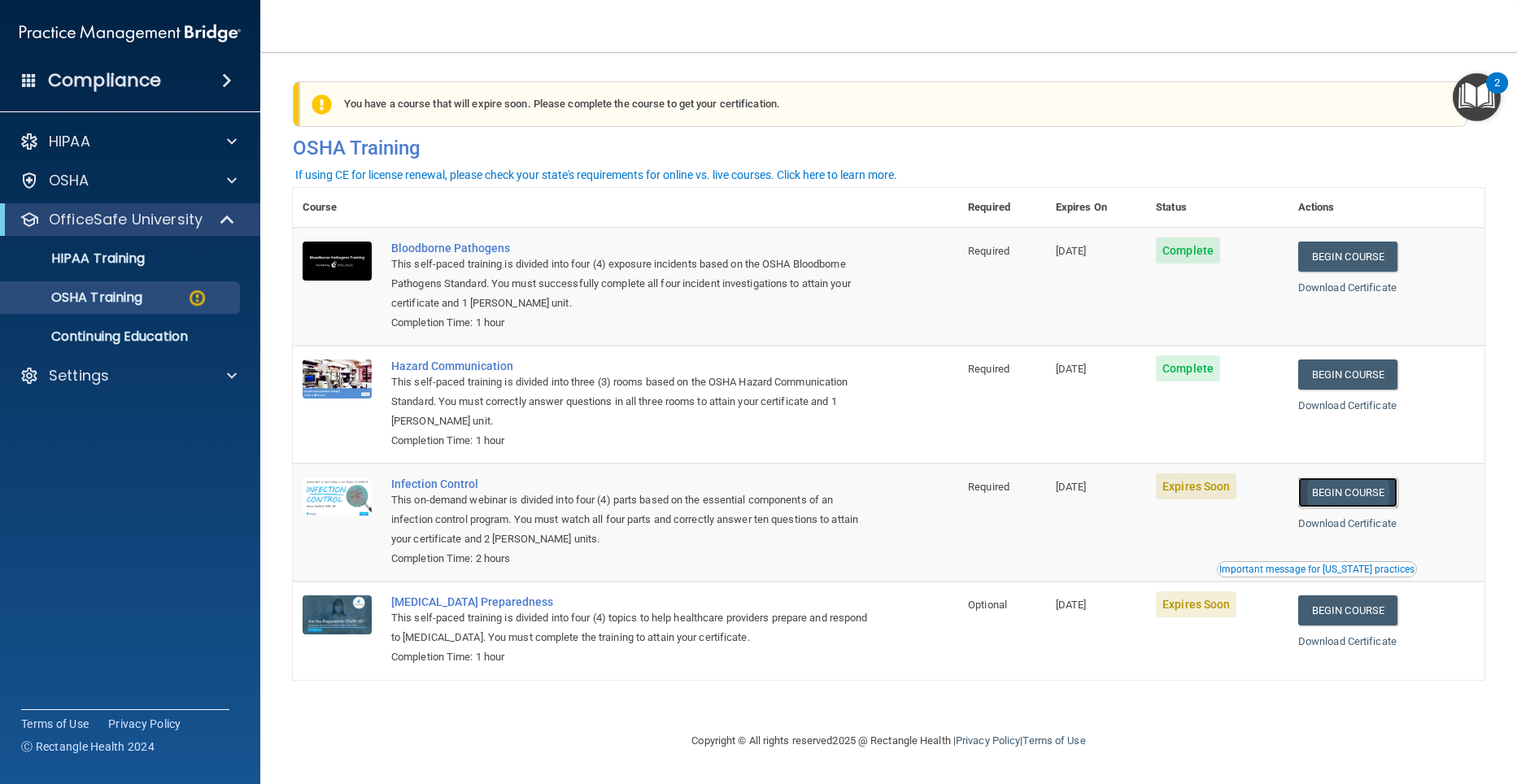
click at [1361, 490] on link "Begin Course" at bounding box center [1347, 492] width 99 height 30
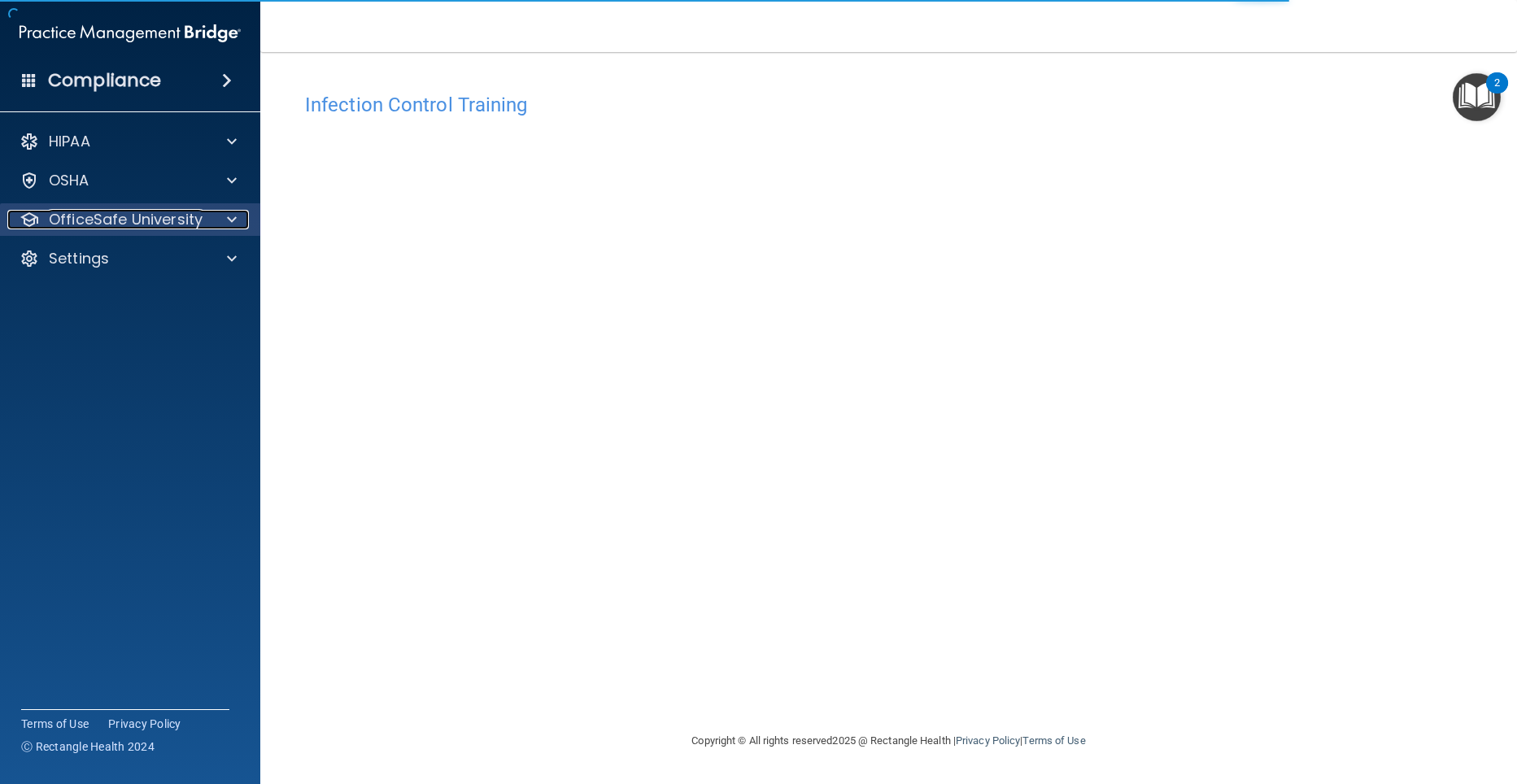
click at [92, 223] on p "OfficeSafe University" at bounding box center [126, 219] width 154 height 20
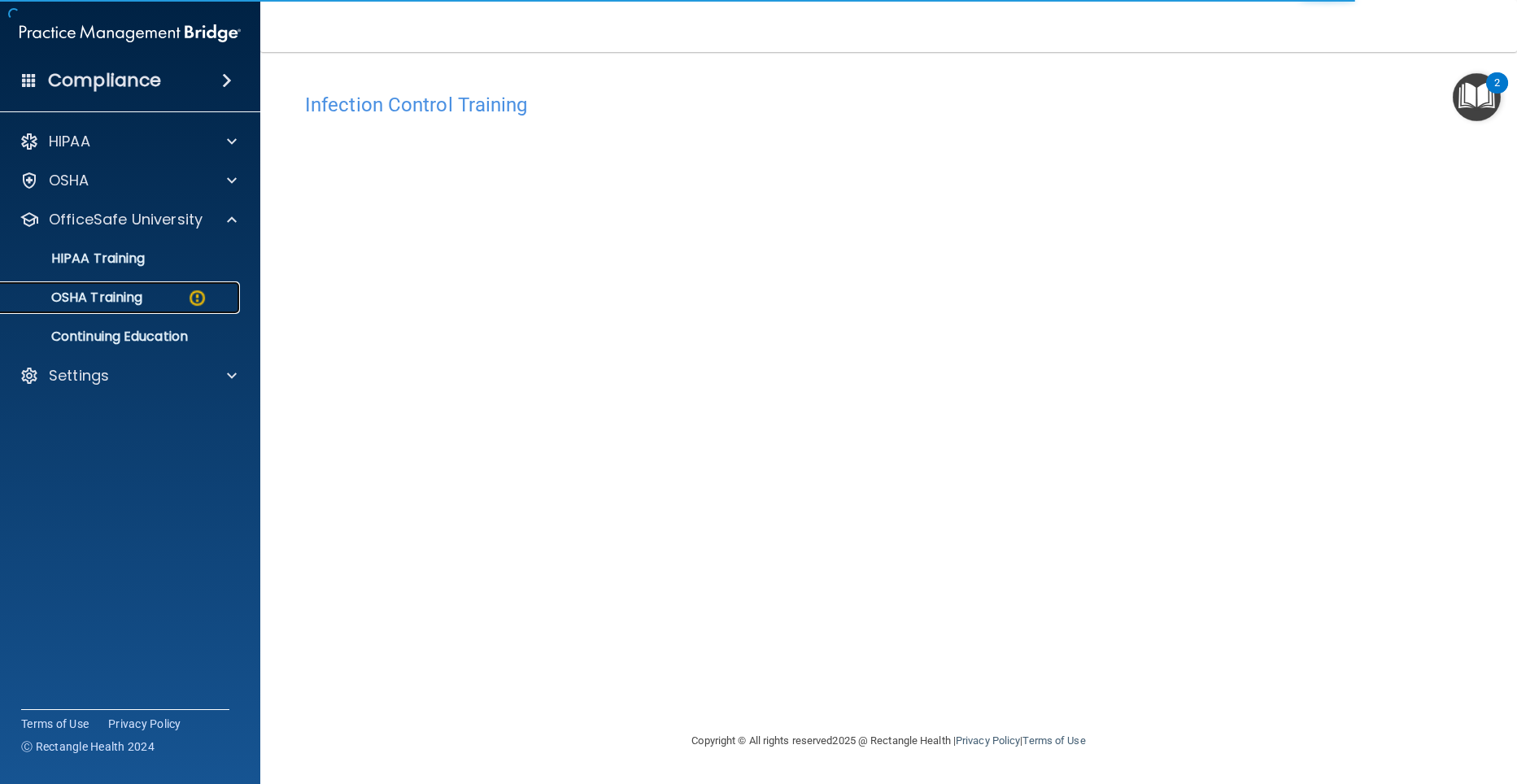
click at [111, 296] on p "OSHA Training" at bounding box center [76, 297] width 132 height 16
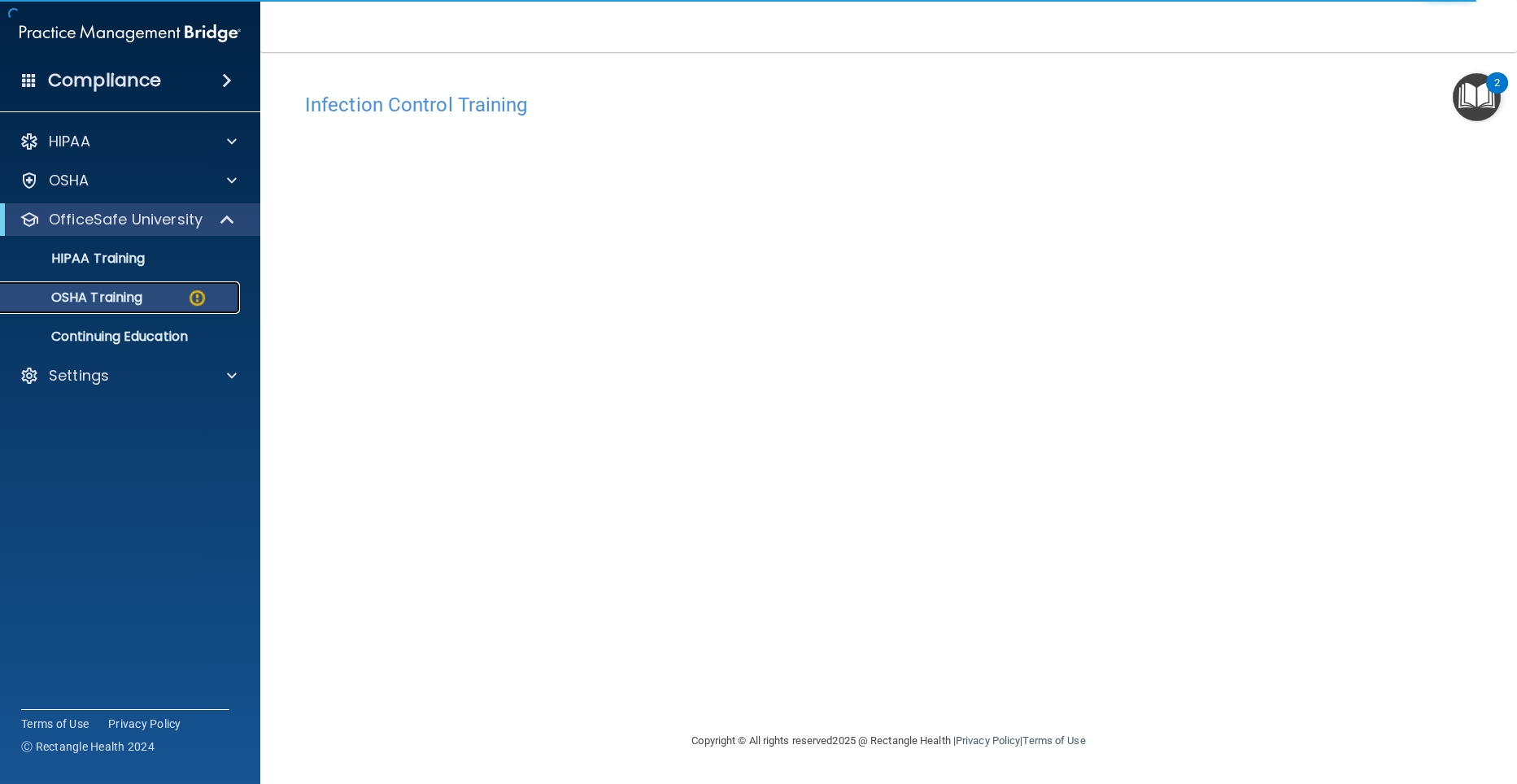
click at [123, 293] on p "OSHA Training" at bounding box center [76, 297] width 132 height 16
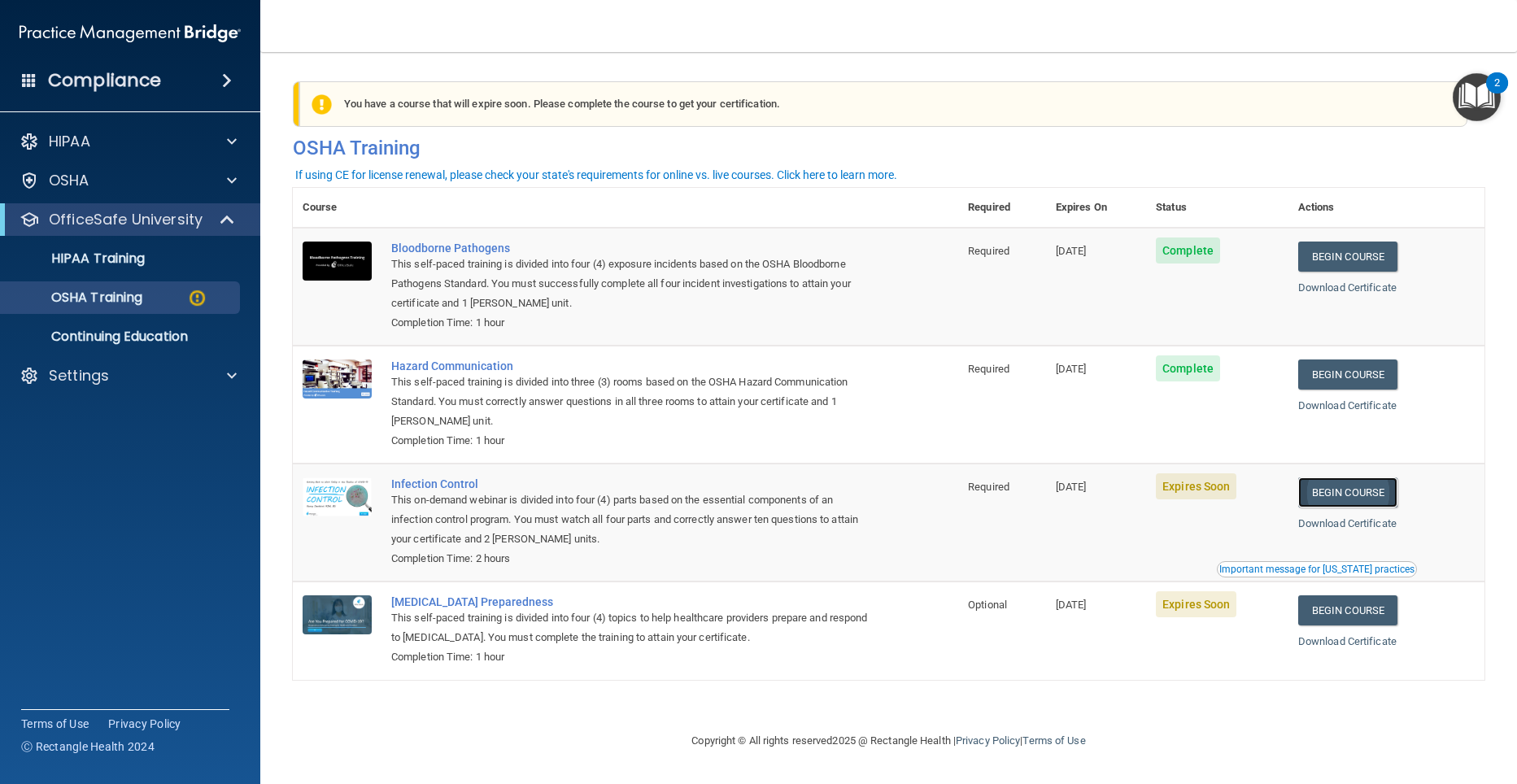
click at [1343, 502] on link "Begin Course" at bounding box center [1347, 492] width 99 height 30
